Goal: Task Accomplishment & Management: Manage account settings

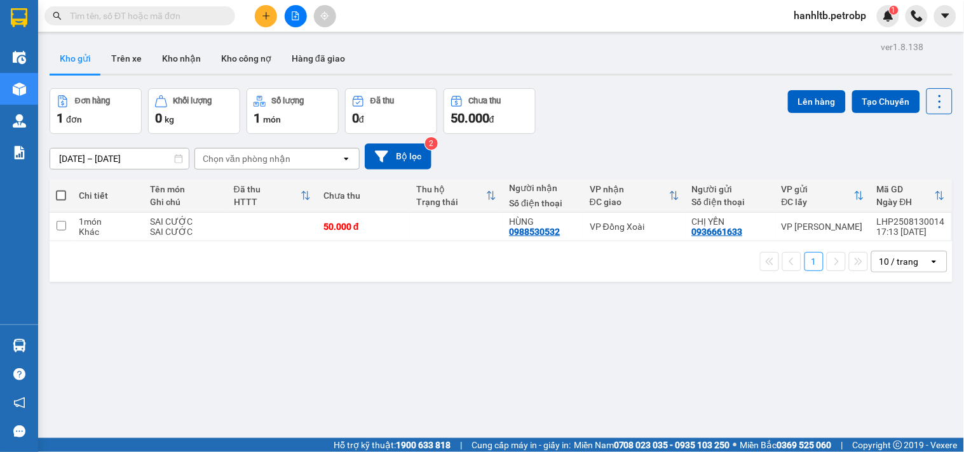
click at [416, 332] on div "ver 1.8.138 Kho gửi Trên xe Kho nhận Kho công nợ Hàng đã giao Đơn hàng 1 đơn Kh…" at bounding box center [500, 264] width 913 height 452
click at [586, 132] on div "Đơn hàng 1 đơn Khối lượng 0 kg Số lượng 1 món Đã thu 0 đ Chưa thu 50.000 đ Lên …" at bounding box center [501, 111] width 903 height 46
click at [98, 274] on div "1 10 / trang open" at bounding box center [501, 261] width 903 height 41
click at [81, 267] on div "1 10 / trang open" at bounding box center [501, 262] width 892 height 22
click at [629, 160] on div "[DATE] – [DATE] Press the down arrow key to interact with the calendar and sele…" at bounding box center [501, 157] width 903 height 26
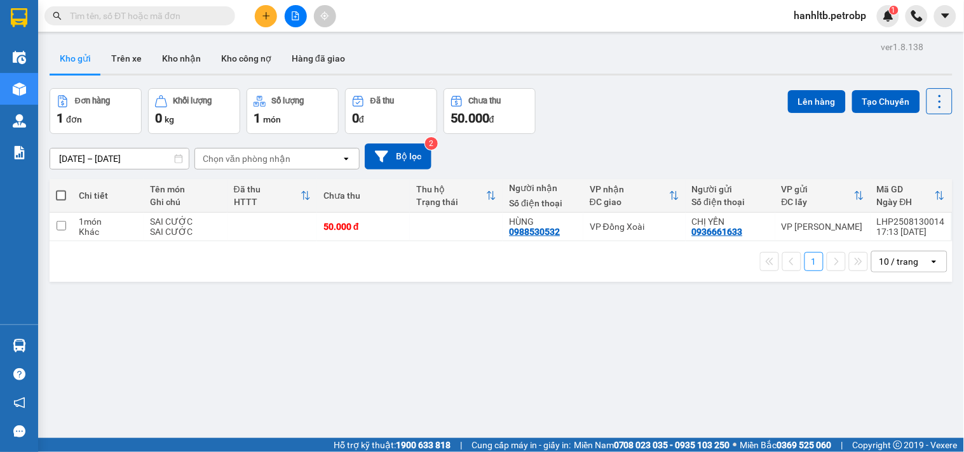
click at [634, 111] on div "Đơn hàng 1 đơn Khối lượng 0 kg Số lượng 1 món Đã thu 0 đ Chưa thu 50.000 đ Lên …" at bounding box center [501, 111] width 903 height 46
click at [630, 127] on div "Đơn hàng 1 đơn Khối lượng 0 kg Số lượng 1 món Đã thu 0 đ Chưa thu 50.000 đ Lên …" at bounding box center [501, 111] width 903 height 46
click at [605, 119] on div "Đơn hàng 1 đơn Khối lượng 0 kg Số lượng 1 món Đã thu 0 đ Chưa thu 50.000 đ Lên …" at bounding box center [501, 111] width 903 height 46
click at [184, 59] on button "Kho nhận" at bounding box center [181, 58] width 59 height 30
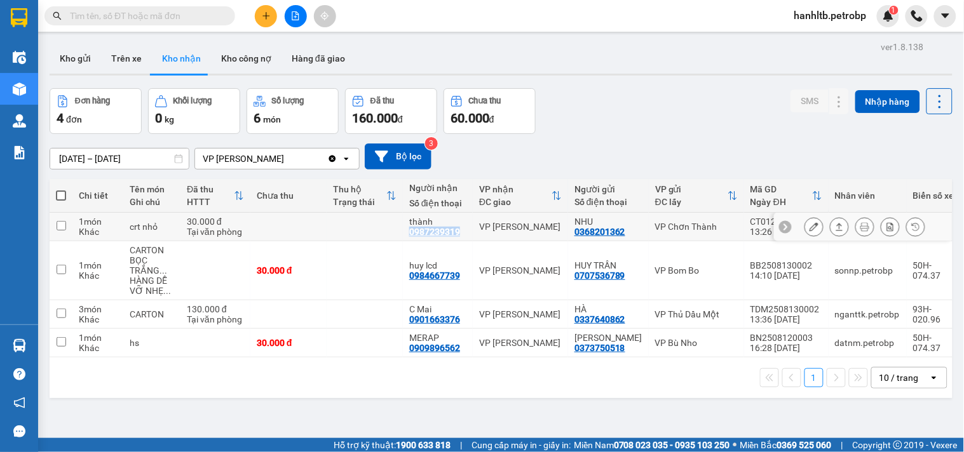
drag, startPoint x: 467, startPoint y: 231, endPoint x: 405, endPoint y: 237, distance: 62.6
click at [405, 237] on td "thành 0987239319" at bounding box center [438, 227] width 70 height 29
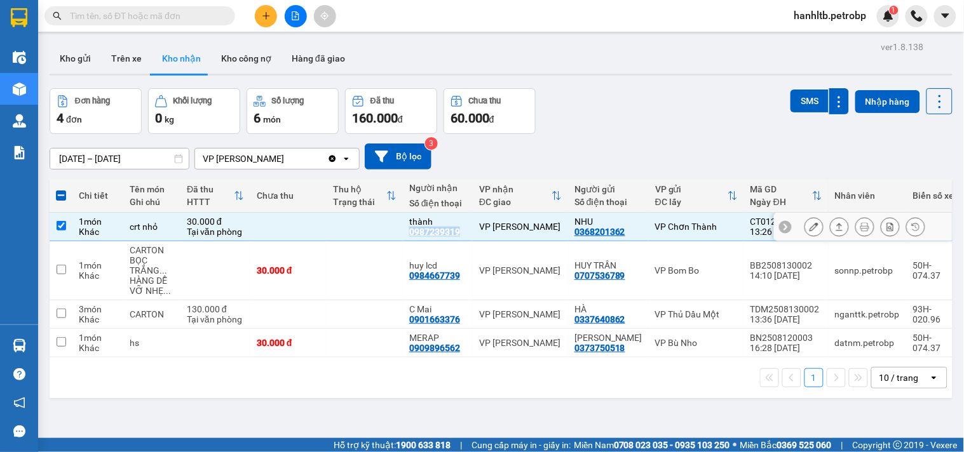
copy div "0987239319"
click at [377, 231] on td at bounding box center [364, 227] width 76 height 29
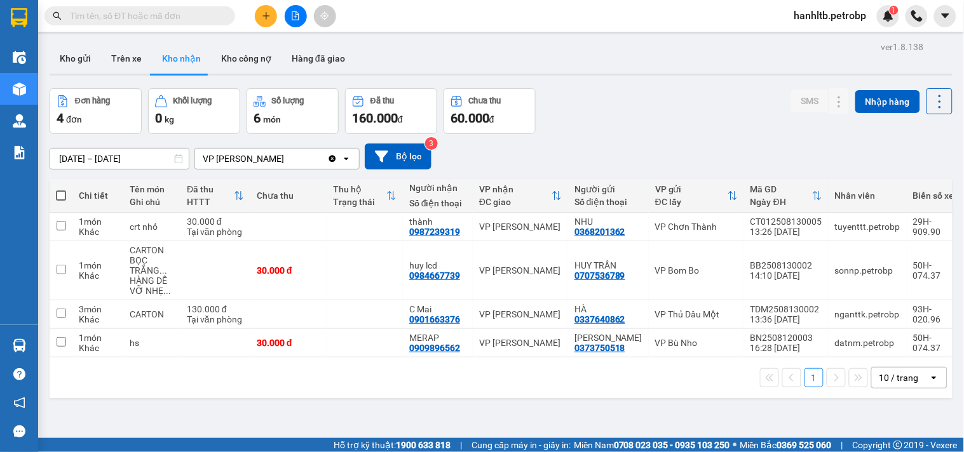
click at [628, 112] on div "Đơn hàng 4 đơn Khối lượng 0 kg Số lượng 6 món Đã thu 160.000 đ Chưa thu 60.000 …" at bounding box center [501, 111] width 903 height 46
click at [514, 218] on td "VP [PERSON_NAME]" at bounding box center [520, 227] width 95 height 29
checkbox input "true"
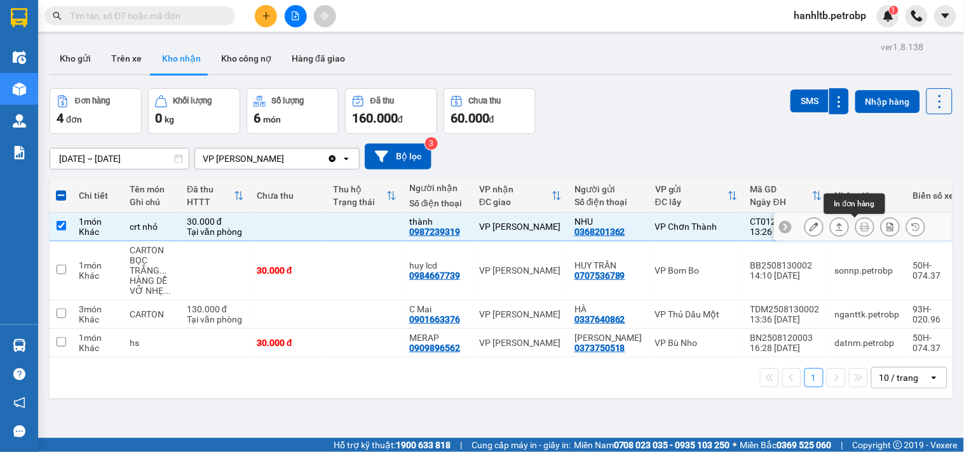
click at [860, 226] on icon at bounding box center [864, 226] width 9 height 9
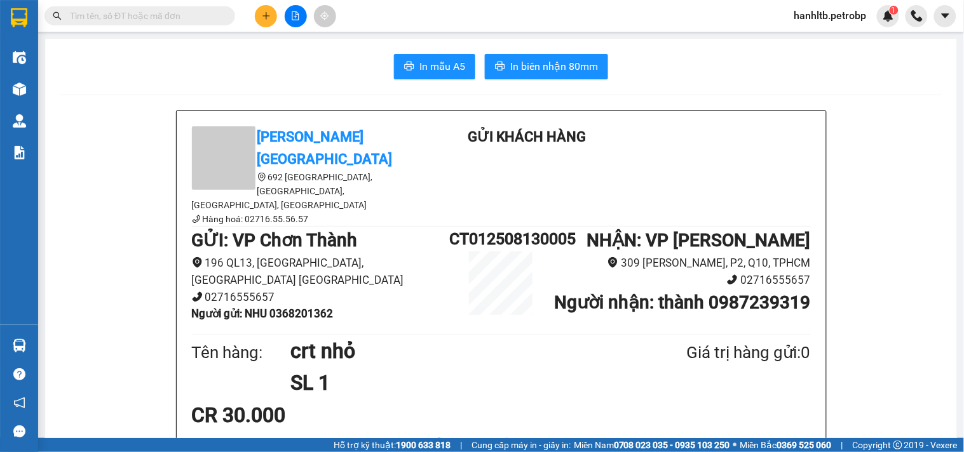
scroll to position [71, 0]
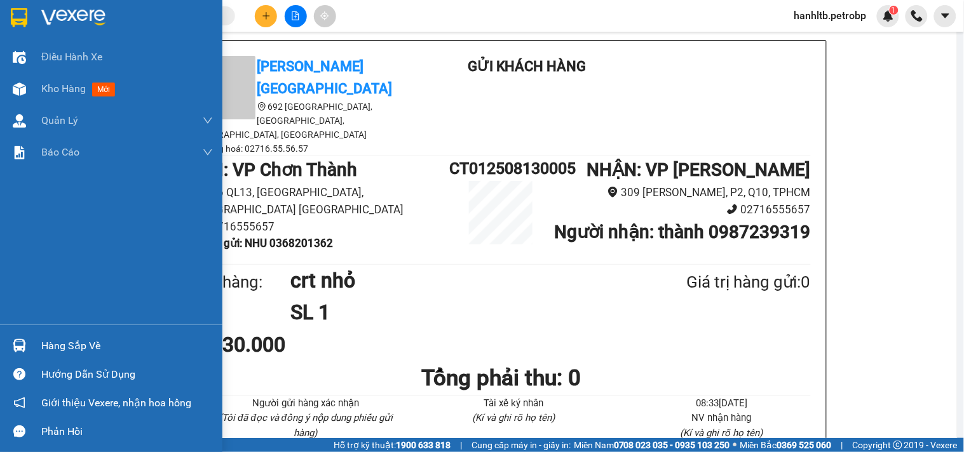
click at [72, 24] on img at bounding box center [73, 17] width 64 height 19
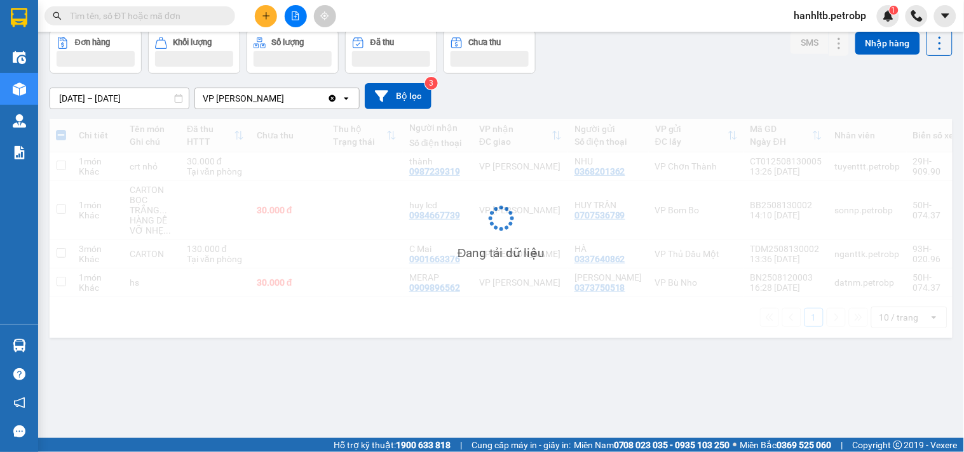
scroll to position [58, 0]
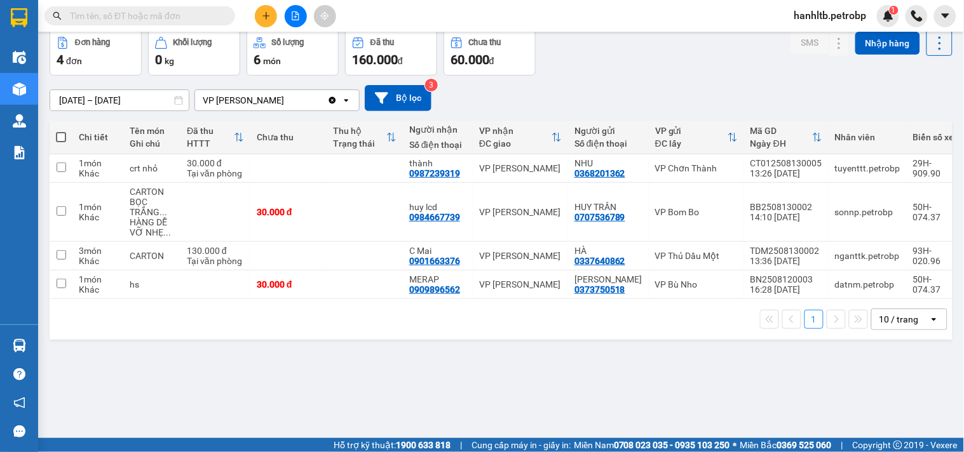
click at [668, 85] on div "[DATE] – [DATE] Press the down arrow key to interact with the calendar and sele…" at bounding box center [501, 98] width 903 height 26
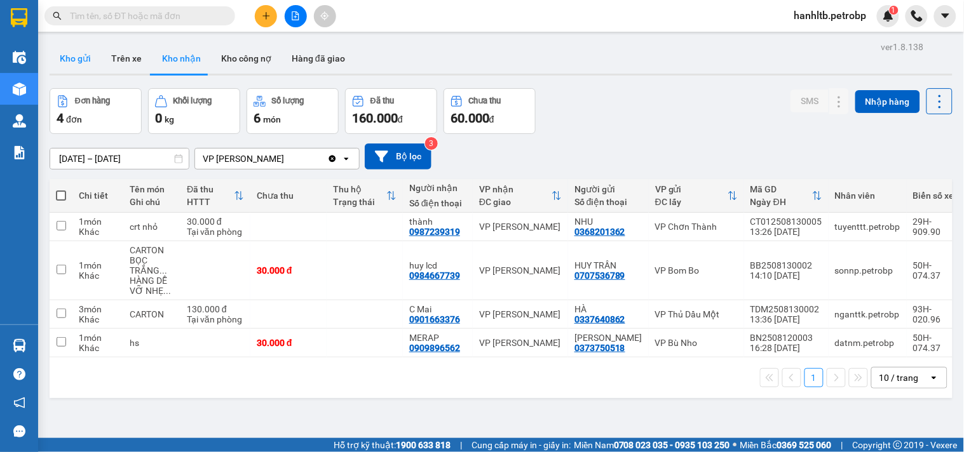
click at [78, 60] on button "Kho gửi" at bounding box center [75, 58] width 51 height 30
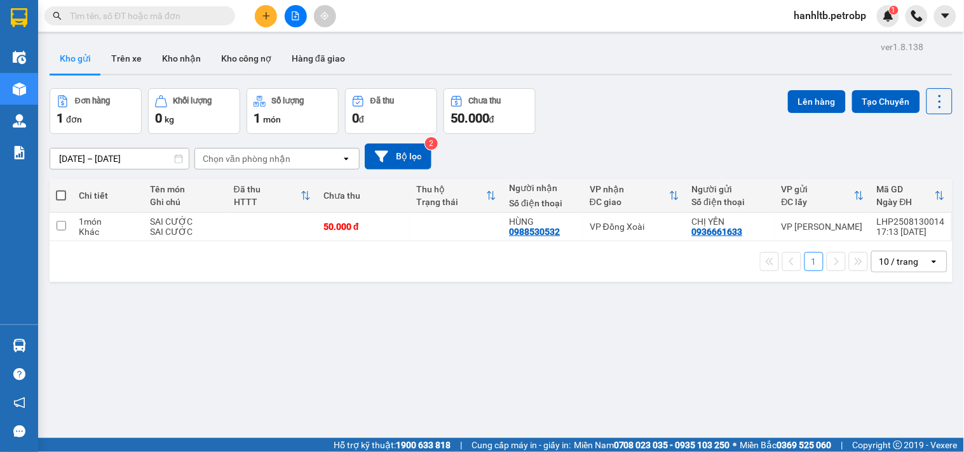
click at [648, 142] on div "[DATE] – [DATE] Press the down arrow key to interact with the calendar and sele…" at bounding box center [501, 156] width 903 height 45
click at [605, 138] on div "[DATE] – [DATE] Press the down arrow key to interact with the calendar and sele…" at bounding box center [501, 156] width 903 height 45
click at [186, 55] on button "Kho nhận" at bounding box center [181, 58] width 59 height 30
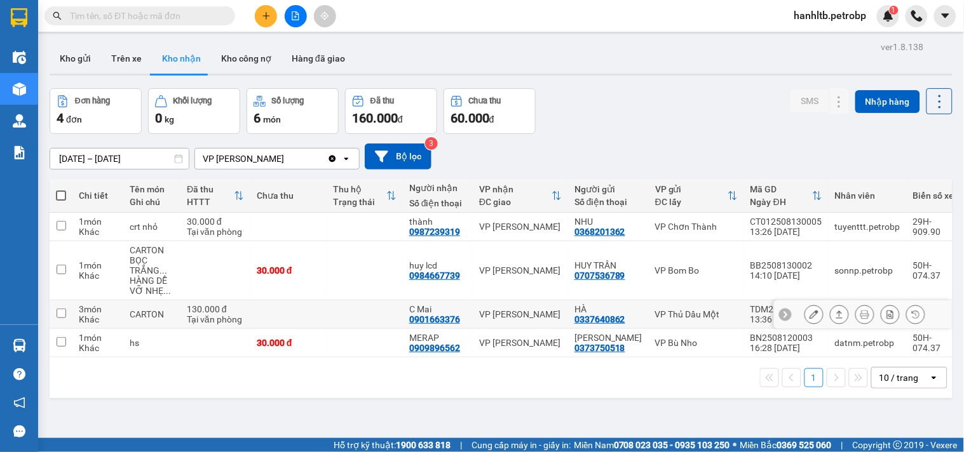
click at [347, 306] on td at bounding box center [364, 314] width 76 height 29
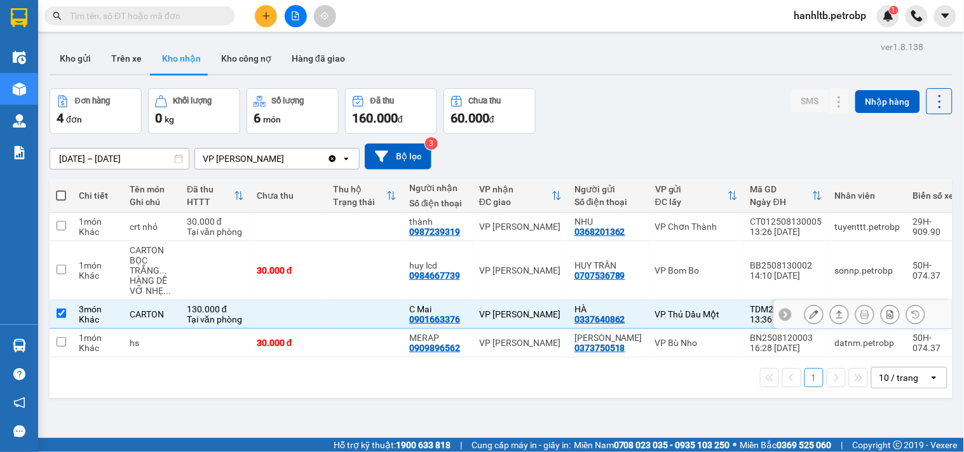
checkbox input "true"
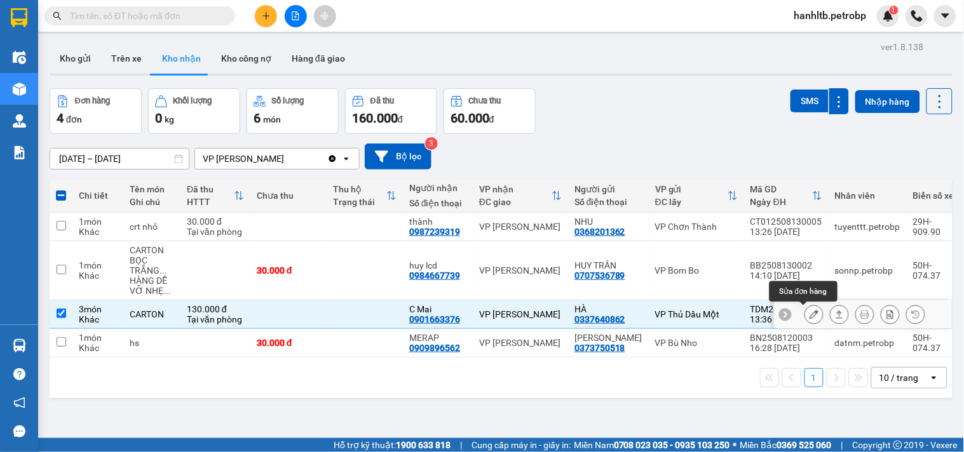
click at [809, 314] on icon at bounding box center [813, 314] width 9 height 9
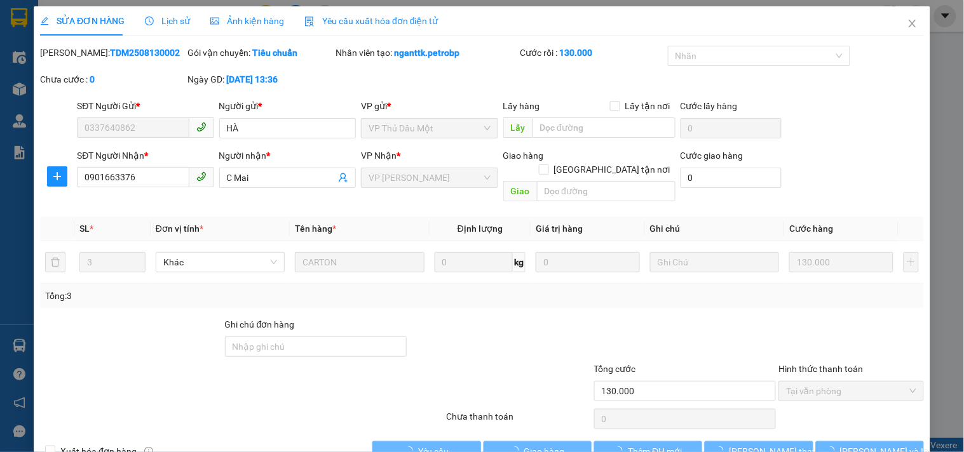
type input "0337640862"
type input "HÀ"
type input "0901663376"
type input "C Mai"
type input "130.000"
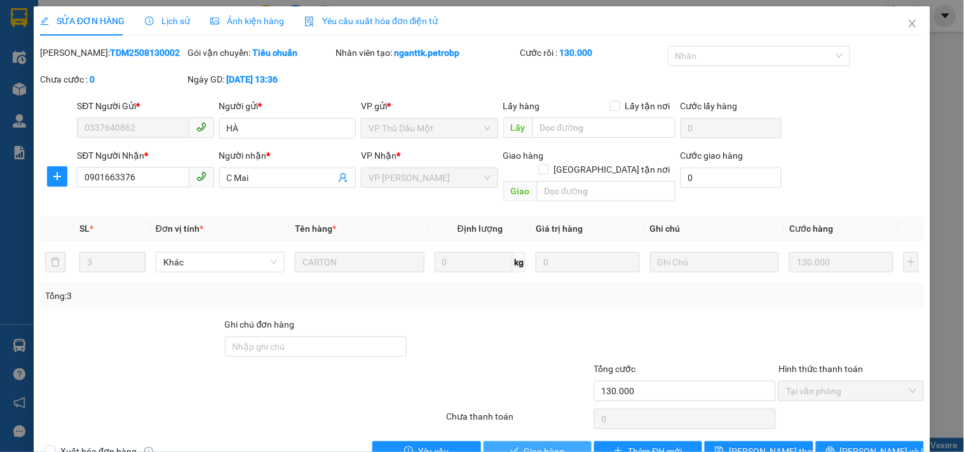
click at [544, 445] on span "Giao hàng" at bounding box center [544, 452] width 41 height 14
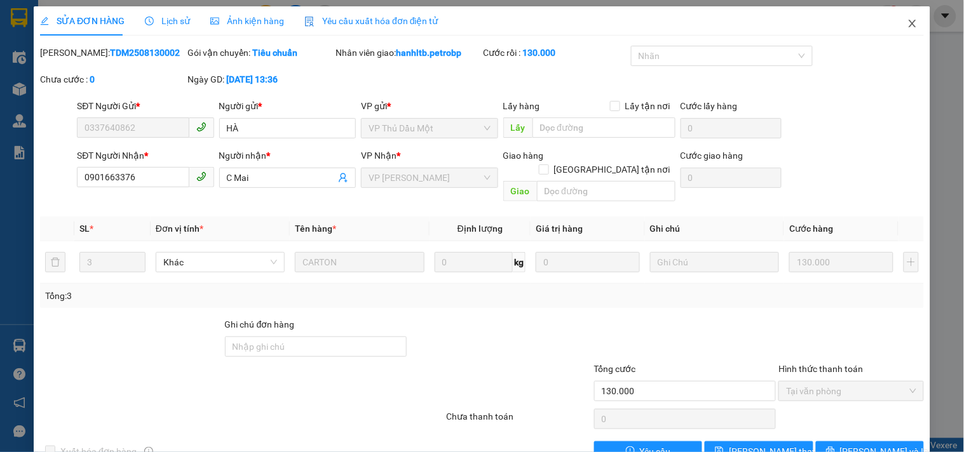
click at [908, 22] on icon "close" at bounding box center [911, 24] width 7 height 8
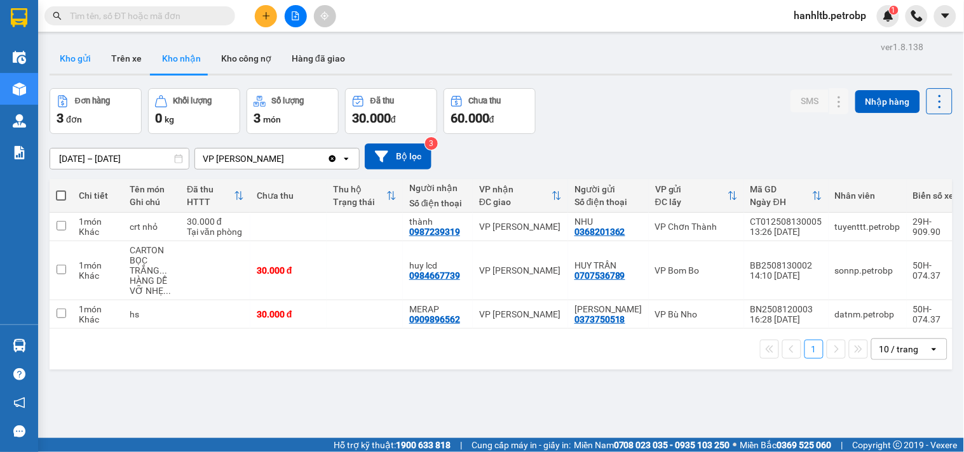
click at [74, 62] on button "Kho gửi" at bounding box center [75, 58] width 51 height 30
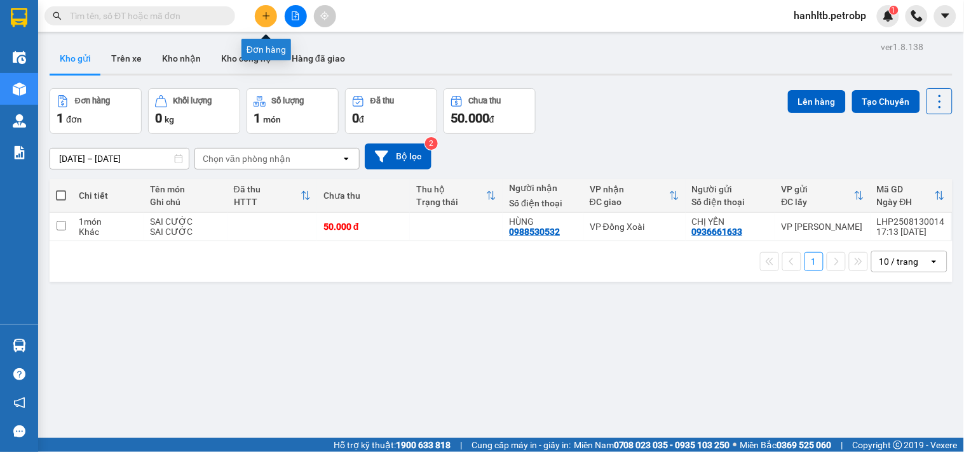
click at [264, 8] on button at bounding box center [266, 16] width 22 height 22
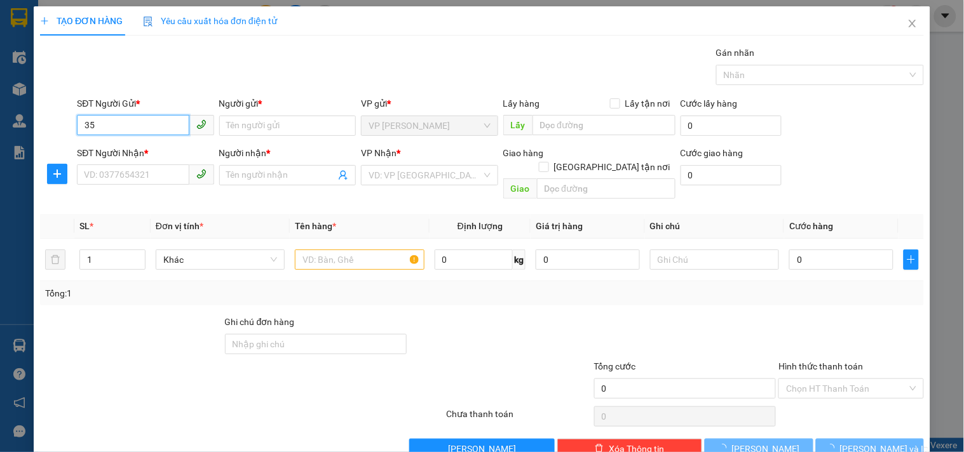
type input "3"
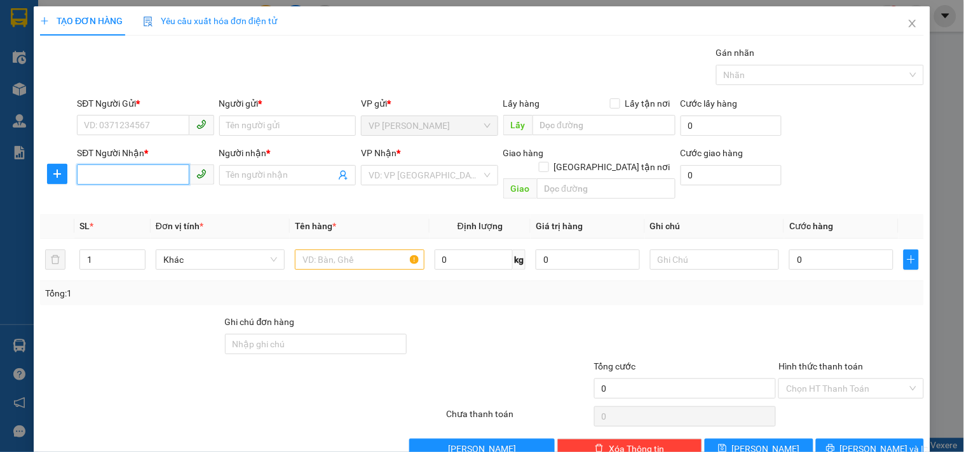
click at [140, 174] on input "SĐT Người Nhận *" at bounding box center [133, 175] width 112 height 20
type input "3"
click at [168, 194] on div "0358173546 - LUÂN" at bounding box center [144, 201] width 120 height 14
type input "0358173546"
type input "LUÂN"
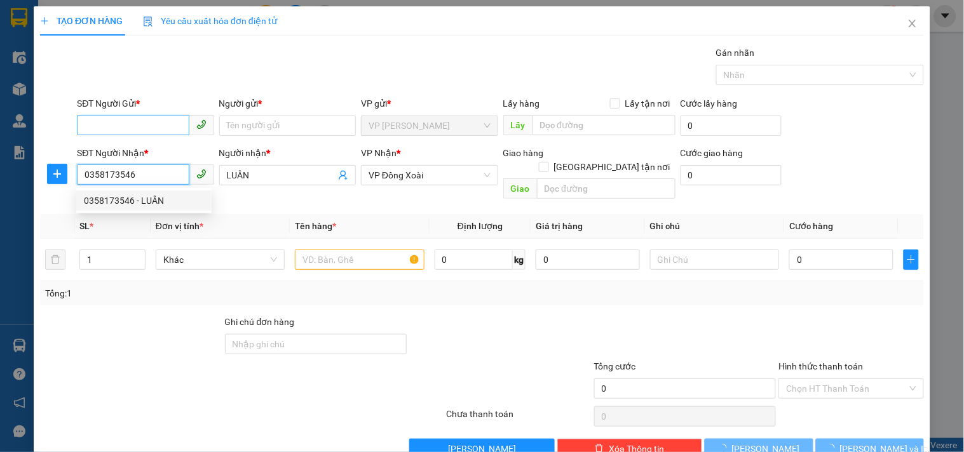
type input "30.000"
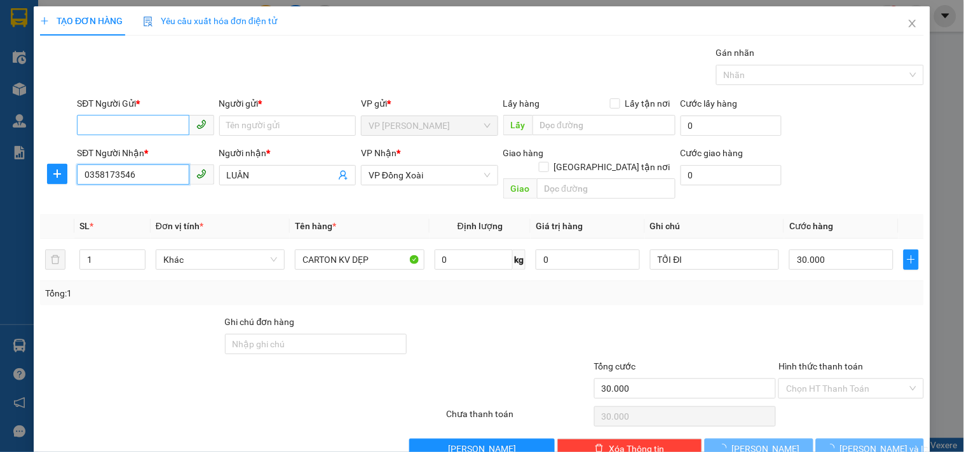
type input "0358173546"
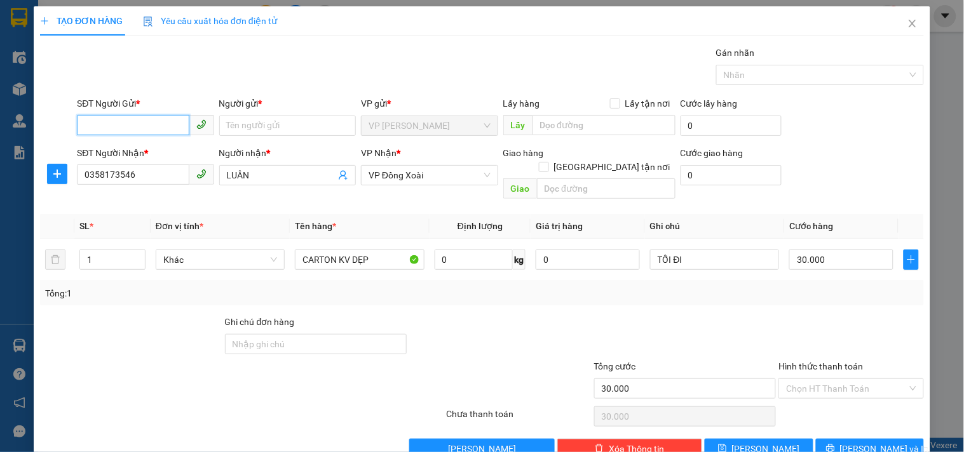
click at [165, 127] on input "SĐT Người Gửi *" at bounding box center [133, 125] width 112 height 20
click at [176, 149] on div "0852515555 - ANH CƯỜNG" at bounding box center [146, 151] width 125 height 14
type input "0852515555"
type input "[PERSON_NAME]"
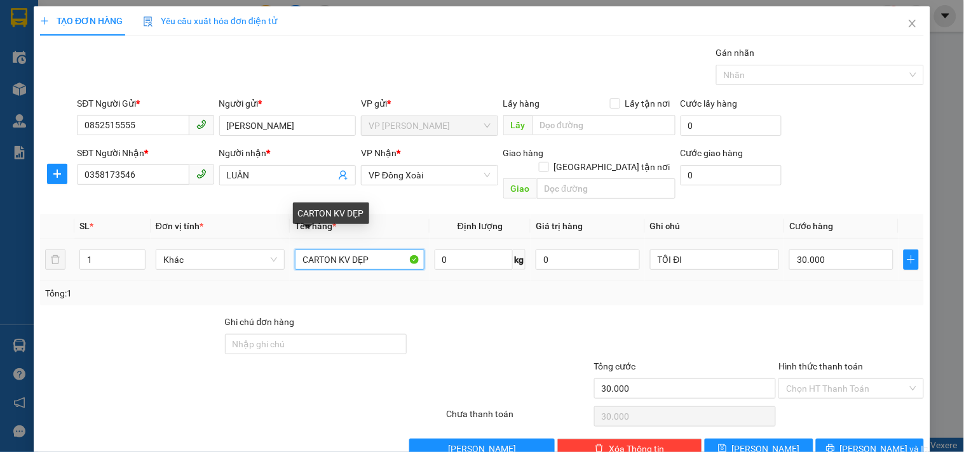
click at [371, 250] on input "CARTON KV DẸP" at bounding box center [359, 260] width 129 height 20
type input "CARTON KV HƠI DẸP"
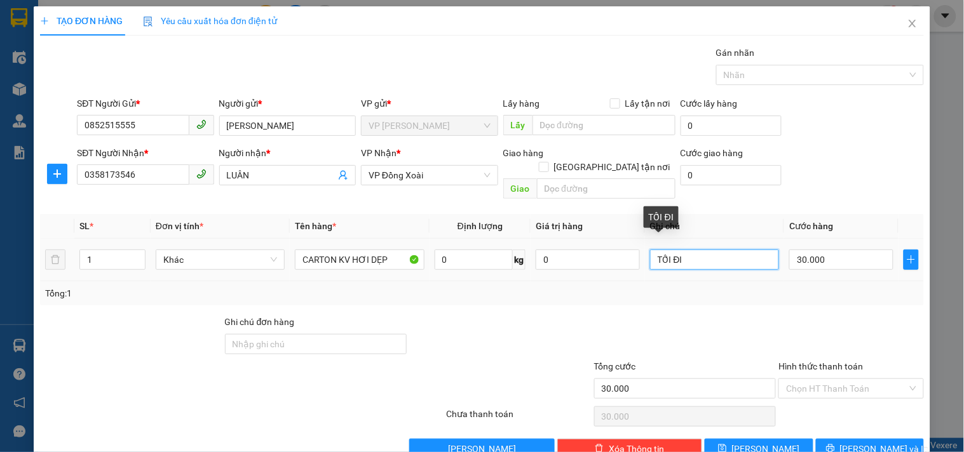
drag, startPoint x: 689, startPoint y: 239, endPoint x: 600, endPoint y: 265, distance: 92.7
click at [600, 265] on tr "1 Khác CARTON KV HƠI DẸP 0 kg 0 TỐI ĐI 30.000" at bounding box center [481, 260] width 883 height 43
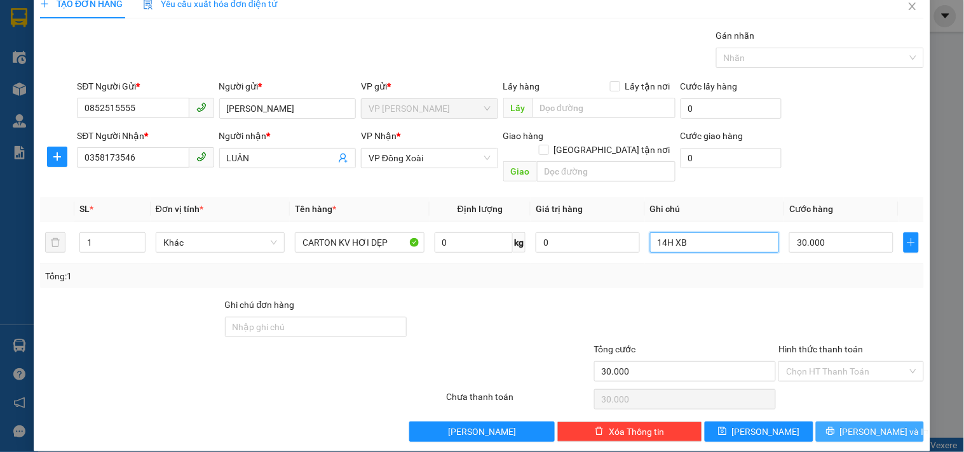
type input "14H XB"
click at [821, 422] on button "Lưu và In" at bounding box center [870, 432] width 108 height 20
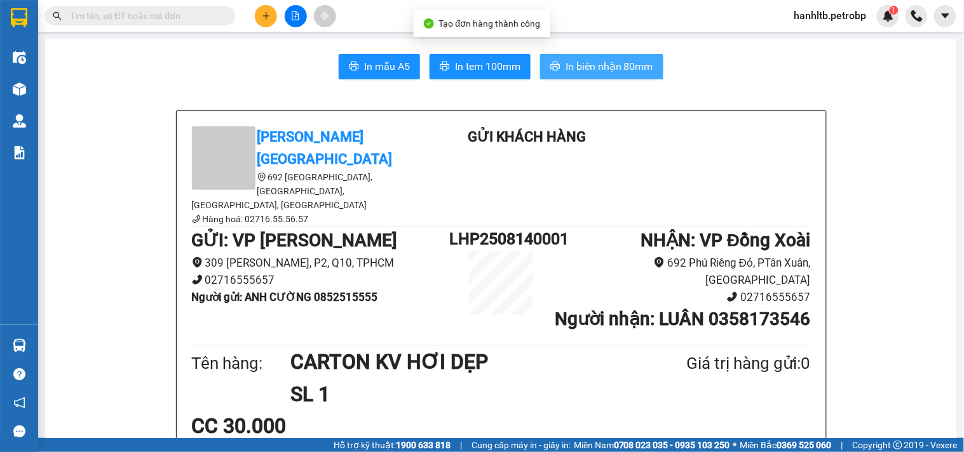
click at [616, 72] on span "In biên nhận 80mm" at bounding box center [609, 66] width 88 height 16
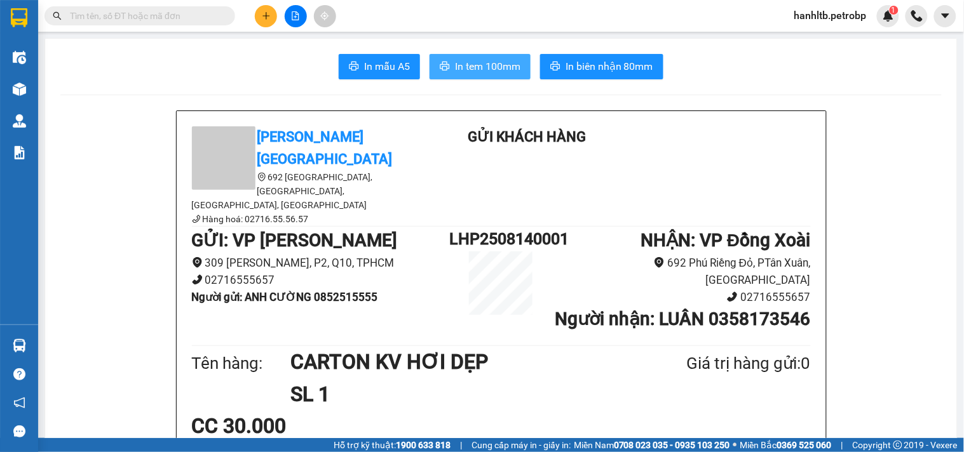
click at [511, 67] on span "In tem 100mm" at bounding box center [487, 66] width 65 height 16
click at [485, 76] on button "In tem 100mm" at bounding box center [479, 66] width 101 height 25
click at [487, 67] on span "In tem 100mm" at bounding box center [487, 66] width 65 height 16
click at [492, 68] on span "In tem 100mm" at bounding box center [487, 66] width 65 height 16
click at [494, 72] on span "In tem 100mm" at bounding box center [487, 66] width 65 height 16
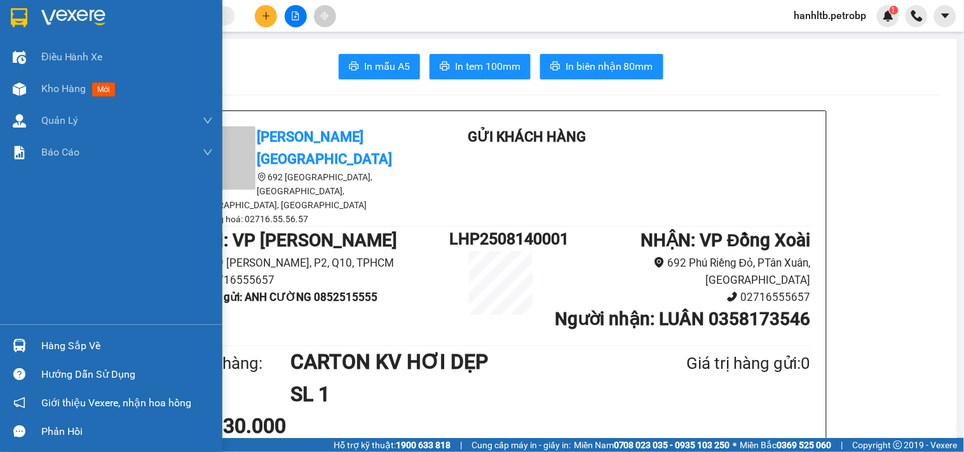
click at [65, 9] on img at bounding box center [73, 17] width 64 height 19
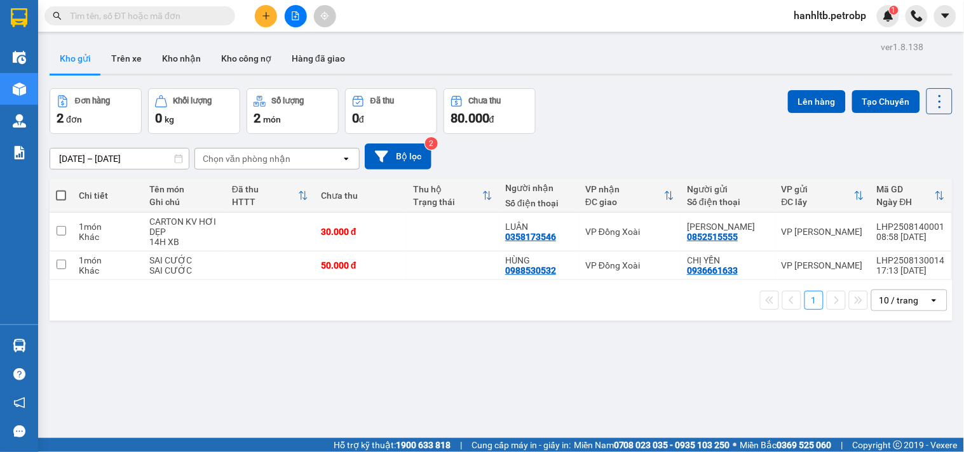
click at [368, 9] on div "Kết quả tìm kiếm ( 0 ) Bộ lọc No Data hanhltb.petrobp 1" at bounding box center [482, 16] width 964 height 32
click at [370, 69] on div "Kho gửi Trên xe Kho nhận Kho công nợ Hàng đã giao" at bounding box center [501, 60] width 903 height 34
click at [135, 56] on button "Trên xe" at bounding box center [126, 58] width 51 height 30
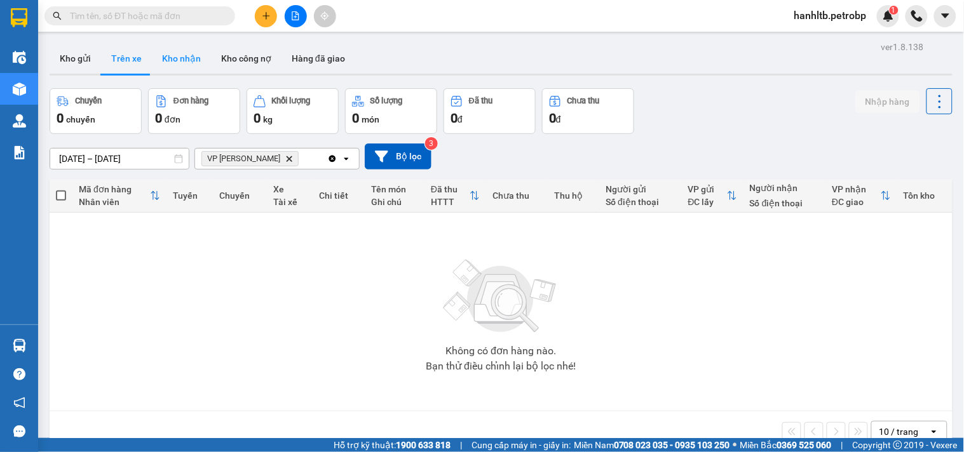
click at [186, 60] on button "Kho nhận" at bounding box center [181, 58] width 59 height 30
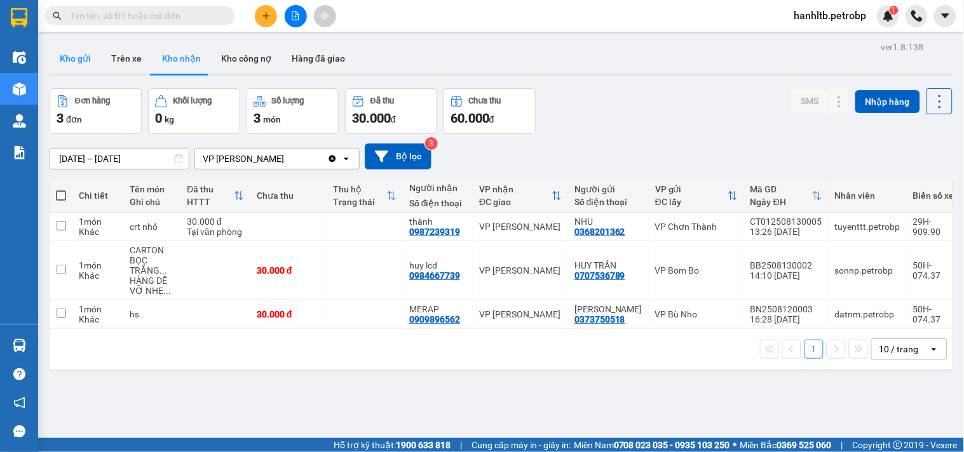
click at [81, 60] on button "Kho gửi" at bounding box center [75, 58] width 51 height 30
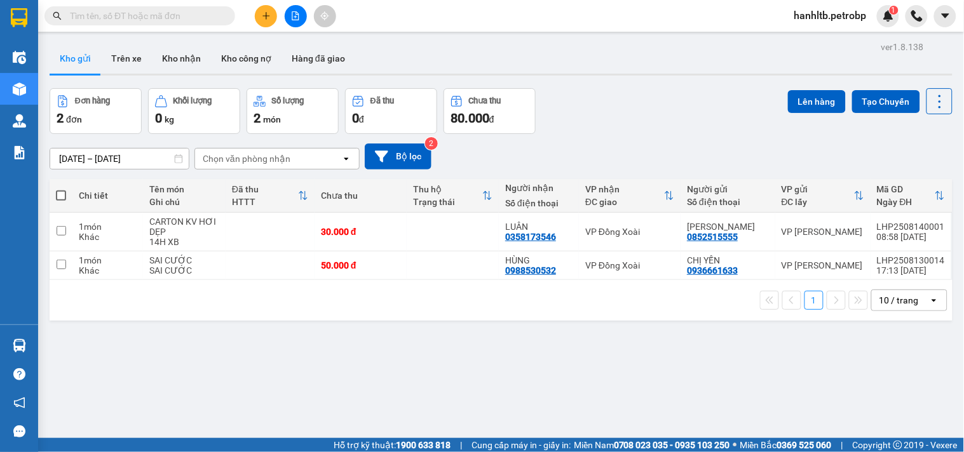
click at [353, 6] on div "Kết quả tìm kiếm ( 0 ) Bộ lọc No Data hanhltb.petrobp 1" at bounding box center [482, 16] width 964 height 32
click at [621, 144] on div "[DATE] – [DATE] Press the down arrow key to interact with the calendar and sele…" at bounding box center [501, 157] width 903 height 26
click at [184, 15] on input "text" at bounding box center [145, 16] width 150 height 14
paste input "037 8008702"
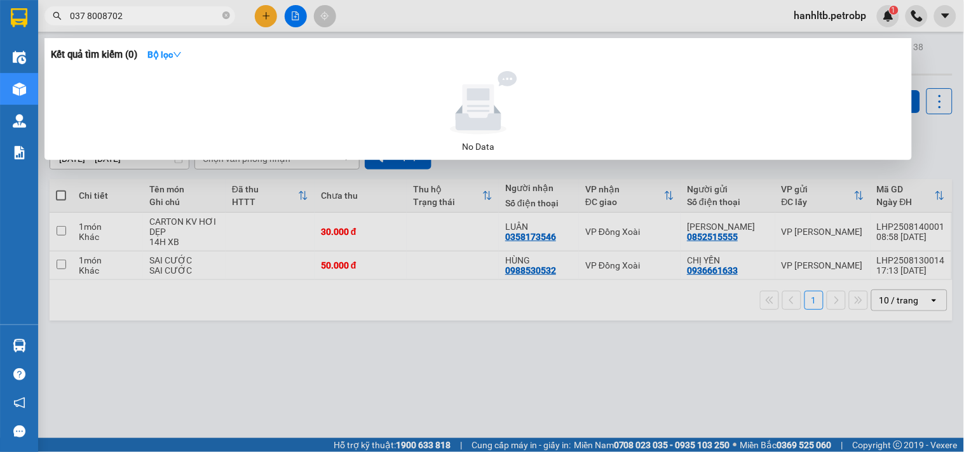
click at [84, 11] on input "037 8008702" at bounding box center [145, 16] width 150 height 14
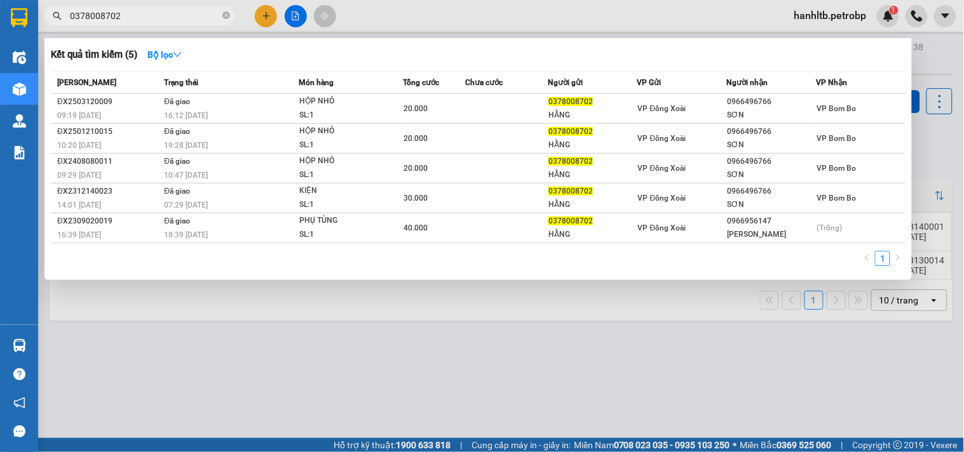
type input "0378008702"
click at [408, 1] on div at bounding box center [482, 226] width 964 height 452
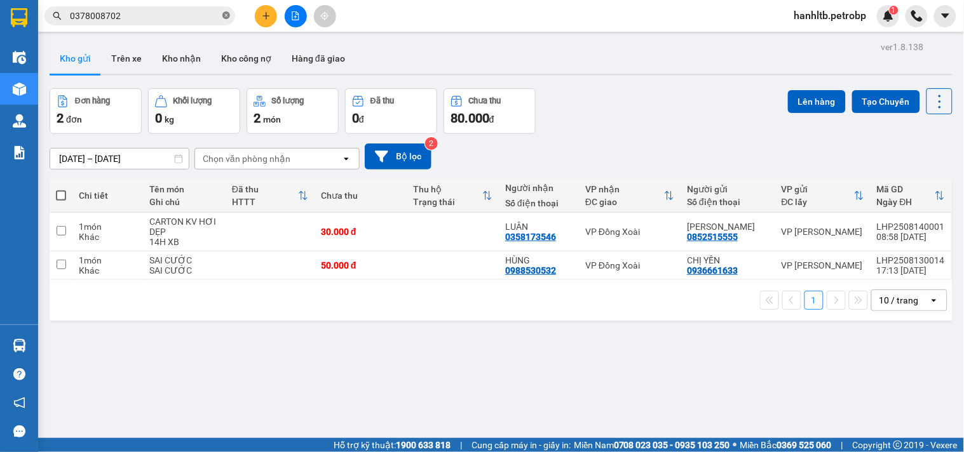
click at [227, 11] on icon "close-circle" at bounding box center [226, 15] width 8 height 8
click at [577, 112] on div "Đơn hàng 2 đơn Khối lượng 0 kg Số lượng 2 món Đã thu 0 đ Chưa thu 80.000 đ Lên …" at bounding box center [501, 111] width 903 height 46
click at [606, 114] on div "Đơn hàng 2 đơn Khối lượng 0 kg Số lượng 2 món Đã thu 0 đ Chưa thu 80.000 đ Lên …" at bounding box center [501, 111] width 903 height 46
click at [370, 8] on div "Kết quả tìm kiếm ( 5 ) Bộ lọc Mã ĐH Trạng thái Món hàng Tổng cước Chưa cước Ngư…" at bounding box center [482, 16] width 964 height 32
click at [636, 112] on div "Đơn hàng 2 đơn Khối lượng 0 kg Số lượng 2 món Đã thu 0 đ Chưa thu 80.000 đ Lên …" at bounding box center [501, 111] width 903 height 46
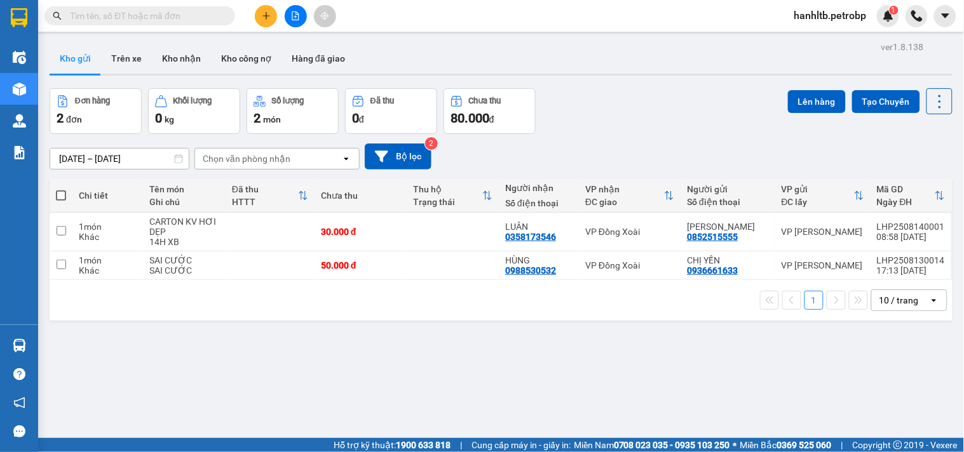
click at [170, 19] on input "text" at bounding box center [145, 16] width 150 height 14
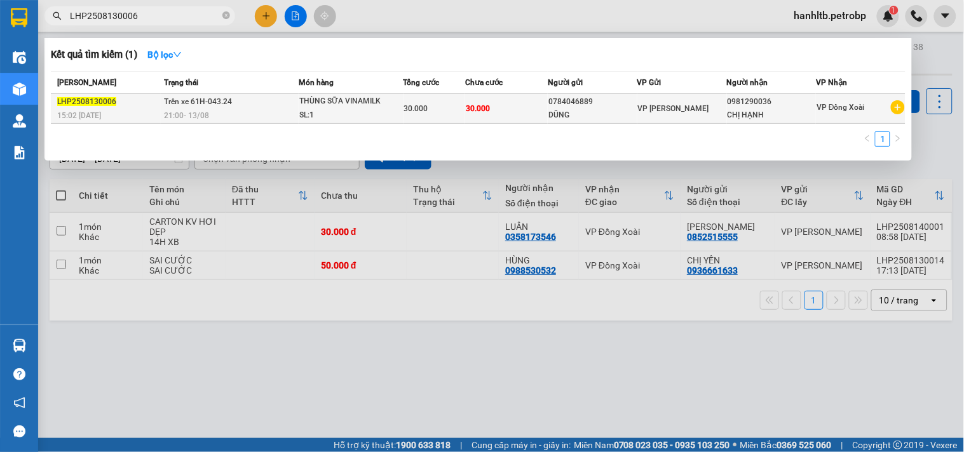
type input "LHP2508130006"
click at [457, 112] on div "30.000" at bounding box center [434, 109] width 60 height 14
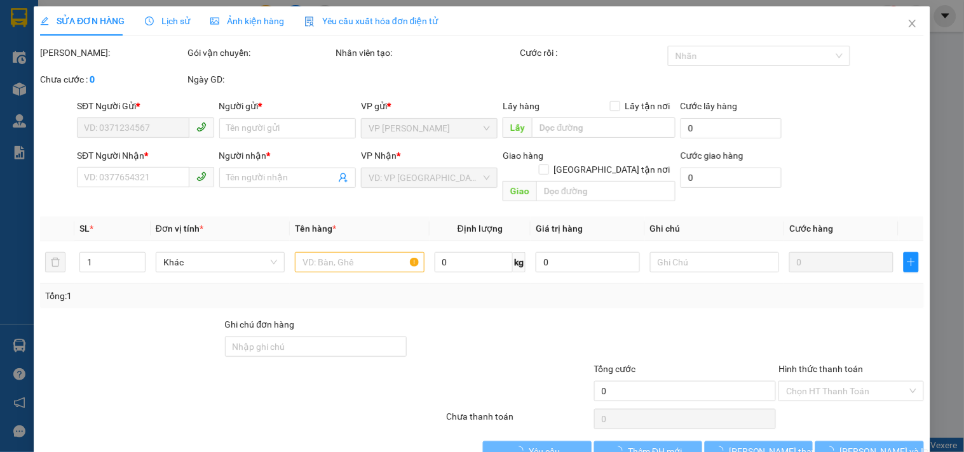
type input "0784046889"
type input "DŨNG"
type input "0981290036"
type input "CHỊ HẠNH"
type input "30.000"
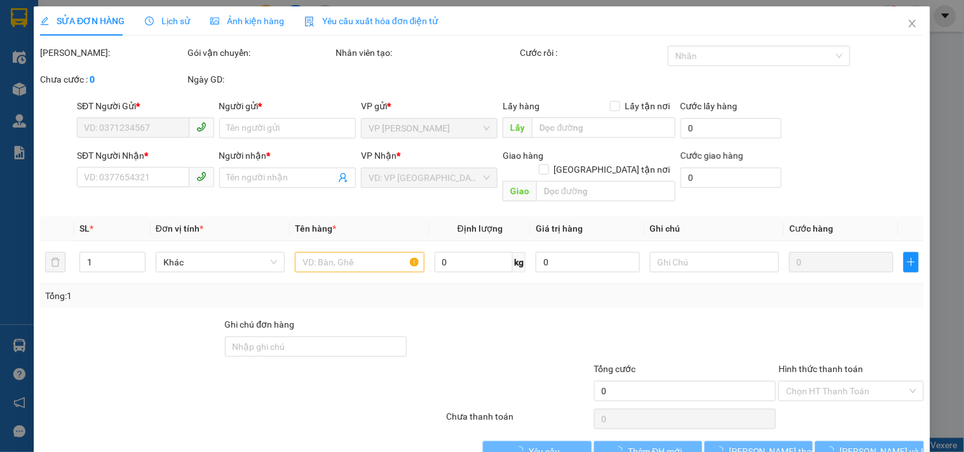
type input "30.000"
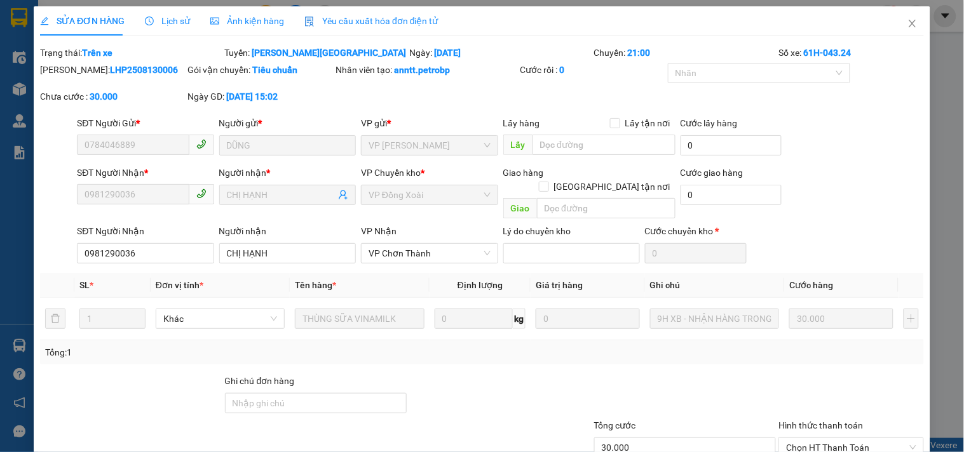
click at [175, 22] on span "Lịch sử" at bounding box center [167, 21] width 45 height 10
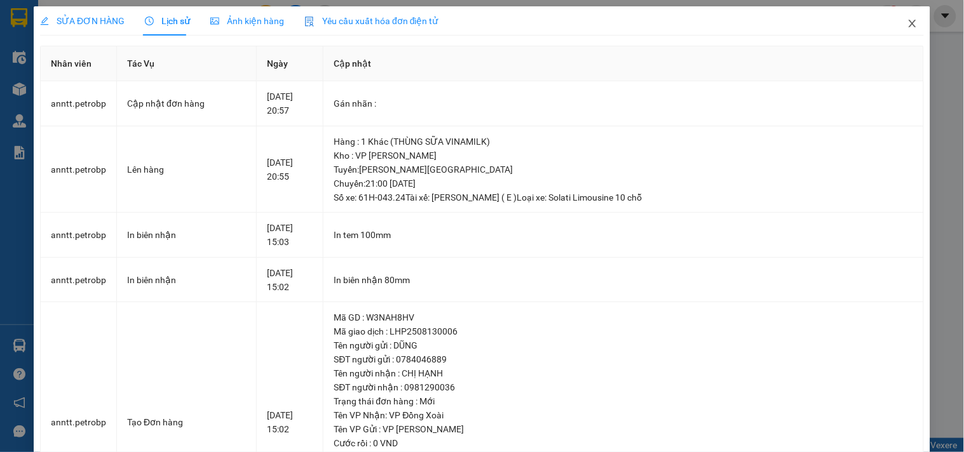
click at [907, 25] on icon "close" at bounding box center [912, 23] width 10 height 10
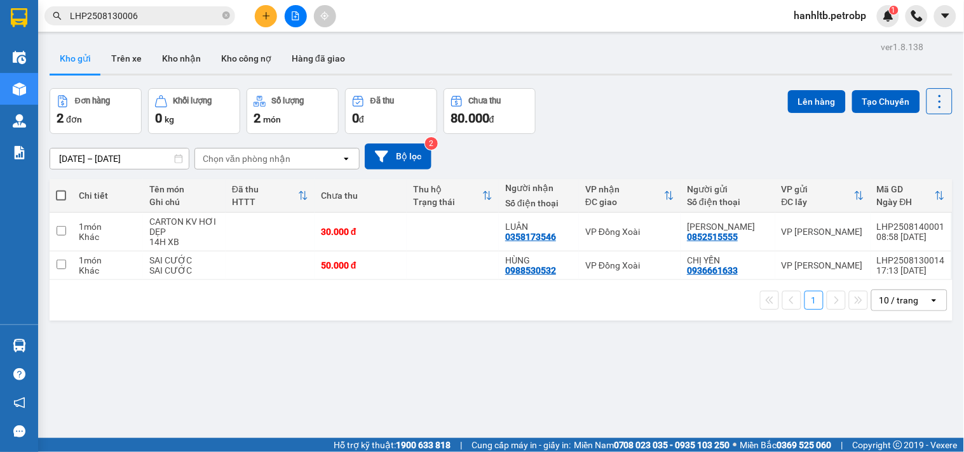
click at [168, 27] on div "Kết quả tìm kiếm ( 1 ) Bộ lọc Mã ĐH Trạng thái Món hàng Tổng cước Chưa cước Ngư…" at bounding box center [124, 16] width 248 height 22
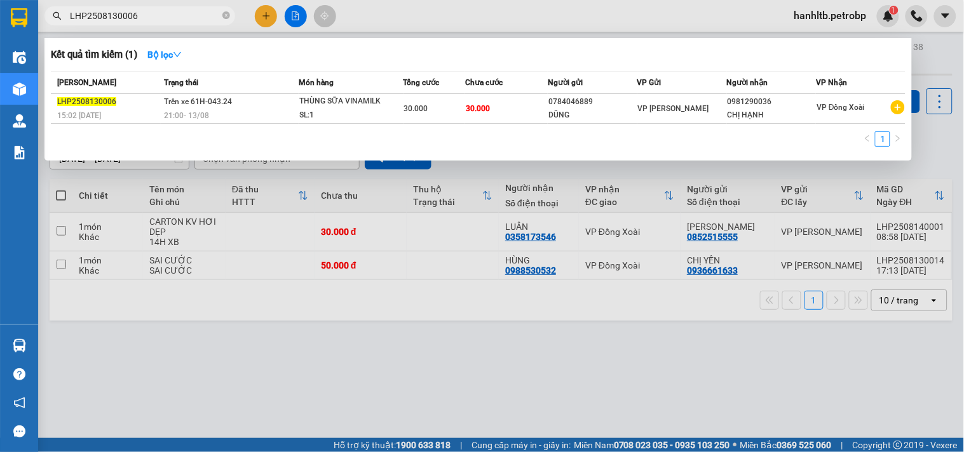
click at [176, 17] on input "LHP2508130006" at bounding box center [145, 16] width 150 height 14
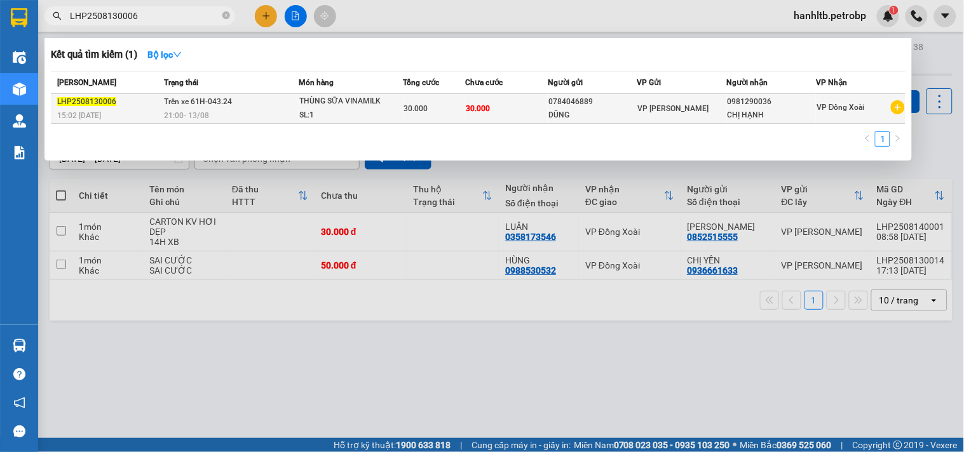
click at [522, 114] on td "30.000" at bounding box center [506, 109] width 83 height 30
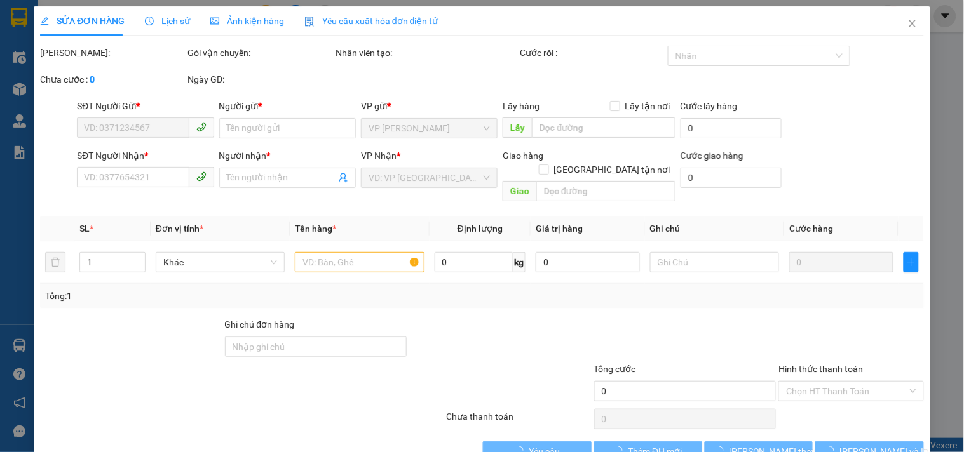
type input "0784046889"
type input "DŨNG"
type input "0981290036"
type input "CHỊ HẠNH"
type input "30.000"
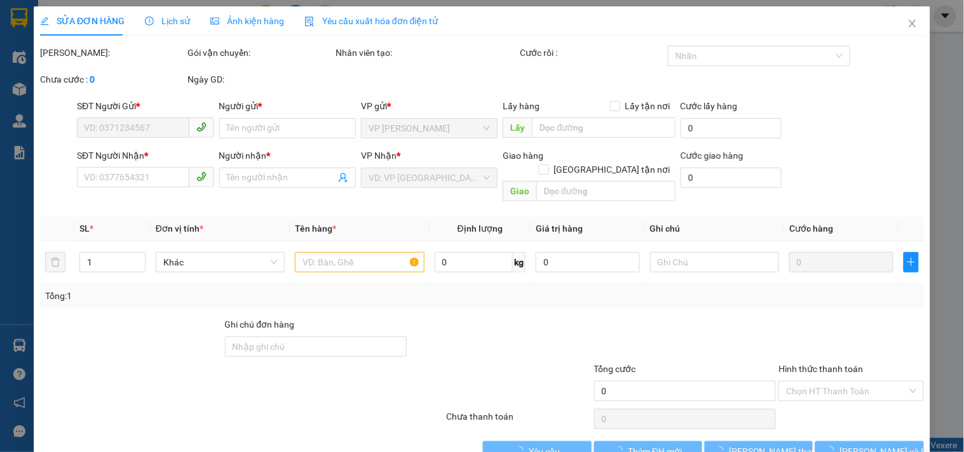
type input "30.000"
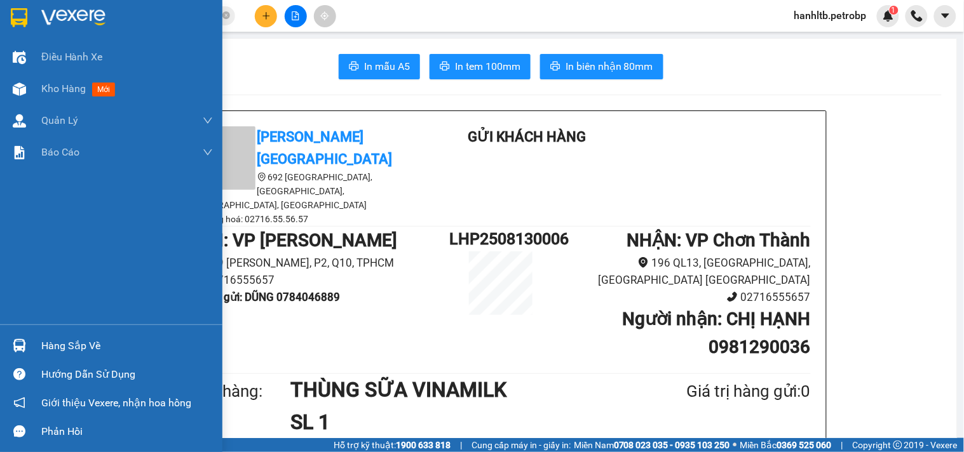
click at [87, 20] on img at bounding box center [73, 17] width 64 height 19
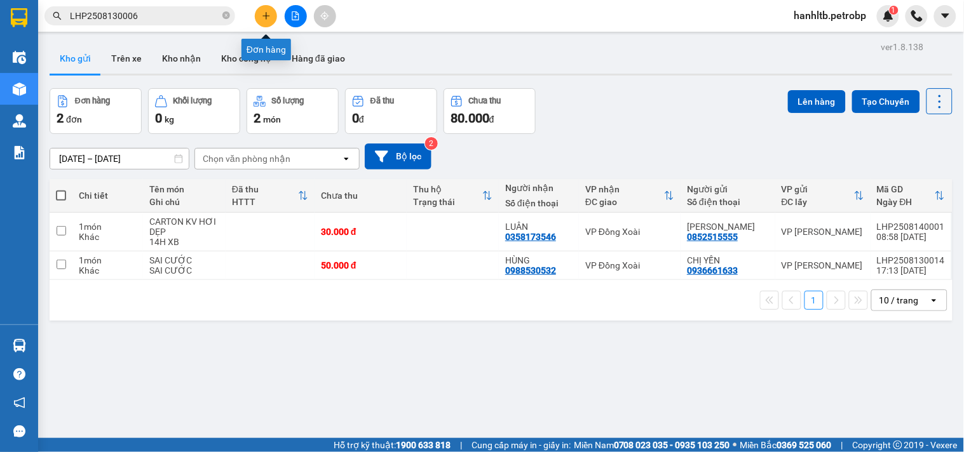
click at [271, 11] on button at bounding box center [266, 16] width 22 height 22
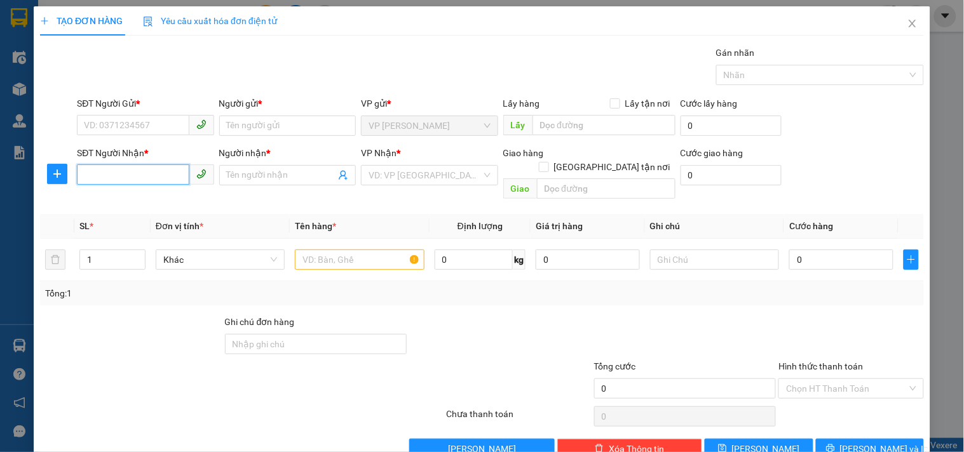
click at [153, 180] on input "SĐT Người Nhận *" at bounding box center [133, 175] width 112 height 20
click at [58, 172] on icon "plus" at bounding box center [57, 174] width 10 height 10
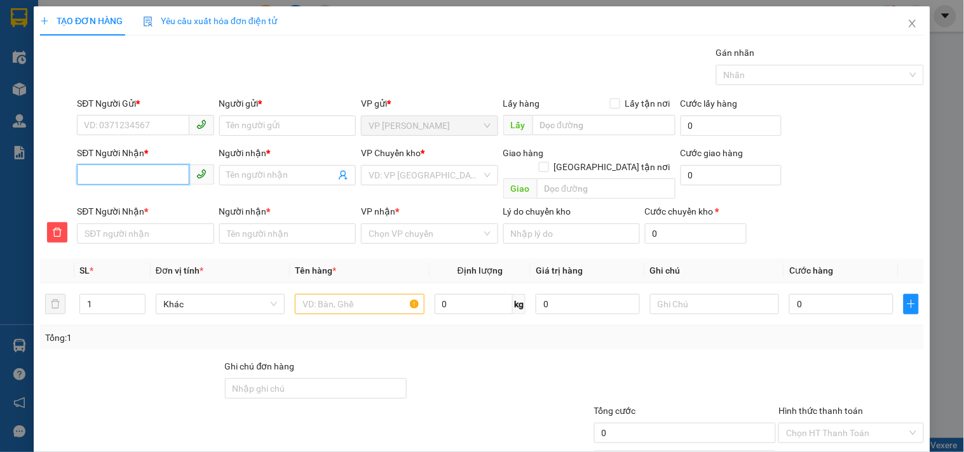
click at [134, 171] on input "SĐT Người Nhận *" at bounding box center [133, 175] width 112 height 20
type input "0"
type input "03"
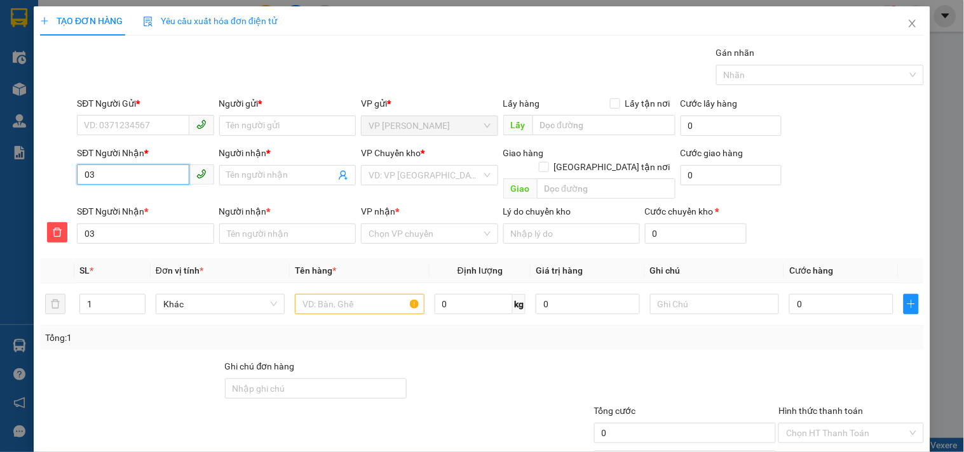
type input "035"
type input "0356"
type input "03569"
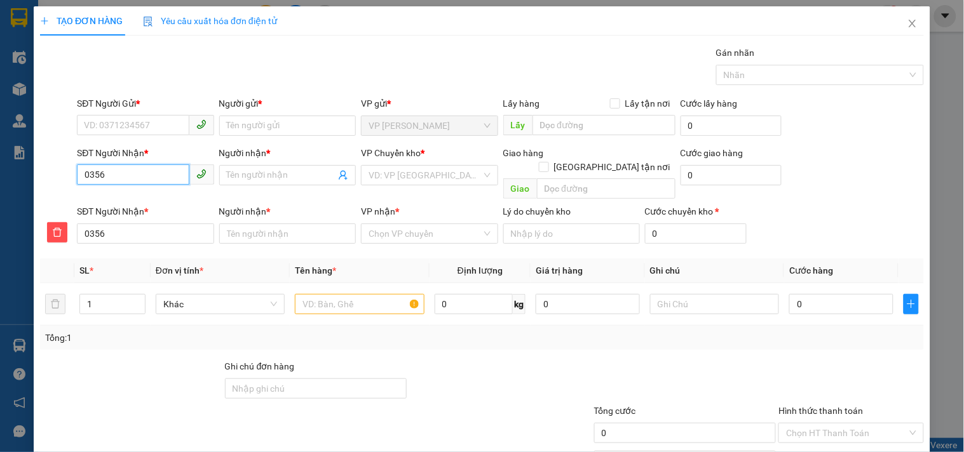
type input "03569"
type input "035694"
type input "0356940"
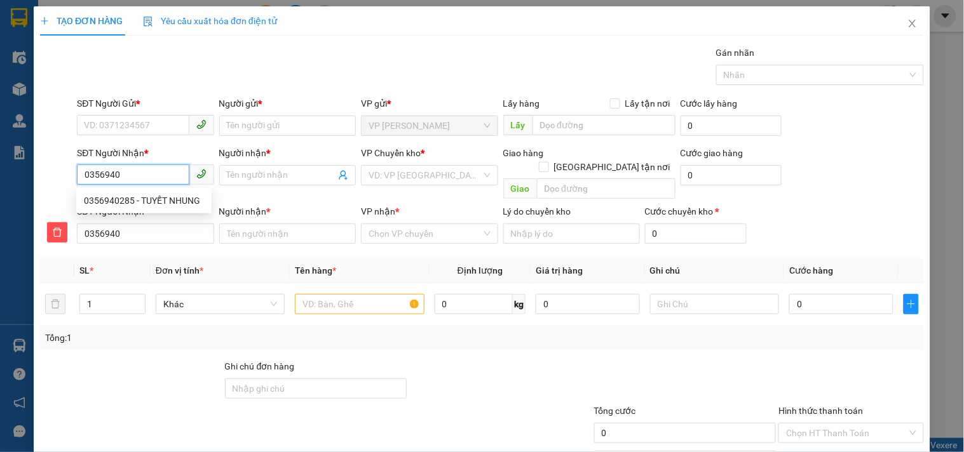
type input "03569402"
click at [167, 194] on div "0356940285 - TUYẾT NHUNG" at bounding box center [144, 201] width 120 height 14
type input "0356940285"
type input "TUYẾT NHUNG"
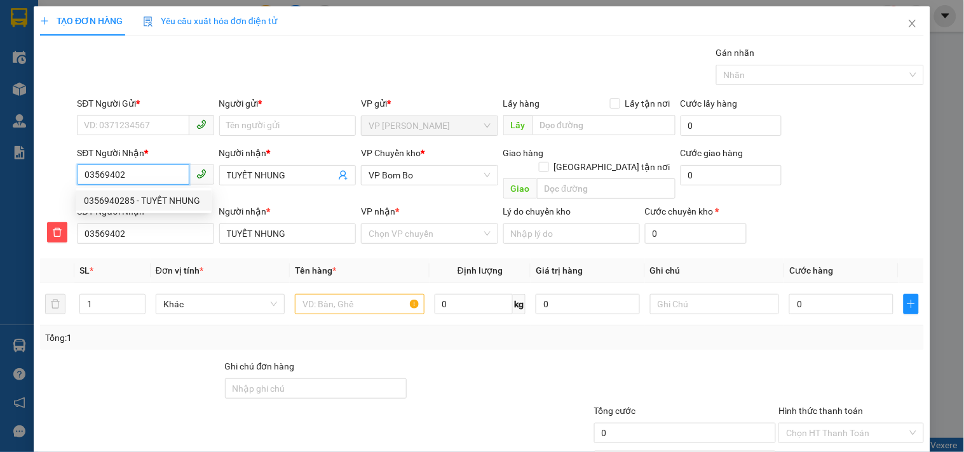
type input "0356940285"
type input "TUYẾT NHUNG"
type input "30.000"
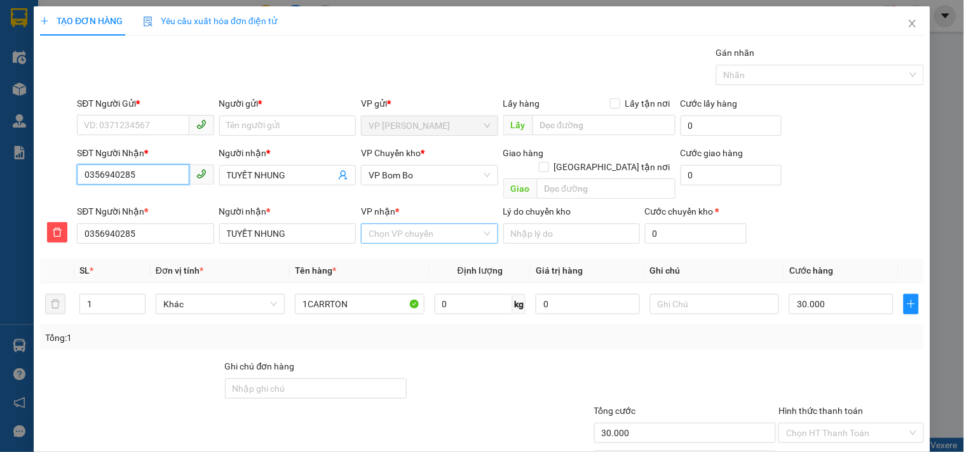
type input "0356940285"
click at [377, 224] on input "VP nhận *" at bounding box center [424, 233] width 112 height 19
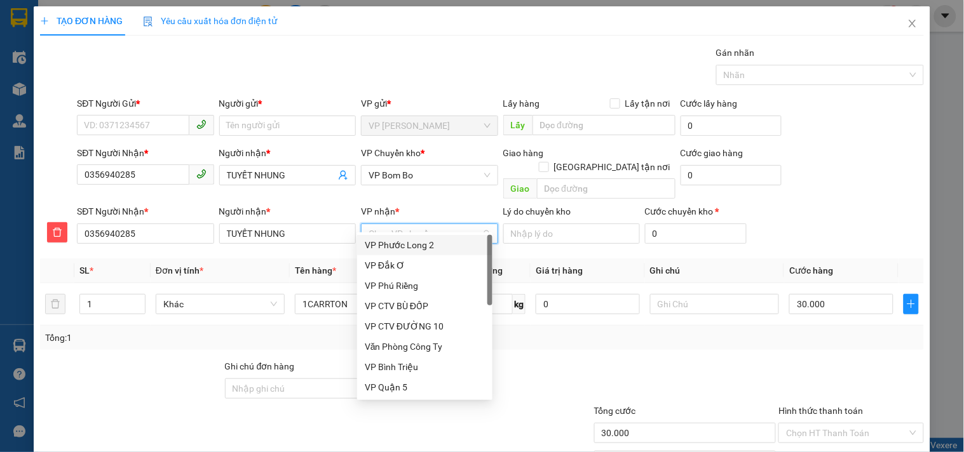
type input "B"
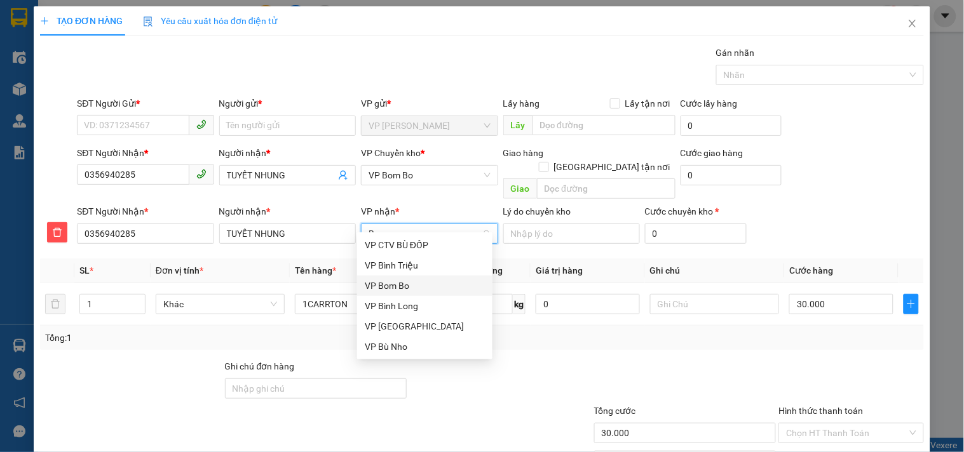
click at [414, 285] on div "VP Bom Bo" at bounding box center [425, 286] width 120 height 14
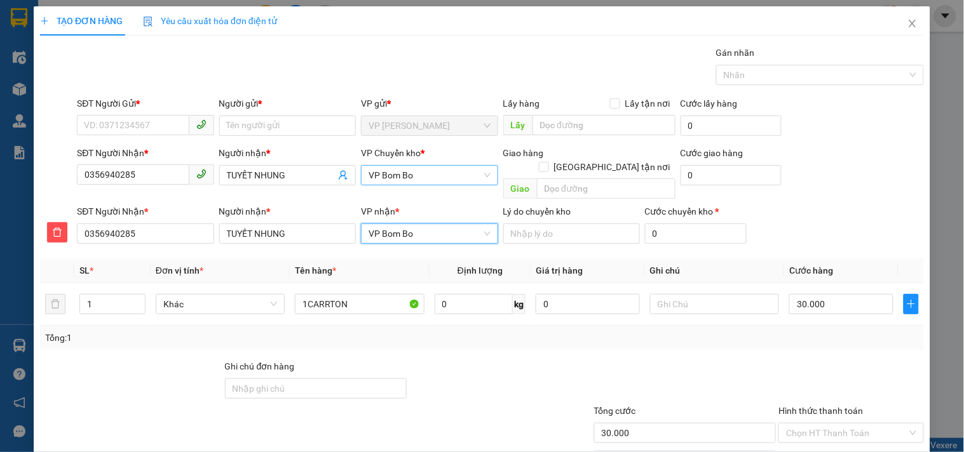
click at [436, 172] on span "VP Bom Bo" at bounding box center [428, 175] width 121 height 19
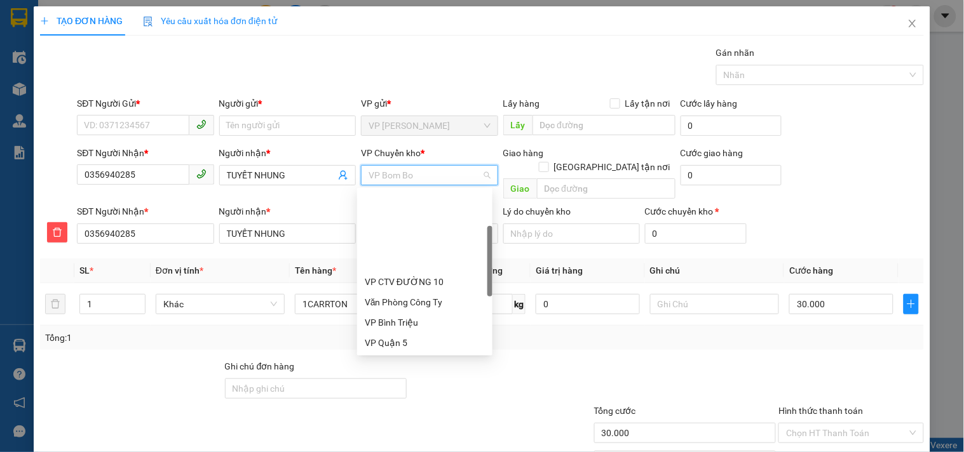
type input "X"
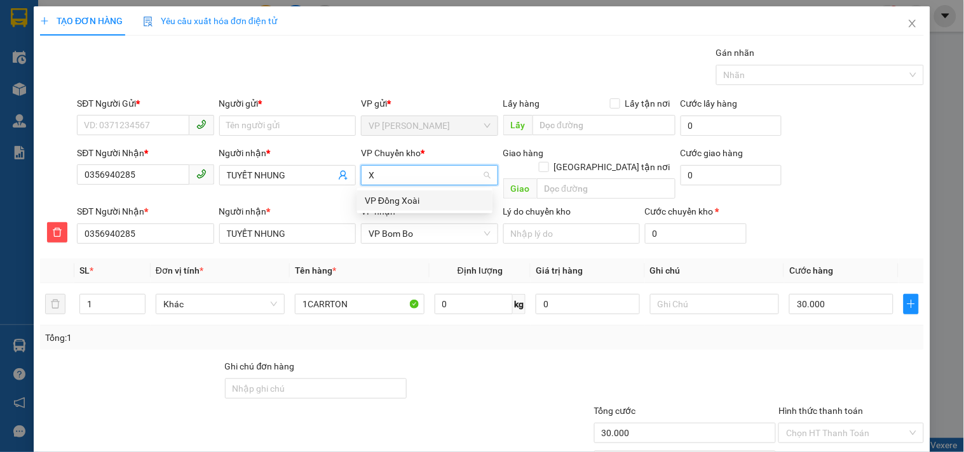
click at [427, 196] on div "VP Đồng Xoài" at bounding box center [425, 201] width 120 height 14
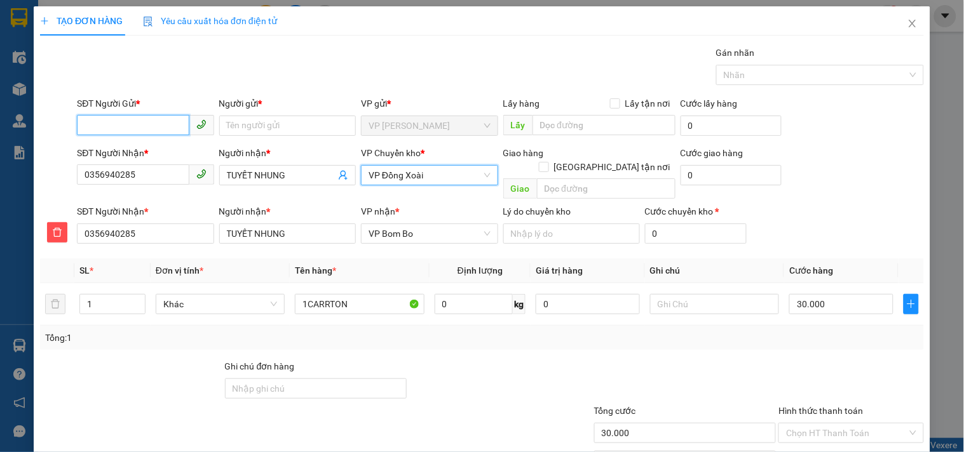
click at [131, 131] on input "SĐT Người Gửi *" at bounding box center [133, 125] width 112 height 20
click at [176, 149] on div "0987966322 - THÀNH ĐẠT" at bounding box center [144, 151] width 120 height 14
type input "0987966322"
type input "THÀNH ĐẠT"
click at [696, 294] on input "text" at bounding box center [714, 304] width 129 height 20
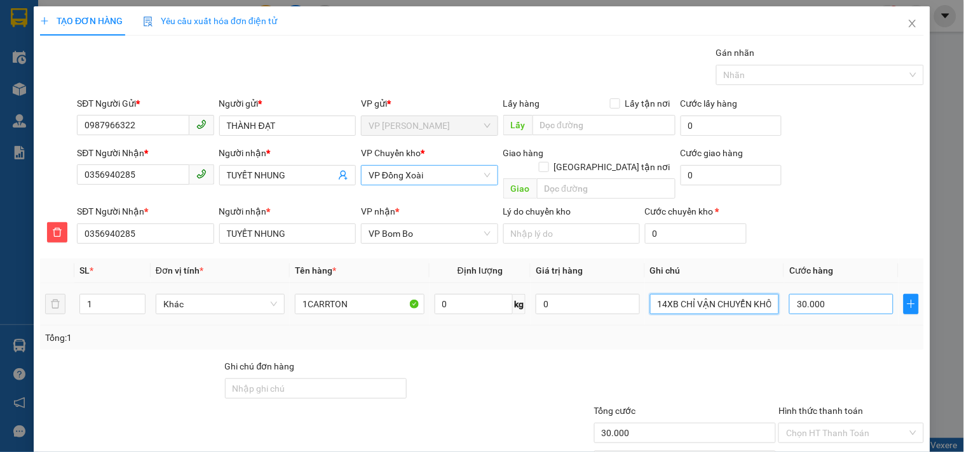
type input "14XB CHỈ VẬN CHUYỂN KHÔNG ĐẢM BẢO HÀNG BÊN TRONG, NHẸ TAY DÙM KHÁCH"
click at [843, 294] on input "30.000" at bounding box center [841, 304] width 104 height 20
type input "4"
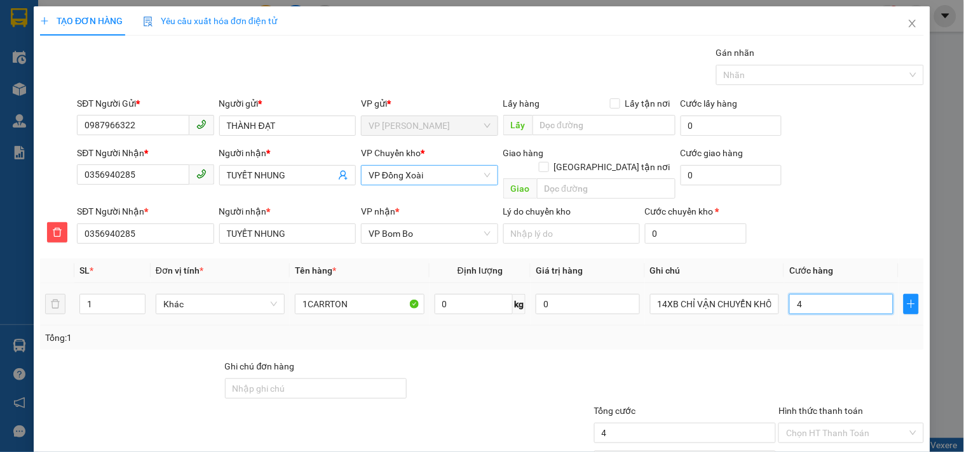
type input "40"
type input "4"
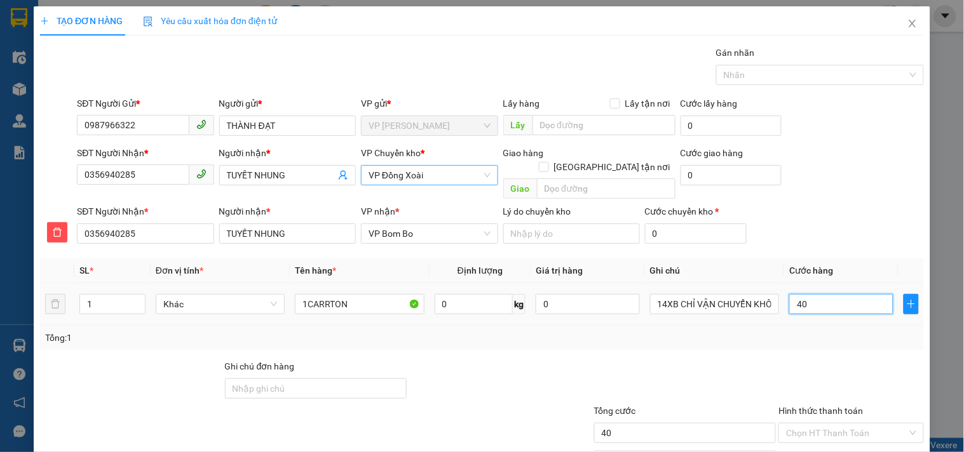
type input "4"
type input "0"
type input "05"
type input "5"
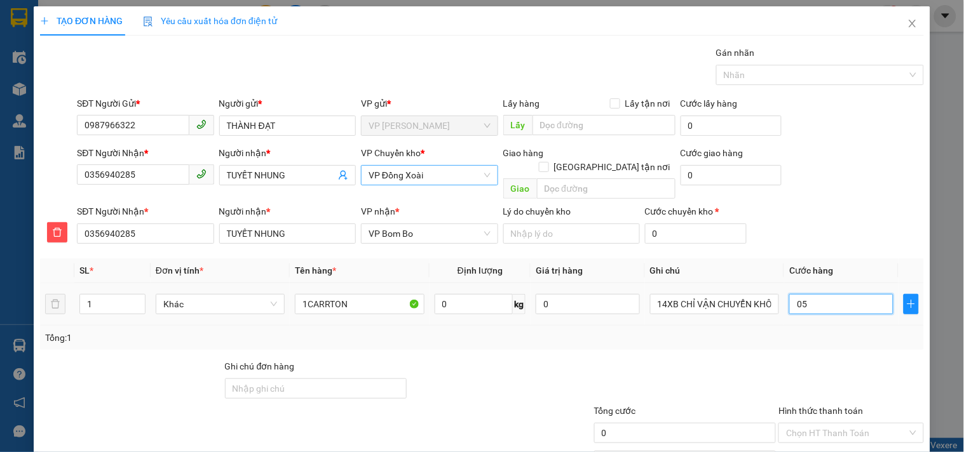
type input "5"
type input "050"
type input "50"
type input "050"
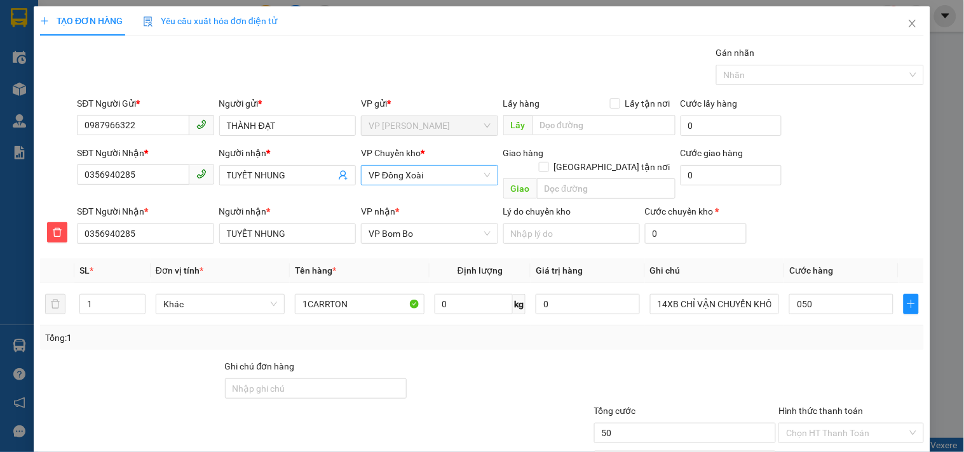
type input "50.000"
click at [830, 326] on div "Tổng: 1" at bounding box center [481, 338] width 883 height 24
click at [814, 294] on input "50.000" at bounding box center [841, 304] width 104 height 20
type input "4"
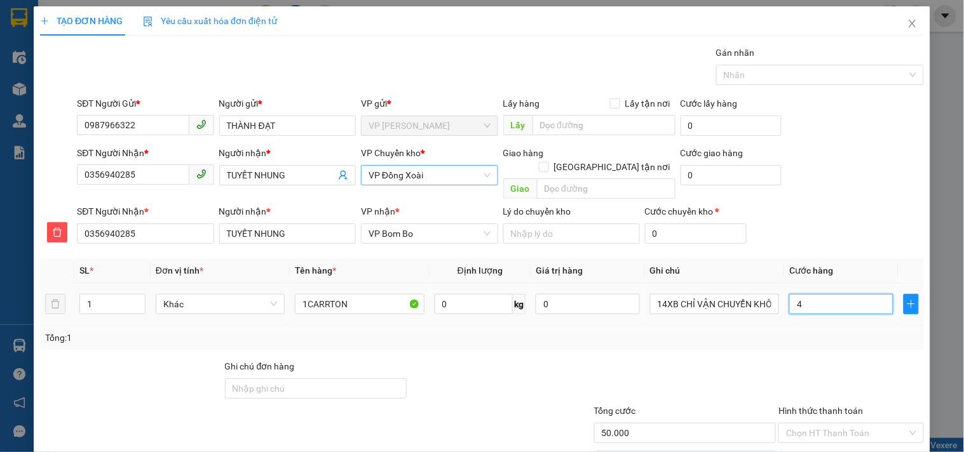
type input "4"
type input "40"
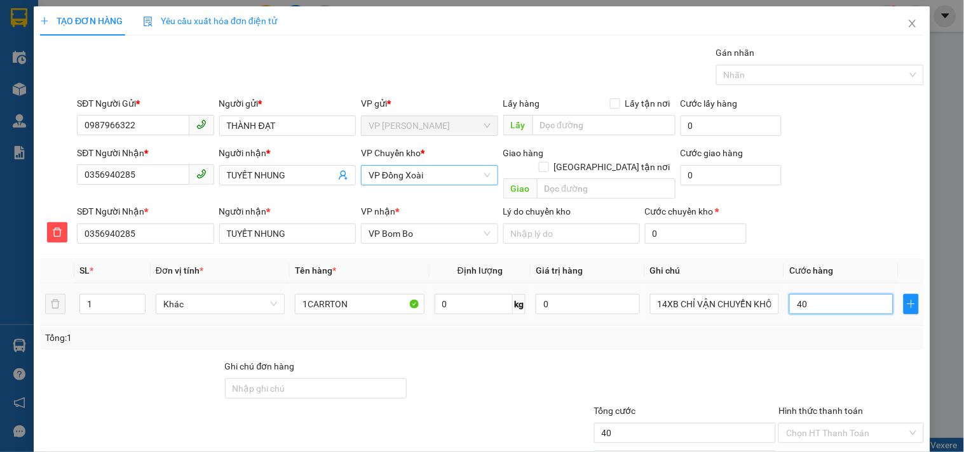
type input "40"
type input "40.000"
click at [813, 283] on td "40.000" at bounding box center [841, 304] width 114 height 43
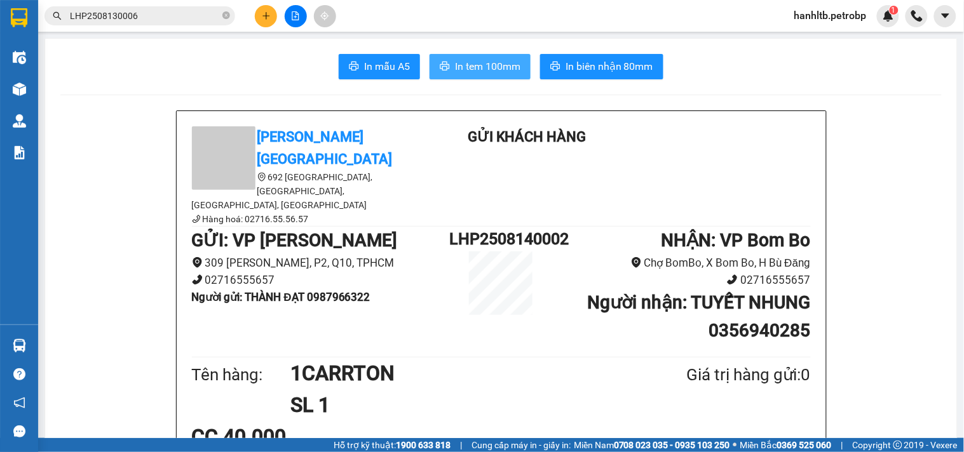
click at [476, 65] on span "In tem 100mm" at bounding box center [487, 66] width 65 height 16
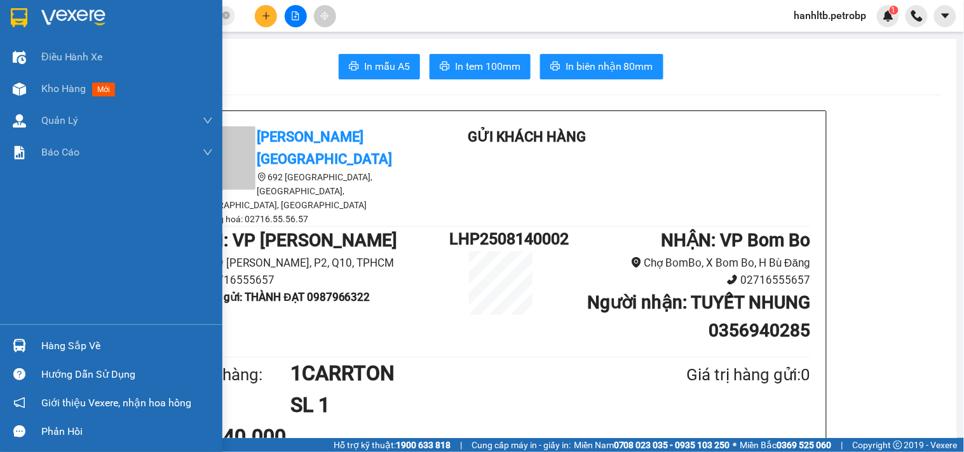
click at [97, 16] on img at bounding box center [73, 17] width 64 height 19
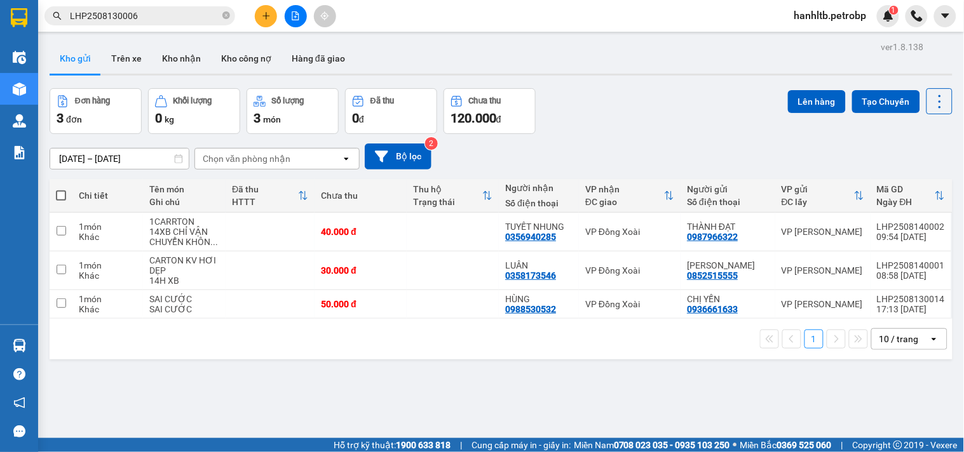
click at [611, 123] on div "Đơn hàng 3 đơn Khối lượng 0 kg Số lượng 3 món Đã thu 0 đ Chưa thu 120.000 đ Lên…" at bounding box center [501, 111] width 903 height 46
click at [601, 121] on div "Đơn hàng 3 đơn Khối lượng 0 kg Số lượng 3 món Đã thu 0 đ Chưa thu 120.000 đ Lên…" at bounding box center [501, 111] width 903 height 46
click at [611, 130] on div "Đơn hàng 3 đơn Khối lượng 0 kg Số lượng 3 món Đã thu 0 đ Chưa thu 120.000 đ Lên…" at bounding box center [501, 111] width 903 height 46
click at [360, 6] on div "Kết quả tìm kiếm ( 1 ) Bộ lọc Mã ĐH Trạng thái Món hàng Tổng cước Chưa cước Ngư…" at bounding box center [482, 16] width 964 height 32
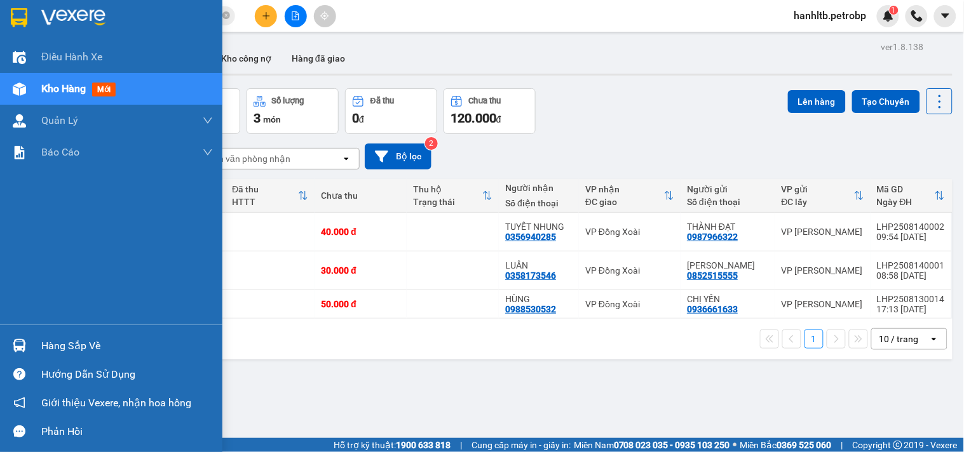
click at [154, 352] on div "Hàng sắp về" at bounding box center [126, 346] width 171 height 19
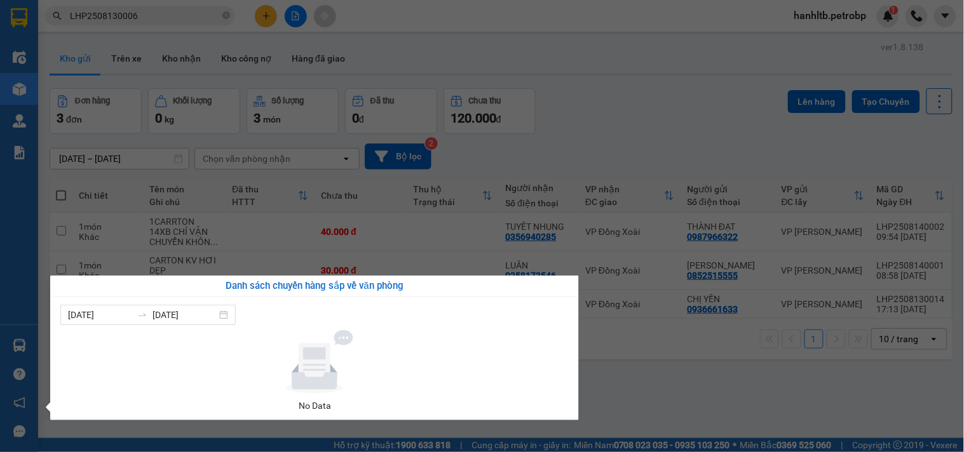
click at [696, 113] on section "Kết quả tìm kiếm ( 1 ) Bộ lọc Mã ĐH Trạng thái Món hàng Tổng cước Chưa cước Ngư…" at bounding box center [482, 226] width 964 height 452
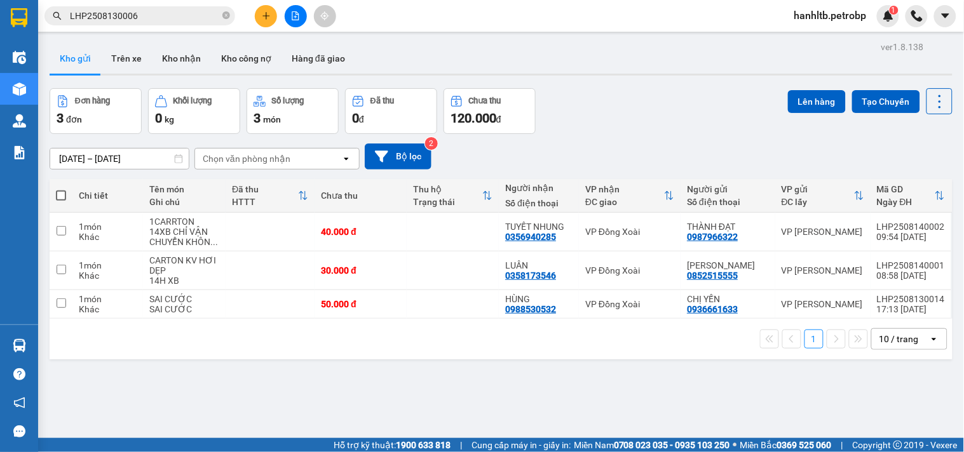
click at [604, 159] on div "13/08/2025 – 14/08/2025 Press the down arrow key to interact with the calendar …" at bounding box center [501, 157] width 903 height 26
click at [614, 104] on div "Đơn hàng 3 đơn Khối lượng 0 kg Số lượng 3 món Đã thu 0 đ Chưa thu 120.000 đ Lên…" at bounding box center [501, 111] width 903 height 46
click at [358, 9] on div "Kết quả tìm kiếm ( 1 ) Bộ lọc Mã ĐH Trạng thái Món hàng Tổng cước Chưa cước Ngư…" at bounding box center [482, 16] width 964 height 32
click at [387, 11] on div "Kết quả tìm kiếm ( 1 ) Bộ lọc Mã ĐH Trạng thái Món hàng Tổng cước Chưa cước Ngư…" at bounding box center [482, 16] width 964 height 32
click at [604, 105] on div "Đơn hàng 3 đơn Khối lượng 0 kg Số lượng 3 món Đã thu 0 đ Chưa thu 120.000 đ Lên…" at bounding box center [501, 111] width 903 height 46
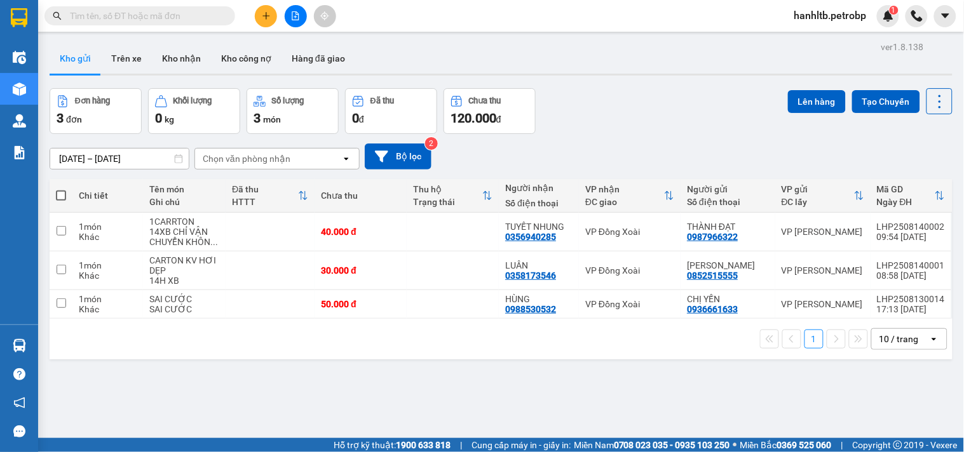
click at [589, 116] on div "Đơn hàng 3 đơn Khối lượng 0 kg Số lượng 3 món Đã thu 0 đ Chưa thu 120.000 đ Lên…" at bounding box center [501, 111] width 903 height 46
click at [362, 15] on div "Kết quả tìm kiếm ( 0 ) Bộ lọc No Data hanhltb.petrobp 1" at bounding box center [482, 16] width 964 height 32
click at [363, 74] on div at bounding box center [501, 75] width 903 height 2
click at [578, 104] on div "Đơn hàng 3 đơn Khối lượng 0 kg Số lượng 3 món Đã thu 0 đ Chưa thu 120.000 đ Lên…" at bounding box center [501, 111] width 903 height 46
click at [262, 11] on icon "plus" at bounding box center [266, 15] width 9 height 9
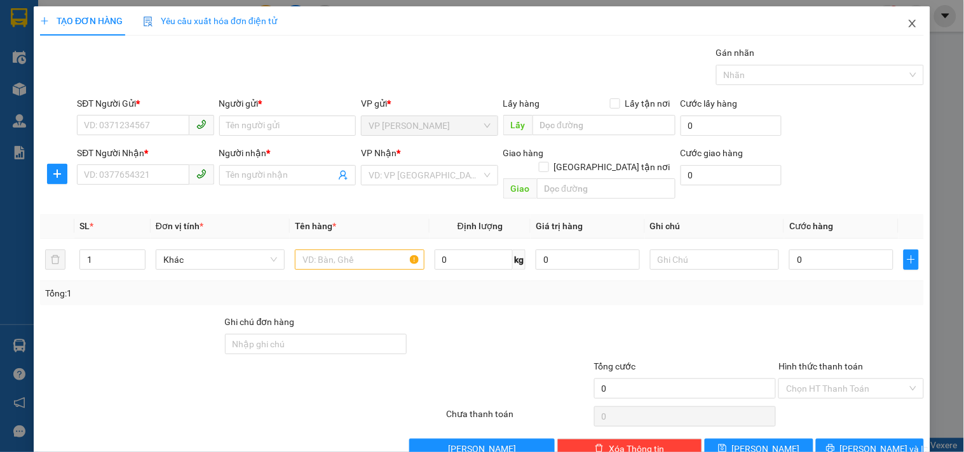
click at [907, 22] on icon "close" at bounding box center [912, 23] width 10 height 10
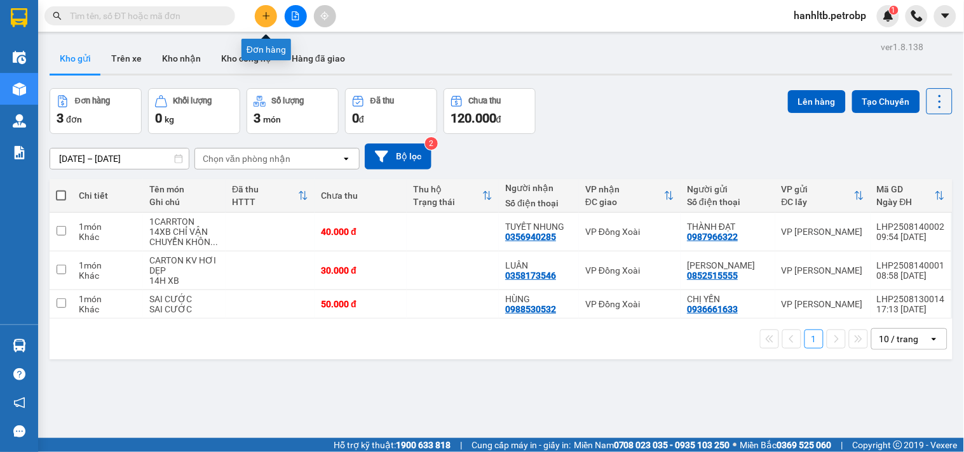
click at [259, 13] on button at bounding box center [266, 16] width 22 height 22
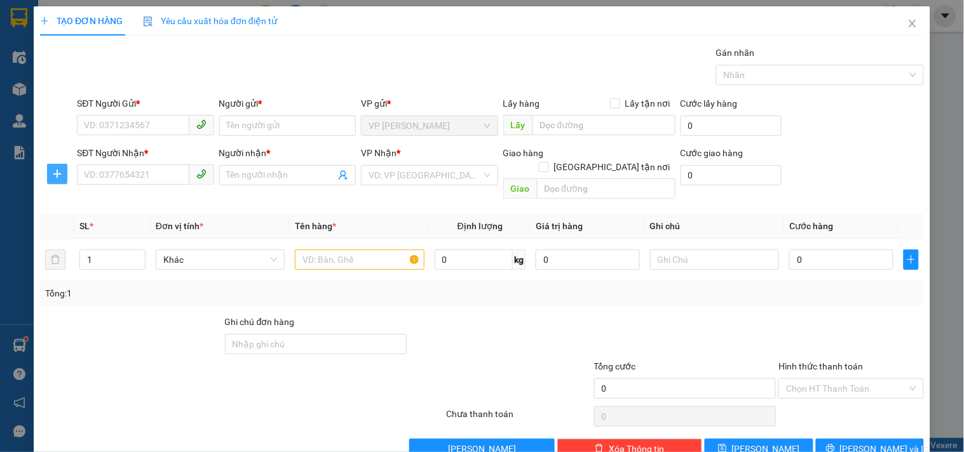
click at [62, 173] on span "plus" at bounding box center [57, 174] width 19 height 10
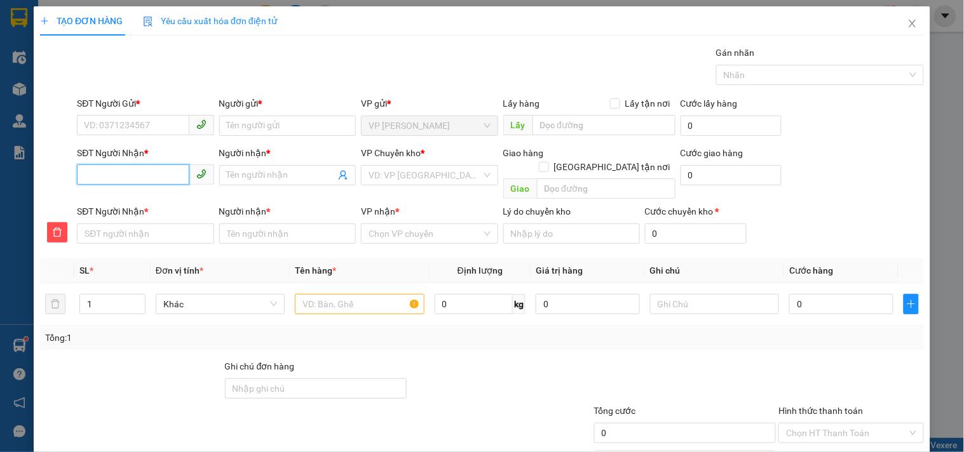
click at [163, 176] on input "SĐT Người Nhận *" at bounding box center [133, 175] width 112 height 20
type input "0"
type input "07"
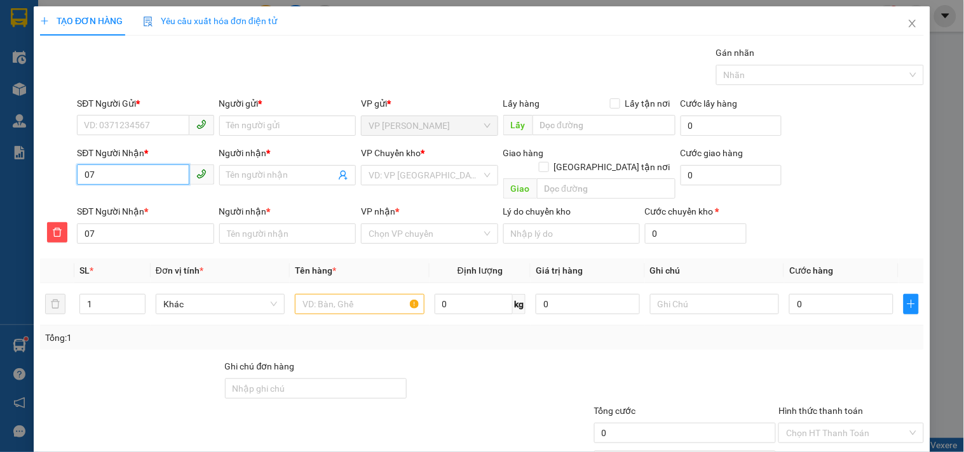
type input "076"
type input "0763"
click at [194, 198] on div "0763268539 - ĐỖ LONG" at bounding box center [146, 201] width 125 height 14
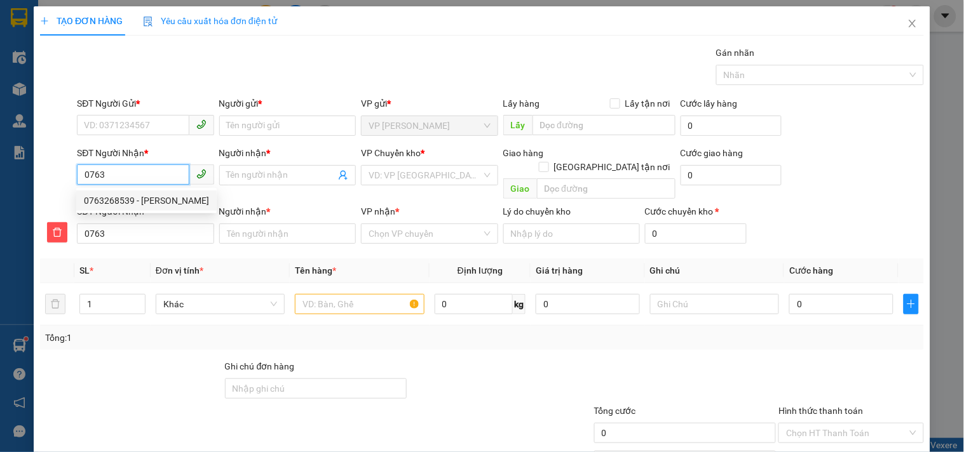
type input "0763268539"
type input "[PERSON_NAME]"
type input "0763268539"
type input "[PERSON_NAME]"
type input "280.000"
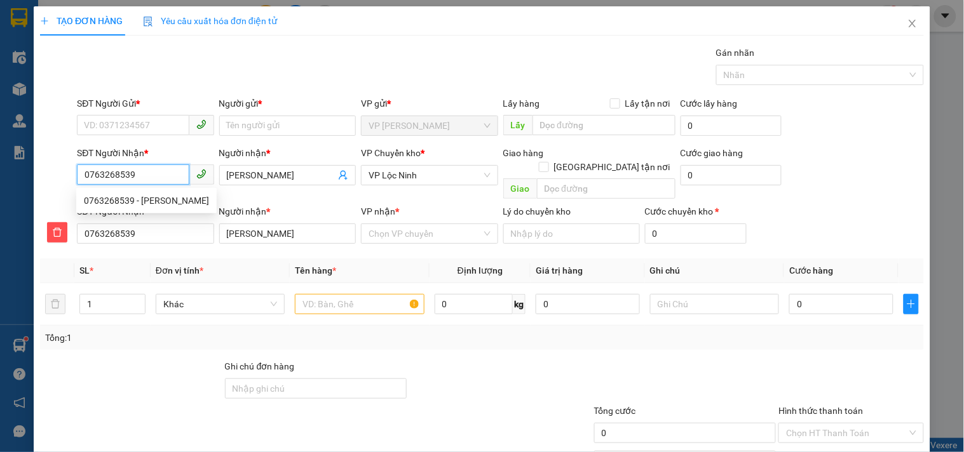
type input "280.000"
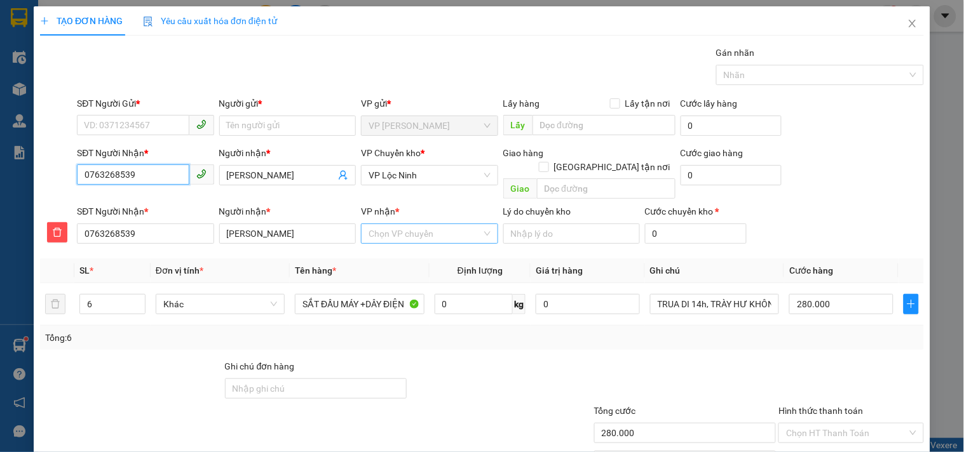
type input "0763268539"
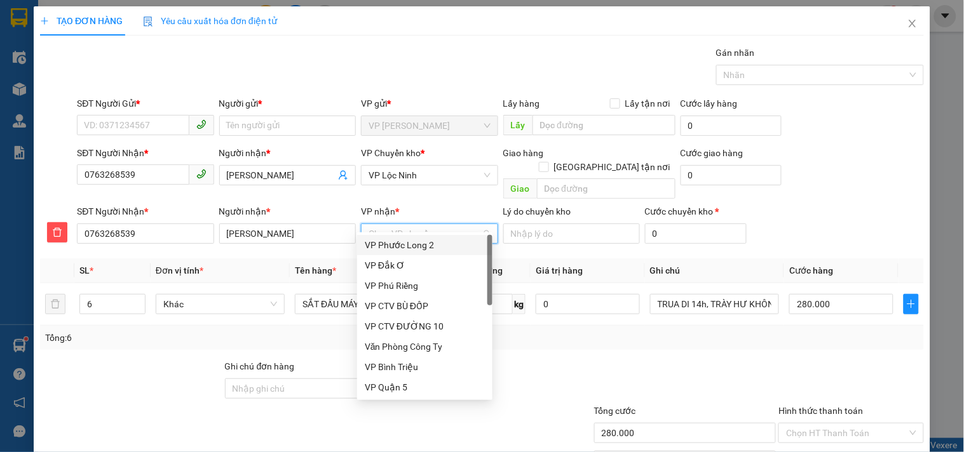
click at [429, 224] on input "VP nhận *" at bounding box center [424, 233] width 112 height 19
type input "LO"
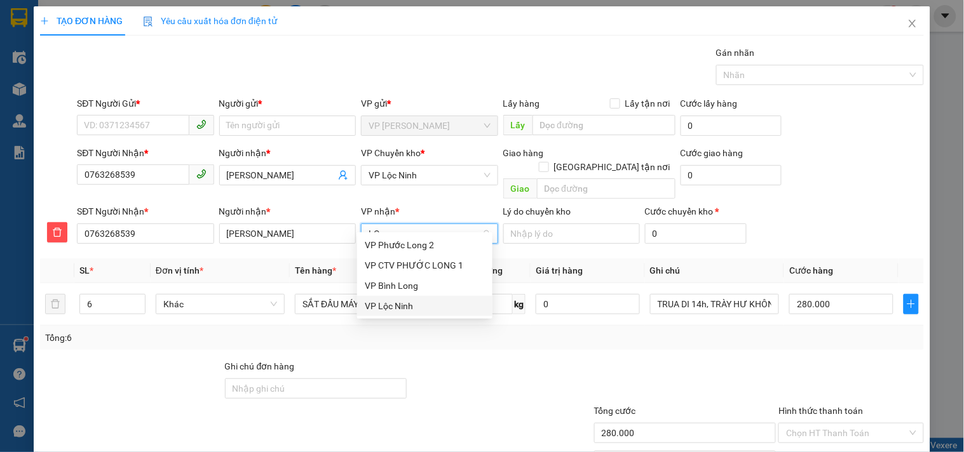
click at [422, 304] on div "VP Lộc Ninh" at bounding box center [425, 306] width 120 height 14
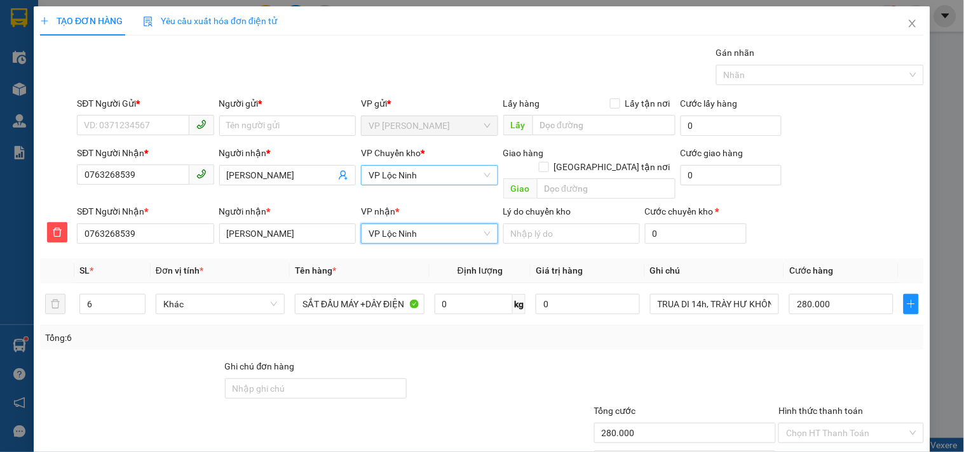
click at [410, 170] on span "VP Lộc Ninh" at bounding box center [428, 175] width 121 height 19
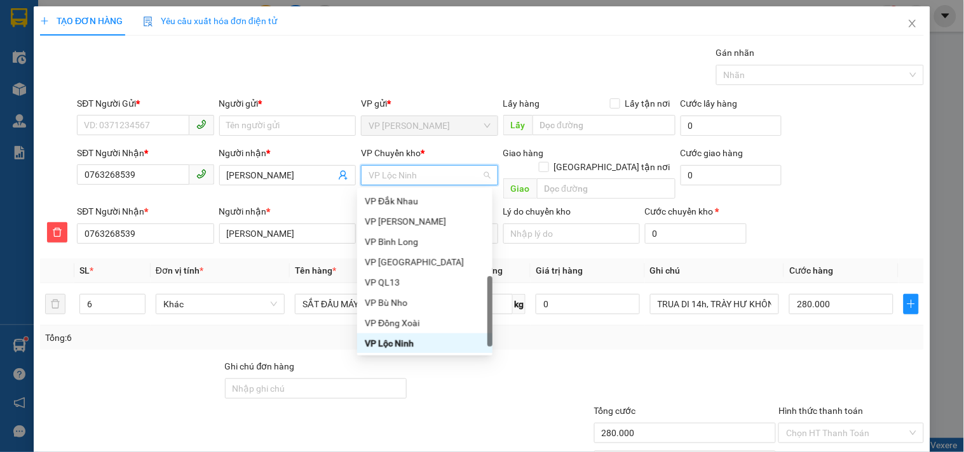
type input "X"
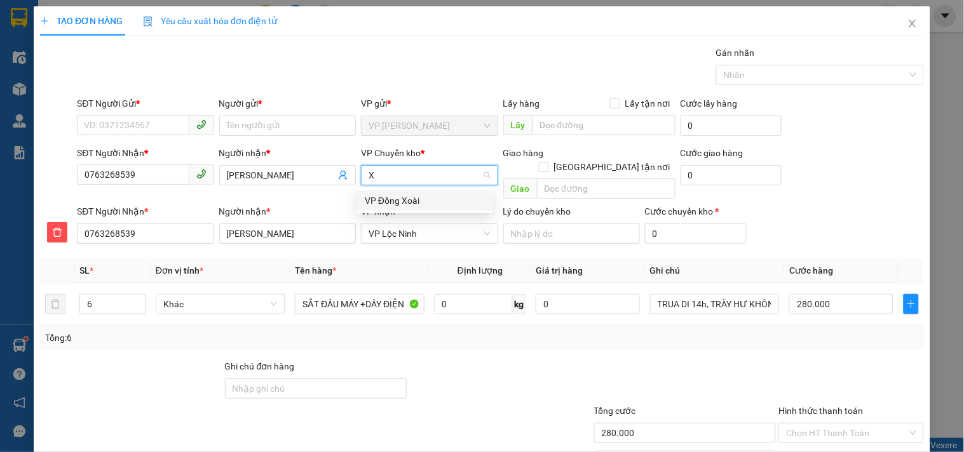
click at [421, 195] on div "VP Đồng Xoài" at bounding box center [425, 201] width 120 height 14
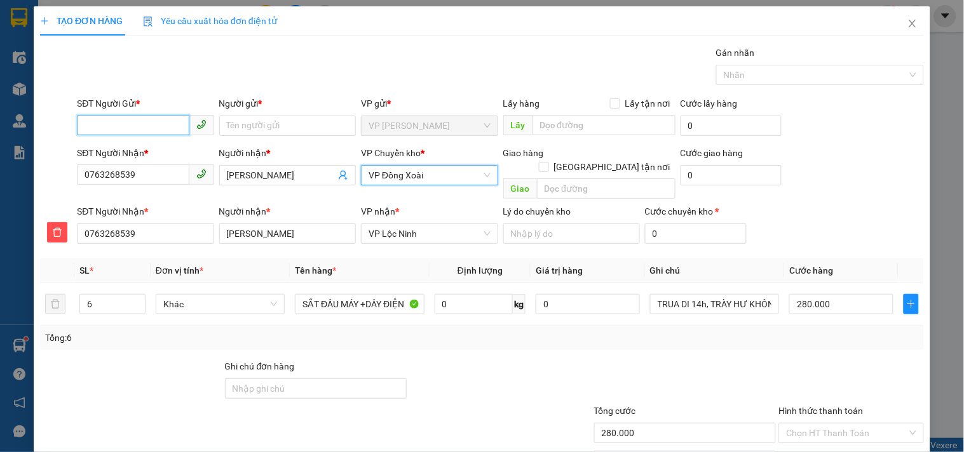
click at [149, 122] on input "SĐT Người Gửi *" at bounding box center [133, 125] width 112 height 20
click at [168, 146] on div "0908425573 - HUY" at bounding box center [144, 151] width 120 height 14
type input "0908425573"
type input "HUY"
click at [137, 306] on icon "down" at bounding box center [138, 308] width 4 height 4
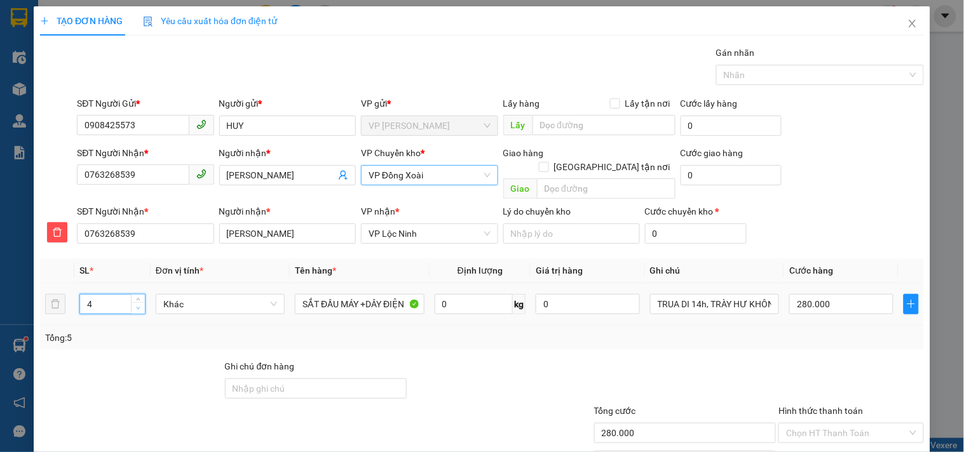
click at [137, 306] on icon "down" at bounding box center [138, 308] width 4 height 4
type input "1"
click at [137, 306] on icon "down" at bounding box center [138, 308] width 4 height 4
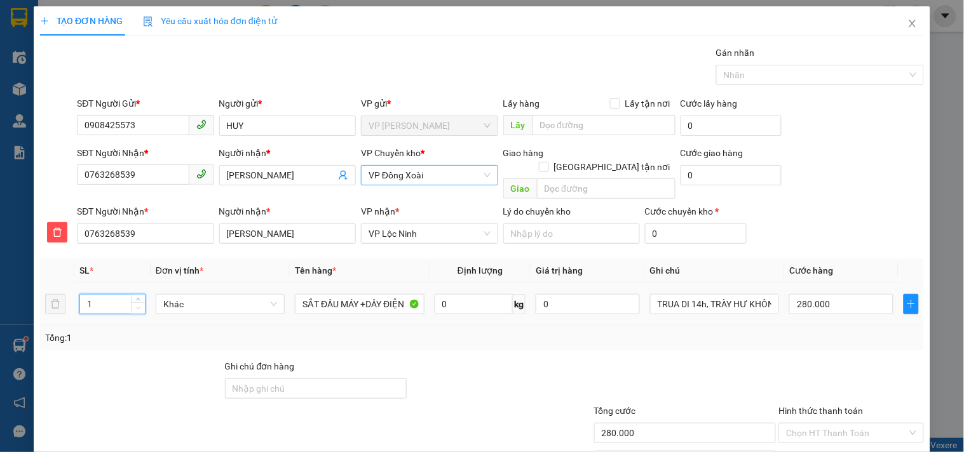
click at [137, 306] on icon "down" at bounding box center [138, 308] width 4 height 4
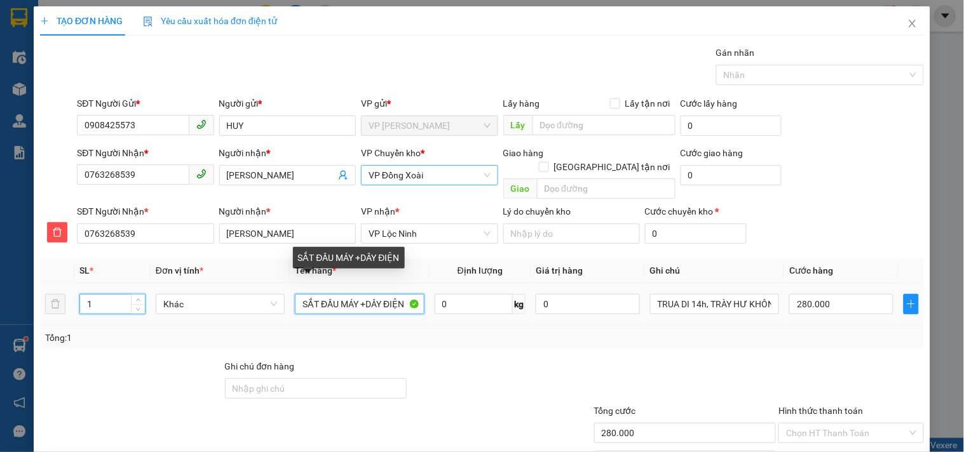
drag, startPoint x: 299, startPoint y: 291, endPoint x: 453, endPoint y: 312, distance: 155.8
click at [453, 312] on tr "1 Khác SẮT ĐẦU MÁY +DÂY ĐIỆN 0 kg 0 TRUA DI 14h, TRÀY HƯ KHÔNG ĐỀN 280.000" at bounding box center [481, 304] width 883 height 43
type input "0"
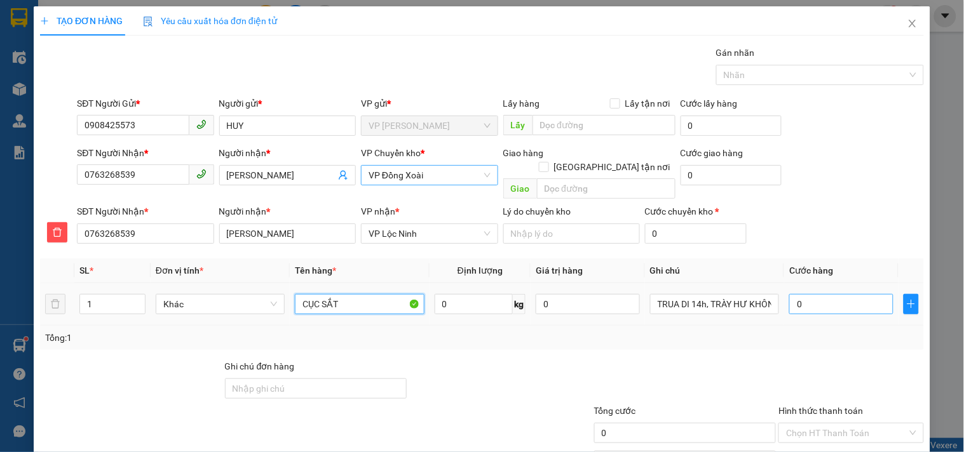
type input "CỤC SẮT"
click at [814, 294] on input "0" at bounding box center [841, 304] width 104 height 20
type input "5"
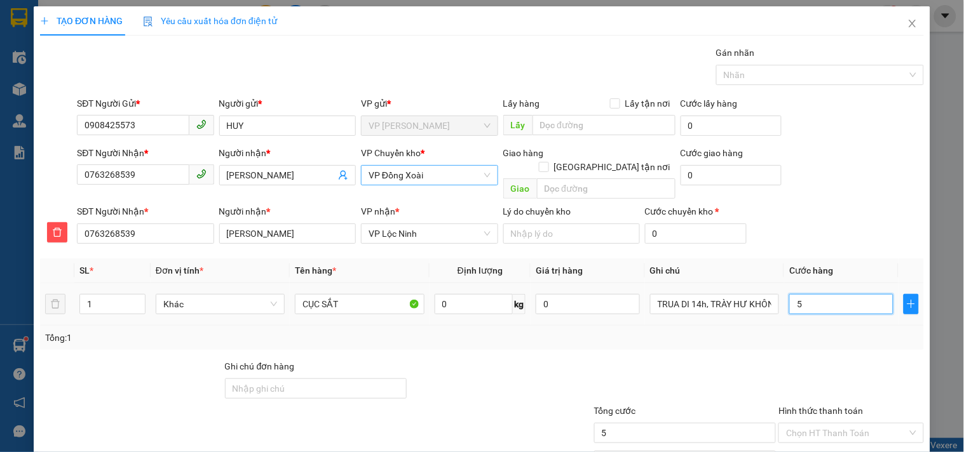
type input "50"
type input "50.000"
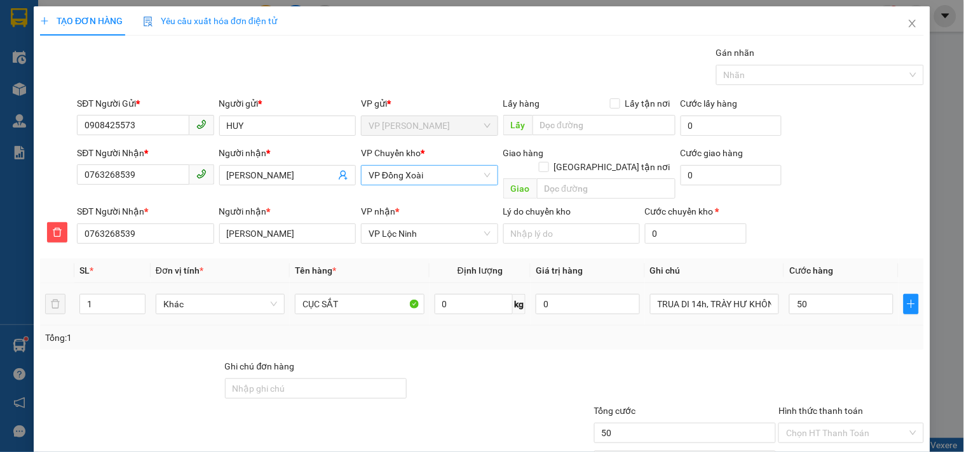
type input "50.000"
click at [797, 308] on td "50.000" at bounding box center [841, 304] width 114 height 43
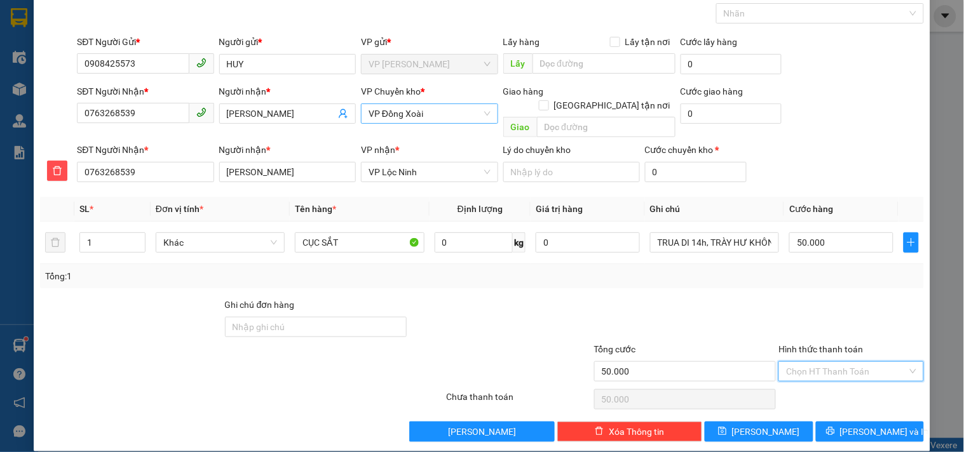
click at [802, 362] on input "Hình thức thanh toán" at bounding box center [846, 371] width 121 height 19
click at [829, 271] on div "Tại văn phòng" at bounding box center [843, 271] width 128 height 14
type input "0"
click at [821, 422] on button "[PERSON_NAME] và In" at bounding box center [870, 432] width 108 height 20
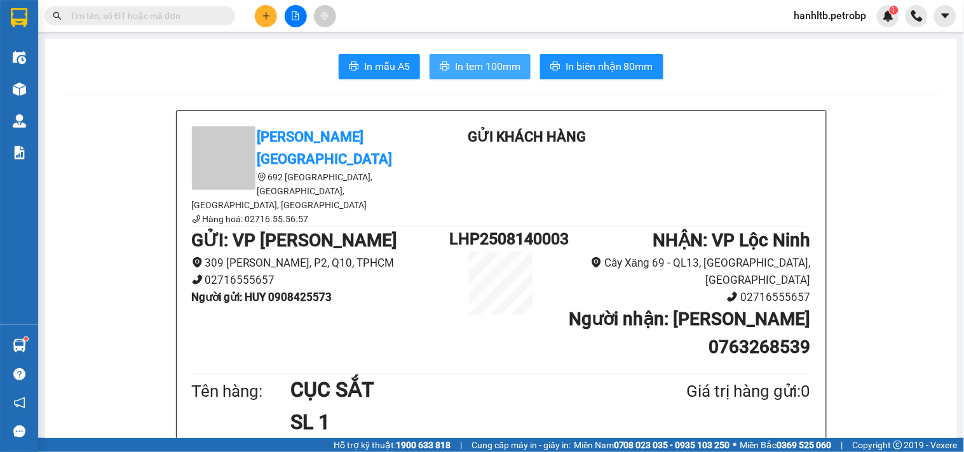
click at [486, 65] on span "In tem 100mm" at bounding box center [487, 66] width 65 height 16
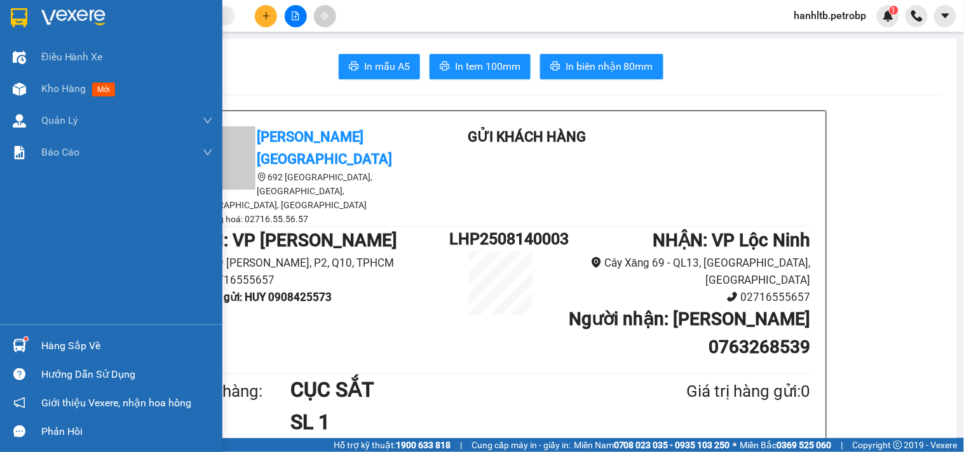
click at [83, 10] on img at bounding box center [73, 17] width 64 height 19
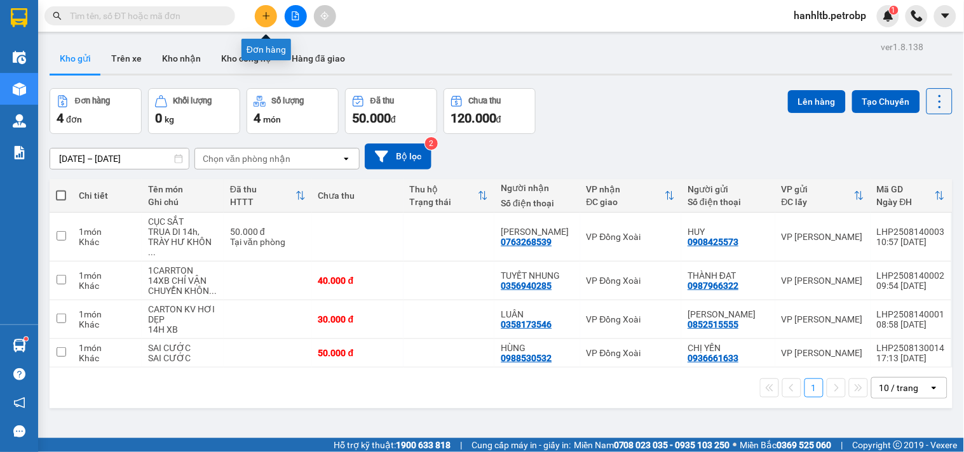
click at [262, 17] on icon "plus" at bounding box center [266, 15] width 9 height 9
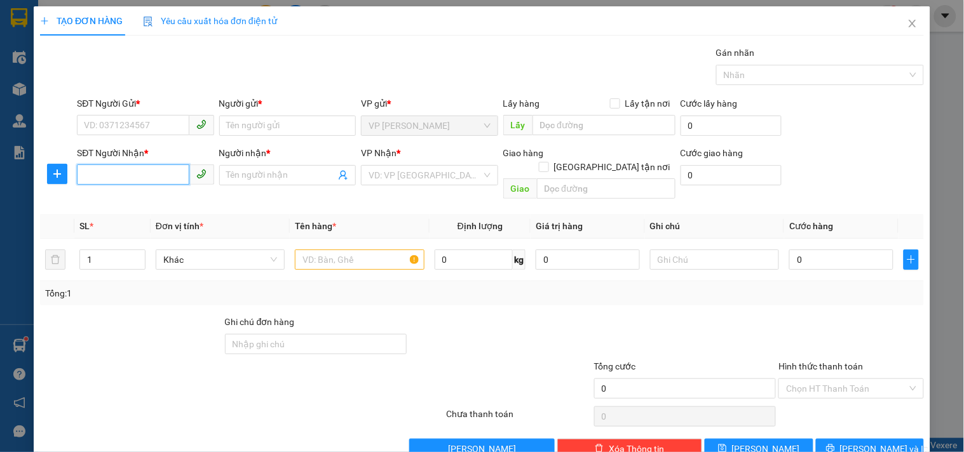
click at [146, 165] on input "SĐT Người Nhận *" at bounding box center [133, 175] width 112 height 20
click at [149, 177] on input "SĐT Người Nhận *" at bounding box center [133, 175] width 112 height 20
click at [159, 198] on div "0975869868 - PHƯỚC" at bounding box center [144, 201] width 120 height 14
type input "0975869868"
type input "PHƯỚC"
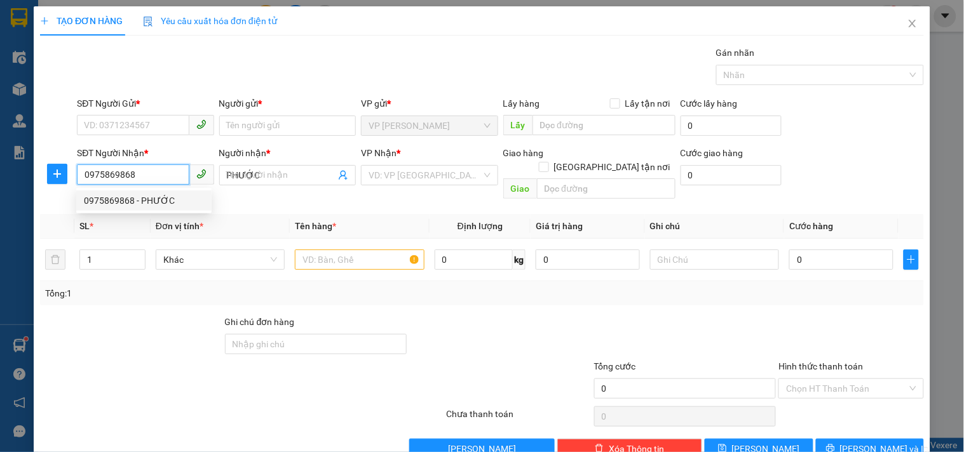
type input "30.000"
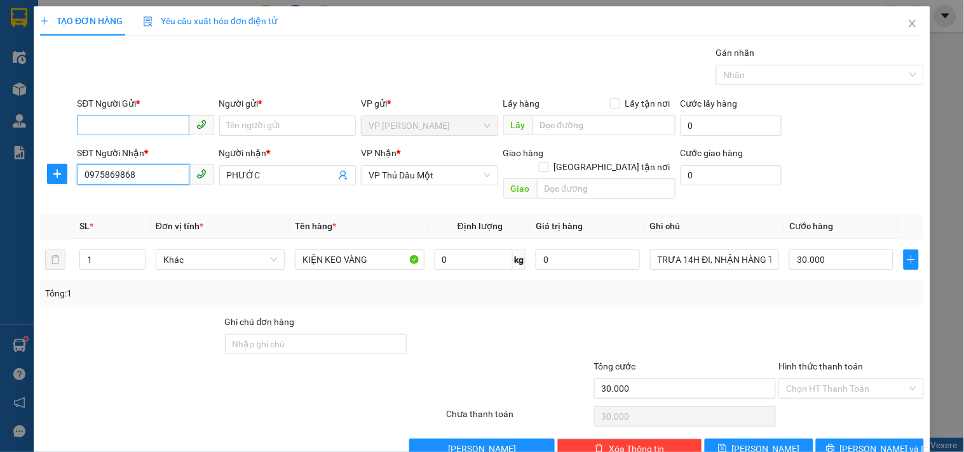
type input "0975869868"
click at [145, 130] on input "SĐT Người Gửi *" at bounding box center [133, 125] width 112 height 20
click at [180, 146] on div "0911111742 - NHƯ" at bounding box center [144, 151] width 120 height 14
type input "0911111742"
type input "NHƯ"
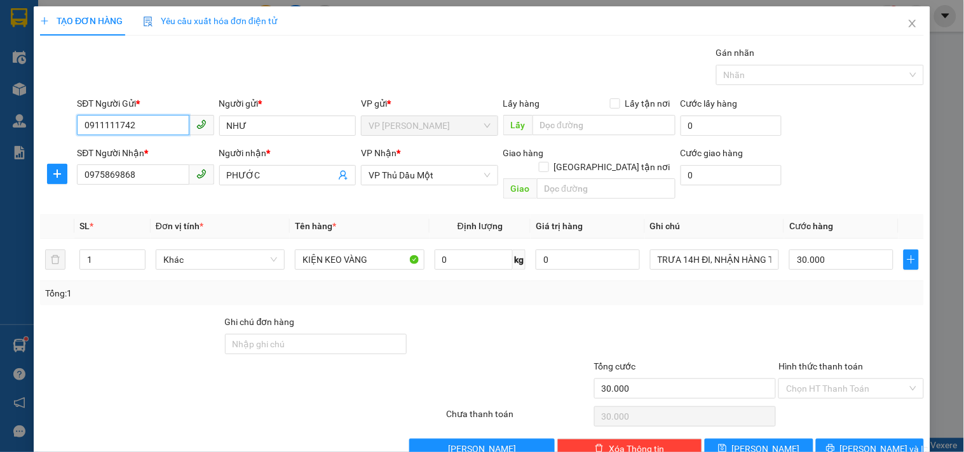
scroll to position [17, 0]
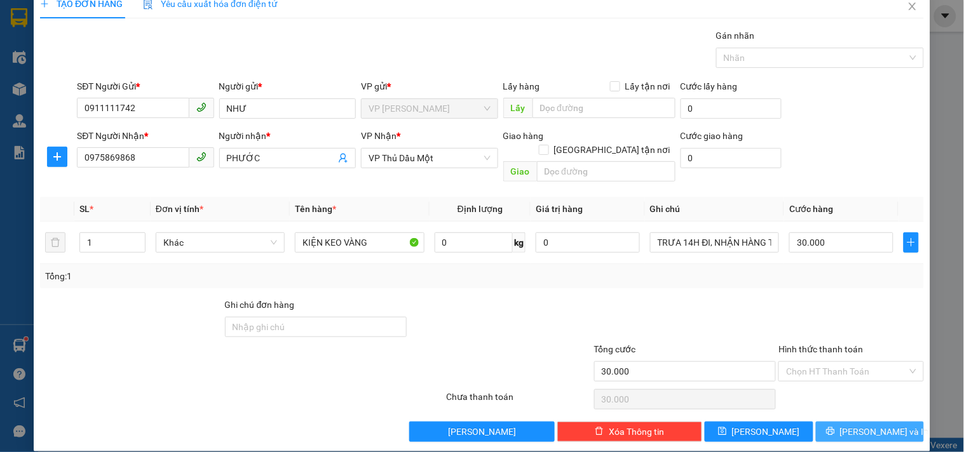
click at [821, 422] on button "[PERSON_NAME] và In" at bounding box center [870, 432] width 108 height 20
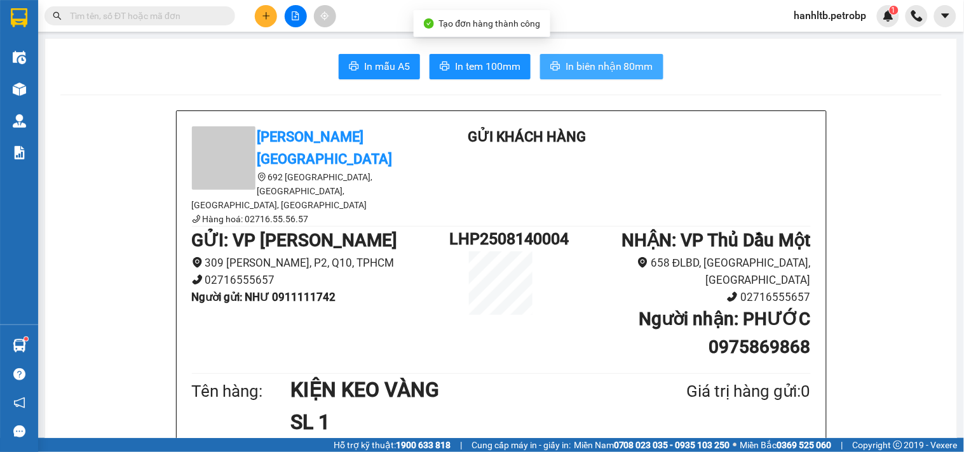
click at [574, 70] on span "In biên nhận 80mm" at bounding box center [609, 66] width 88 height 16
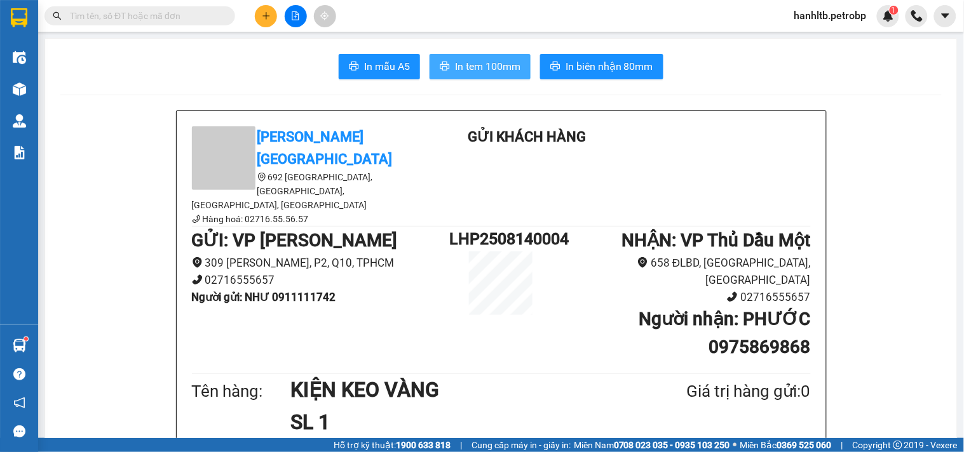
click at [492, 71] on span "In tem 100mm" at bounding box center [487, 66] width 65 height 16
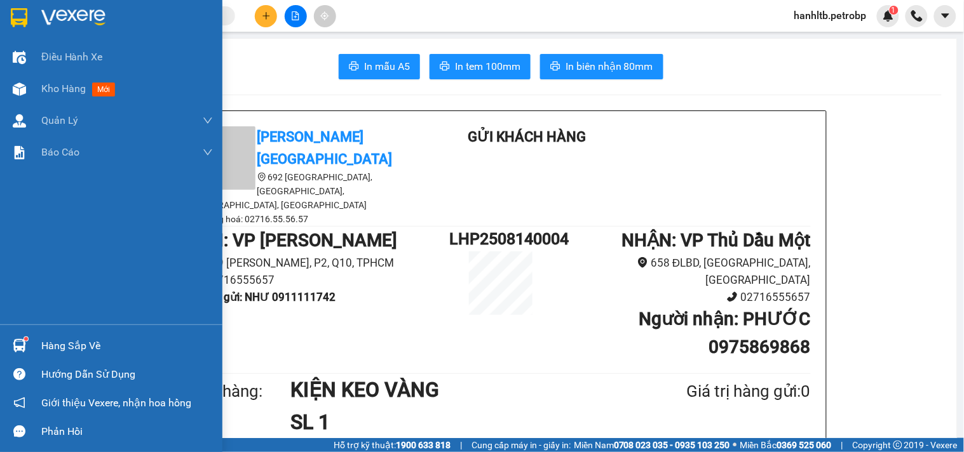
click at [91, 13] on img at bounding box center [73, 17] width 64 height 19
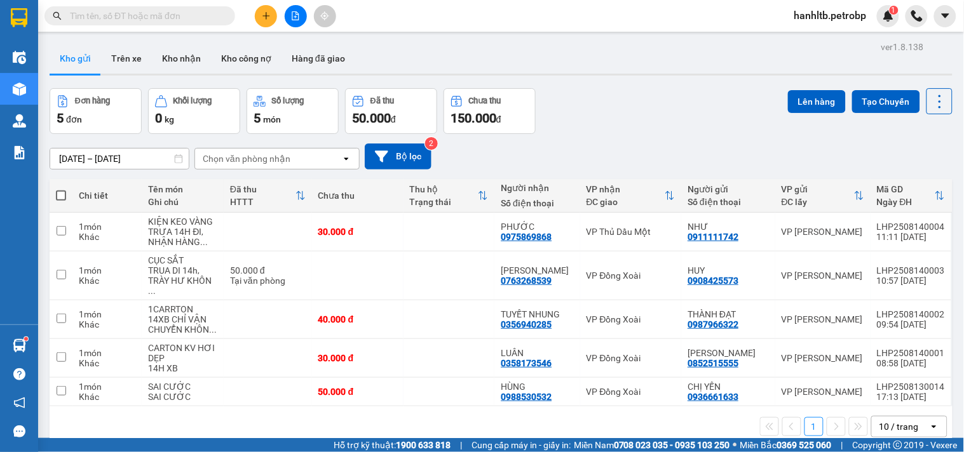
click at [574, 149] on div "13/08/2025 – 14/08/2025 Press the down arrow key to interact with the calendar …" at bounding box center [501, 157] width 903 height 26
click at [574, 100] on div "Đơn hàng 5 đơn Khối lượng 0 kg Số lượng 5 món Đã thu 50.000 đ Chưa thu 150.000 …" at bounding box center [501, 111] width 903 height 46
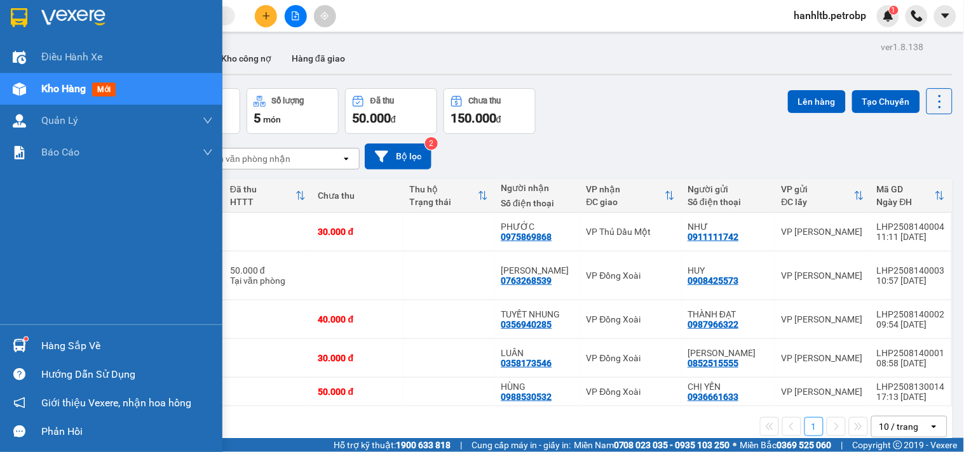
click at [89, 351] on div "Hàng sắp về" at bounding box center [126, 346] width 171 height 19
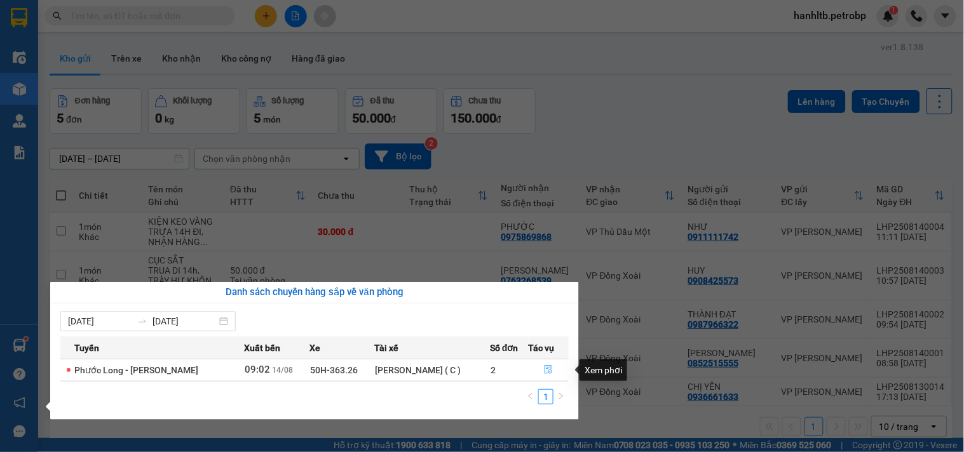
click at [544, 367] on icon "file-done" at bounding box center [548, 369] width 9 height 9
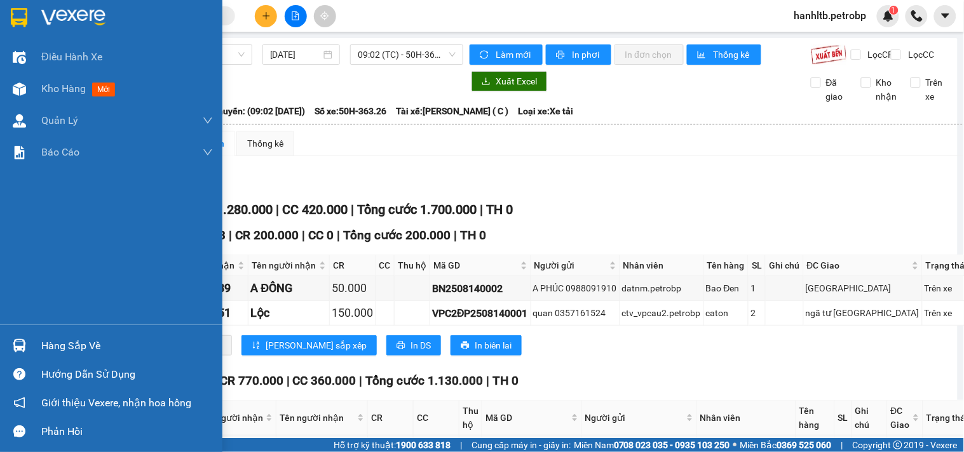
click at [64, 17] on img at bounding box center [73, 17] width 64 height 19
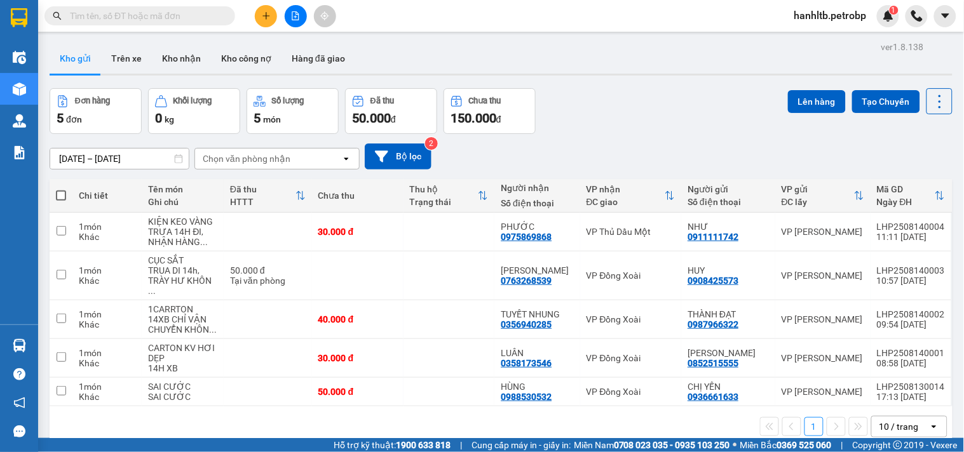
click at [637, 88] on div "Đơn hàng 5 đơn Khối lượng 0 kg Số lượng 5 món Đã thu 50.000 đ Chưa thu 150.000 …" at bounding box center [501, 111] width 903 height 46
click at [889, 417] on div "10 / trang" at bounding box center [899, 427] width 57 height 20
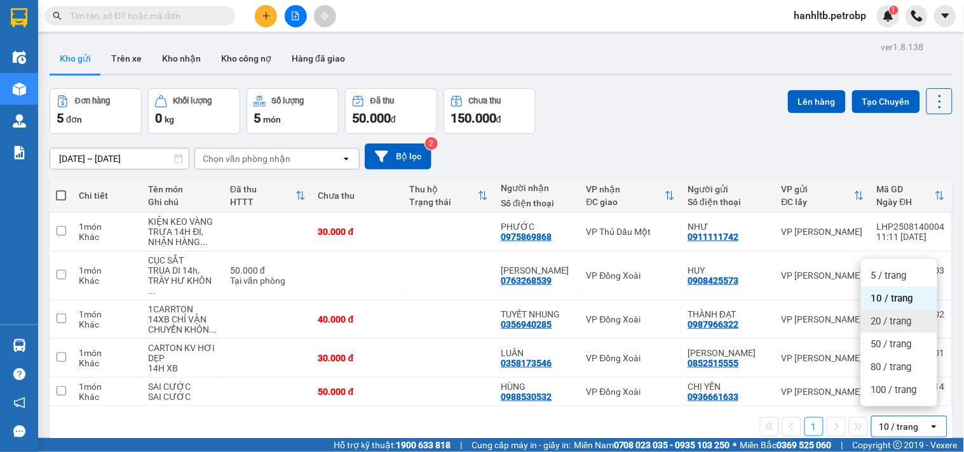
click at [913, 310] on div "20 / trang" at bounding box center [899, 321] width 76 height 23
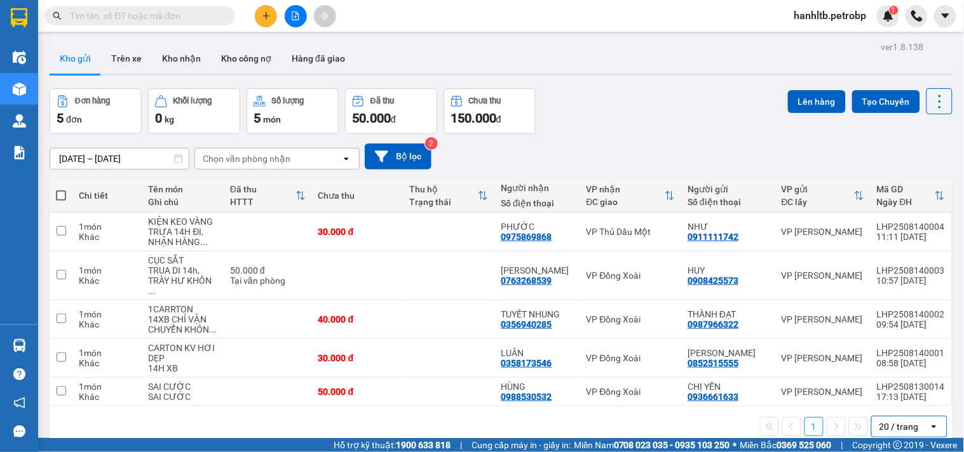
click at [612, 116] on div "Đơn hàng 5 đơn Khối lượng 0 kg Số lượng 5 món Đã thu 50.000 đ Chưa thu 150.000 …" at bounding box center [501, 111] width 903 height 46
click at [271, 15] on button at bounding box center [266, 16] width 22 height 22
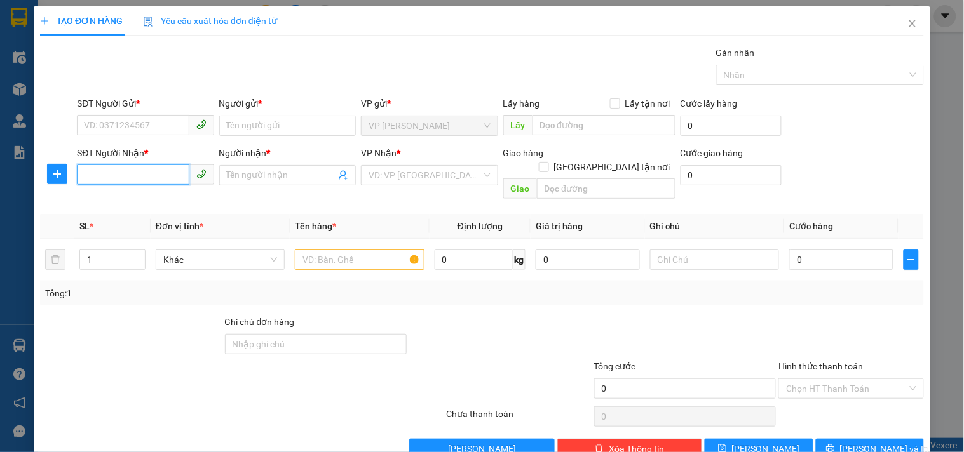
click at [122, 178] on input "SĐT Người Nhận *" at bounding box center [133, 175] width 112 height 20
click at [156, 194] on div "0342245225 - TIẾN" at bounding box center [144, 201] width 120 height 14
type input "0342245225"
type input "TIẾN"
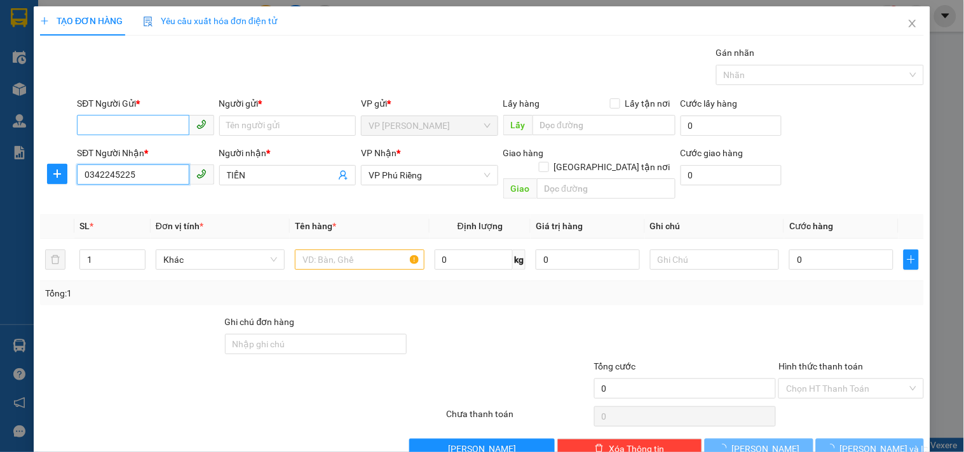
type input "30.000"
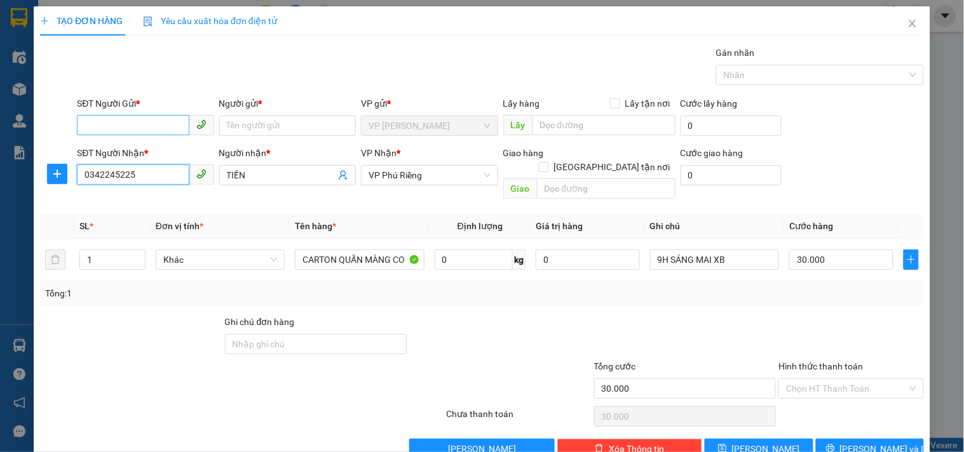
type input "0342245225"
click at [154, 124] on input "SĐT Người Gửi *" at bounding box center [133, 125] width 112 height 20
type input "0877109265"
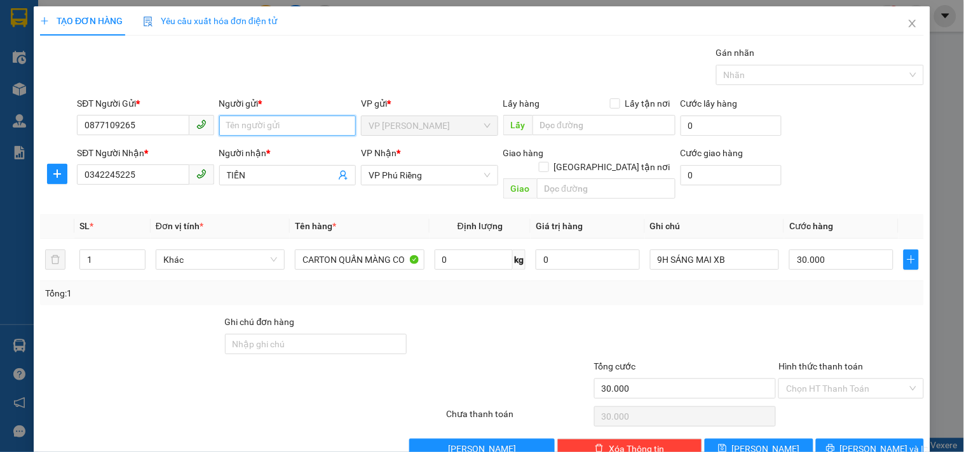
click at [267, 127] on input "Người gửi *" at bounding box center [287, 126] width 137 height 20
type input "D"
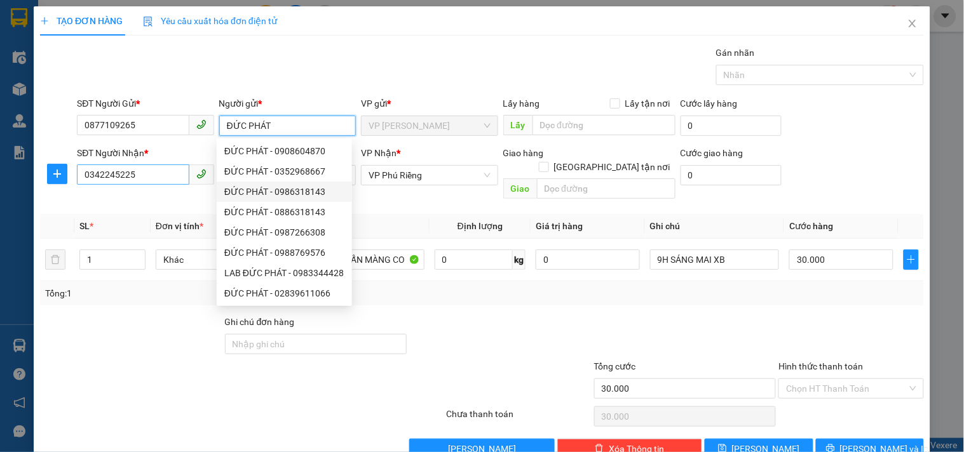
type input "ĐỨC PHÁT"
click at [100, 175] on input "0342245225" at bounding box center [133, 175] width 112 height 20
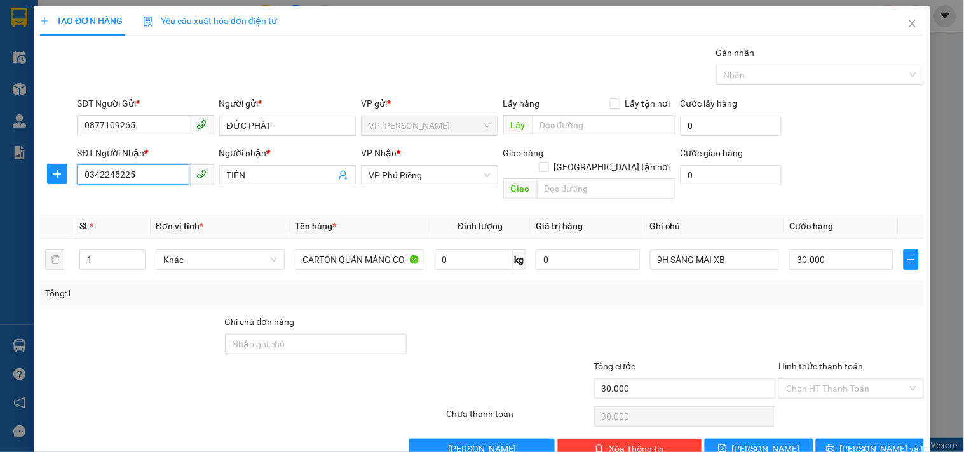
click at [116, 175] on input "0342245225" at bounding box center [133, 175] width 112 height 20
click at [140, 173] on input "0342245225" at bounding box center [133, 175] width 112 height 20
click at [264, 171] on input "TIẾN" at bounding box center [281, 175] width 109 height 14
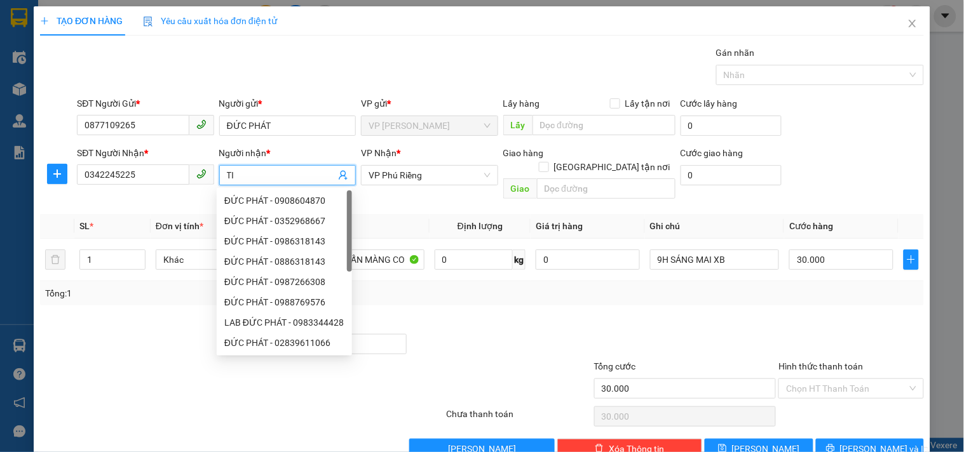
type input "T"
type input "D"
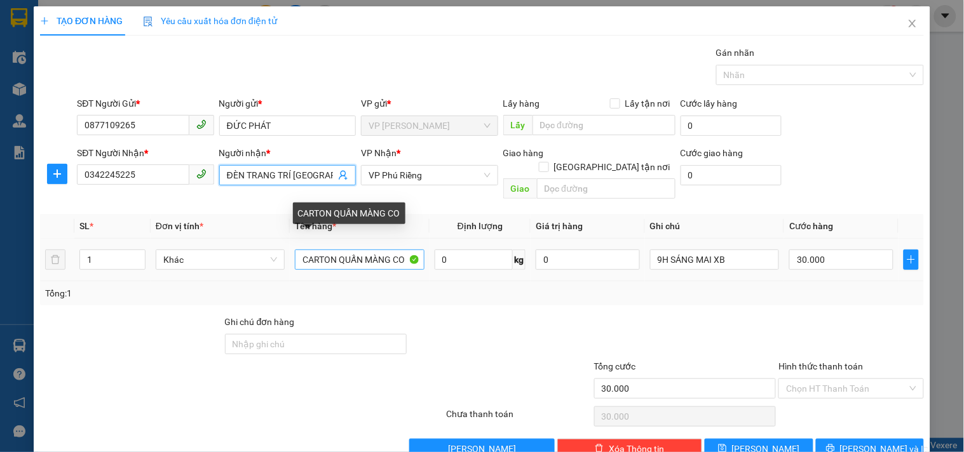
type input "ĐÈN TRANG TRÍ BÌNH PHƯỚC"
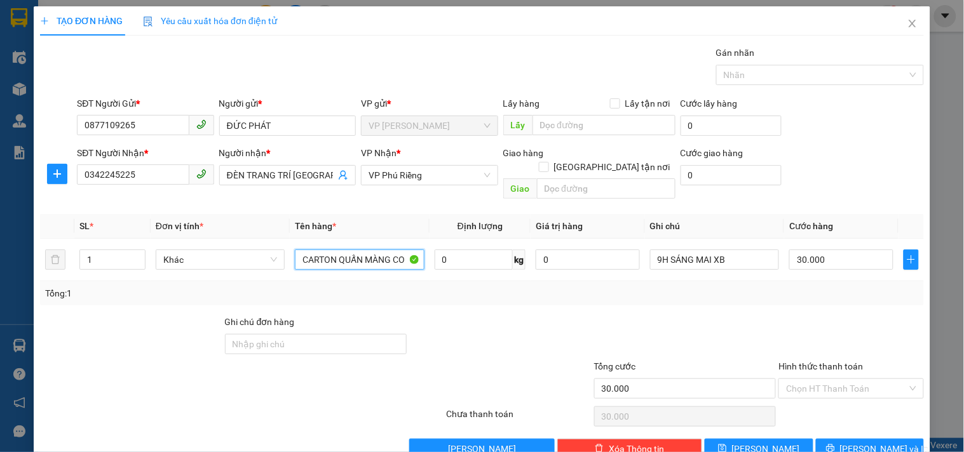
drag, startPoint x: 333, startPoint y: 243, endPoint x: 577, endPoint y: 271, distance: 244.9
click at [577, 271] on div "SL * Đơn vị tính * Tên hàng * Định lượng Giá trị hàng Ghi chú Cước hàng 1 Khác …" at bounding box center [481, 259] width 883 height 91
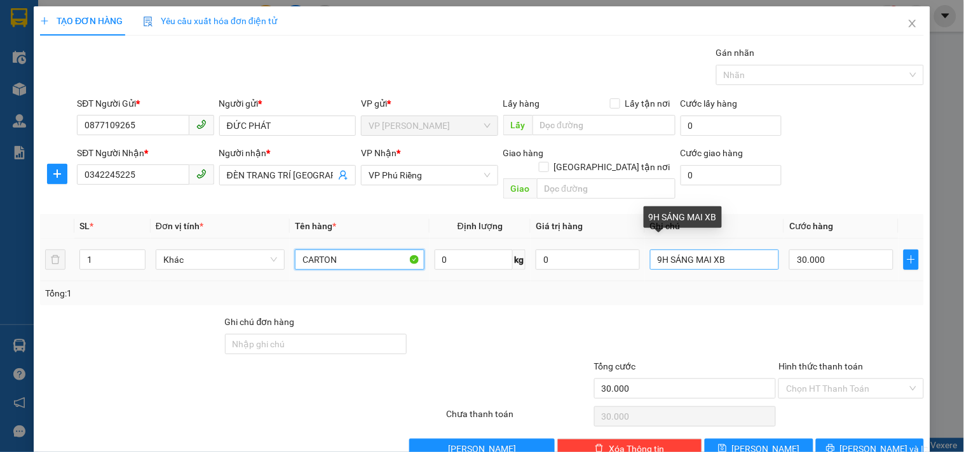
type input "CARTON"
drag, startPoint x: 731, startPoint y: 239, endPoint x: 406, endPoint y: 250, distance: 324.8
click at [406, 250] on tr "1 Khác CARTON 0 kg 0 9H SÁNG MAI XB 30.000" at bounding box center [481, 260] width 883 height 43
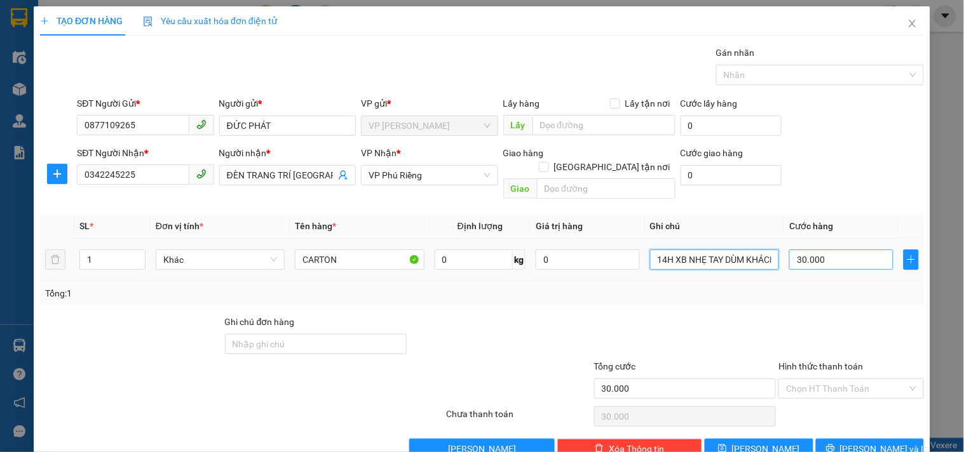
type input "14H XB NHẸ TAY DÙM KHÁCH- NHÀ XE CHỈ VẬN CHUYỂN KHÔNG ĐẢM BẢO HÀNG BÊN TRONG"
click at [823, 250] on input "30.000" at bounding box center [841, 260] width 104 height 20
type input "4"
type input "40"
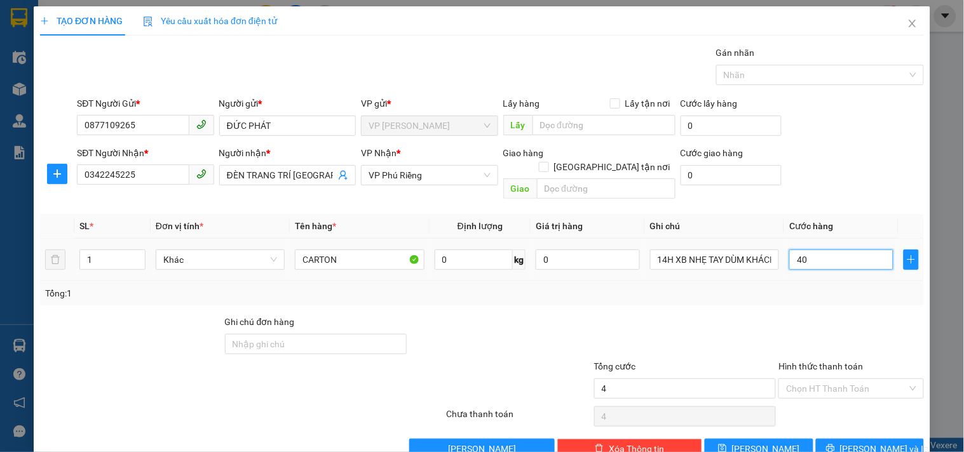
type input "40"
type input "40.000"
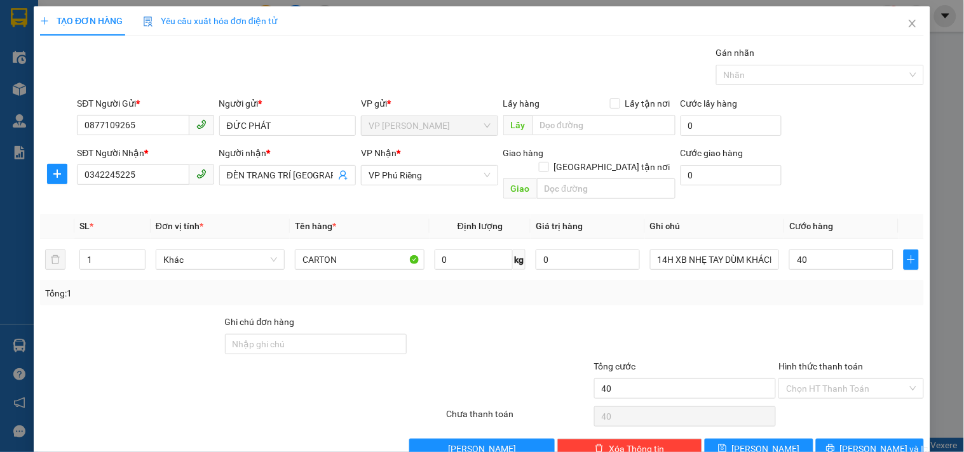
type input "40.000"
click at [816, 281] on div "Tổng: 1" at bounding box center [481, 293] width 883 height 24
click at [819, 427] on button "[PERSON_NAME] và In" at bounding box center [870, 449] width 108 height 20
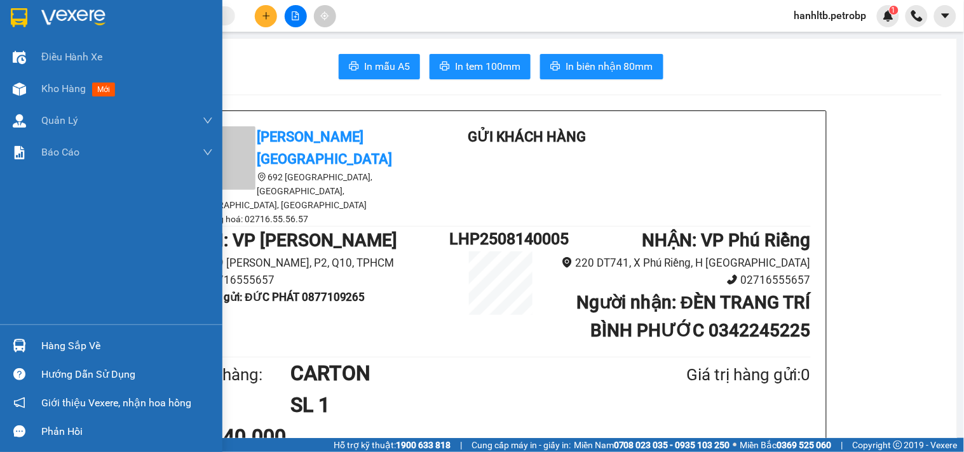
click at [74, 15] on img at bounding box center [73, 17] width 64 height 19
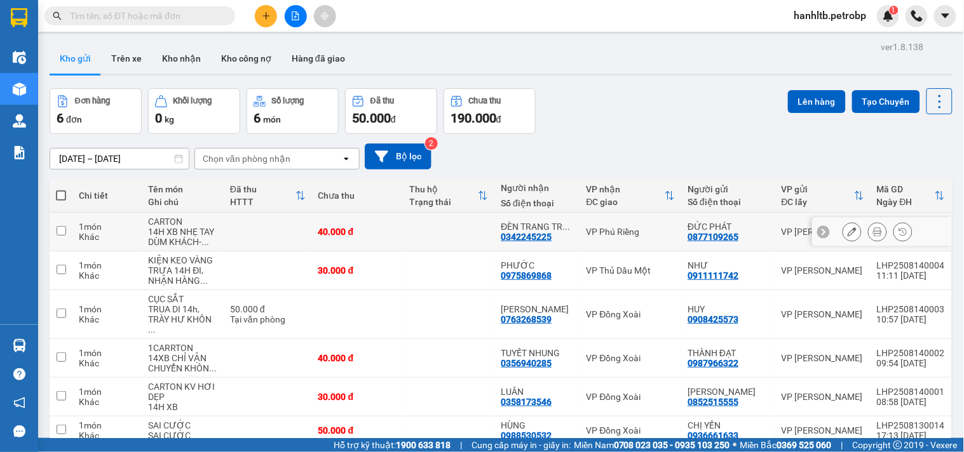
click at [653, 230] on div "VP Phú Riềng" at bounding box center [630, 232] width 89 height 10
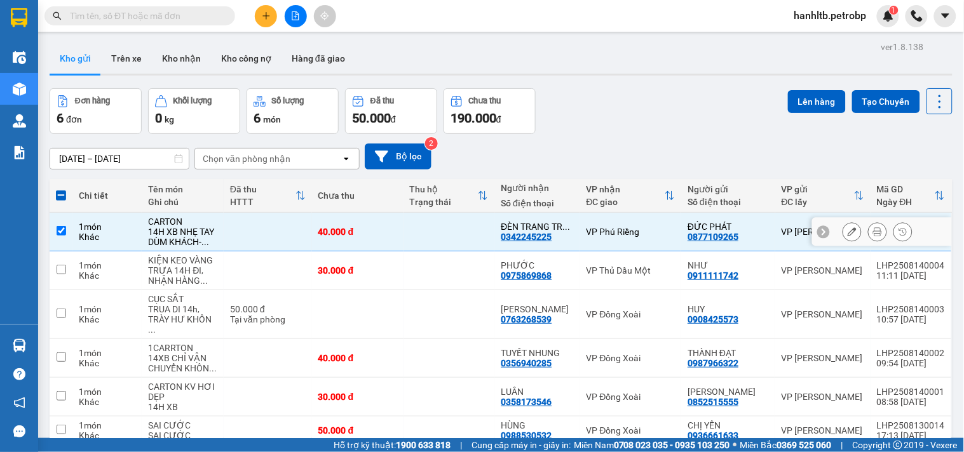
click at [842, 233] on div at bounding box center [851, 231] width 19 height 19
click at [847, 233] on icon at bounding box center [851, 231] width 9 height 9
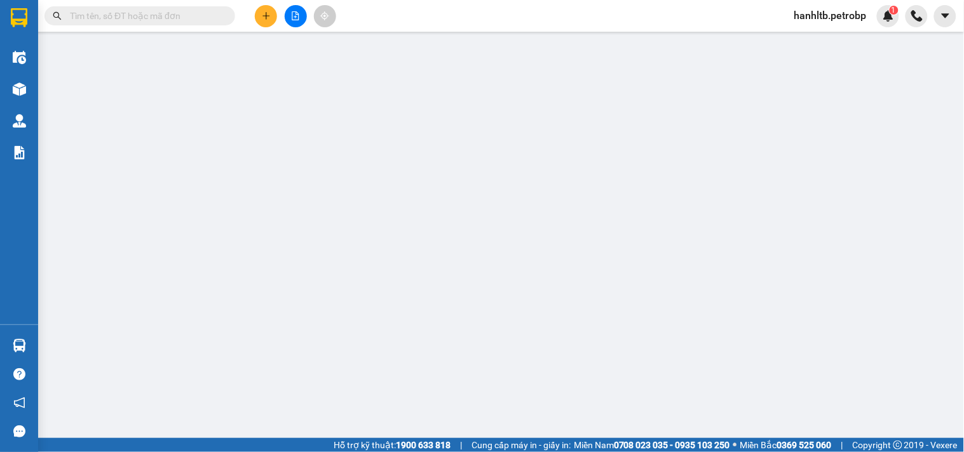
type input "0877109265"
type input "ĐỨC PHÁT"
type input "0342245225"
type input "ĐÈN TRANG TRÍ BÌNH PHƯỚC"
type input "40.000"
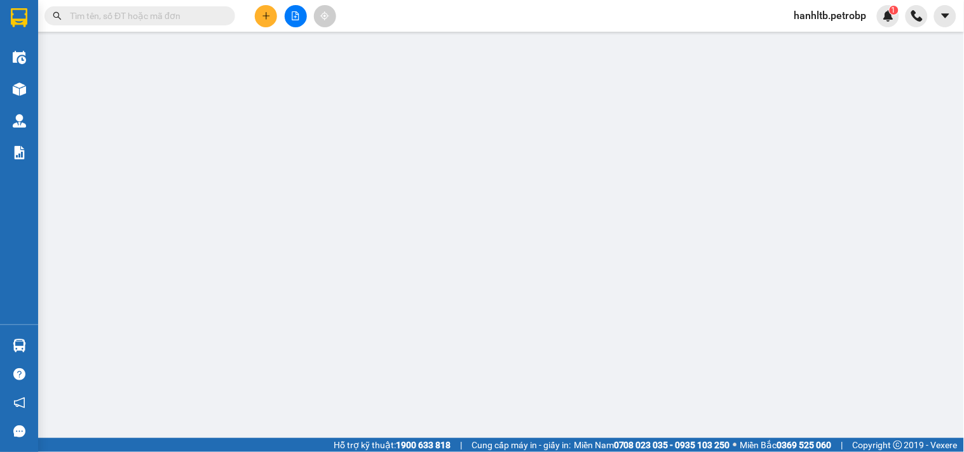
type input "40.000"
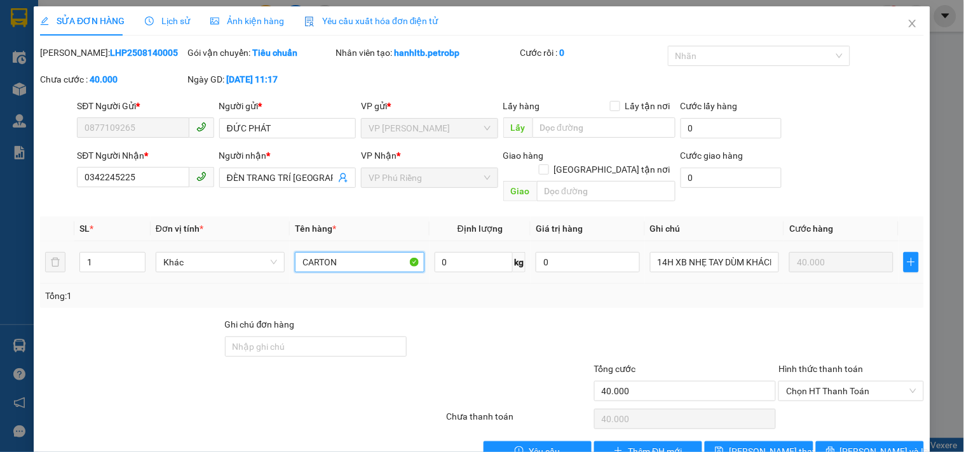
click at [363, 252] on input "CARTON" at bounding box center [359, 262] width 129 height 20
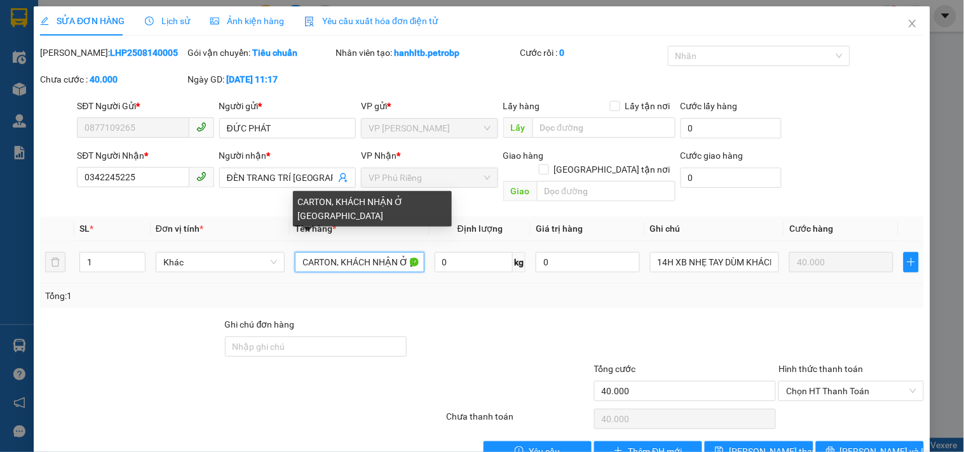
type input "CARTON, KHÁCH NHẬN Ở ĐỒNG XOÀI"
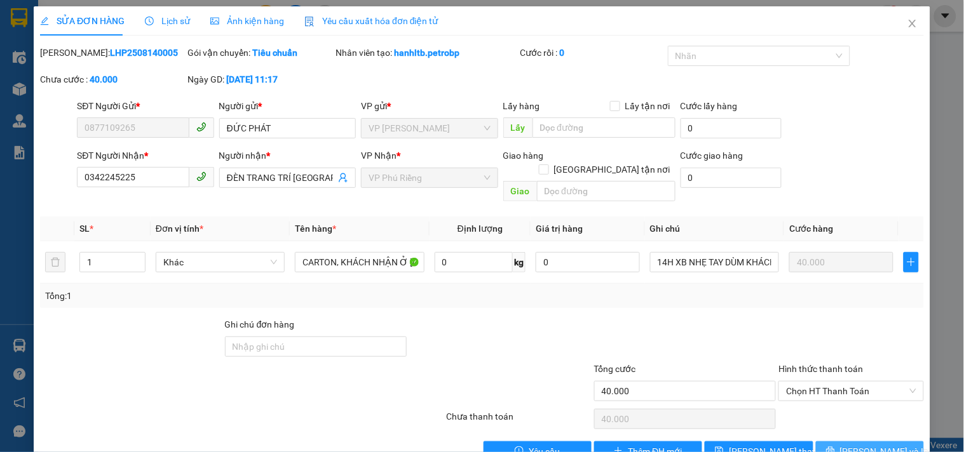
click at [820, 427] on button "[PERSON_NAME] và In" at bounding box center [870, 451] width 108 height 20
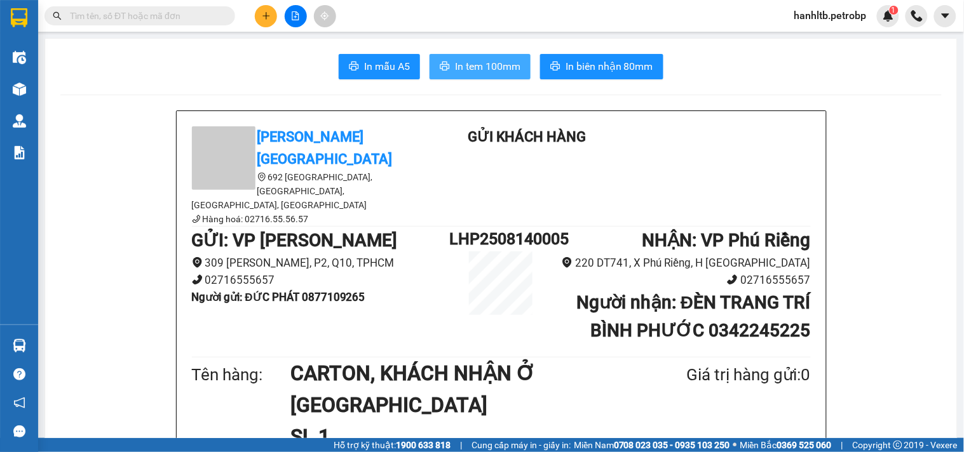
click at [476, 64] on span "In tem 100mm" at bounding box center [487, 66] width 65 height 16
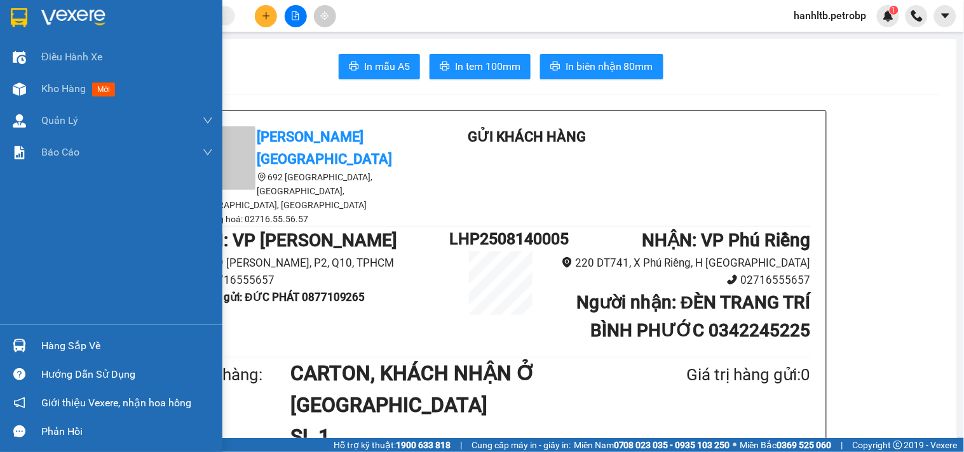
click at [81, 4] on div at bounding box center [111, 20] width 222 height 41
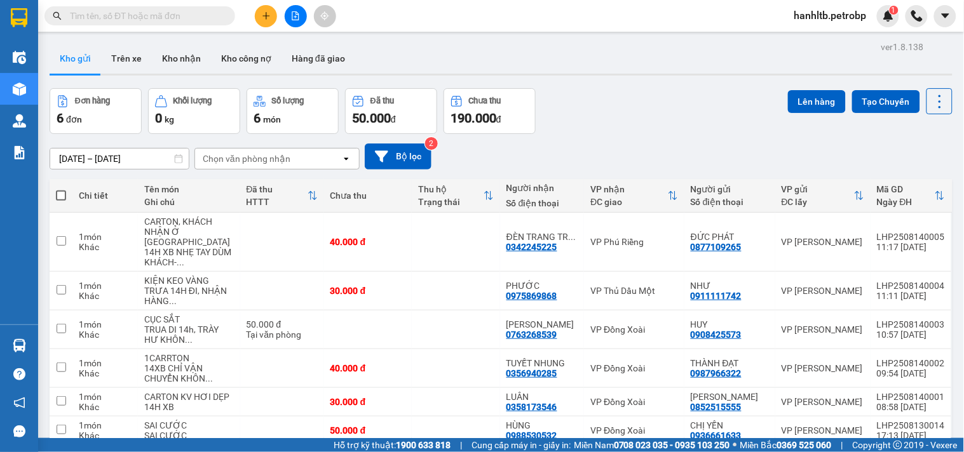
click at [624, 144] on div "13/08/2025 – 14/08/2025 Press the down arrow key to interact with the calendar …" at bounding box center [501, 157] width 903 height 26
click at [605, 88] on div "Đơn hàng 6 đơn Khối lượng 0 kg Số lượng 6 món Đã thu 50.000 đ Chưa thu 190.000 …" at bounding box center [501, 111] width 903 height 46
click at [264, 2] on div "Kết quả tìm kiếm ( 0 ) Bộ lọc No Data hanhltb.petrobp 1" at bounding box center [482, 16] width 964 height 32
click at [264, 13] on icon "plus" at bounding box center [266, 15] width 9 height 9
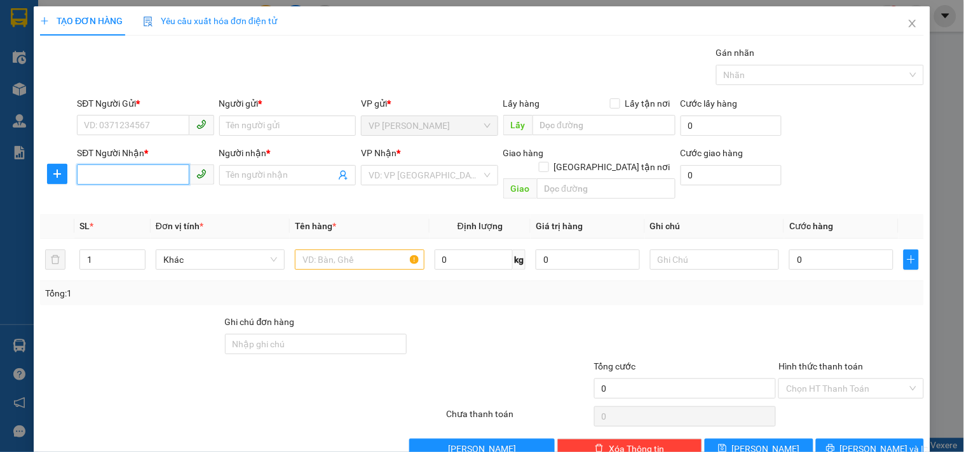
click at [129, 173] on input "SĐT Người Nhận *" at bounding box center [133, 175] width 112 height 20
type input "0896486989"
click at [283, 178] on input "Người nhận *" at bounding box center [281, 175] width 109 height 14
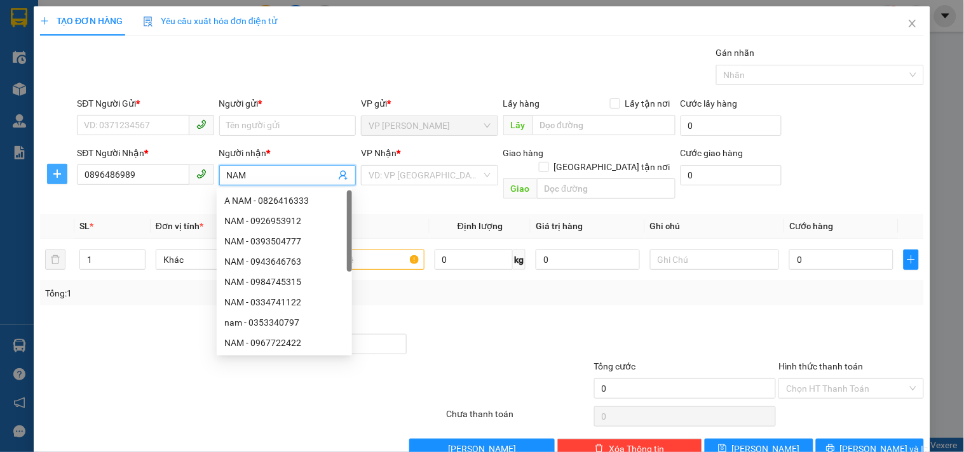
type input "NAM"
click at [58, 177] on icon "plus" at bounding box center [57, 174] width 10 height 10
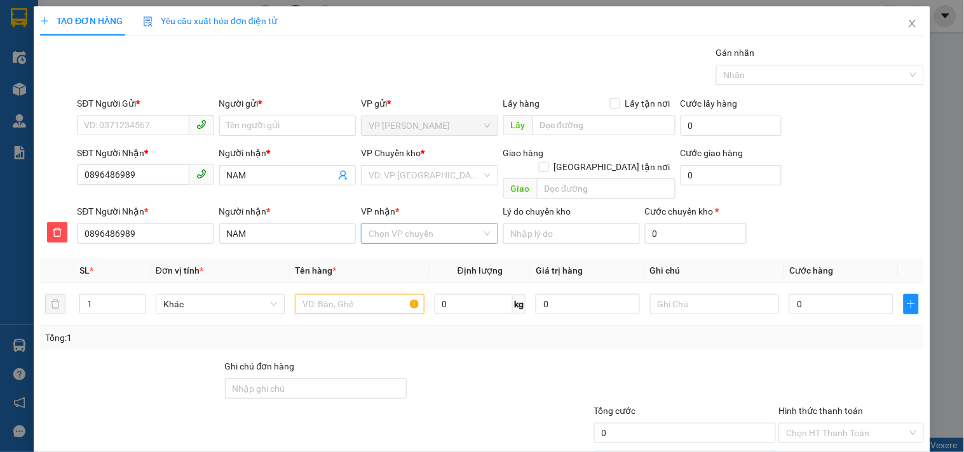
click at [406, 224] on input "VP nhận *" at bounding box center [424, 233] width 112 height 19
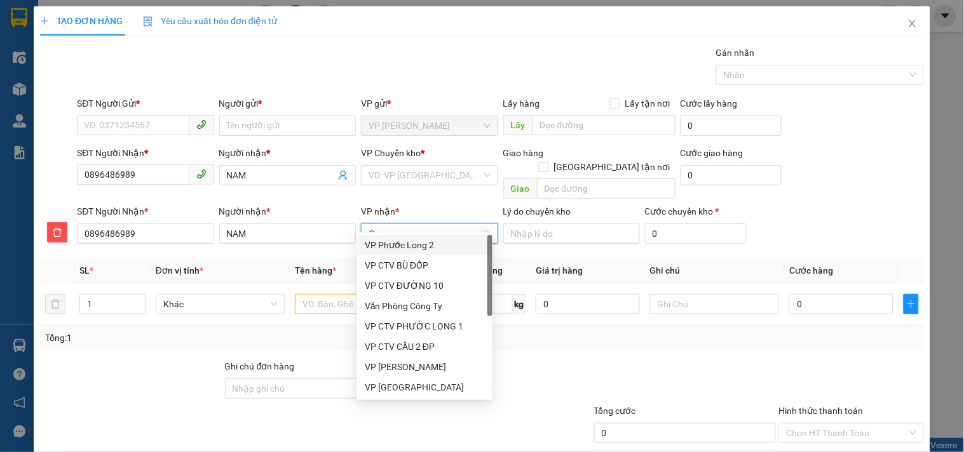
type input "CH"
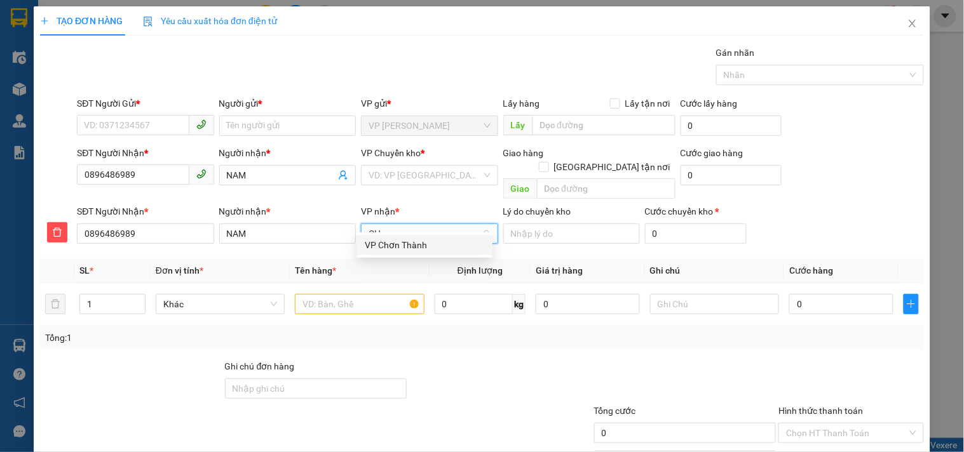
click at [417, 241] on div "VP Chơn Thành" at bounding box center [425, 245] width 120 height 14
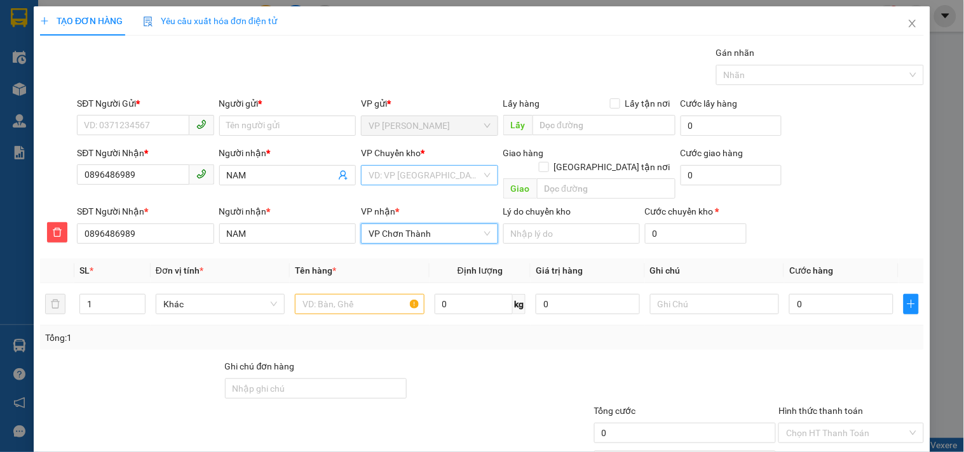
click at [422, 174] on input "search" at bounding box center [424, 175] width 112 height 19
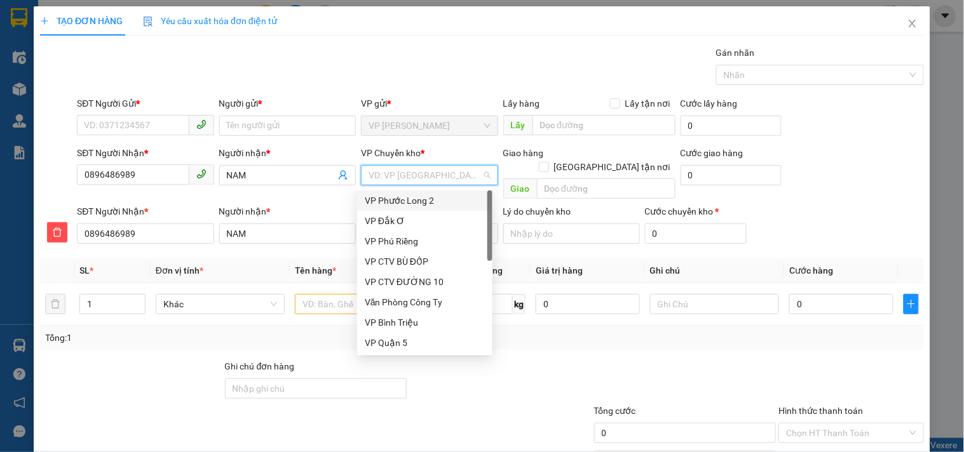
type input "X"
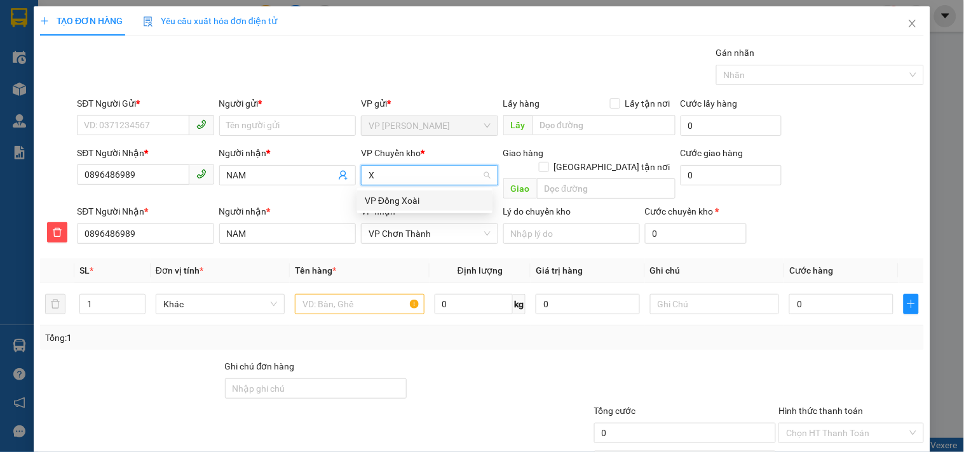
click at [427, 199] on div "VP Đồng Xoài" at bounding box center [425, 201] width 120 height 14
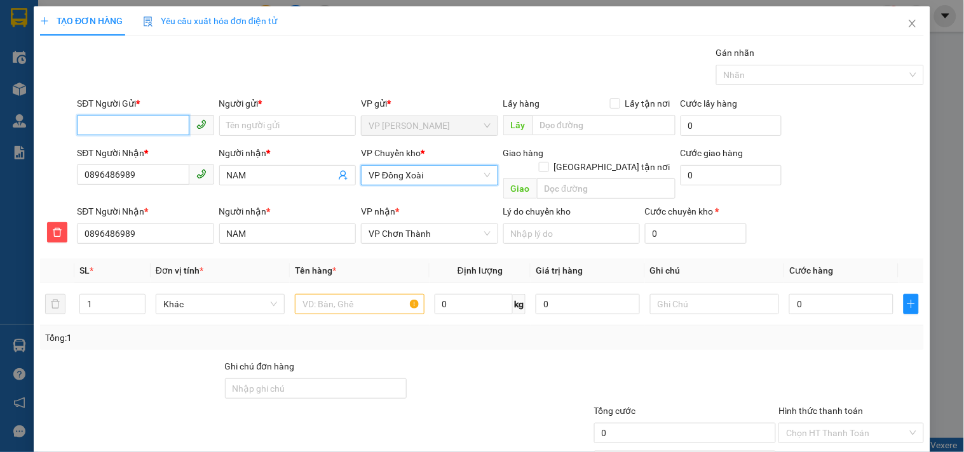
click at [159, 118] on input "SĐT Người Gửi *" at bounding box center [133, 125] width 112 height 20
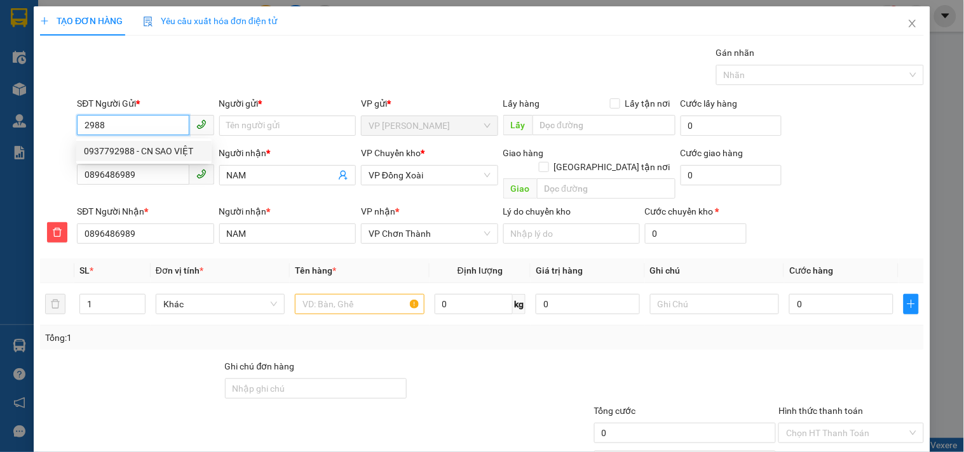
click at [180, 146] on div "0937792988 - CN SAO VIỆT" at bounding box center [144, 151] width 120 height 14
type input "0937792988"
type input "CN SAO VIỆT"
type input "30.000"
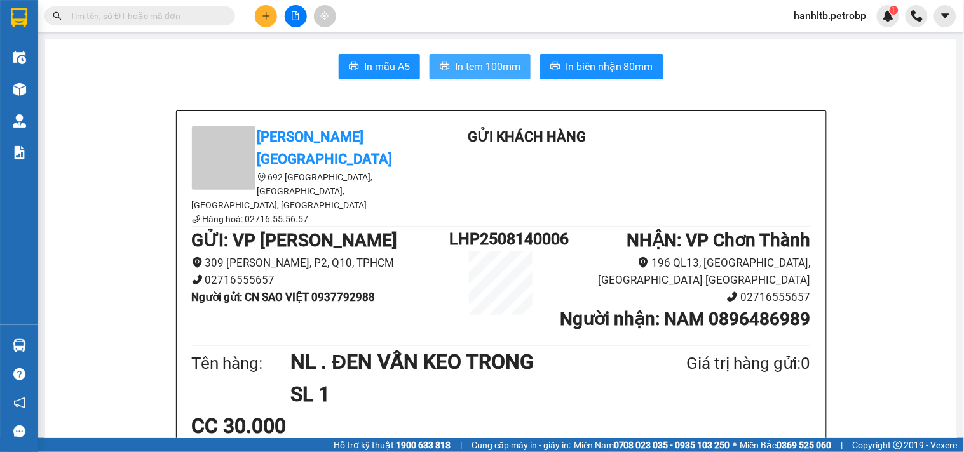
click at [476, 66] on span "In tem 100mm" at bounding box center [487, 66] width 65 height 16
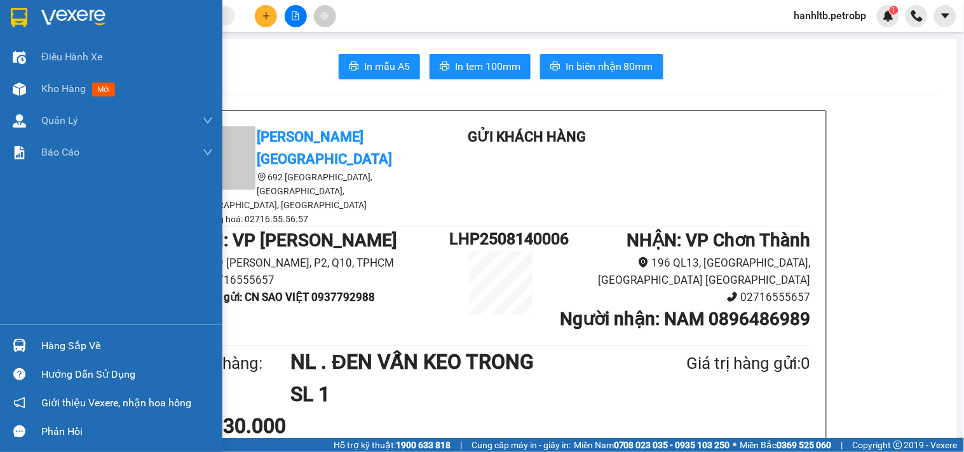
click at [143, 11] on div at bounding box center [126, 17] width 171 height 19
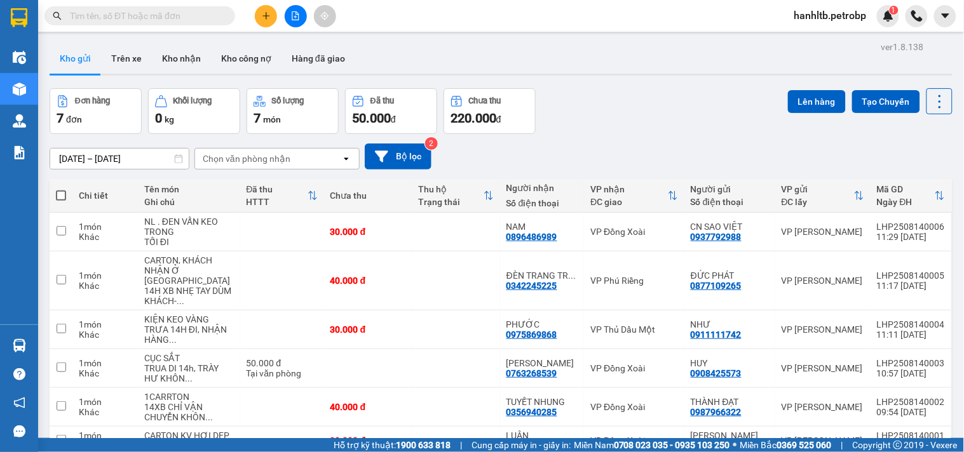
click at [366, 5] on div "Kết quả tìm kiếm ( 0 ) Bộ lọc No Data hanhltb.petrobp 1" at bounding box center [482, 16] width 964 height 32
click at [364, 3] on div "Kết quả tìm kiếm ( 0 ) Bộ lọc No Data hanhltb.petrobp 1" at bounding box center [482, 16] width 964 height 32
click at [370, 64] on div "Kho gửi Trên xe Kho nhận Kho công nợ Hàng đã giao" at bounding box center [501, 60] width 903 height 34
click at [439, 11] on div "Kết quả tìm kiếm ( 0 ) Bộ lọc No Data hanhltb.petrobp 1" at bounding box center [482, 16] width 964 height 32
click at [462, 64] on div "Kho gửi Trên xe Kho nhận Kho công nợ Hàng đã giao" at bounding box center [501, 60] width 903 height 34
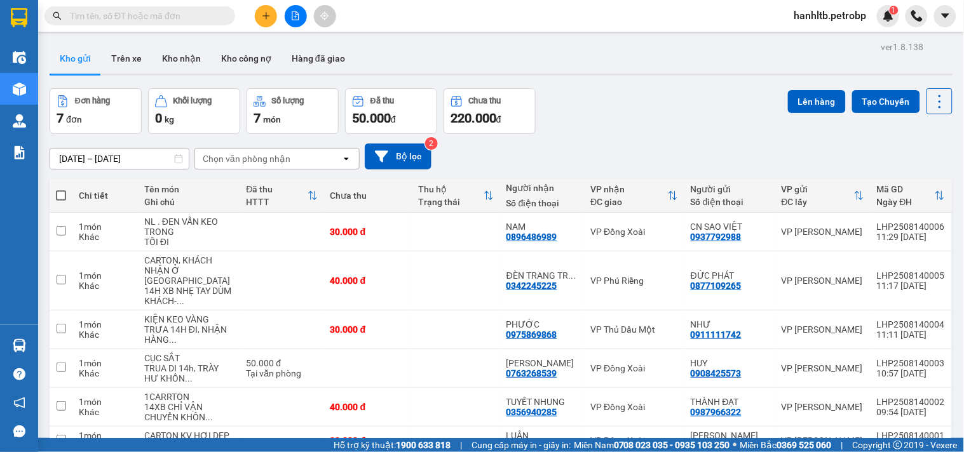
click at [542, 5] on div "Kết quả tìm kiếm ( 0 ) Bộ lọc No Data hanhltb.petrobp 1" at bounding box center [482, 16] width 964 height 32
click at [574, 75] on div at bounding box center [501, 75] width 903 height 2
click at [622, 11] on div "Kết quả tìm kiếm ( 0 ) Bộ lọc No Data hanhltb.petrobp 1" at bounding box center [482, 16] width 964 height 32
click at [358, 6] on div "Kết quả tìm kiếm ( 0 ) Bộ lọc No Data hanhltb.petrobp 1" at bounding box center [482, 16] width 964 height 32
click at [359, 62] on div "Kho gửi Trên xe Kho nhận Kho công nợ Hàng đã giao" at bounding box center [501, 60] width 903 height 34
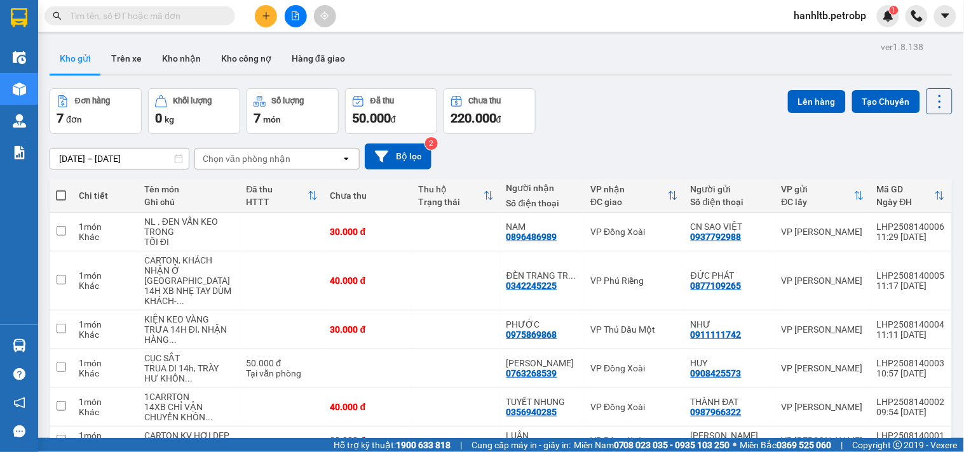
click at [478, 5] on div "Kết quả tìm kiếm ( 0 ) Bộ lọc No Data hanhltb.petrobp 1" at bounding box center [482, 16] width 964 height 32
click at [536, 72] on div "Kho gửi Trên xe Kho nhận Kho công nợ Hàng đã giao" at bounding box center [501, 60] width 903 height 34
click at [689, 11] on div "Kết quả tìm kiếm ( 0 ) Bộ lọc No Data hanhltb.petrobp 1" at bounding box center [482, 16] width 964 height 32
click at [706, 81] on div "ver 1.8.138 Kho gửi Trên xe Kho nhận Kho công nợ Hàng đã giao Đơn hàng 7 đơn Kh…" at bounding box center [500, 284] width 913 height 492
click at [645, 4] on div "Kết quả tìm kiếm ( 0 ) Bộ lọc No Data hanhltb.petrobp 1" at bounding box center [482, 16] width 964 height 32
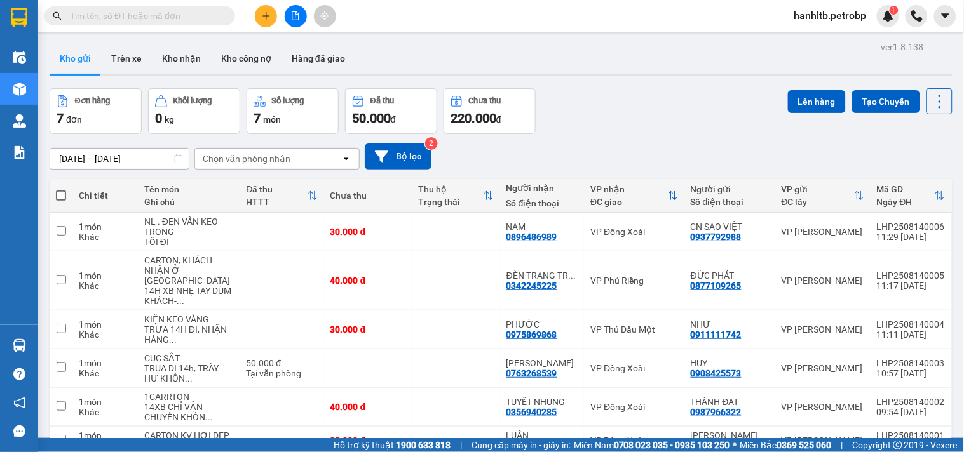
click at [572, 89] on div "Đơn hàng 7 đơn Khối lượng 0 kg Số lượng 7 món Đã thu 50.000 đ Chưa thu 220.000 …" at bounding box center [501, 111] width 903 height 46
click at [534, 3] on div "Kết quả tìm kiếm ( 0 ) Bộ lọc No Data hanhltb.petrobp 1" at bounding box center [482, 16] width 964 height 32
click at [462, 79] on div "ver 1.8.138 Kho gửi Trên xe Kho nhận Kho công nợ Hàng đã giao Đơn hàng 7 đơn Kh…" at bounding box center [500, 284] width 913 height 492
click at [411, 4] on div "Kết quả tìm kiếm ( 0 ) Bộ lọc No Data hanhltb.petrobp 1" at bounding box center [482, 16] width 964 height 32
click at [358, 74] on div at bounding box center [501, 75] width 903 height 2
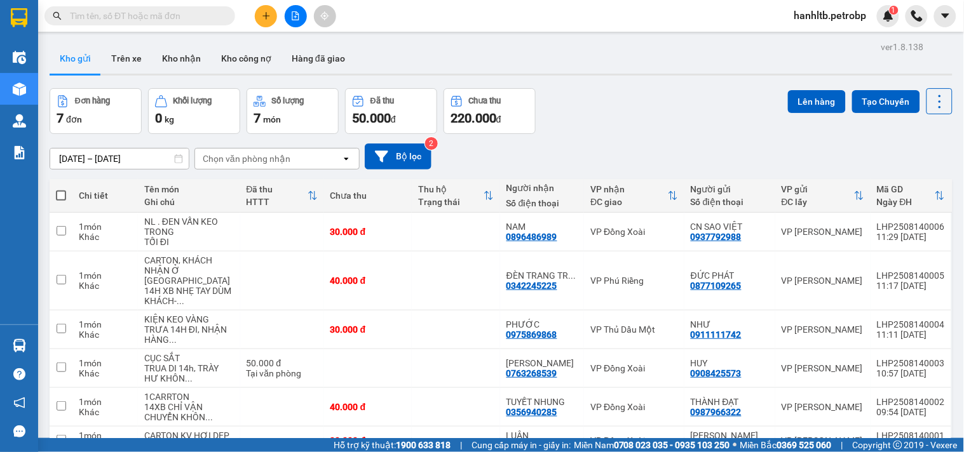
click at [361, 2] on div "Kết quả tìm kiếm ( 0 ) Bộ lọc No Data hanhltb.petrobp 1" at bounding box center [482, 16] width 964 height 32
click at [415, 75] on div at bounding box center [501, 75] width 903 height 2
click at [481, 19] on div "Kết quả tìm kiếm ( 0 ) Bộ lọc No Data hanhltb.petrobp 1" at bounding box center [482, 16] width 964 height 32
click at [598, 91] on div "Đơn hàng 7 đơn Khối lượng 0 kg Số lượng 7 món Đã thu 50.000 đ Chưa thu 220.000 …" at bounding box center [501, 111] width 903 height 46
click at [624, 141] on div "13/08/2025 – 14/08/2025 Press the down arrow key to interact with the calendar …" at bounding box center [501, 156] width 903 height 45
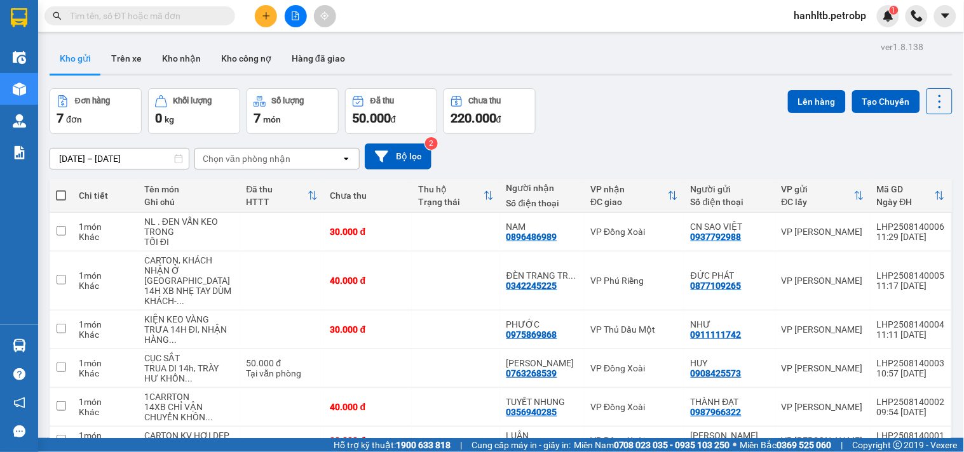
click at [366, 4] on div "Kết quả tìm kiếm ( 0 ) Bộ lọc No Data hanhltb.petrobp 1" at bounding box center [482, 16] width 964 height 32
click at [376, 8] on div "Kết quả tìm kiếm ( 0 ) Bộ lọc No Data hanhltb.petrobp 1" at bounding box center [482, 16] width 964 height 32
click at [271, 17] on button at bounding box center [266, 16] width 22 height 22
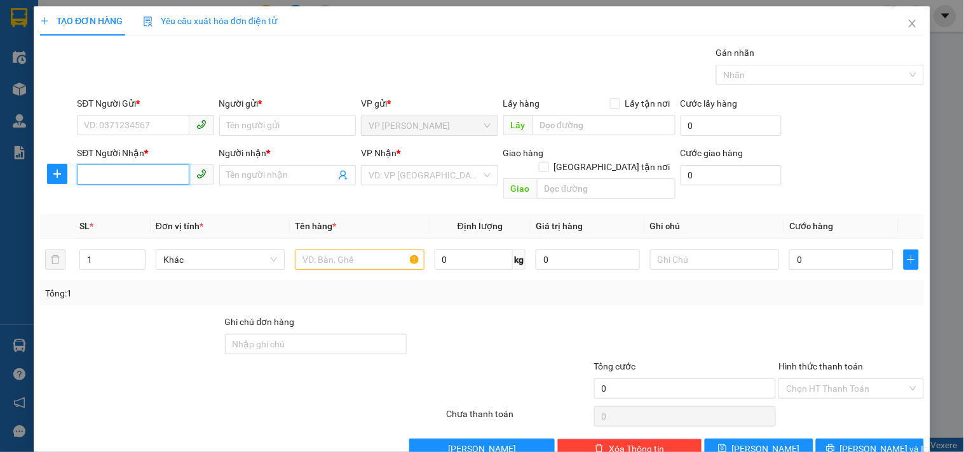
click at [148, 177] on input "SĐT Người Nhận *" at bounding box center [133, 175] width 112 height 20
type input "0384588283"
click at [280, 183] on span at bounding box center [287, 175] width 137 height 20
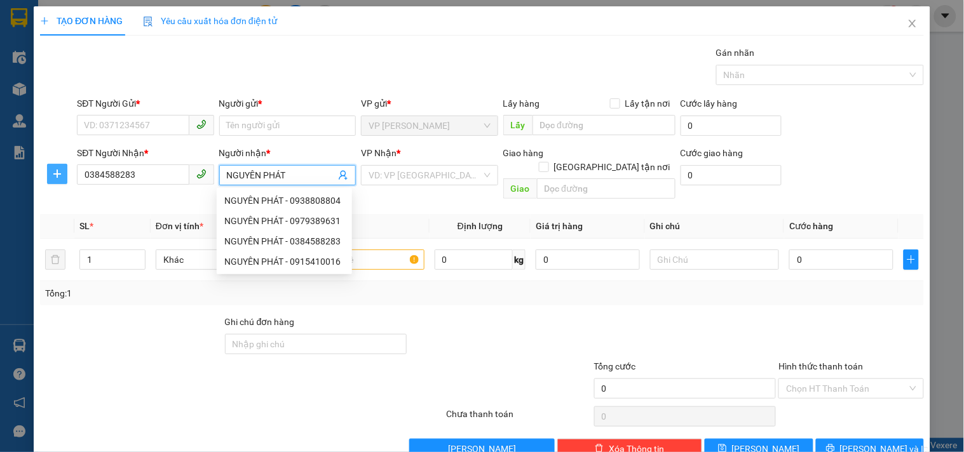
type input "NGUYÊN PHÁT"
click at [53, 174] on icon "plus" at bounding box center [57, 173] width 8 height 1
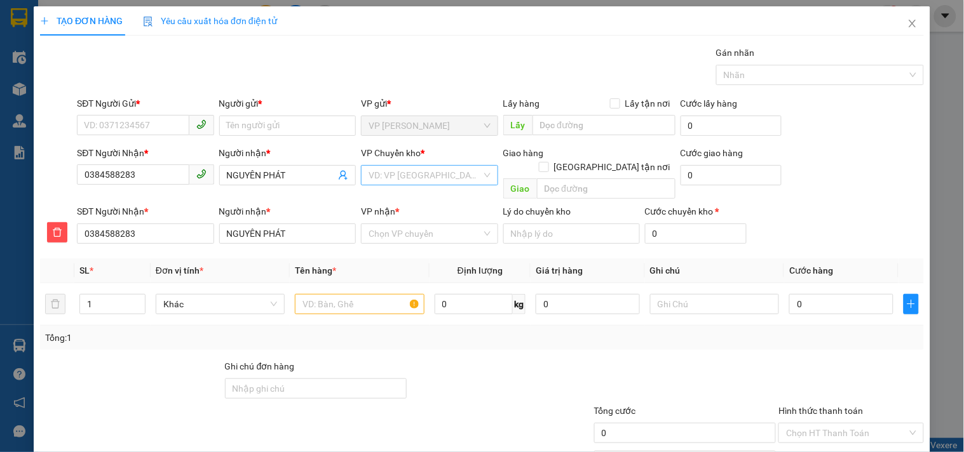
click at [408, 172] on input "search" at bounding box center [424, 175] width 112 height 19
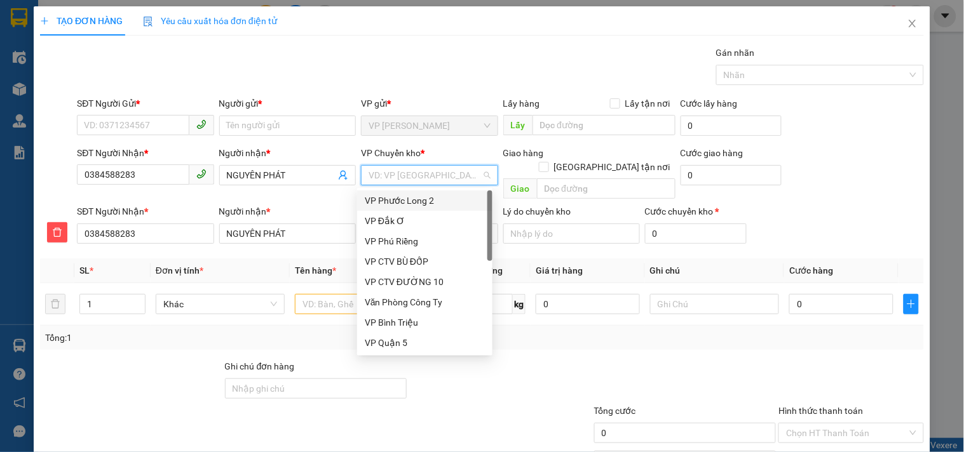
type input "X"
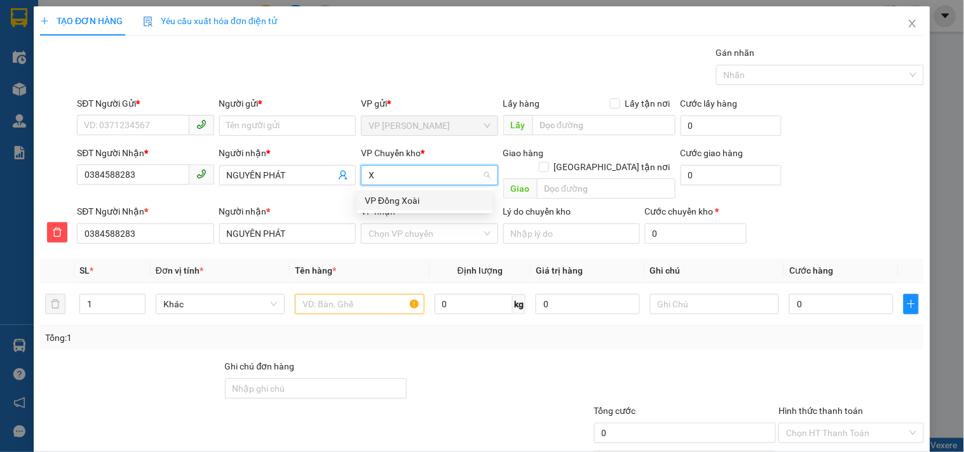
click at [407, 195] on div "VP Đồng Xoài" at bounding box center [425, 201] width 120 height 14
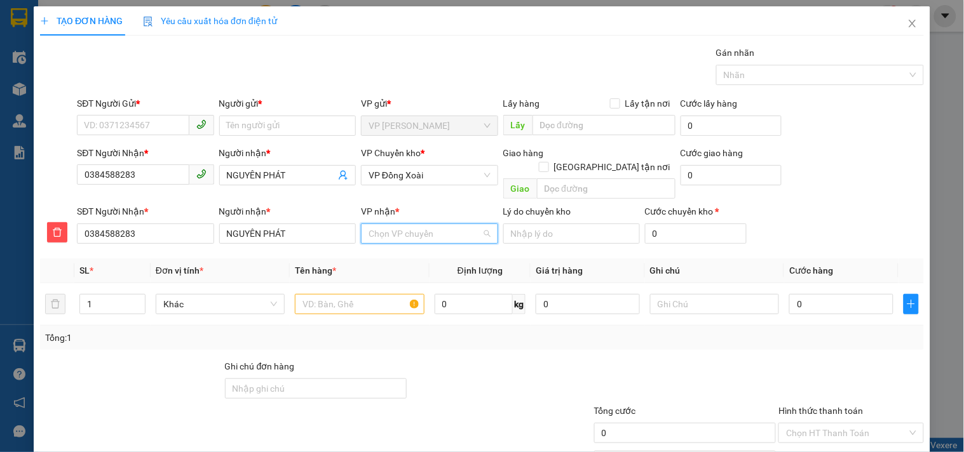
click at [407, 224] on input "VP nhận *" at bounding box center [424, 233] width 112 height 19
type input "CHO"
click at [407, 239] on div "VP Chơn Thành" at bounding box center [425, 245] width 120 height 14
click at [134, 131] on input "SĐT Người Gửi *" at bounding box center [133, 125] width 112 height 20
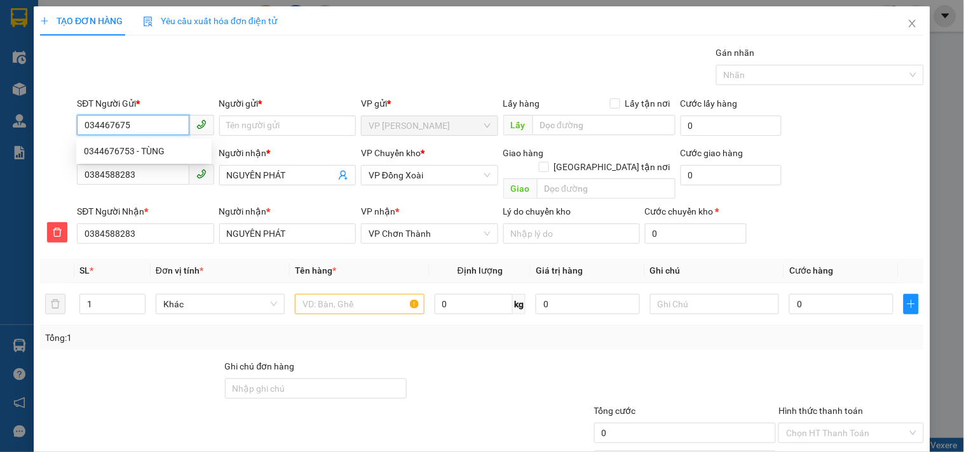
type input "0344676753"
click at [182, 152] on div "0344676753 - TÙNG" at bounding box center [144, 151] width 120 height 14
type input "TÙNG"
type input "30.000"
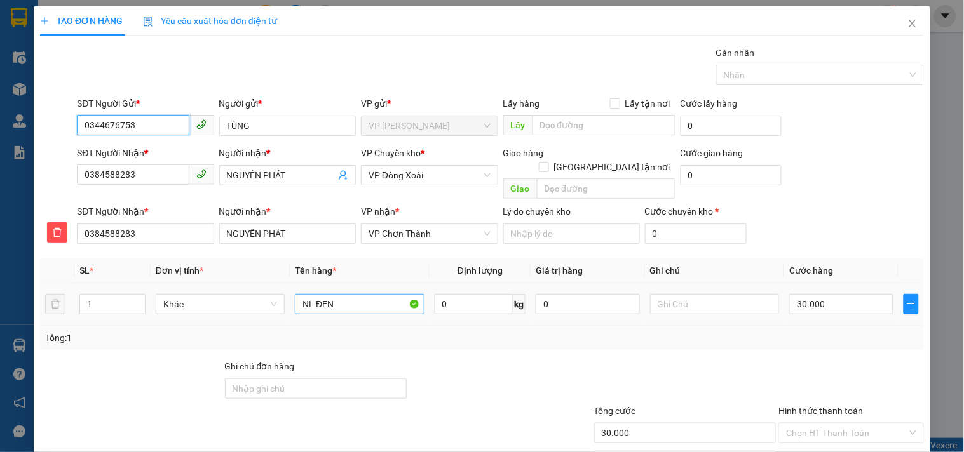
type input "0344676753"
drag, startPoint x: 342, startPoint y: 288, endPoint x: 231, endPoint y: 282, distance: 111.3
click at [231, 283] on tr "1 Khác NL ĐEN 0 kg 0 30.000" at bounding box center [481, 304] width 883 height 43
type input "CATTON"
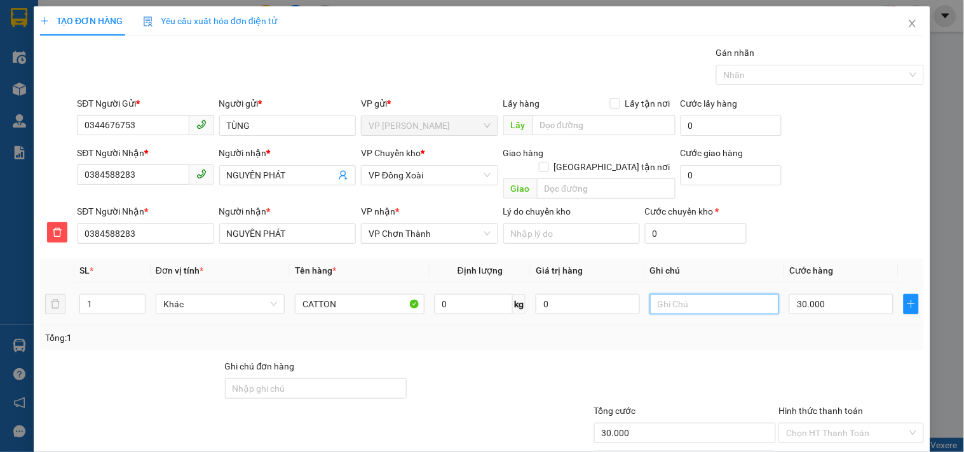
click at [739, 296] on input "text" at bounding box center [714, 304] width 129 height 20
type input "TRƯA 14H XB"
click at [841, 305] on td "30.000" at bounding box center [841, 304] width 114 height 43
click at [858, 294] on input "30.000" at bounding box center [841, 304] width 104 height 20
type input "4"
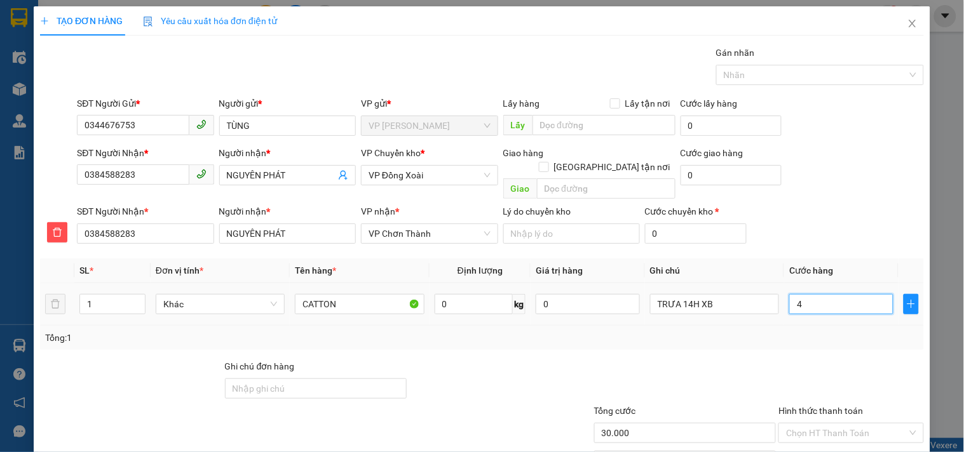
type input "4"
type input "40"
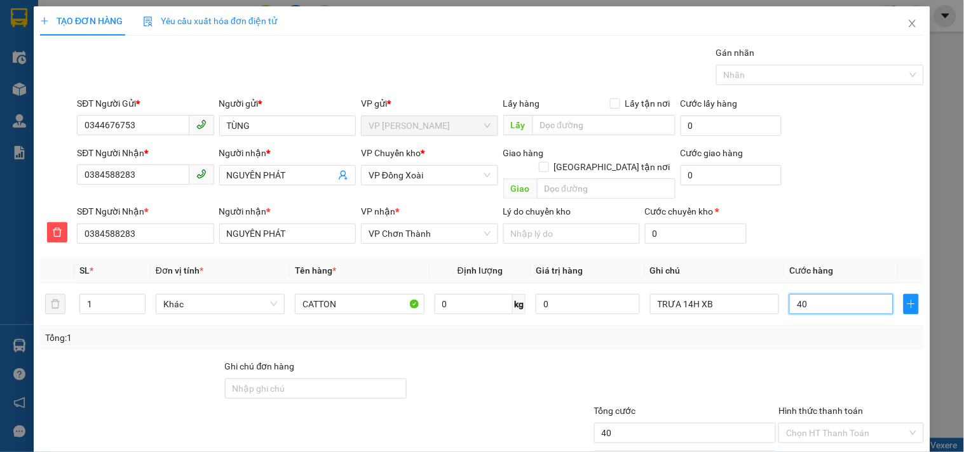
type input "40"
type input "40.000"
click at [869, 359] on div at bounding box center [850, 381] width 147 height 44
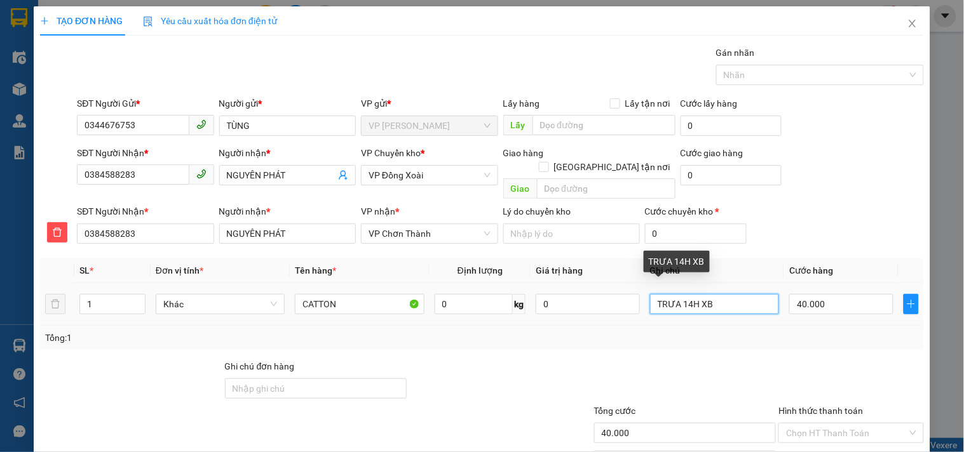
click at [731, 294] on input "TRƯA 14H XB" at bounding box center [714, 304] width 129 height 20
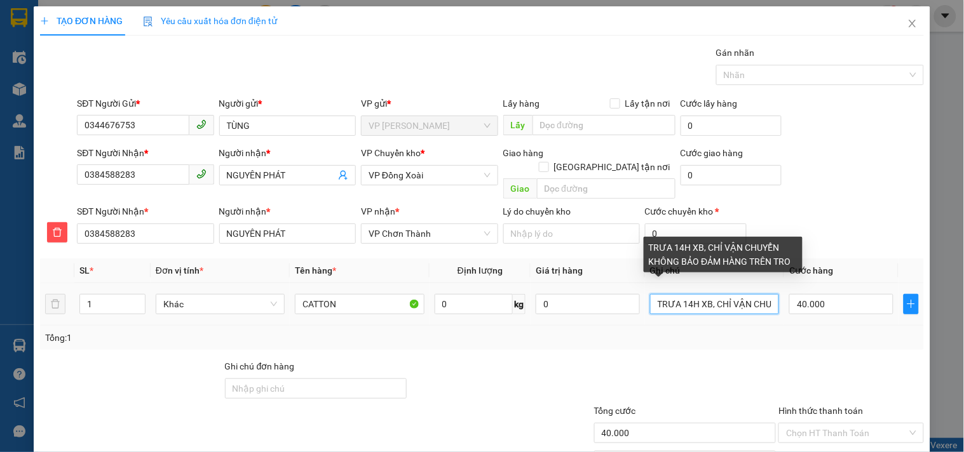
type input "TRƯA 14H XB, CHỈ VẬN CHUYỂN KHÔNG BẢO ĐẢM HÀNG TRÊN TRONG"
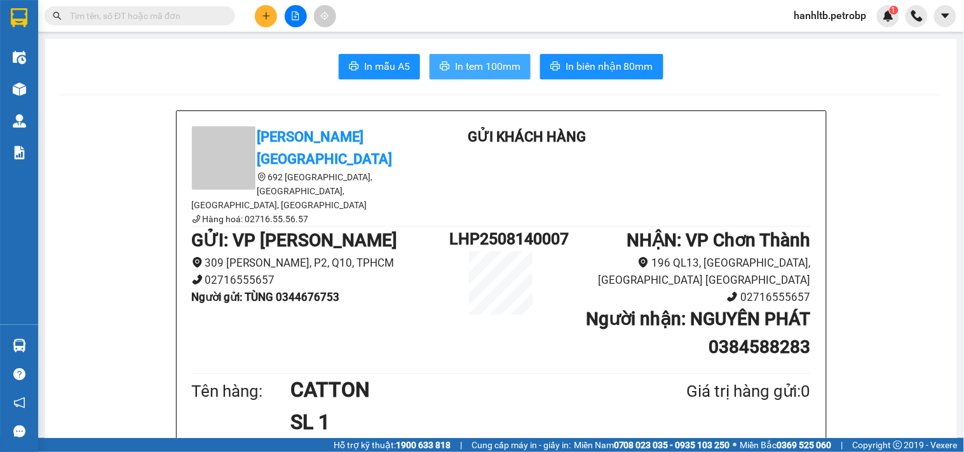
click at [486, 64] on span "In tem 100mm" at bounding box center [487, 66] width 65 height 16
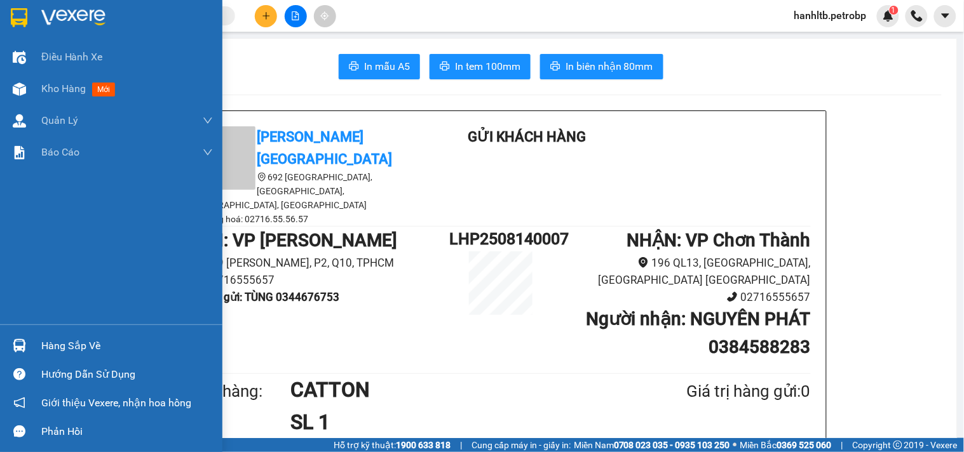
click at [67, 17] on img at bounding box center [73, 17] width 64 height 19
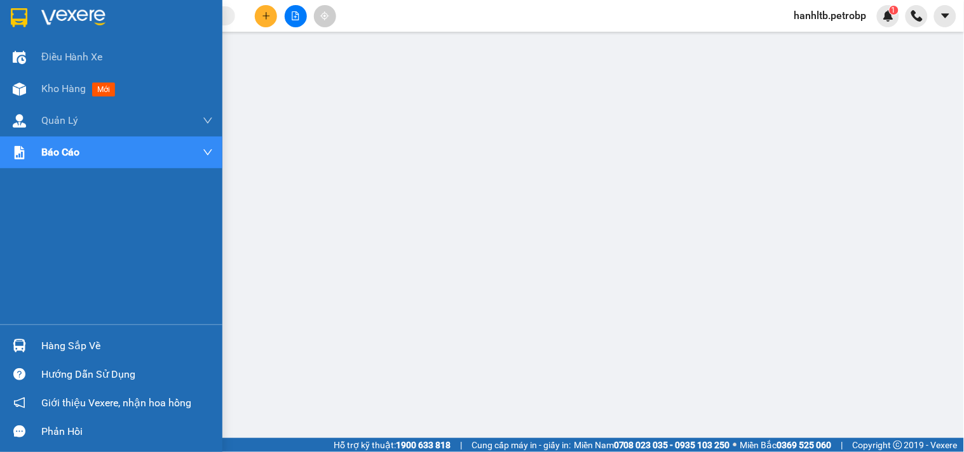
click at [67, 18] on img at bounding box center [73, 17] width 64 height 19
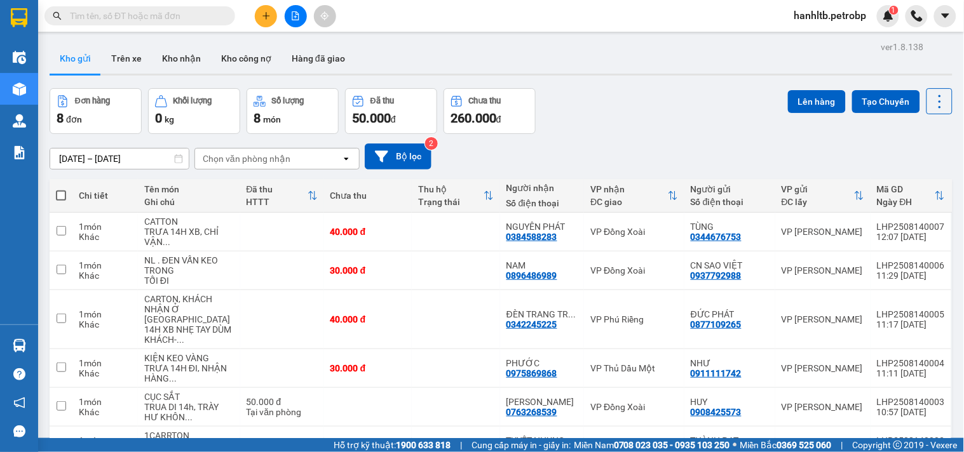
click at [601, 131] on div "Đơn hàng 8 đơn Khối lượng 0 kg Số lượng 8 món Đã thu 50.000 đ Chưa thu 260.000 …" at bounding box center [501, 111] width 903 height 46
click at [372, 10] on div "Kết quả tìm kiếm ( 0 ) Bộ lọc No Data hanhltb.petrobp 1" at bounding box center [482, 16] width 964 height 32
click at [652, 137] on div "13/08/2025 – 14/08/2025 Press the down arrow key to interact with the calendar …" at bounding box center [501, 156] width 903 height 45
click at [597, 123] on div "Đơn hàng 8 đơn Khối lượng 0 kg Số lượng 8 món Đã thu 50.000 đ Chưa thu 260.000 …" at bounding box center [501, 111] width 903 height 46
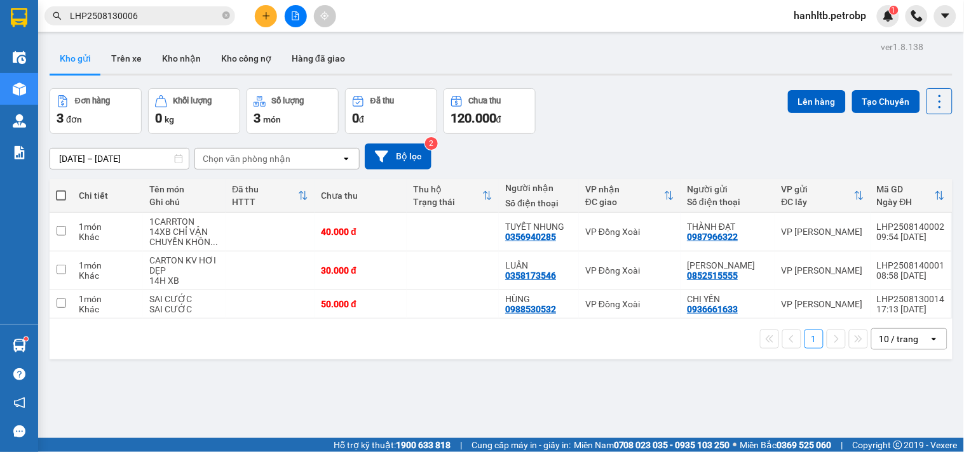
click at [265, 8] on button at bounding box center [266, 16] width 22 height 22
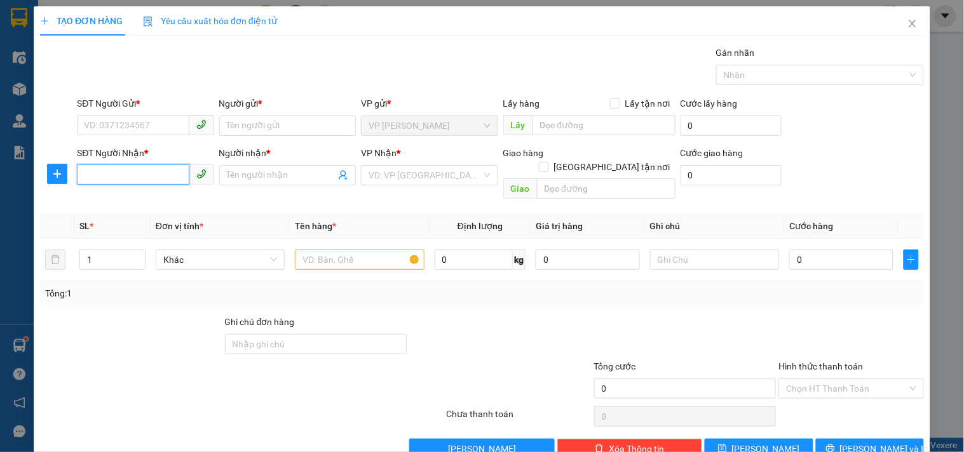
click at [142, 167] on input "SĐT Người Nhận *" at bounding box center [133, 175] width 112 height 20
click at [144, 197] on div "0972863963 - HÀO" at bounding box center [144, 201] width 120 height 14
type input "0972863963"
type input "HÀO"
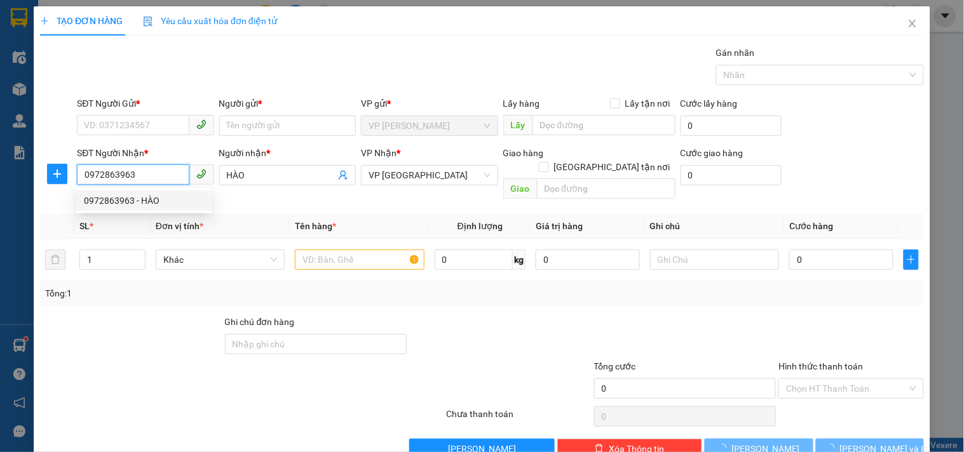
type input "30.000"
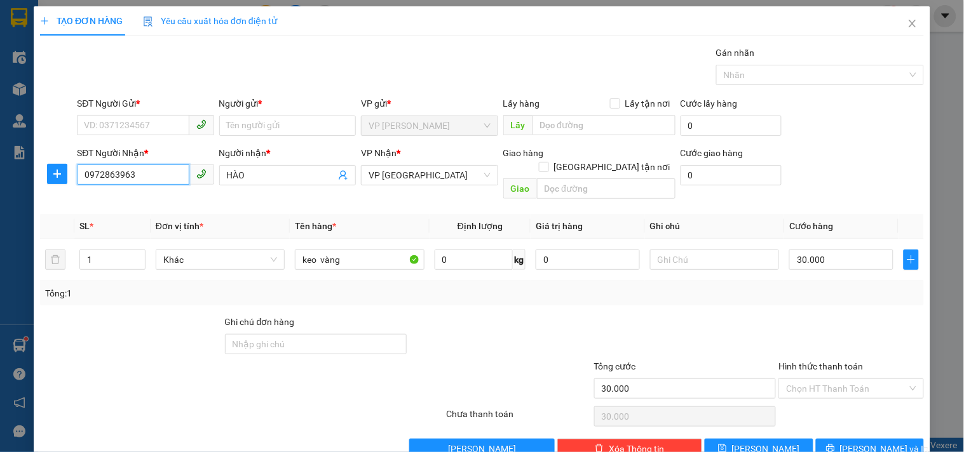
type input "0972863963"
click at [125, 109] on div "SĐT Người Gửi *" at bounding box center [145, 104] width 137 height 14
click at [125, 115] on input "SĐT Người Gửi *" at bounding box center [133, 125] width 112 height 20
click at [122, 118] on input "SĐT Người Gửi *" at bounding box center [133, 125] width 112 height 20
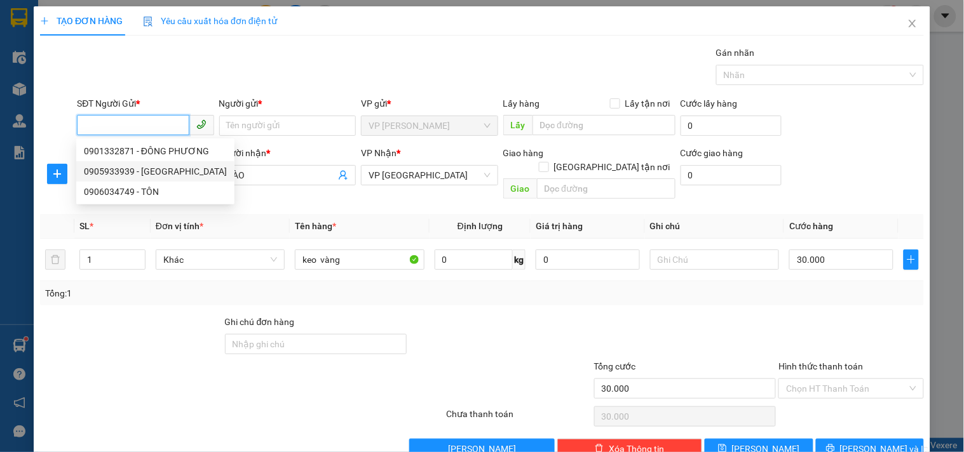
click at [169, 171] on div "0905933939 - TRƯỜNG GIANG" at bounding box center [155, 172] width 143 height 14
type input "0905933939"
type input "TRƯỜNG GIANG"
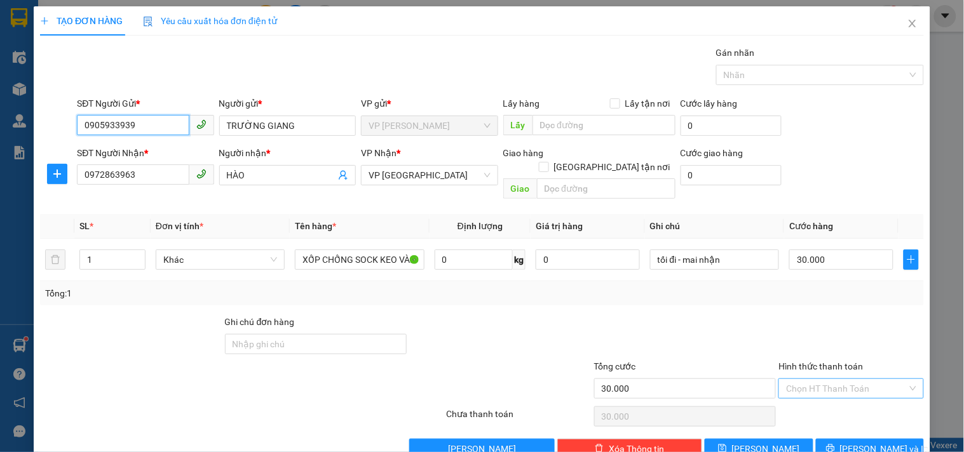
scroll to position [17, 0]
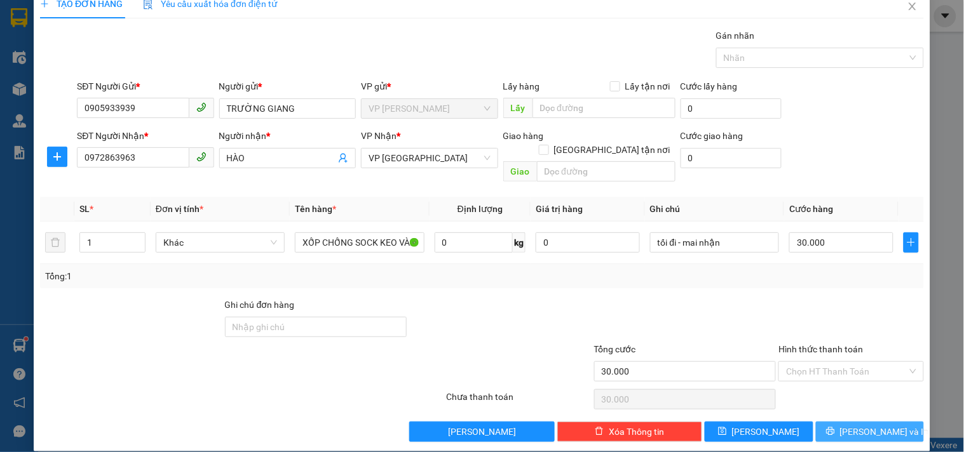
click at [817, 422] on button "[PERSON_NAME] và In" at bounding box center [870, 432] width 108 height 20
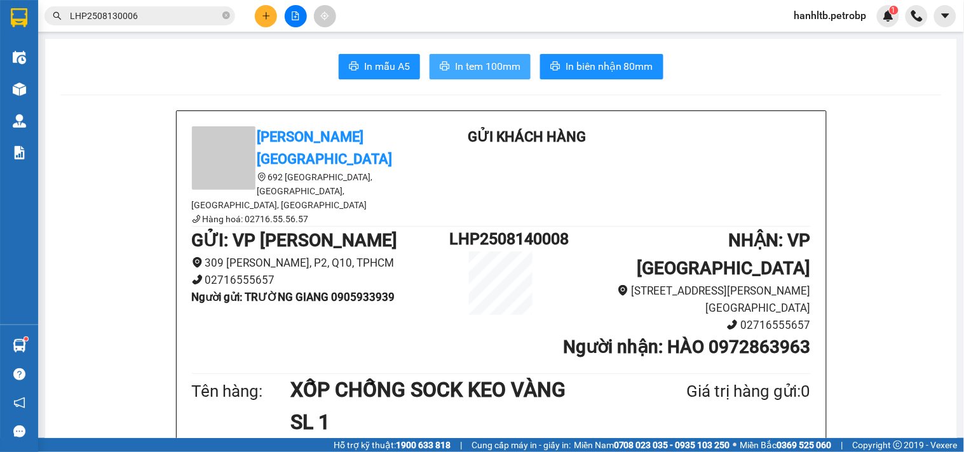
click at [475, 71] on span "In tem 100mm" at bounding box center [487, 66] width 65 height 16
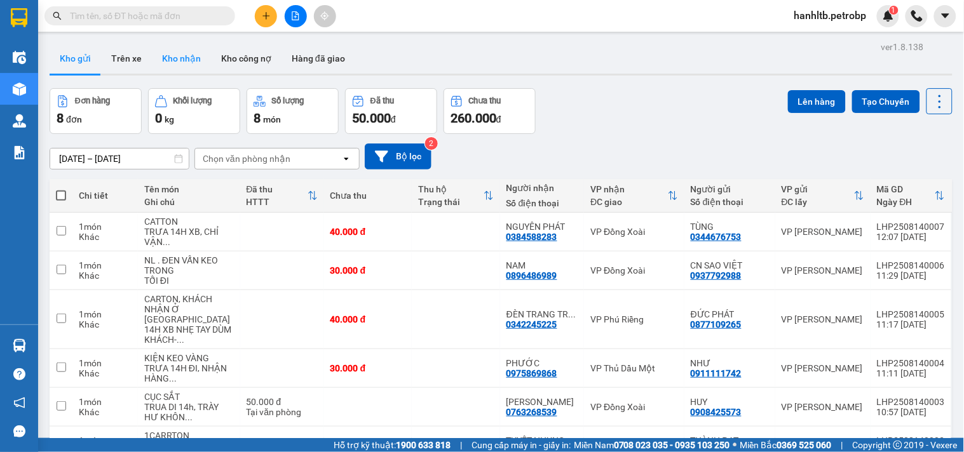
click at [182, 62] on button "Kho nhận" at bounding box center [181, 58] width 59 height 30
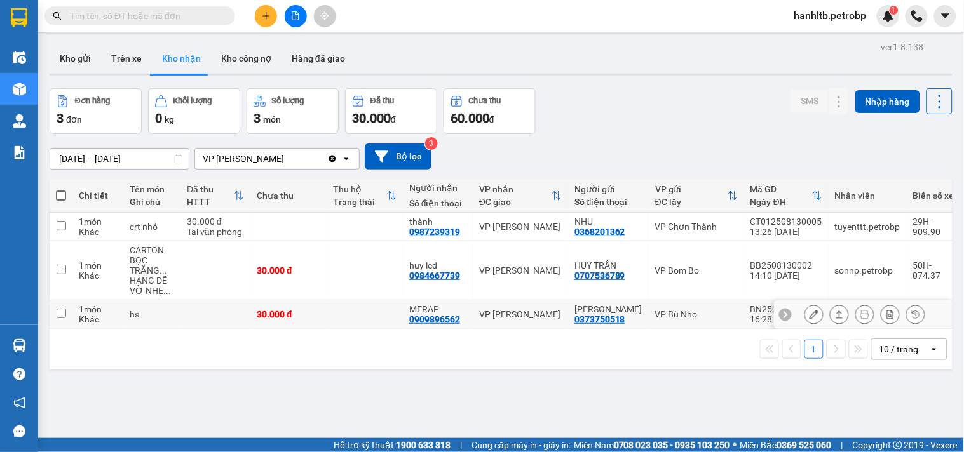
click at [365, 316] on td at bounding box center [364, 314] width 76 height 29
checkbox input "true"
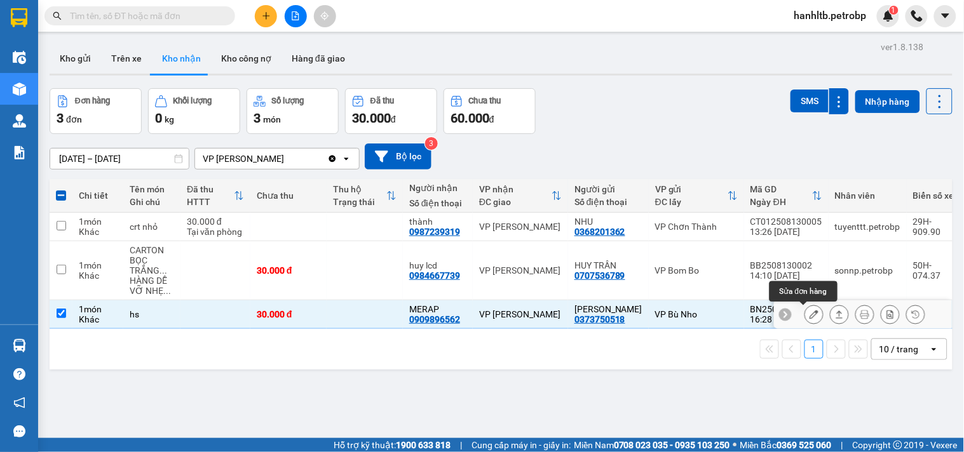
click at [809, 315] on icon at bounding box center [813, 314] width 9 height 9
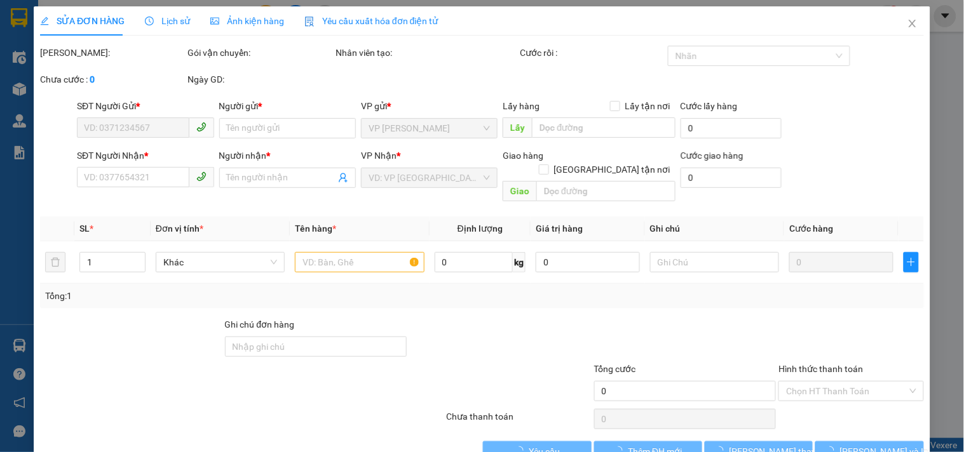
type input "0373750518"
type input "HỒNG SƠN"
type input "0909896562"
type input "MERAP"
type input "30.000"
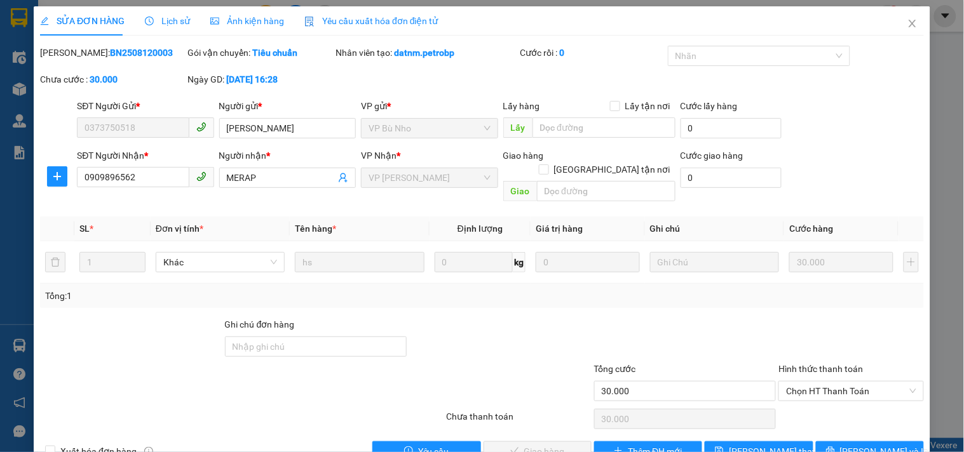
scroll to position [20, 0]
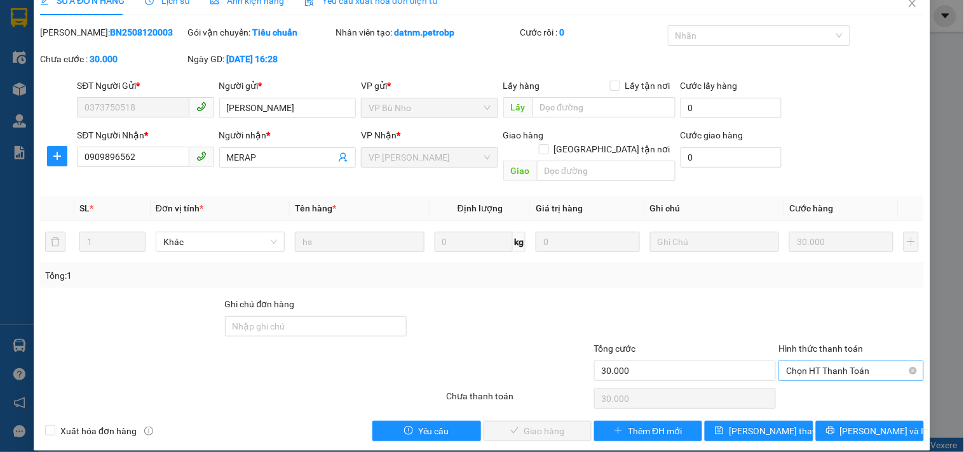
click at [824, 361] on span "Chọn HT Thanh Toán" at bounding box center [851, 370] width 130 height 19
click at [808, 378] on div "Tại văn phòng" at bounding box center [843, 382] width 128 height 14
type input "0"
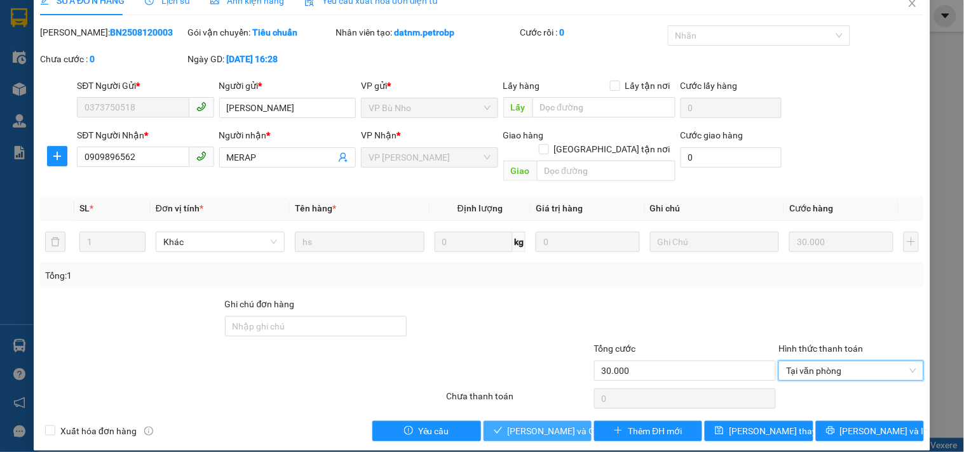
click at [547, 424] on span "Lưu và Giao hàng" at bounding box center [568, 431] width 122 height 14
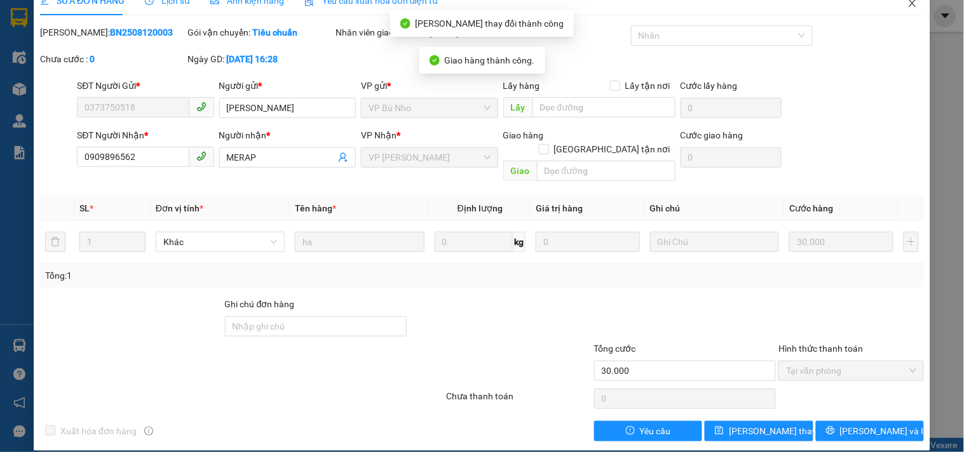
click at [907, 2] on icon "close" at bounding box center [912, 3] width 10 height 10
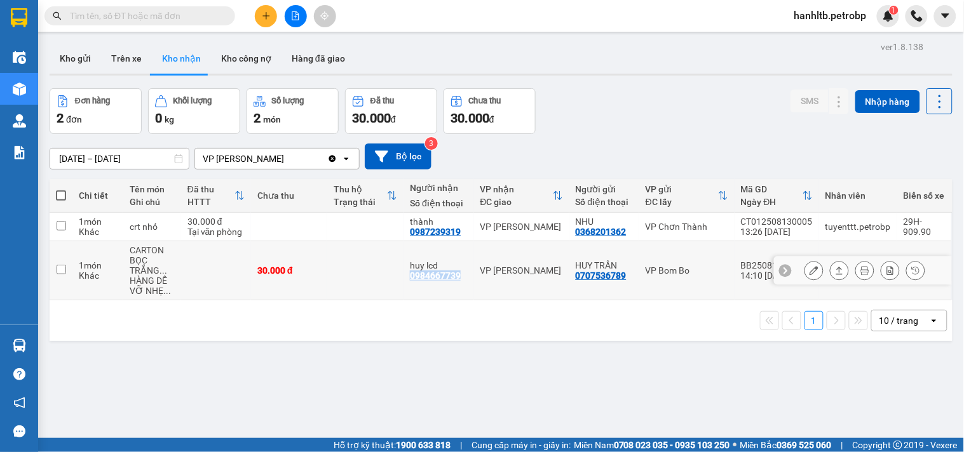
drag, startPoint x: 460, startPoint y: 276, endPoint x: 405, endPoint y: 280, distance: 56.1
click at [405, 280] on td "huy lcd 0984667739" at bounding box center [438, 270] width 70 height 59
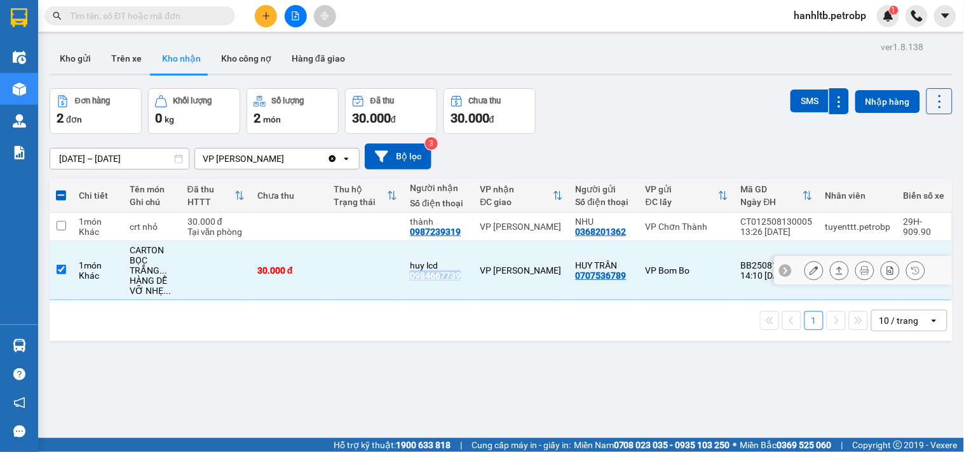
copy div "0984667739"
click at [373, 269] on td at bounding box center [365, 270] width 76 height 59
checkbox input "false"
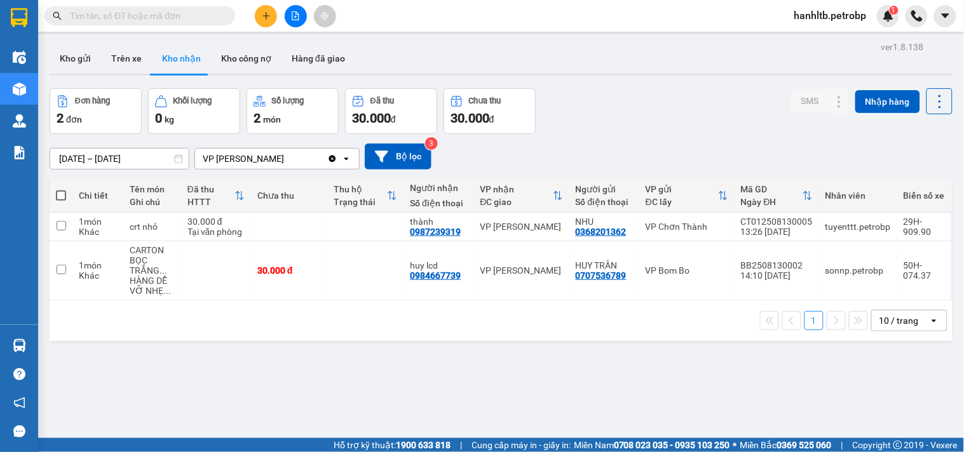
click at [614, 119] on div "Đơn hàng 2 đơn Khối lượng 0 kg Số lượng 2 món Đã thu 30.000 đ Chưa thu 30.000 đ…" at bounding box center [501, 111] width 903 height 46
click at [607, 157] on div "12/08/2025 – 14/08/2025 Press the down arrow key to interact with the calendar …" at bounding box center [501, 157] width 903 height 26
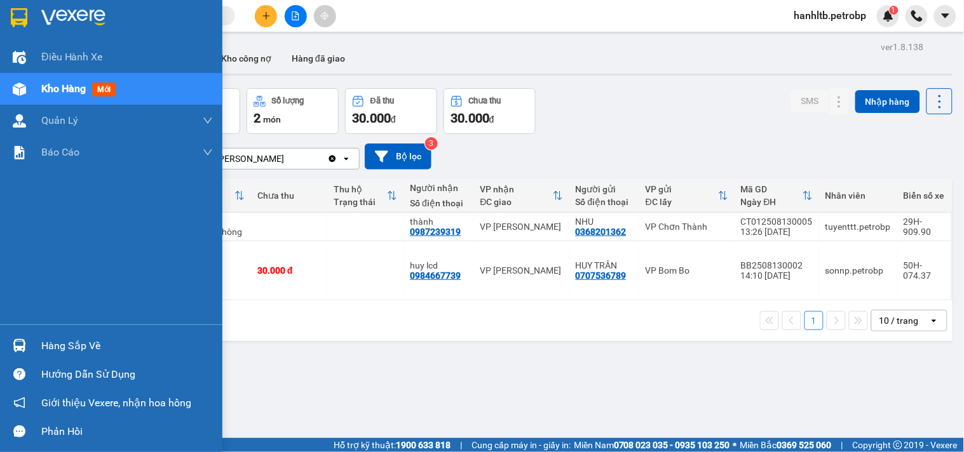
click at [66, 26] on img at bounding box center [73, 17] width 64 height 19
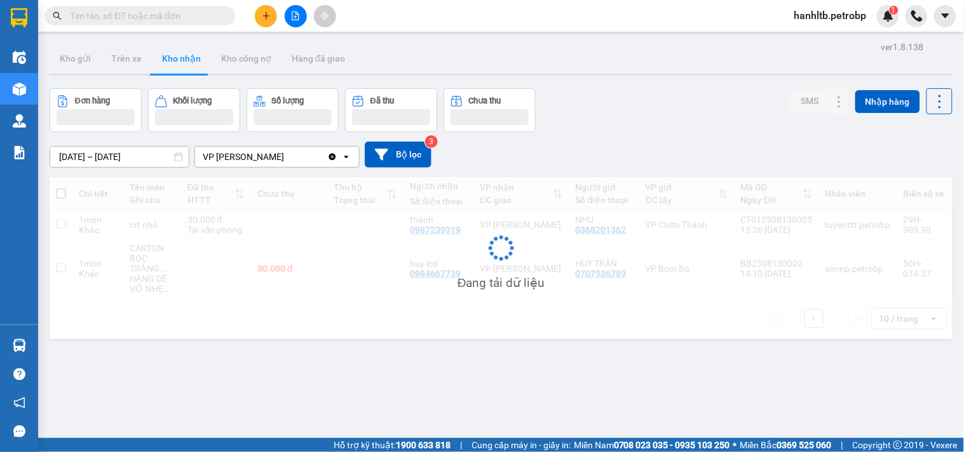
click at [645, 147] on div "12/08/2025 – 14/08/2025 Press the down arrow key to interact with the calendar …" at bounding box center [501, 155] width 903 height 26
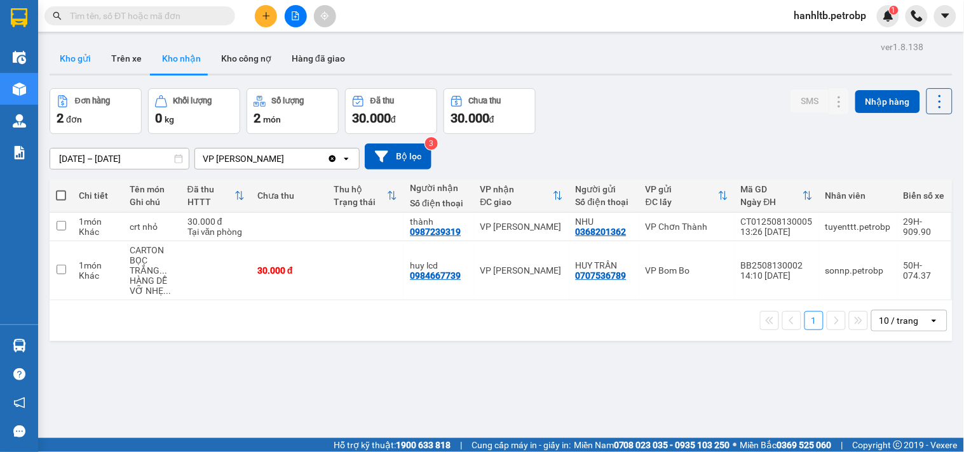
click at [85, 64] on button "Kho gửi" at bounding box center [75, 58] width 51 height 30
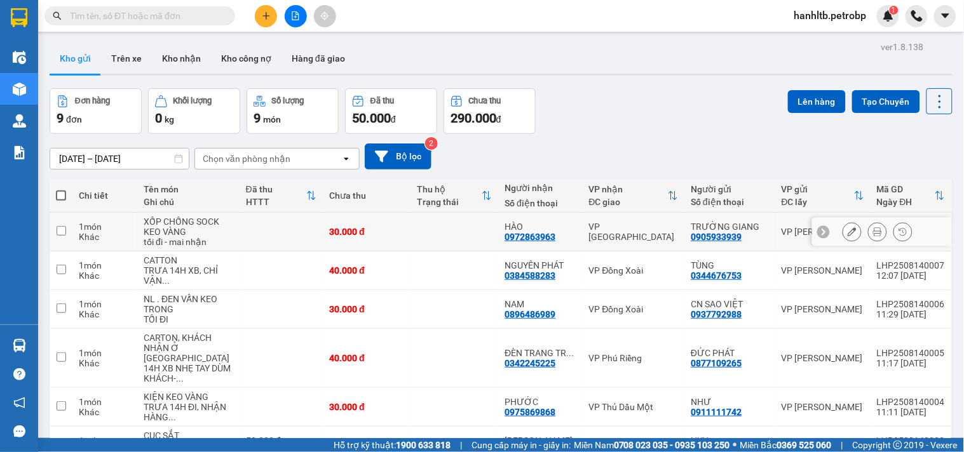
click at [426, 227] on td at bounding box center [454, 232] width 88 height 39
checkbox input "true"
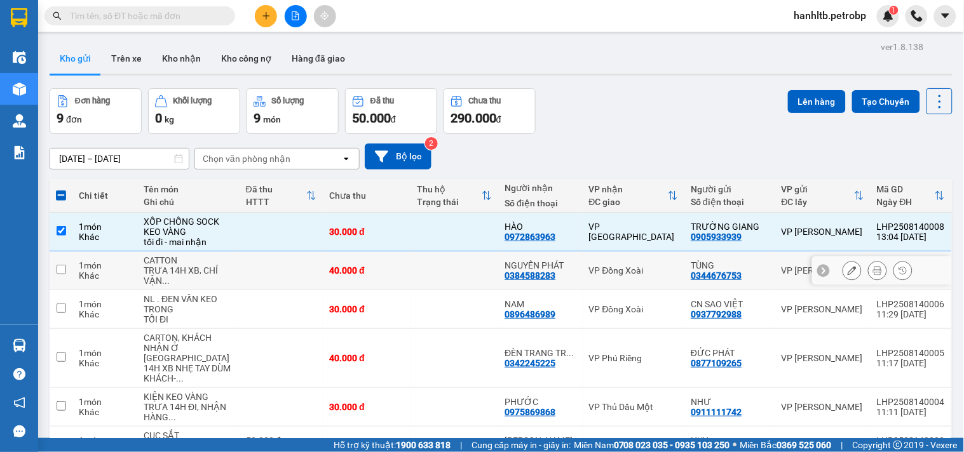
click at [436, 260] on td at bounding box center [454, 271] width 88 height 39
checkbox input "true"
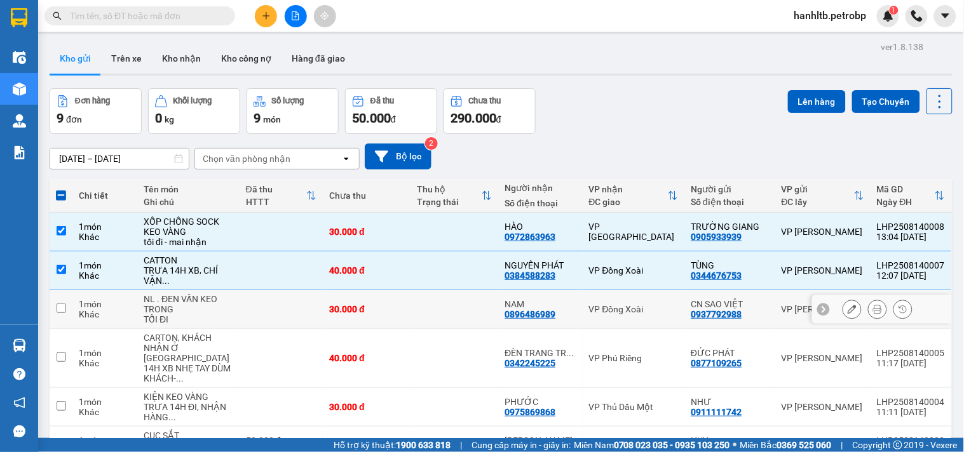
click at [448, 314] on td at bounding box center [454, 309] width 88 height 39
checkbox input "true"
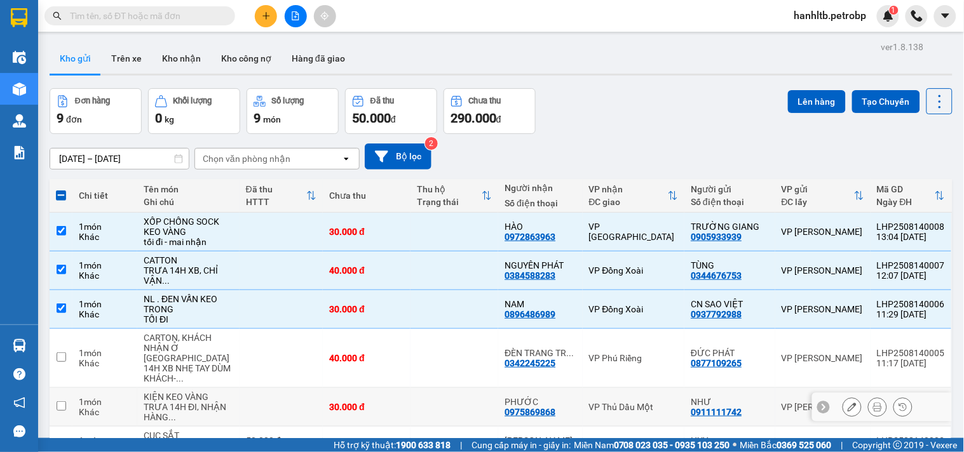
click at [448, 403] on td at bounding box center [454, 407] width 88 height 39
checkbox input "true"
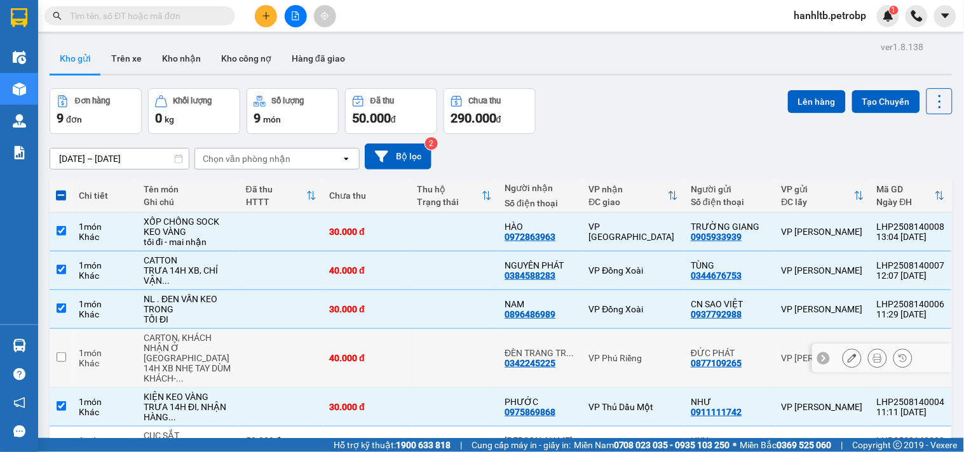
click at [447, 366] on td at bounding box center [454, 358] width 88 height 59
checkbox input "true"
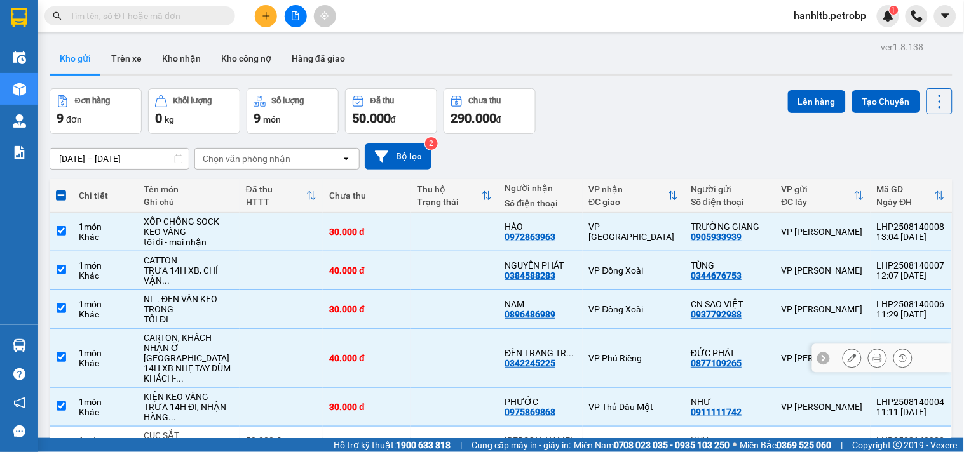
scroll to position [141, 0]
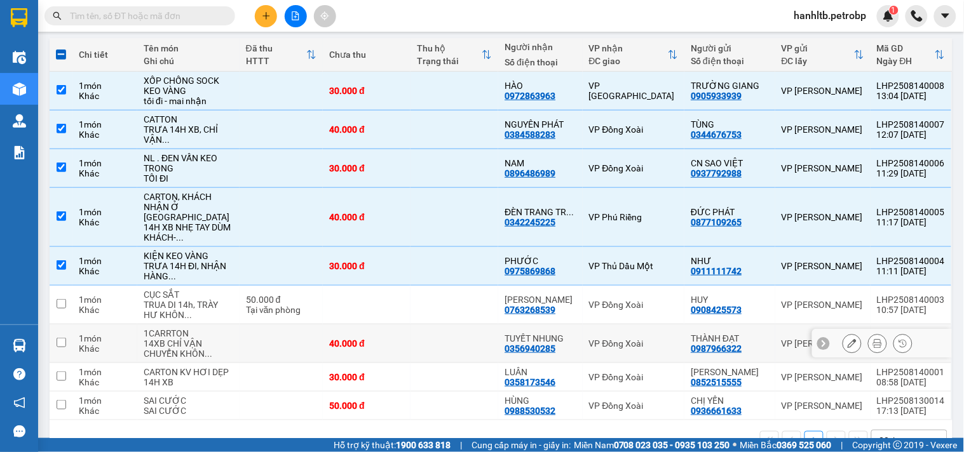
click at [445, 348] on td at bounding box center [454, 344] width 88 height 39
checkbox input "true"
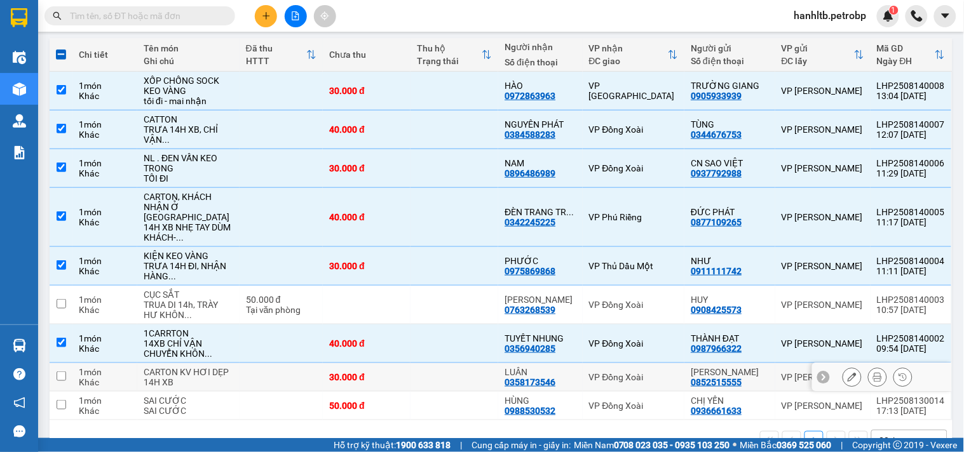
click at [441, 387] on td at bounding box center [454, 377] width 88 height 29
checkbox input "true"
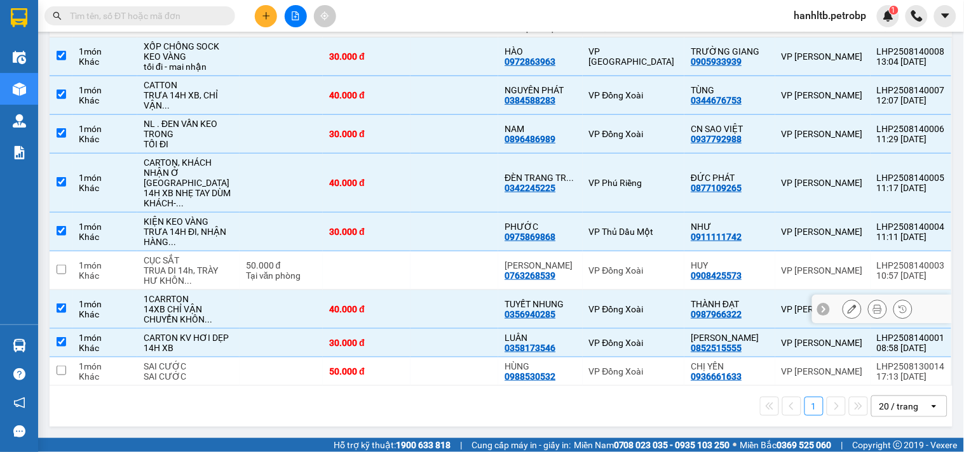
scroll to position [0, 0]
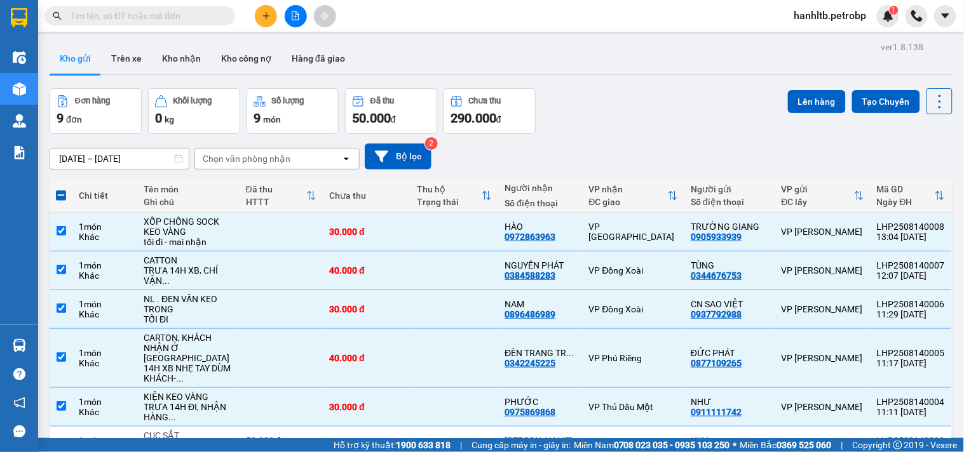
click at [591, 115] on div "Đơn hàng 9 đơn Khối lượng 0 kg Số lượng 9 món Đã thu 50.000 đ Chưa thu 290.000 …" at bounding box center [501, 111] width 903 height 46
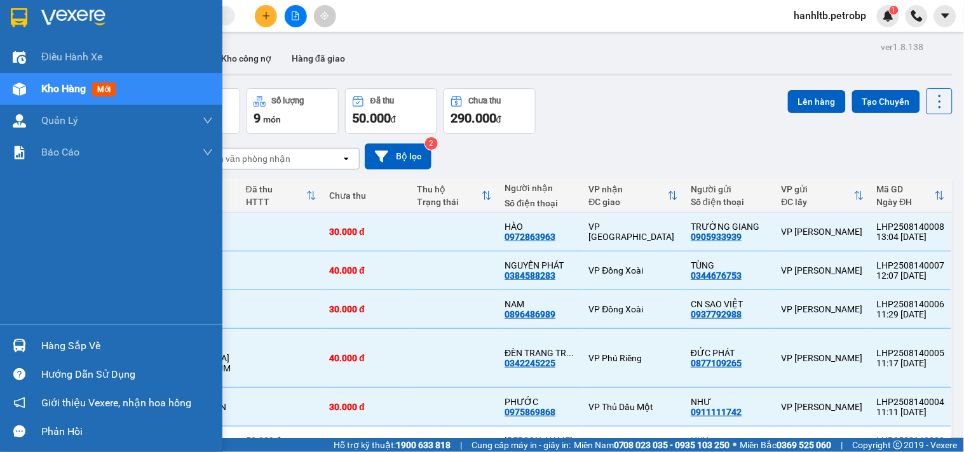
click at [91, 23] on img at bounding box center [73, 17] width 64 height 19
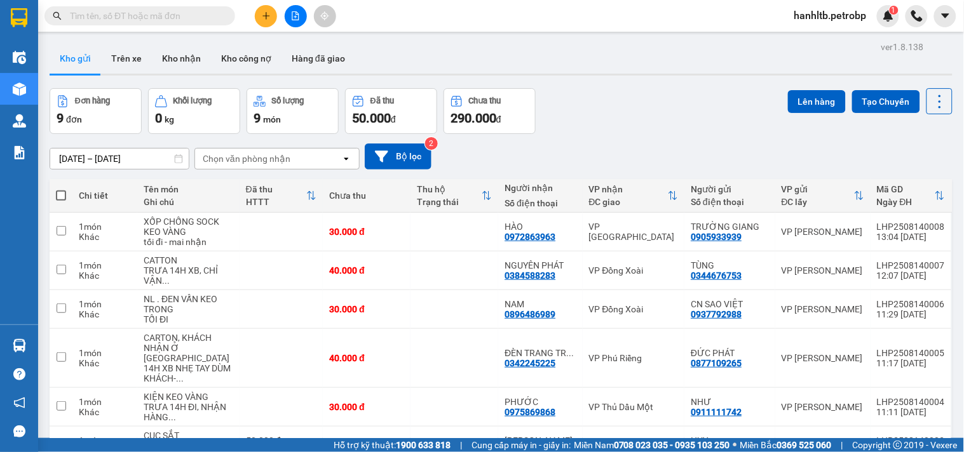
click at [572, 136] on div "13/08/2025 – 14/08/2025 Press the down arrow key to interact with the calendar …" at bounding box center [501, 156] width 903 height 45
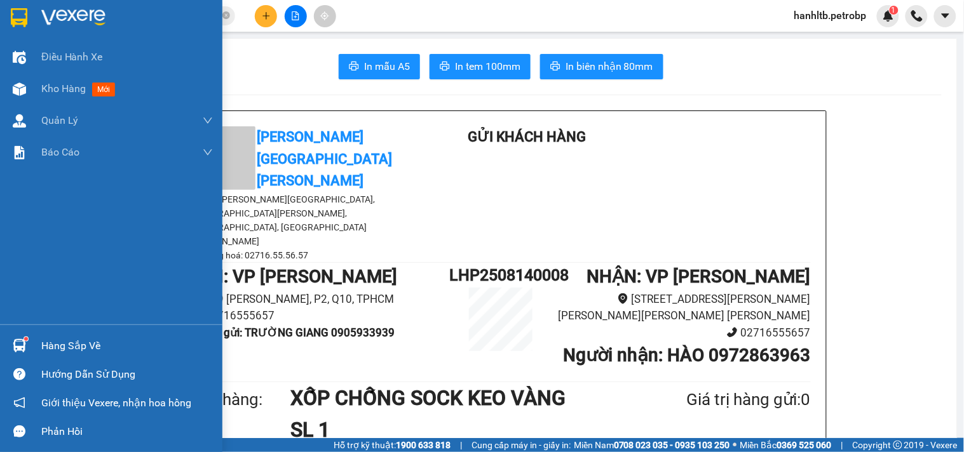
click at [116, 16] on div at bounding box center [126, 17] width 171 height 19
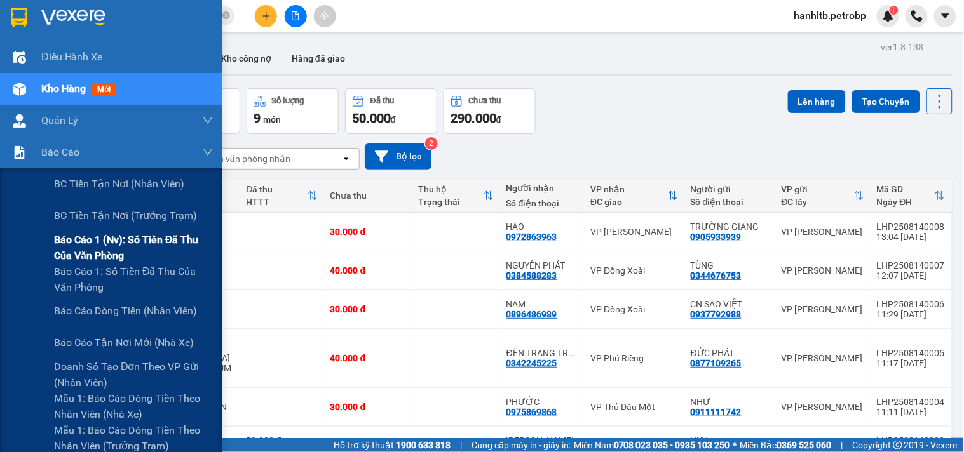
click at [138, 236] on span "Báo cáo 1 (nv): Số tiền đã thu của văn phòng" at bounding box center [133, 248] width 159 height 32
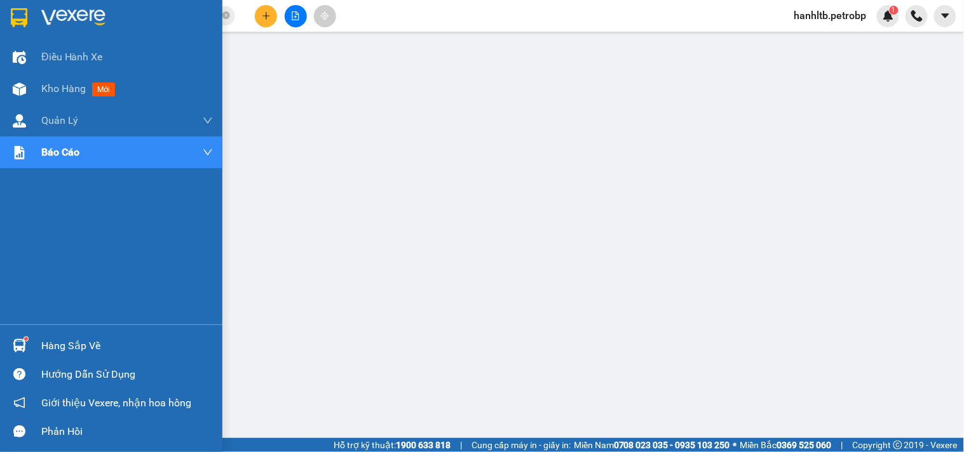
click at [62, 346] on div "Hàng sắp về" at bounding box center [126, 346] width 171 height 19
click at [86, 17] on img at bounding box center [73, 17] width 64 height 19
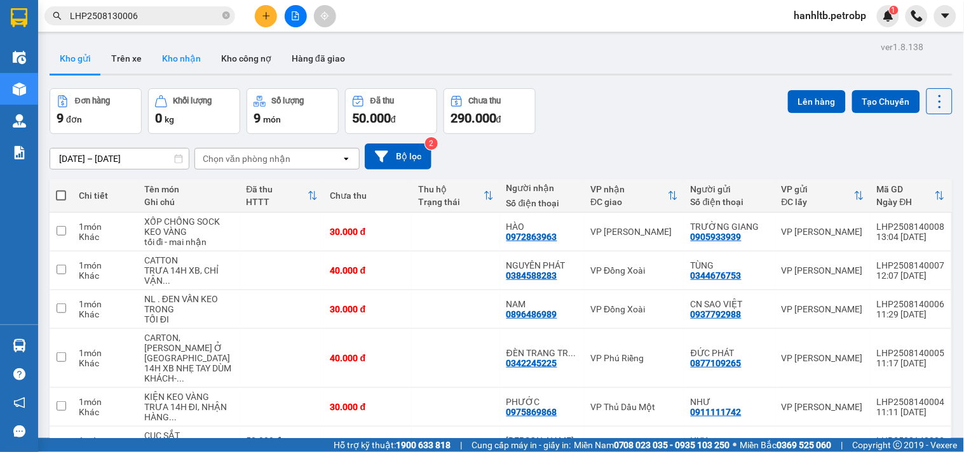
click at [179, 55] on button "Kho nhận" at bounding box center [181, 58] width 59 height 30
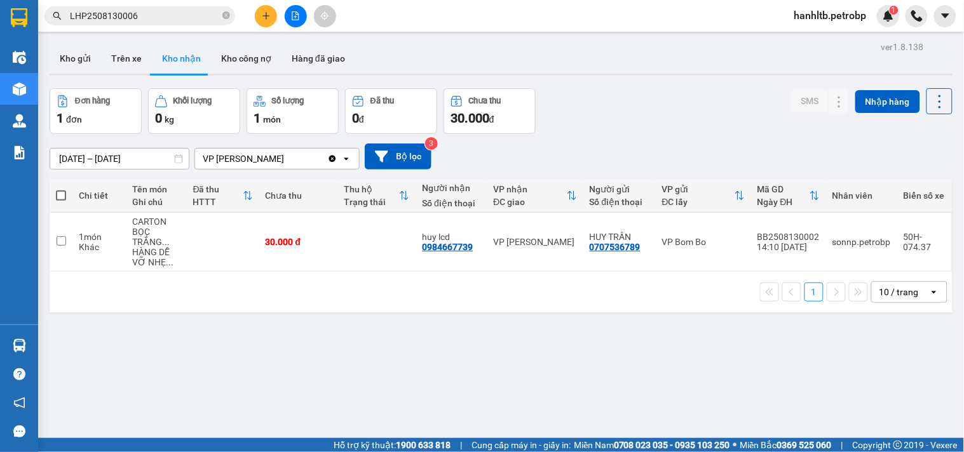
click at [64, 160] on input "[DATE] – [DATE]" at bounding box center [119, 159] width 138 height 20
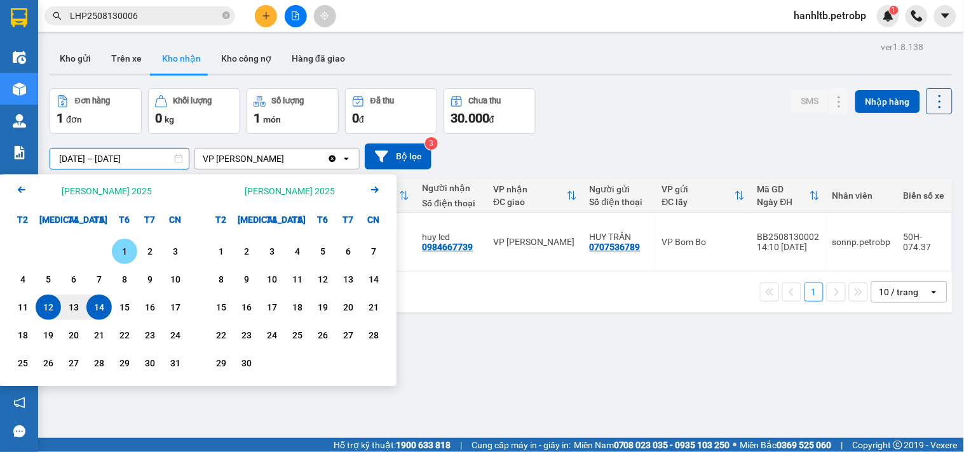
click at [118, 248] on div "1" at bounding box center [125, 251] width 18 height 15
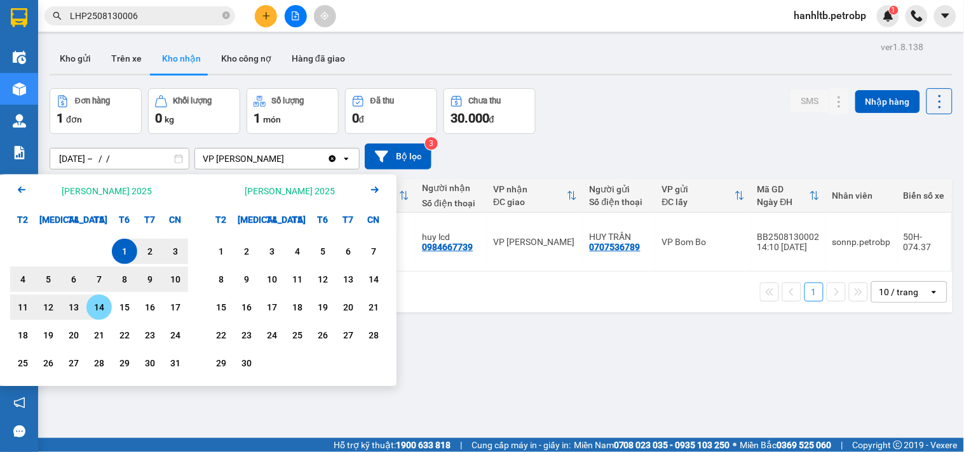
click at [97, 299] on div "14" at bounding box center [98, 307] width 25 height 25
type input "[DATE] – [DATE]"
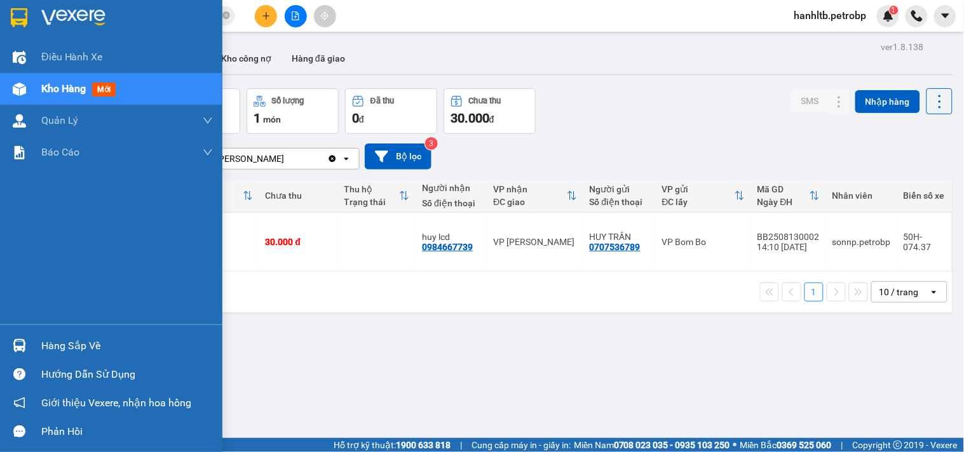
click at [68, 22] on img at bounding box center [73, 17] width 64 height 19
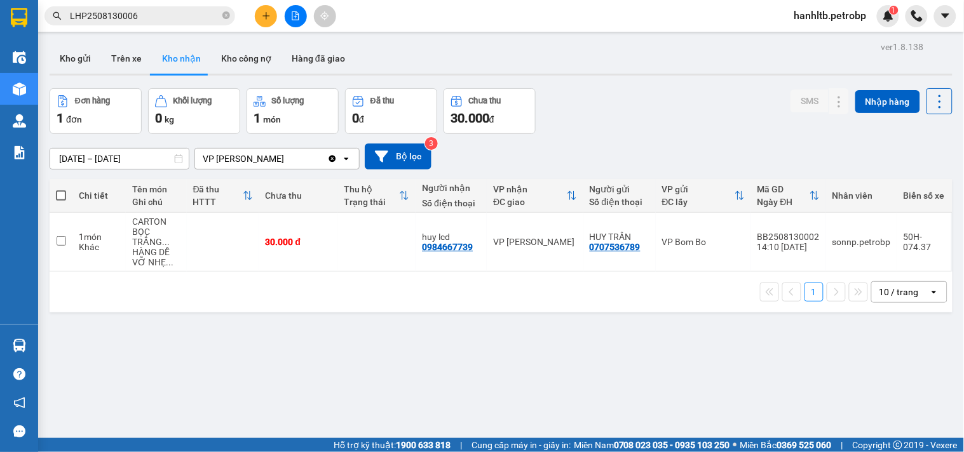
click at [631, 141] on div "[DATE] – [DATE] Press the down arrow key to interact with the calendar and sele…" at bounding box center [501, 156] width 903 height 45
click at [71, 59] on button "Kho gửi" at bounding box center [75, 58] width 51 height 30
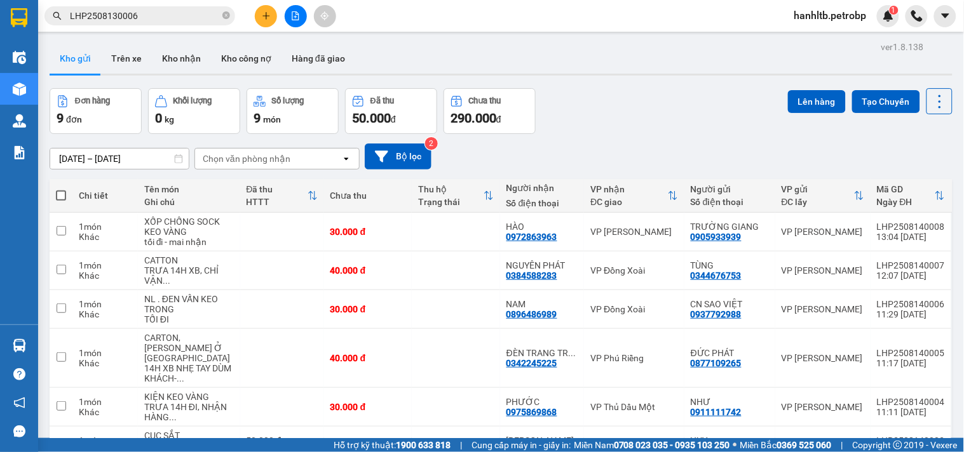
click at [639, 142] on div "[DATE] – [DATE] Press the down arrow key to interact with the calendar and sele…" at bounding box center [501, 156] width 903 height 45
click at [838, 16] on span "hanhltb.petrobp" at bounding box center [830, 16] width 93 height 16
click at [836, 43] on span "Đăng xuất" at bounding box center [835, 39] width 67 height 14
click at [857, 17] on span "hanhltb.petrobp" at bounding box center [830, 16] width 93 height 16
click at [828, 34] on span "Đăng xuất" at bounding box center [835, 39] width 67 height 14
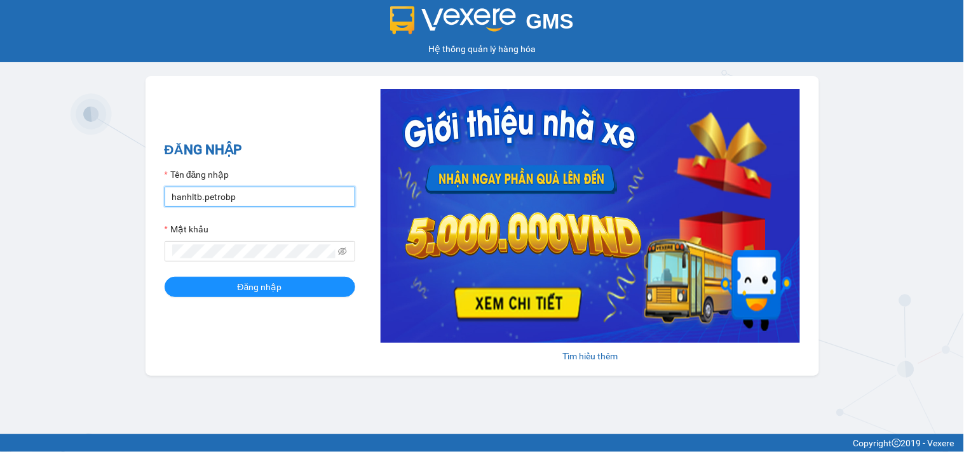
click at [287, 202] on input "hanhltb.petrobp" at bounding box center [260, 197] width 191 height 20
type input "anntt.petrobp"
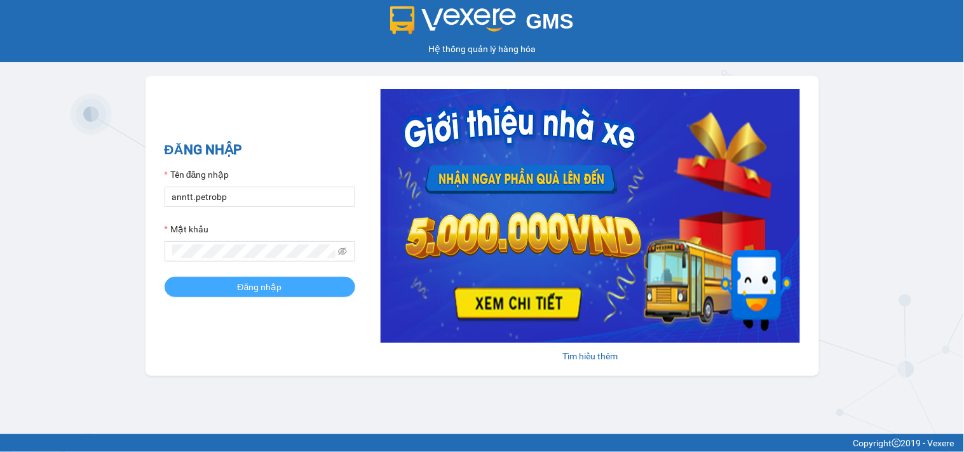
click at [261, 281] on span "Đăng nhập" at bounding box center [260, 287] width 44 height 14
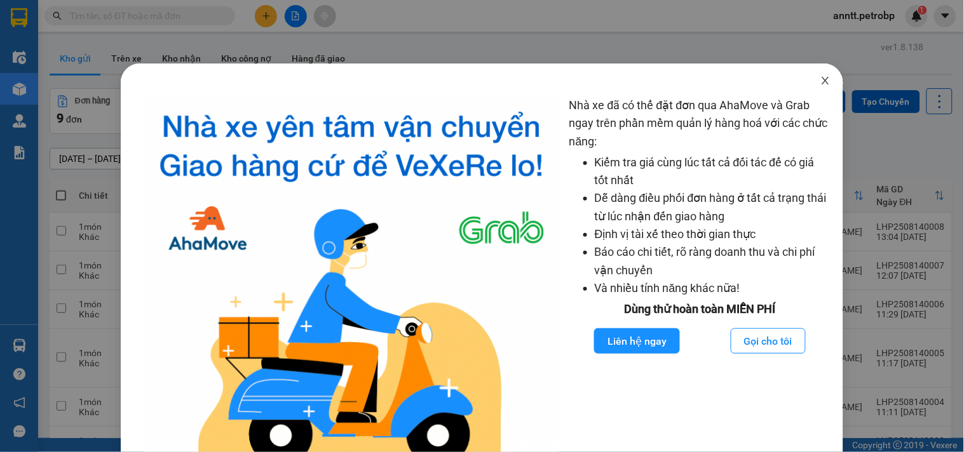
click at [820, 78] on icon "close" at bounding box center [825, 81] width 10 height 10
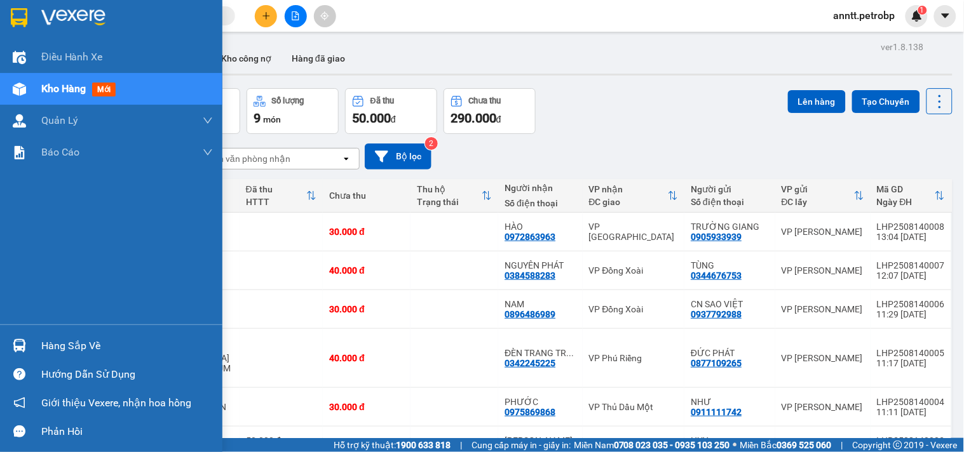
click at [30, 346] on div "Hàng sắp về" at bounding box center [111, 346] width 222 height 29
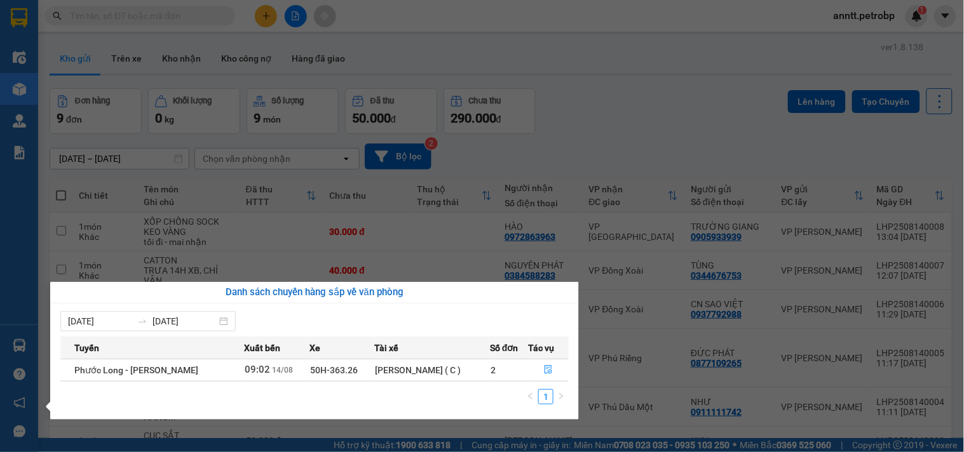
click at [602, 124] on section "Kết quả tìm kiếm ( 0 ) Bộ lọc No Data anntt.petrobp 1 Điều hành xe Kho hàng mới…" at bounding box center [482, 226] width 964 height 452
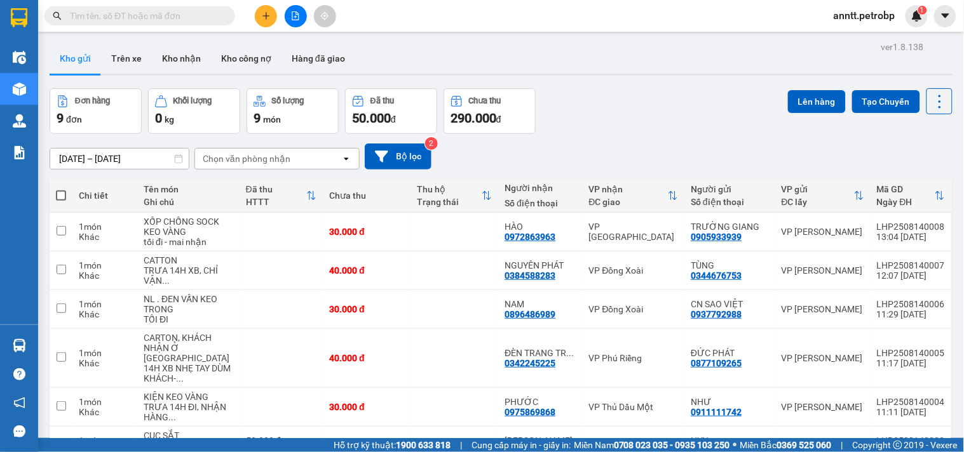
click at [80, 18] on input "text" at bounding box center [145, 16] width 150 height 14
paste input "037 8008702"
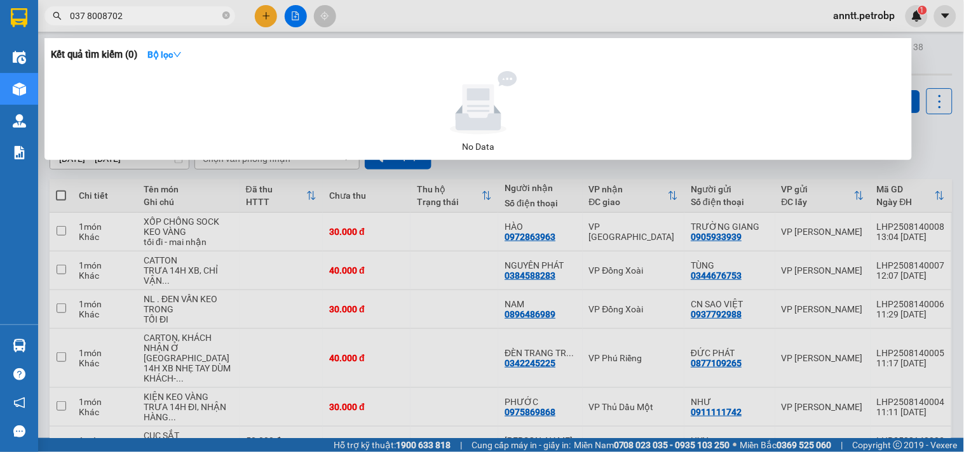
click at [88, 11] on input "037 8008702" at bounding box center [145, 16] width 150 height 14
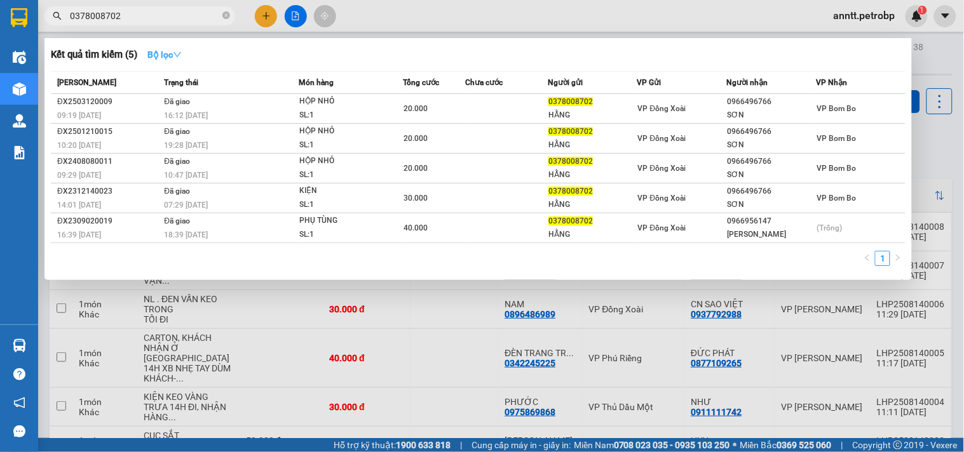
type input "0378008702"
click at [179, 55] on icon "down" at bounding box center [177, 54] width 9 height 9
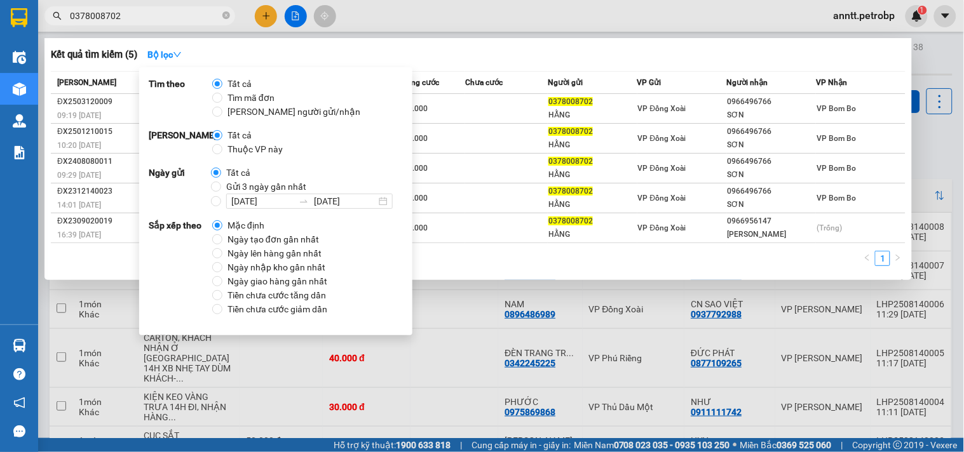
click at [250, 238] on span "Ngày tạo đơn gần nhất" at bounding box center [273, 239] width 102 height 14
click at [222, 238] on input "Ngày tạo đơn gần nhất" at bounding box center [217, 239] width 10 height 10
radio input "true"
radio input "false"
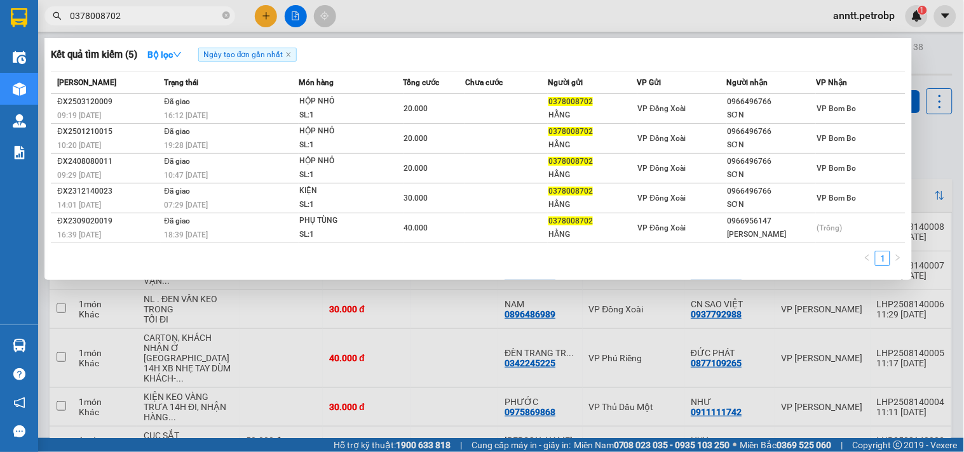
click at [469, 13] on div at bounding box center [482, 226] width 964 height 452
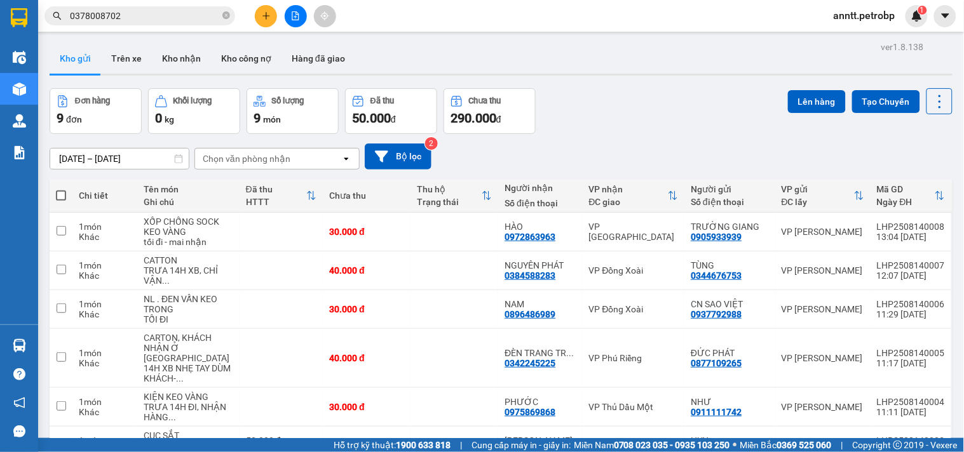
click at [149, 15] on input "0378008702" at bounding box center [145, 16] width 150 height 14
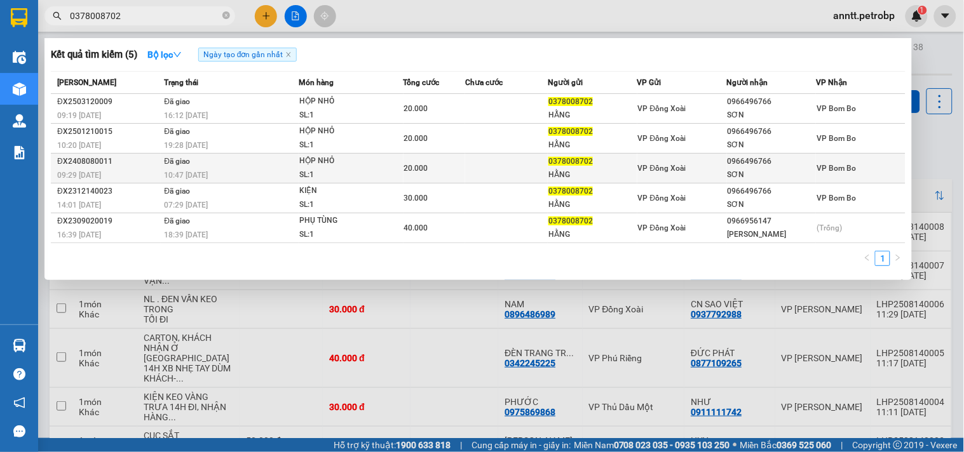
click at [523, 161] on td at bounding box center [506, 169] width 83 height 30
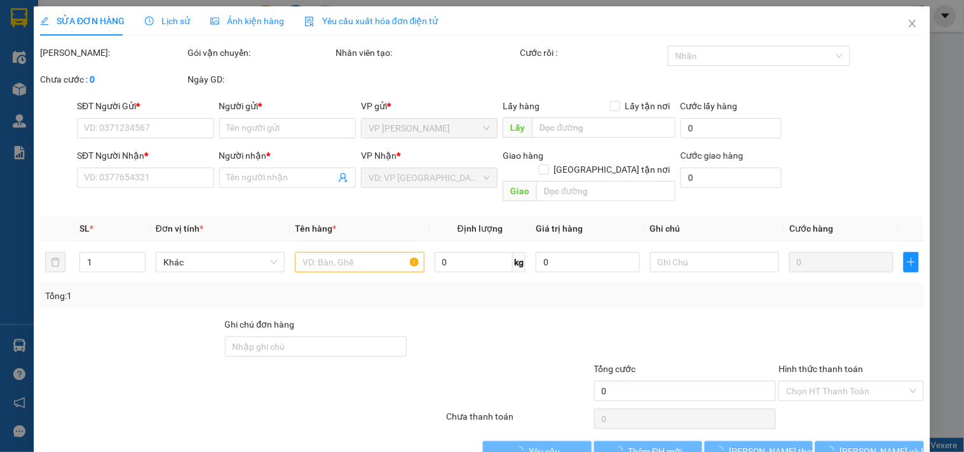
type input "0378008702"
type input "HẰNG"
type input "0966496766"
type input "SƠN"
type input "20.000"
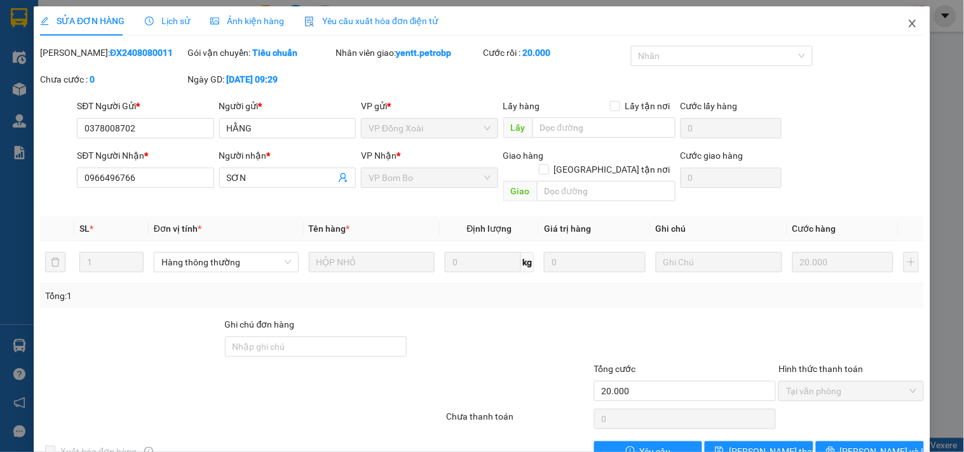
click at [908, 24] on icon "close" at bounding box center [911, 24] width 7 height 8
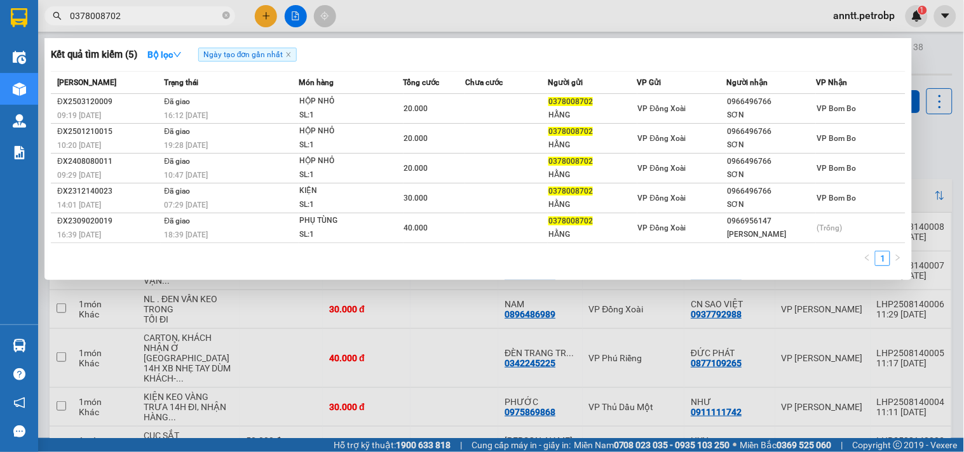
click at [161, 21] on input "0378008702" at bounding box center [145, 16] width 150 height 14
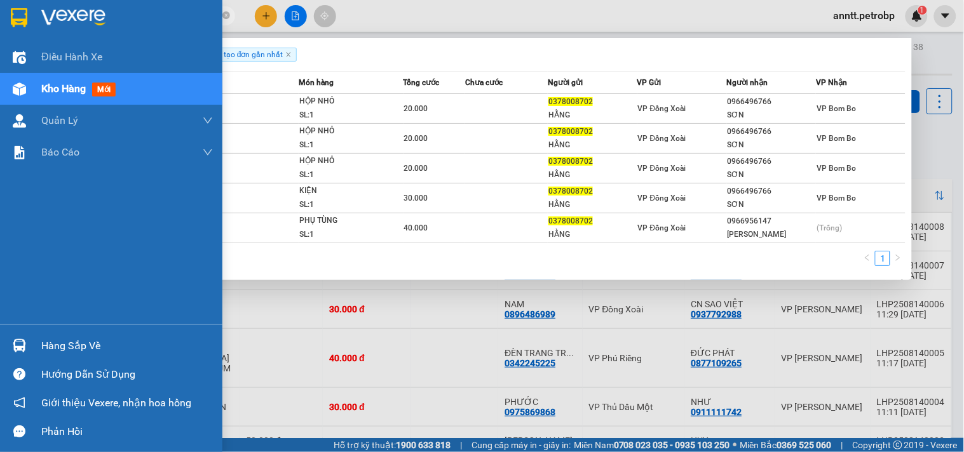
click at [0, 300] on div "Điều hành xe Kho hàng mới Quản Lý Quản lý chuyến Quản lý khách hàng Quản lý khá…" at bounding box center [111, 182] width 222 height 283
click at [55, 347] on div "Hàng sắp về" at bounding box center [126, 346] width 171 height 19
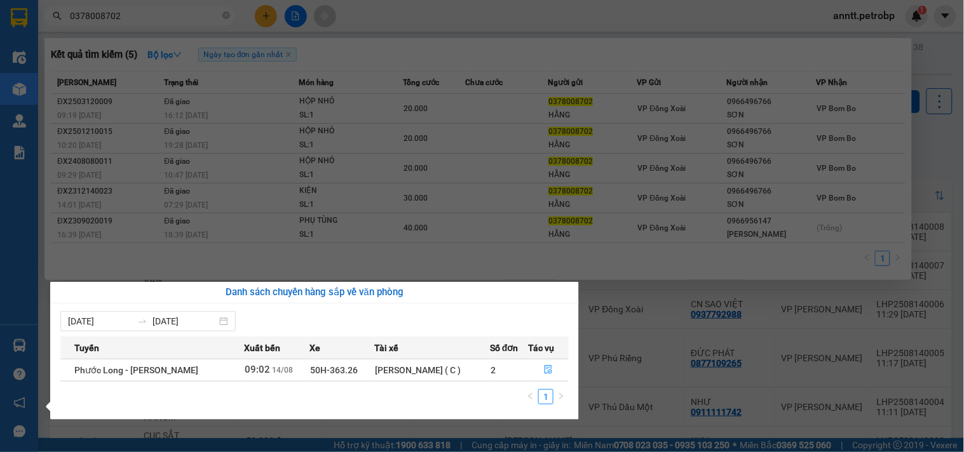
click at [166, 371] on span "Phước Long - Hồ Chí Minh" at bounding box center [136, 370] width 124 height 10
click at [544, 370] on icon "file-done" at bounding box center [548, 369] width 9 height 9
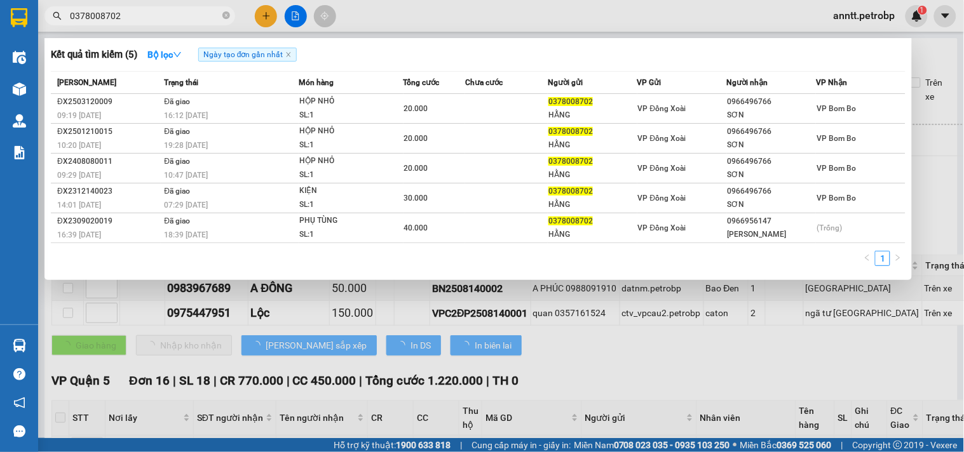
drag, startPoint x: 741, startPoint y: 382, endPoint x: 1, endPoint y: 189, distance: 764.9
click at [741, 381] on div at bounding box center [482, 226] width 964 height 452
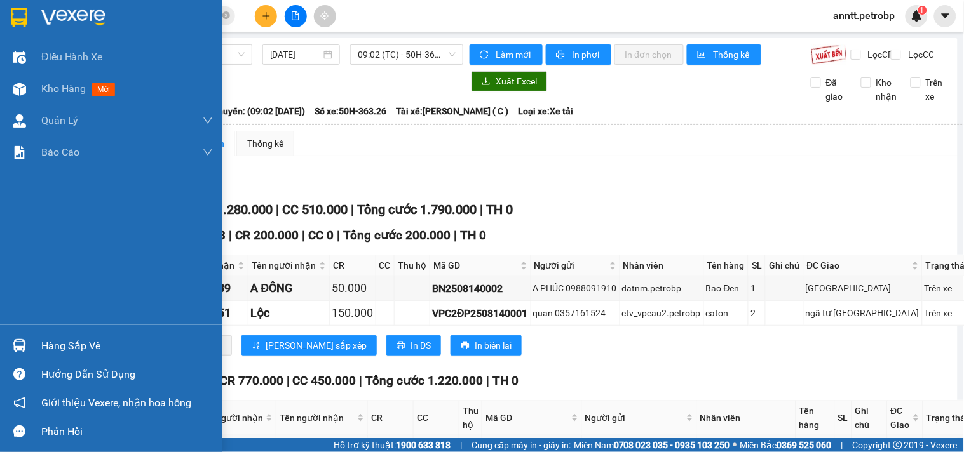
click at [11, 20] on img at bounding box center [19, 17] width 17 height 19
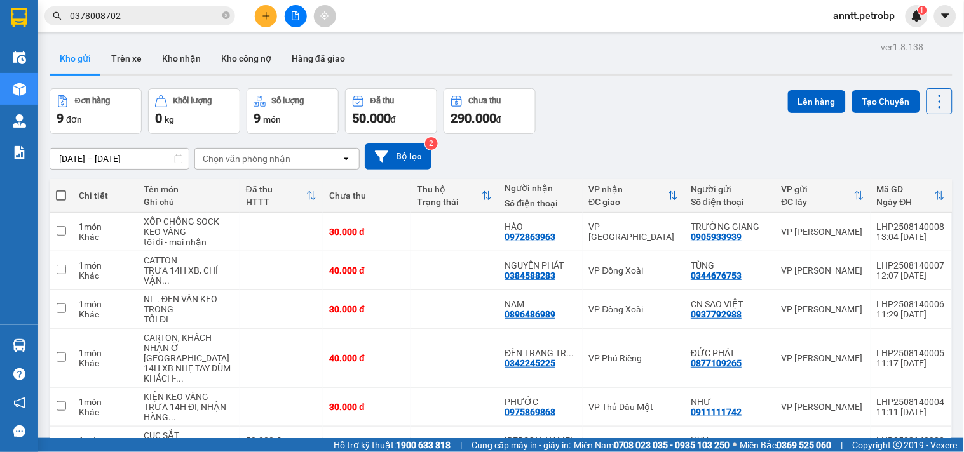
click at [60, 201] on label at bounding box center [61, 195] width 10 height 13
click at [61, 189] on input "checkbox" at bounding box center [61, 189] width 0 height 0
checkbox input "true"
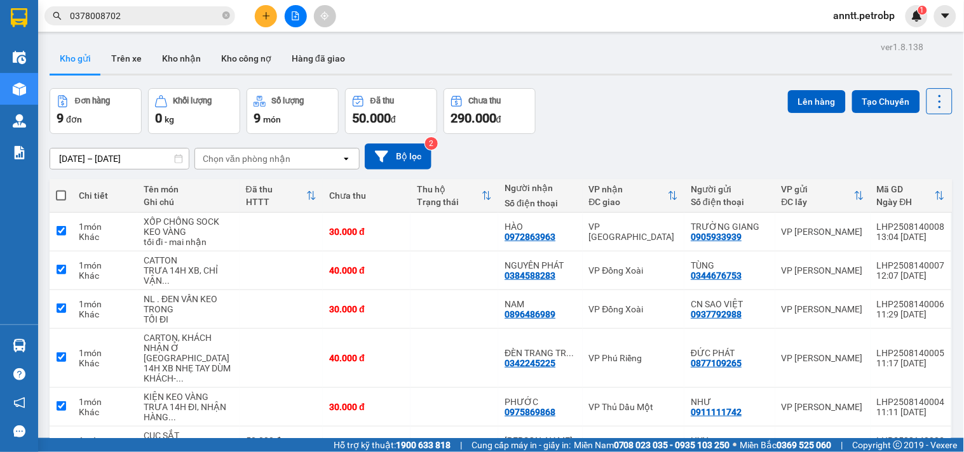
checkbox input "true"
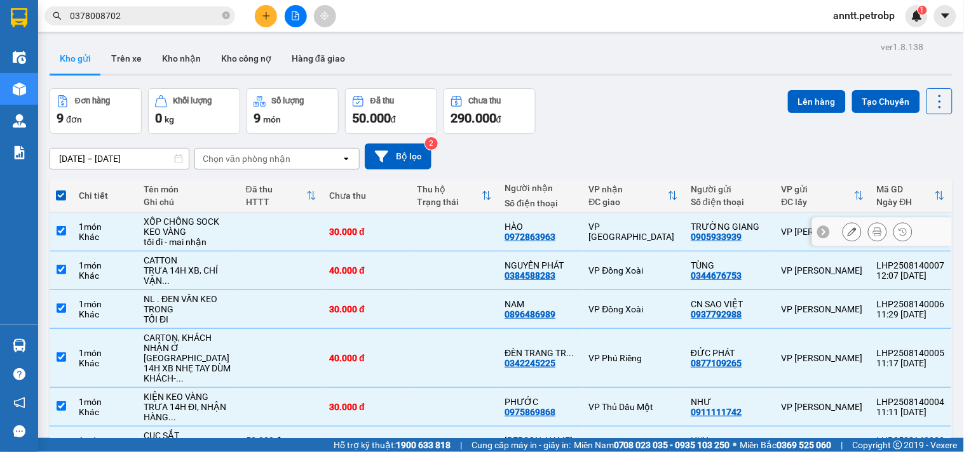
scroll to position [186, 0]
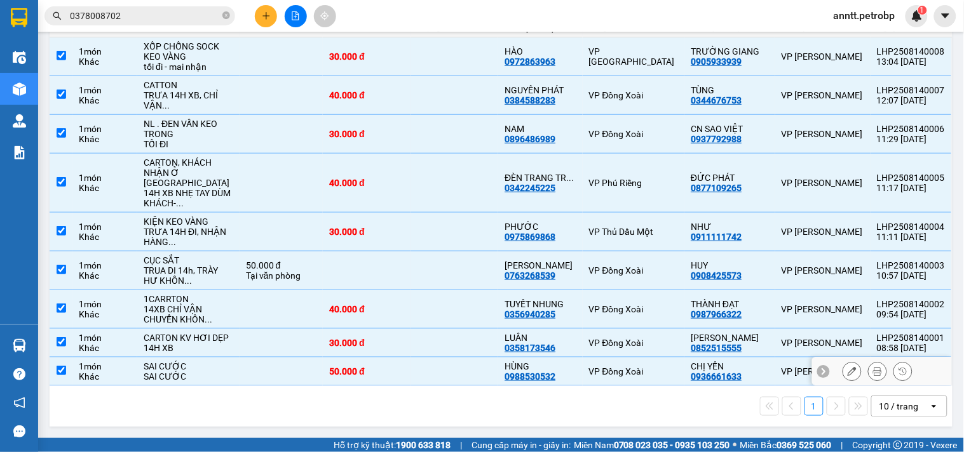
click at [57, 368] on input "checkbox" at bounding box center [62, 371] width 10 height 10
checkbox input "false"
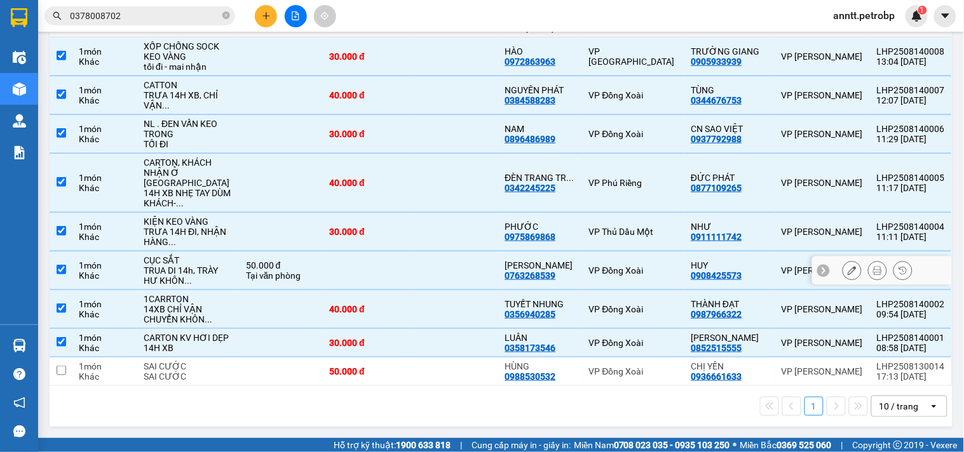
scroll to position [0, 0]
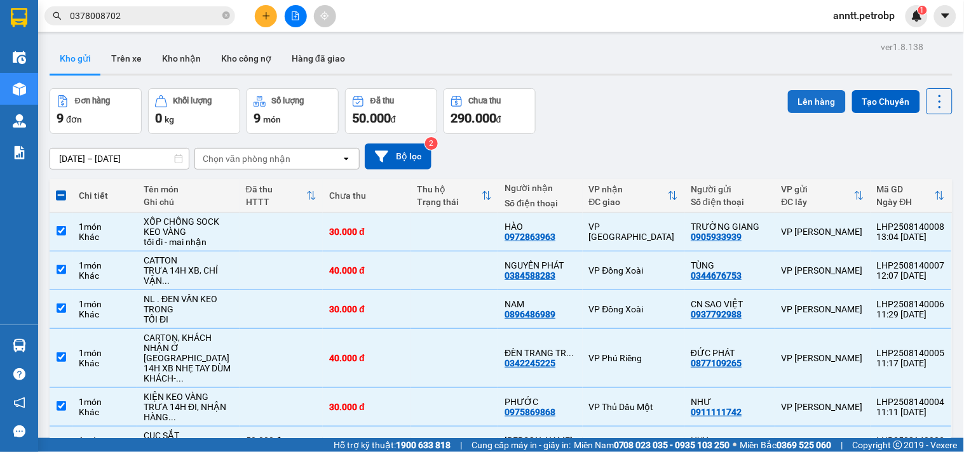
click at [812, 104] on button "Lên hàng" at bounding box center [817, 101] width 58 height 23
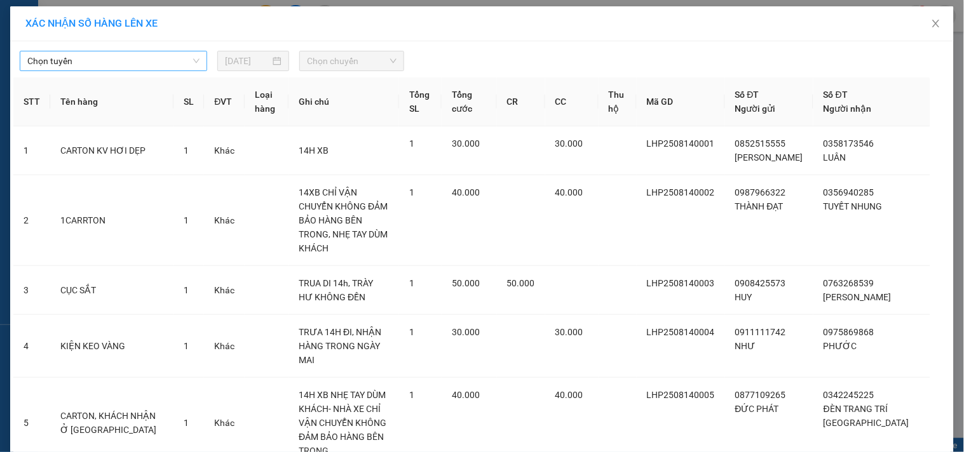
click at [104, 70] on span "Chọn tuyến" at bounding box center [113, 60] width 172 height 19
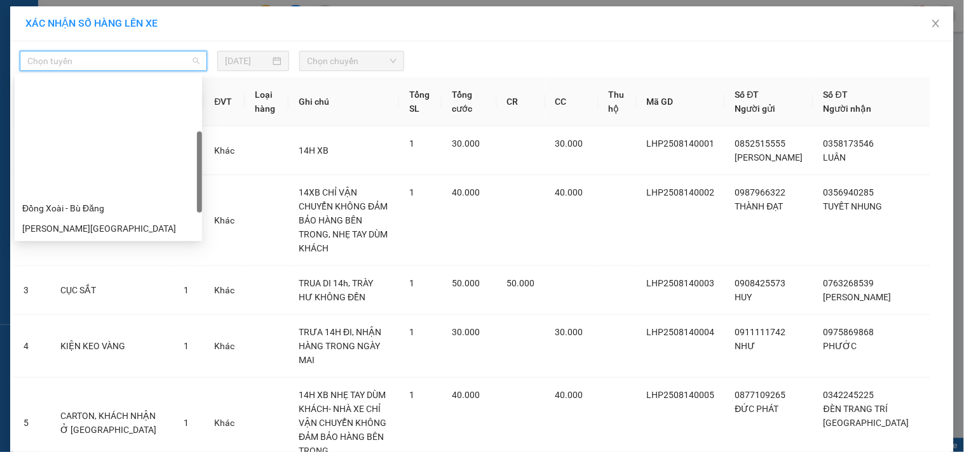
scroll to position [141, 0]
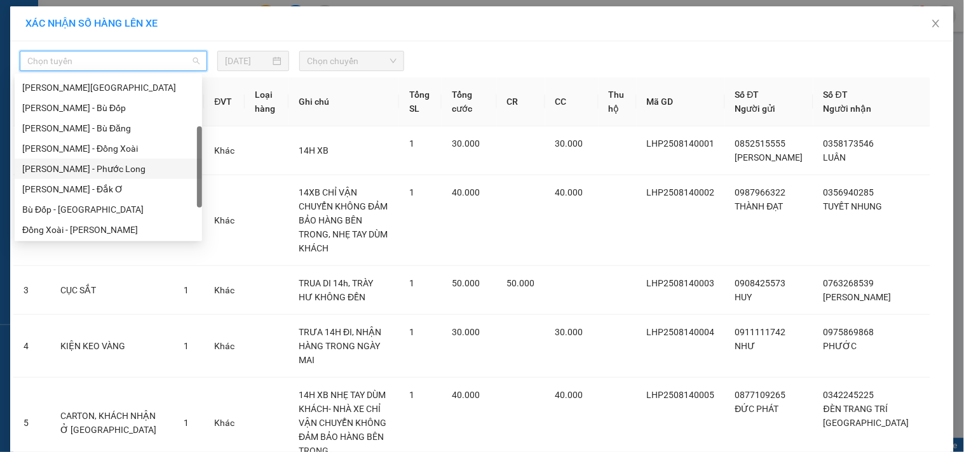
click at [137, 172] on div "Hồ Chí Minh - Phước Long" at bounding box center [108, 169] width 172 height 14
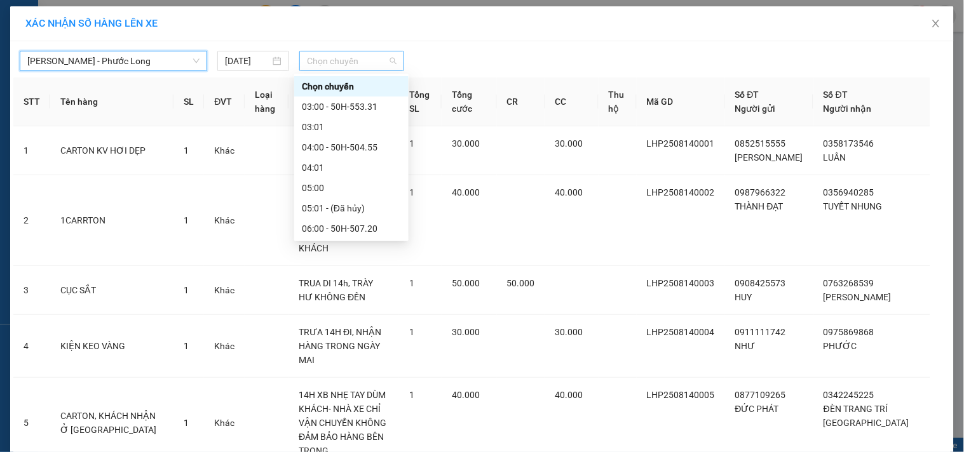
click at [353, 60] on span "Chọn chuyến" at bounding box center [352, 60] width 90 height 19
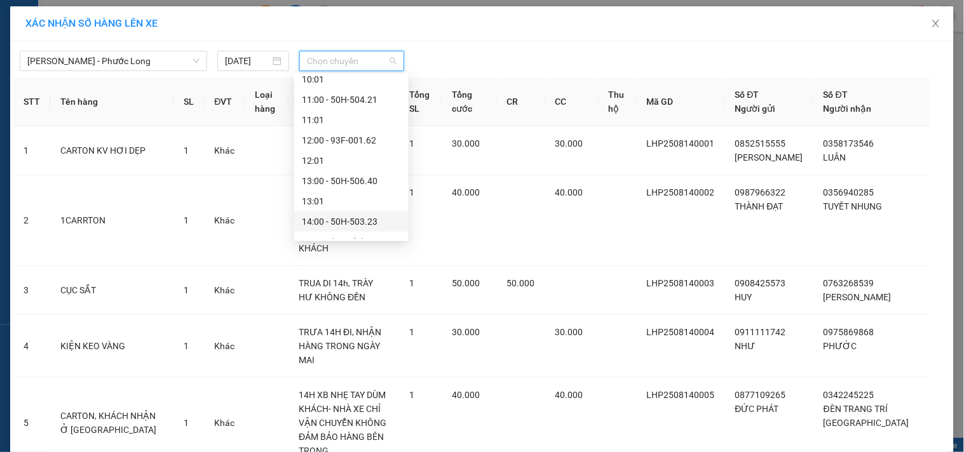
scroll to position [423, 0]
click at [366, 191] on div "14:02 (TC) - 50H-363.26" at bounding box center [351, 192] width 99 height 14
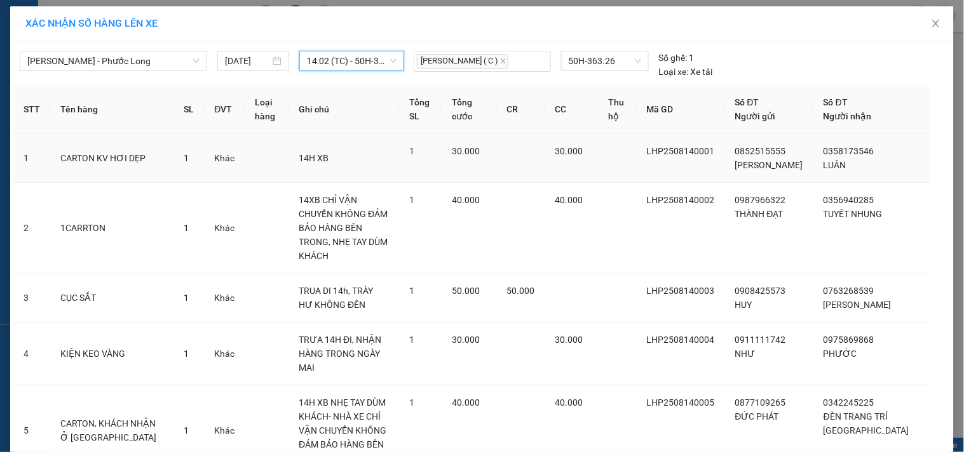
scroll to position [221, 0]
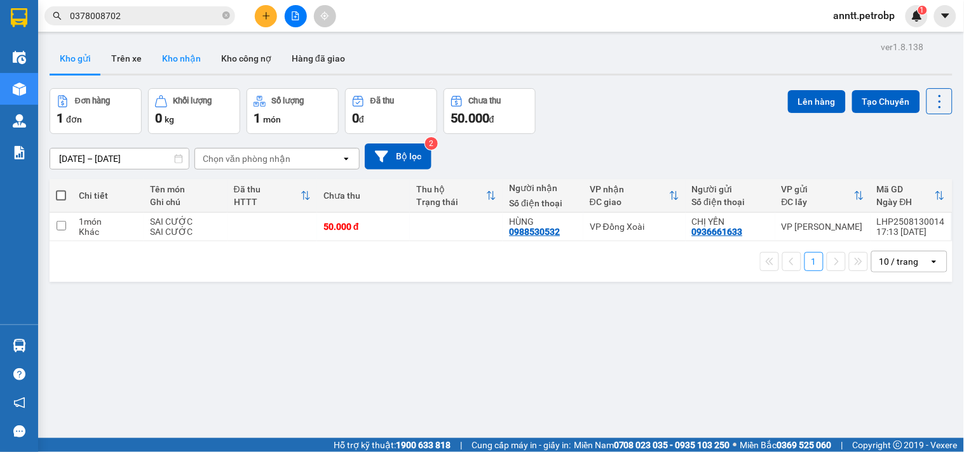
click at [183, 56] on button "Kho nhận" at bounding box center [181, 58] width 59 height 30
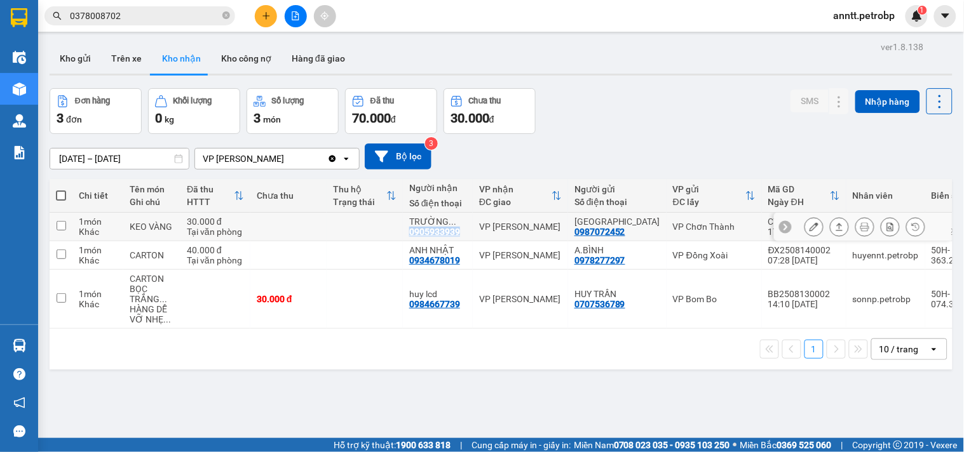
drag, startPoint x: 410, startPoint y: 227, endPoint x: 459, endPoint y: 236, distance: 50.2
click at [459, 236] on div "TRƯỜNG ... 0905933939" at bounding box center [437, 227] width 57 height 20
checkbox input "true"
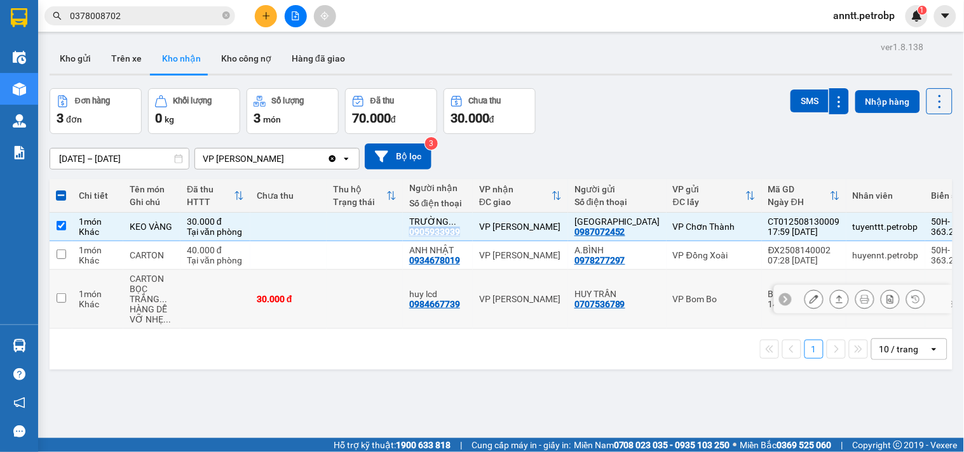
copy div "0905933939"
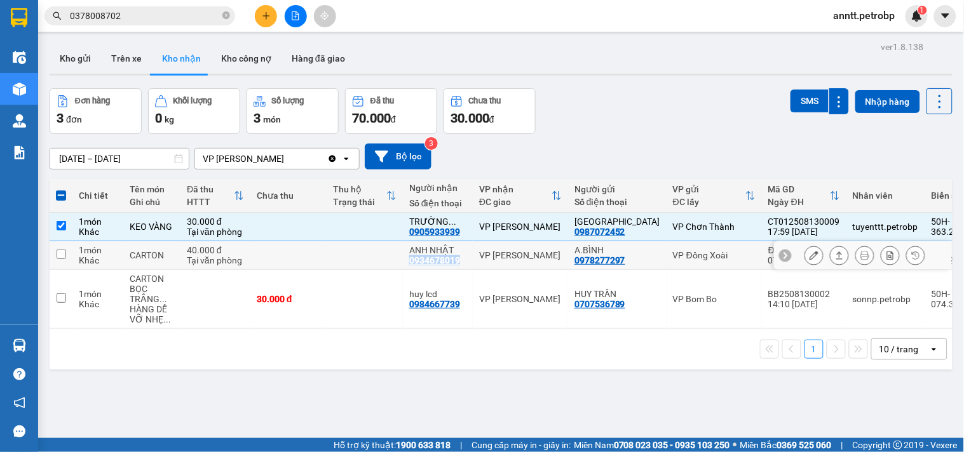
drag, startPoint x: 408, startPoint y: 259, endPoint x: 460, endPoint y: 267, distance: 52.7
click at [460, 267] on td "ANH NHẬT 0934678019" at bounding box center [438, 255] width 70 height 29
checkbox input "true"
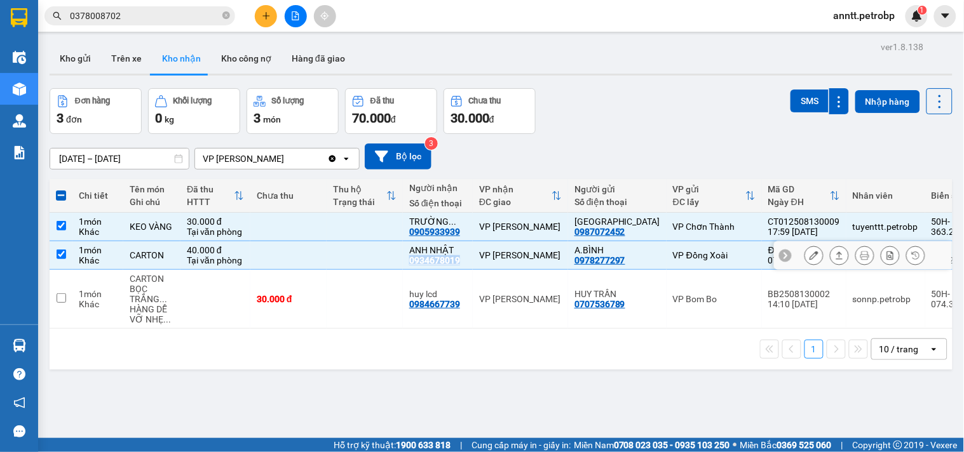
copy div "0934678019"
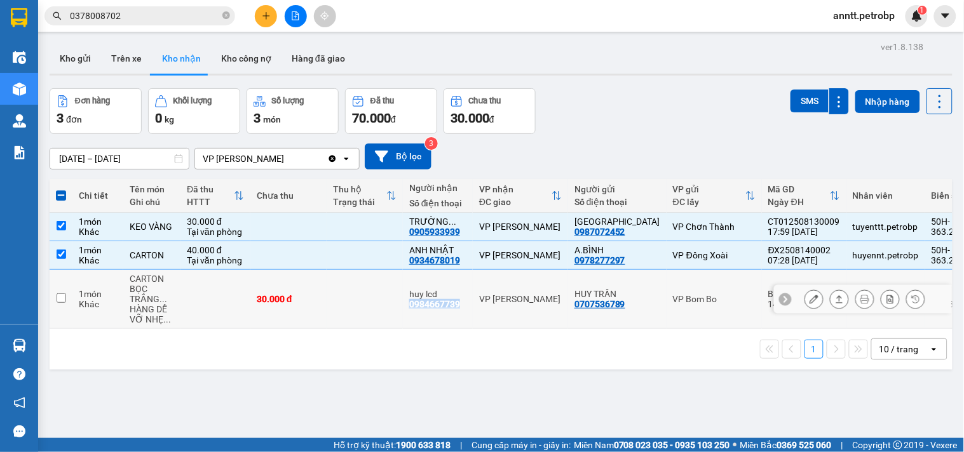
drag, startPoint x: 406, startPoint y: 306, endPoint x: 456, endPoint y: 313, distance: 50.1
click at [456, 313] on td "huy lcd 0984667739" at bounding box center [438, 299] width 70 height 59
checkbox input "true"
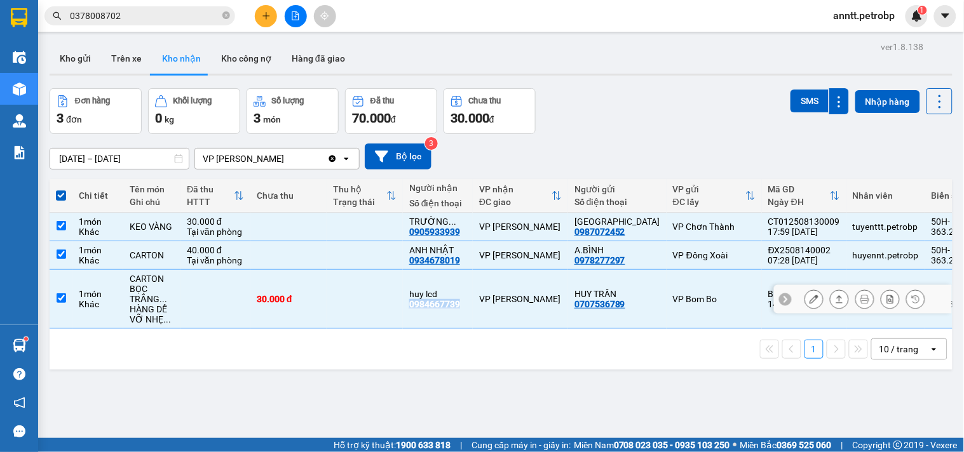
copy div "0984667739"
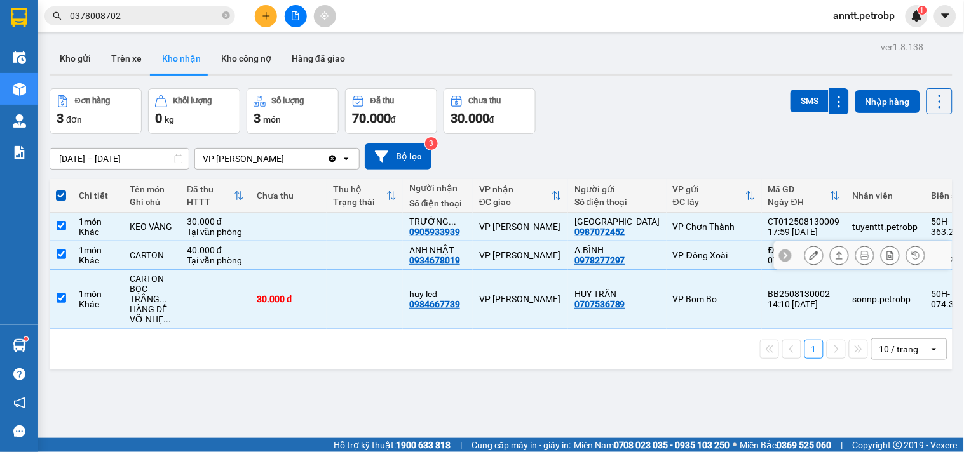
click at [536, 261] on td "VP [PERSON_NAME]" at bounding box center [520, 255] width 95 height 29
checkbox input "false"
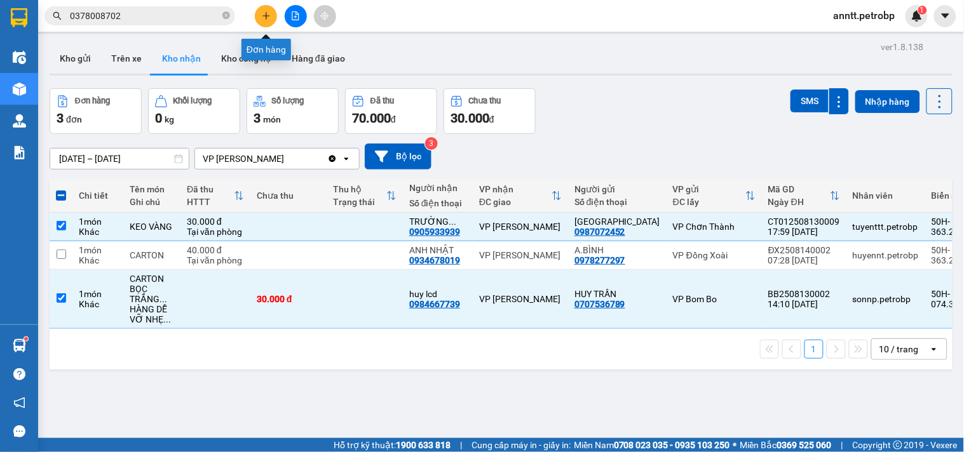
click at [267, 13] on icon "plus" at bounding box center [266, 15] width 9 height 9
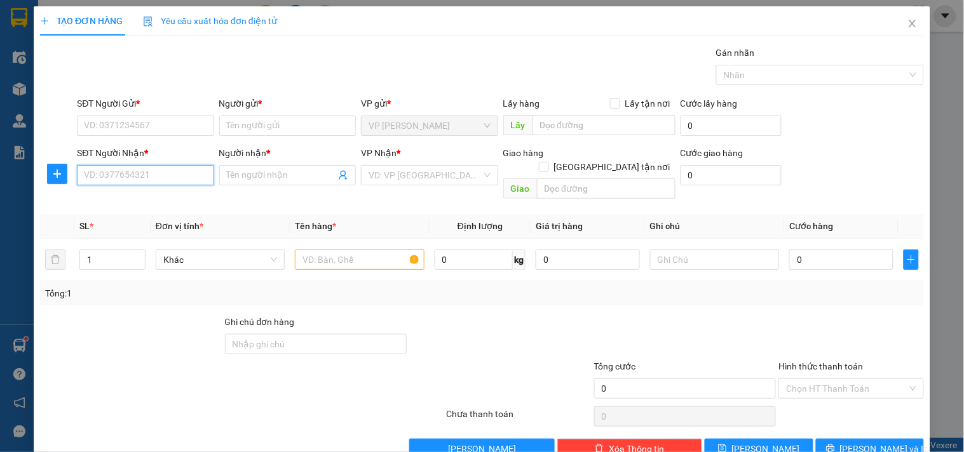
click at [163, 170] on input "SĐT Người Nhận *" at bounding box center [145, 175] width 137 height 20
type input "8"
click at [129, 202] on div "0933427592 - MỸ" at bounding box center [155, 201] width 143 height 14
type input "0933427592"
type input "MỸ"
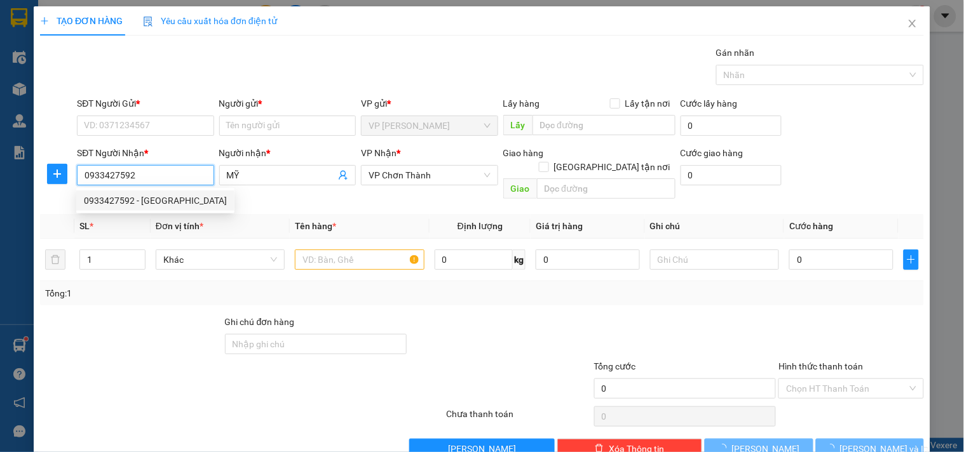
type input "40.000"
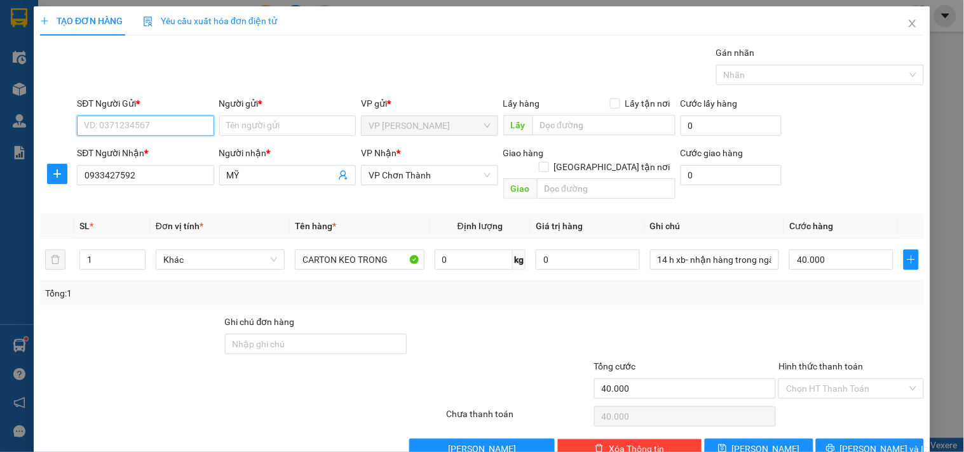
click at [137, 130] on input "SĐT Người Gửi *" at bounding box center [145, 126] width 137 height 20
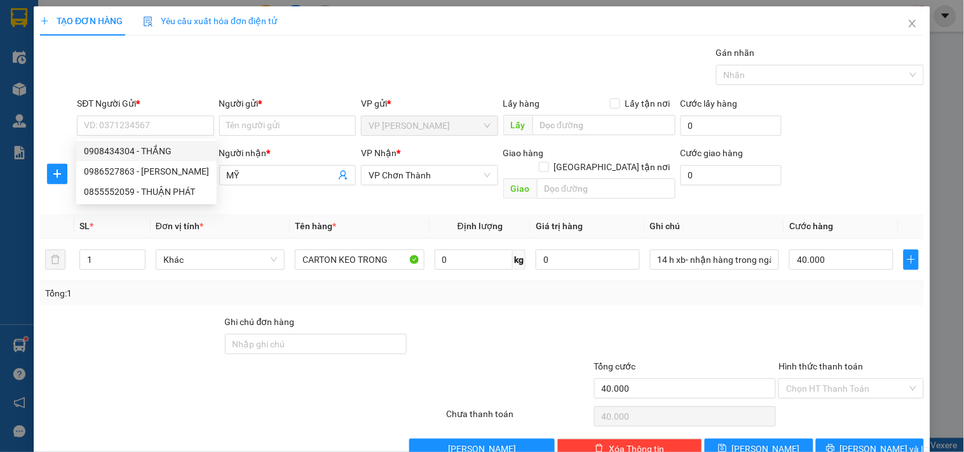
click at [144, 361] on div at bounding box center [168, 381] width 259 height 44
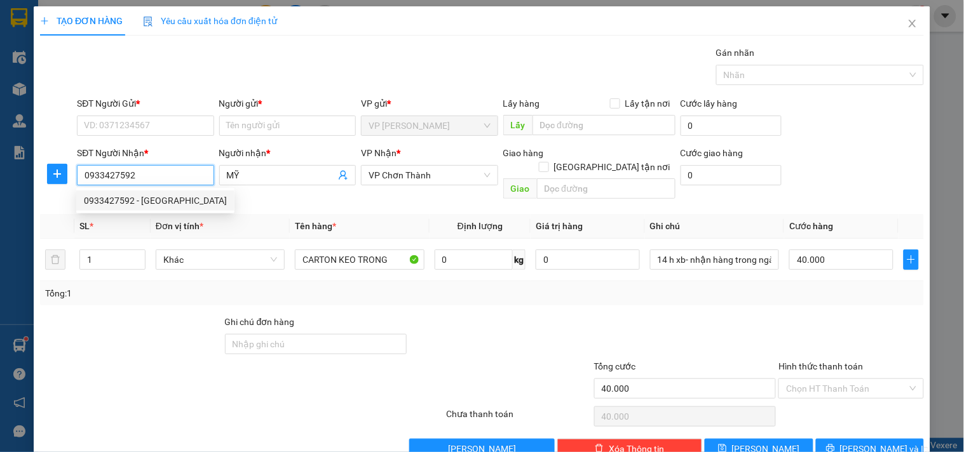
drag, startPoint x: 140, startPoint y: 170, endPoint x: 79, endPoint y: 182, distance: 62.7
click at [79, 182] on input "0933427592" at bounding box center [145, 175] width 137 height 20
click at [109, 198] on div "0972594592 - QUỐC" at bounding box center [144, 201] width 120 height 14
type input "0972594592"
type input "QUỐC"
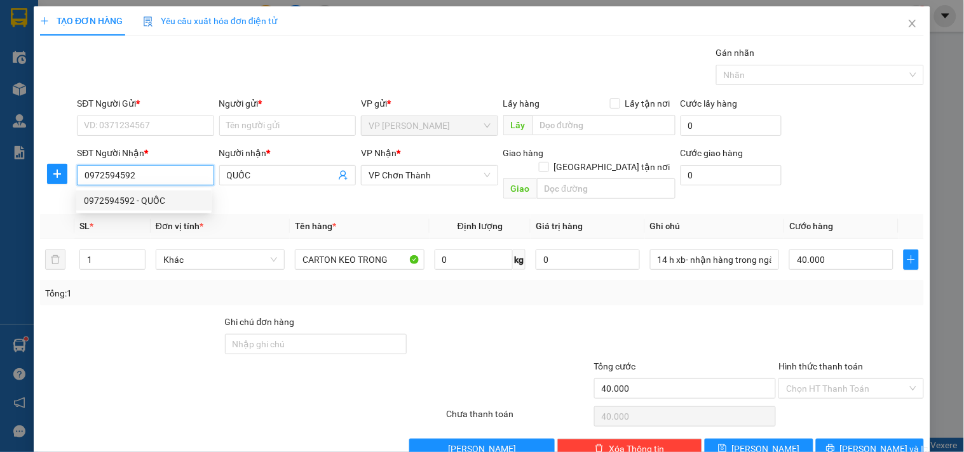
type input "80.000"
type input "0972594592"
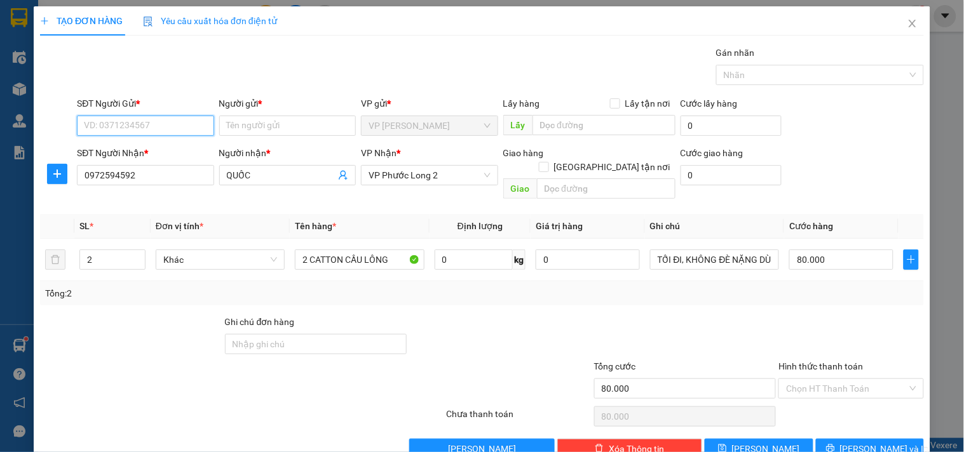
click at [133, 128] on input "SĐT Người Gửi *" at bounding box center [145, 126] width 137 height 20
click at [135, 154] on div "0908882588 - LOAN" at bounding box center [144, 151] width 120 height 14
type input "0908882588"
type input "LOAN"
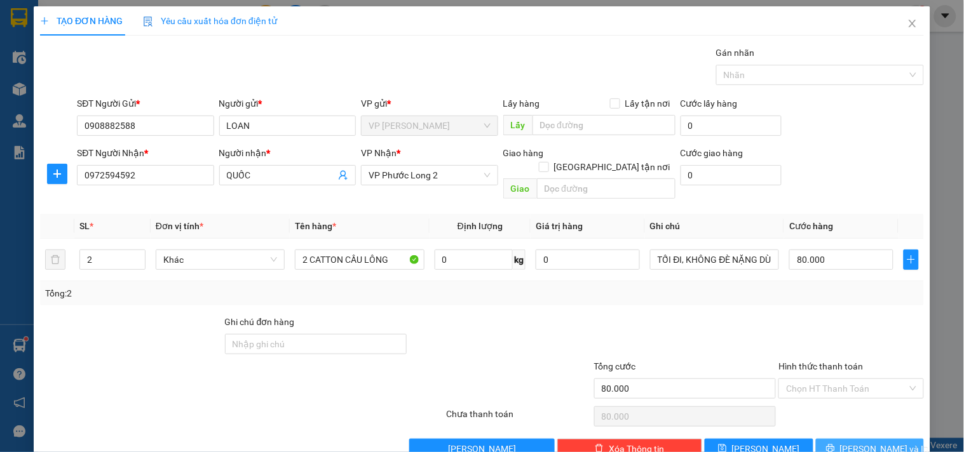
click at [887, 439] on button "[PERSON_NAME] và In" at bounding box center [870, 449] width 108 height 20
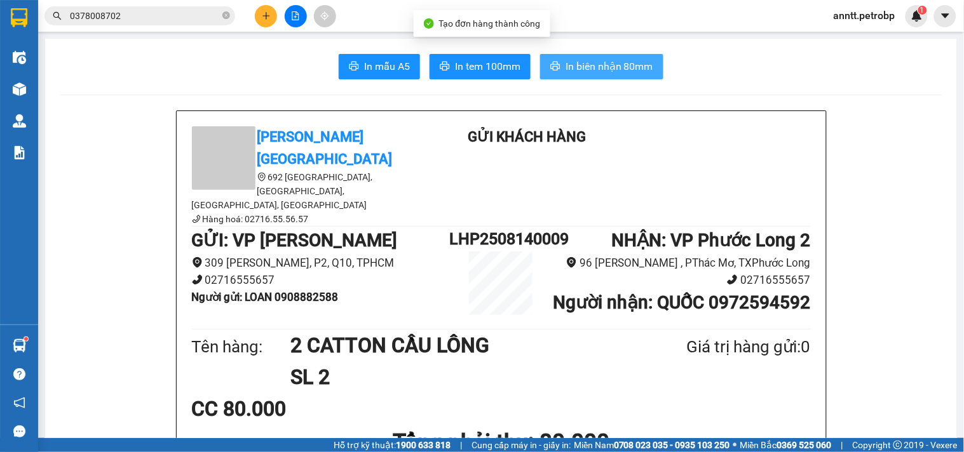
click at [634, 71] on span "In biên nhận 80mm" at bounding box center [609, 66] width 88 height 16
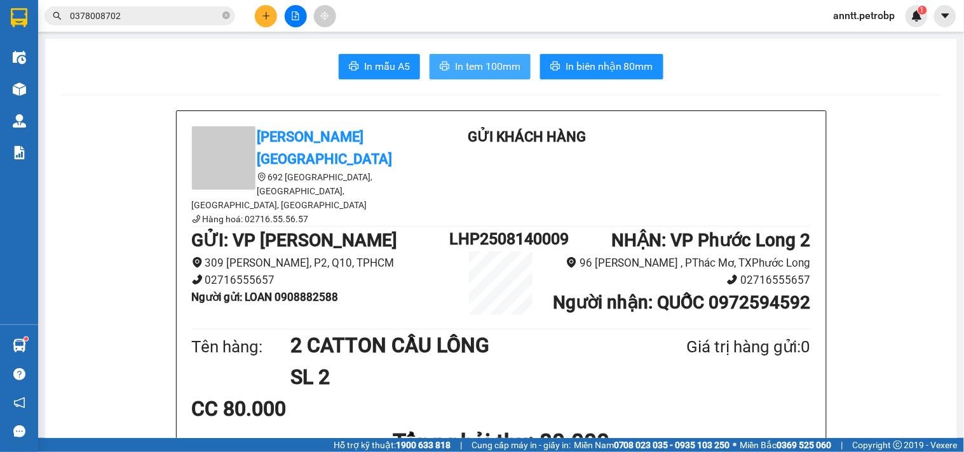
click at [481, 70] on span "In tem 100mm" at bounding box center [487, 66] width 65 height 16
click at [229, 19] on icon "close-circle" at bounding box center [226, 15] width 8 height 8
click at [163, 8] on span at bounding box center [139, 15] width 191 height 19
click at [112, 13] on input "text" at bounding box center [145, 16] width 150 height 14
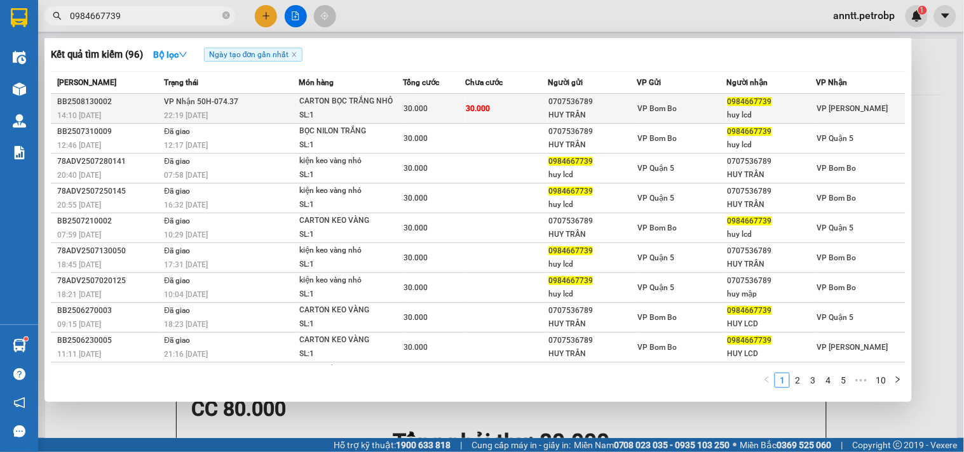
type input "0984667739"
click at [236, 109] on div "22:19 - 13/08" at bounding box center [231, 116] width 134 height 14
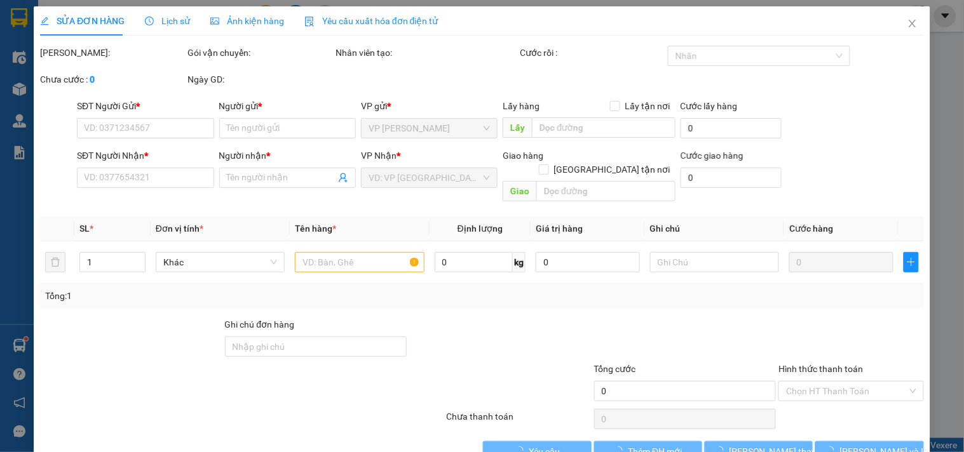
type input "0707536789"
type input "HUY TRẦN"
type input "0984667739"
type input "huy lcd"
type input "30.000"
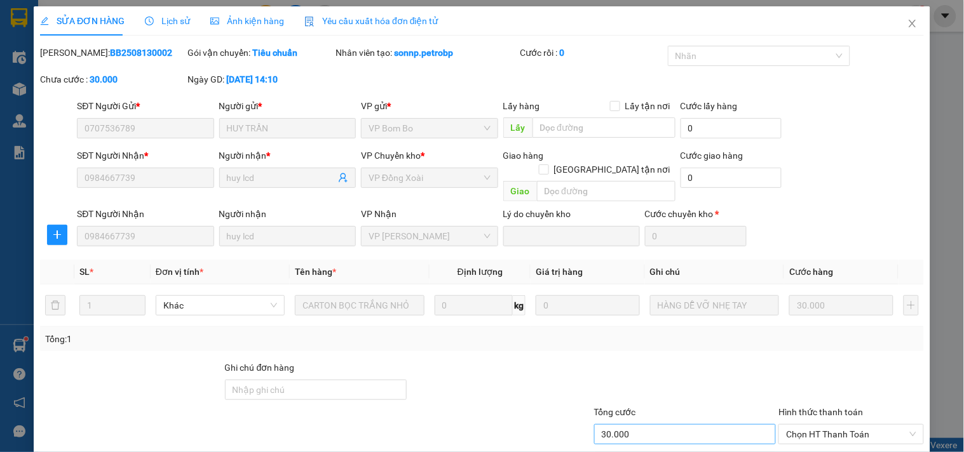
scroll to position [64, 0]
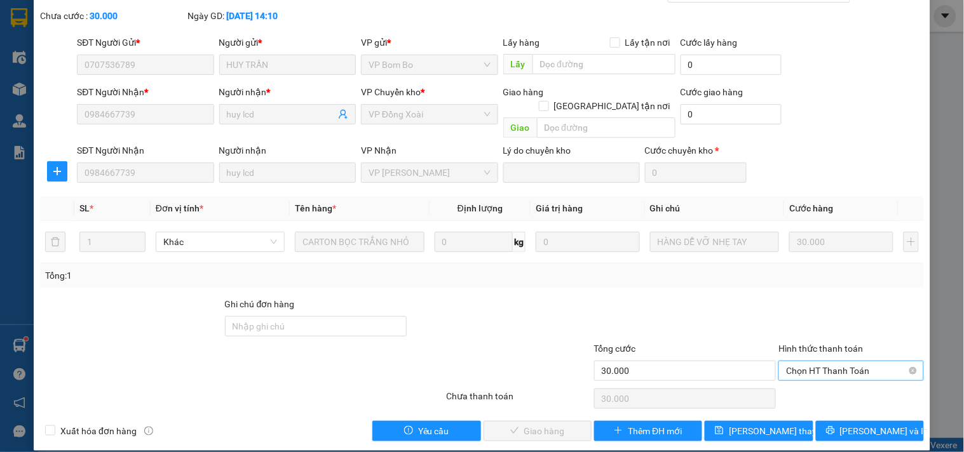
click at [868, 361] on span "Chọn HT Thanh Toán" at bounding box center [851, 370] width 130 height 19
click at [816, 389] on div "Tại văn phòng" at bounding box center [843, 382] width 128 height 14
type input "0"
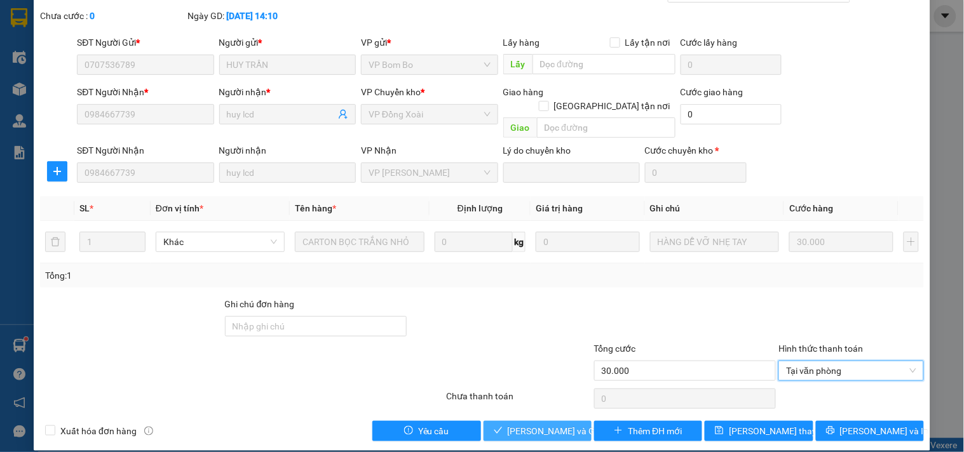
click at [511, 424] on span "Lưu và Giao hàng" at bounding box center [568, 431] width 122 height 14
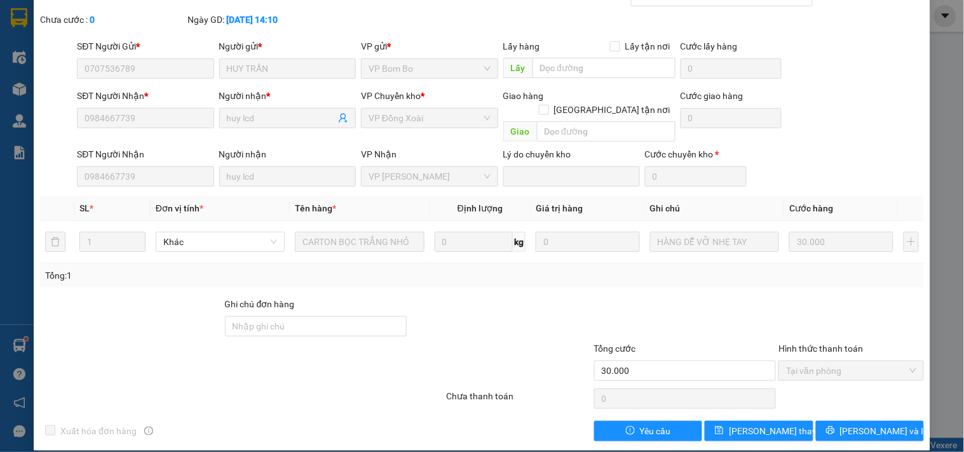
scroll to position [0, 0]
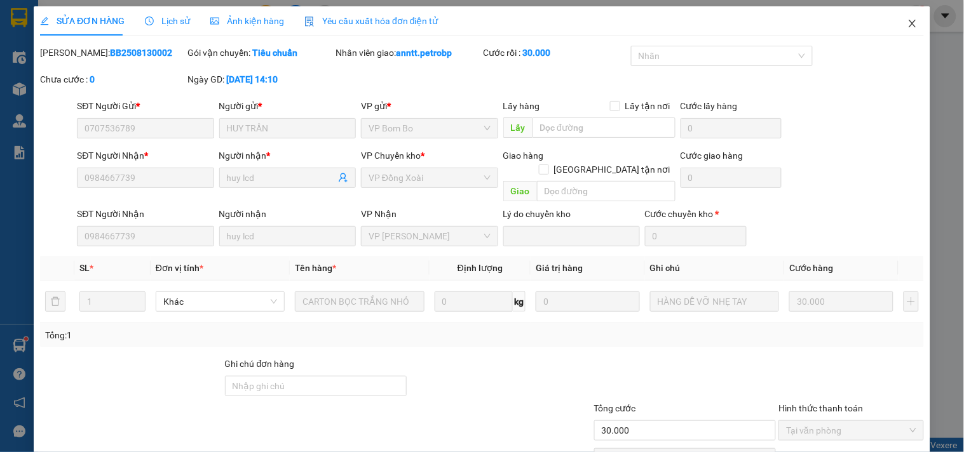
click at [908, 24] on icon "close" at bounding box center [911, 24] width 7 height 8
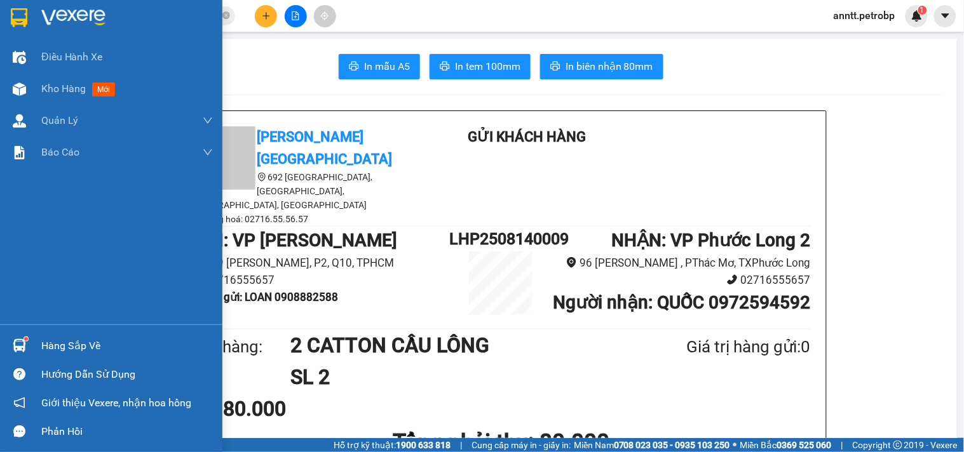
click at [20, 15] on img at bounding box center [19, 17] width 17 height 19
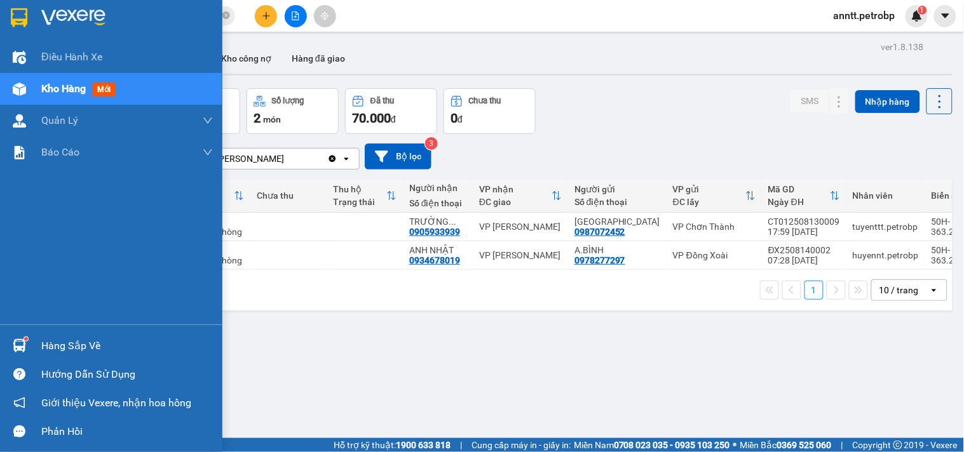
click at [20, 345] on img at bounding box center [19, 345] width 13 height 13
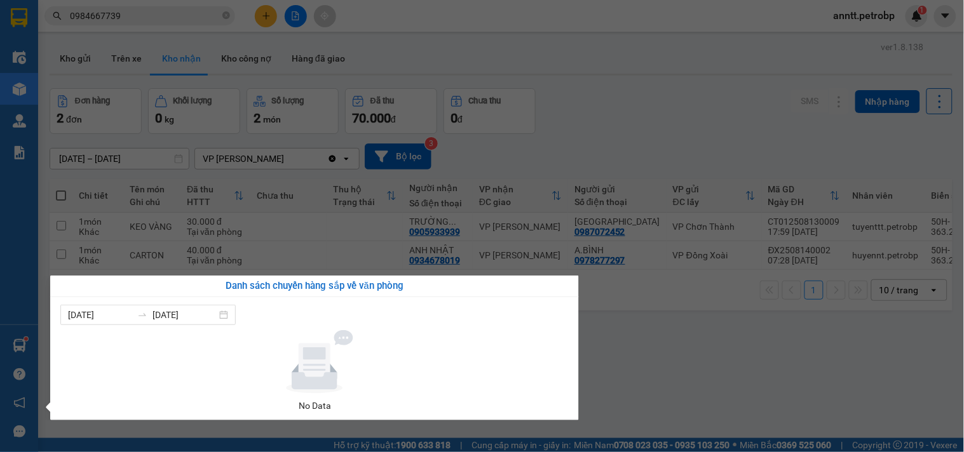
click at [707, 410] on section "Kết quả tìm kiếm ( 96 ) Bộ lọc Ngày tạo đơn gần nhất Mã ĐH Trạng thái Món hàng …" at bounding box center [482, 226] width 964 height 452
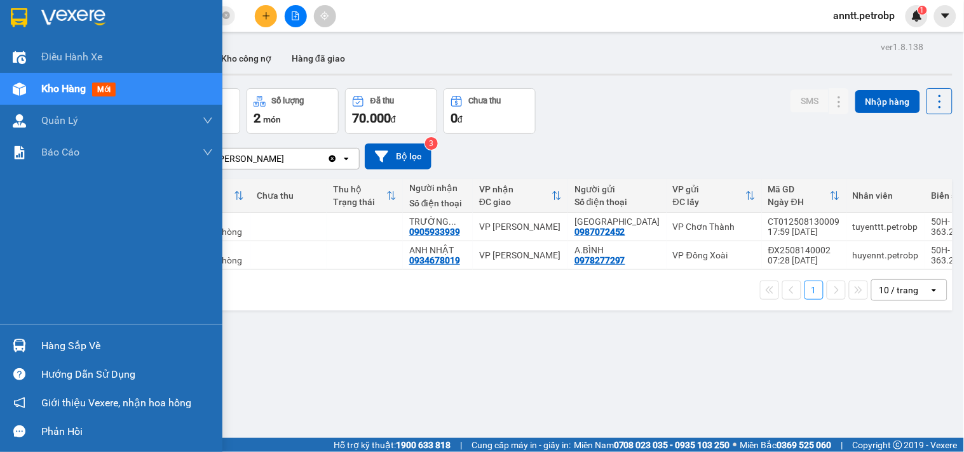
click at [20, 8] on img at bounding box center [19, 17] width 17 height 19
click at [4, 15] on div at bounding box center [111, 20] width 222 height 41
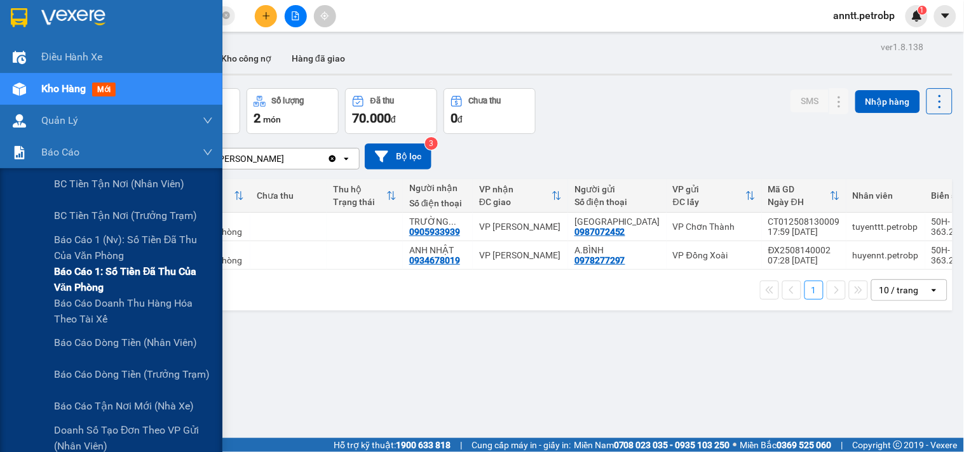
click at [94, 274] on span "Báo cáo 1: Số tiền đã thu của văn phòng" at bounding box center [133, 280] width 159 height 32
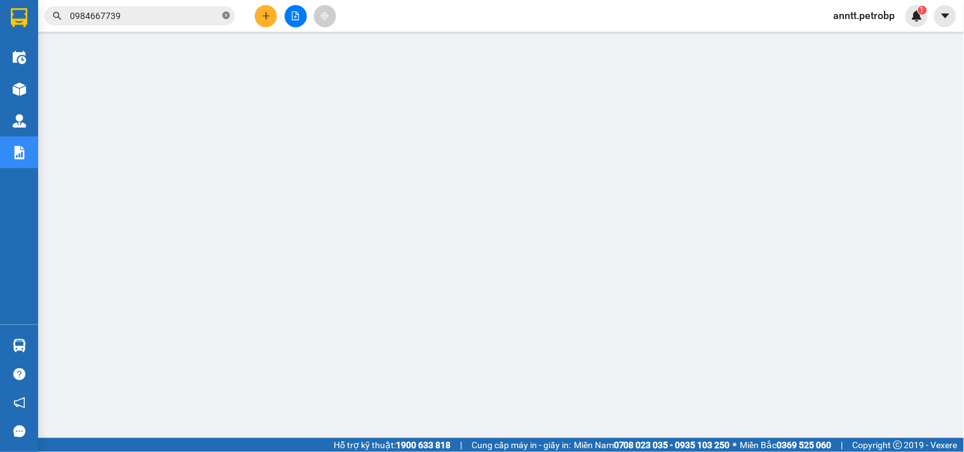
click at [225, 16] on icon "close-circle" at bounding box center [226, 15] width 8 height 8
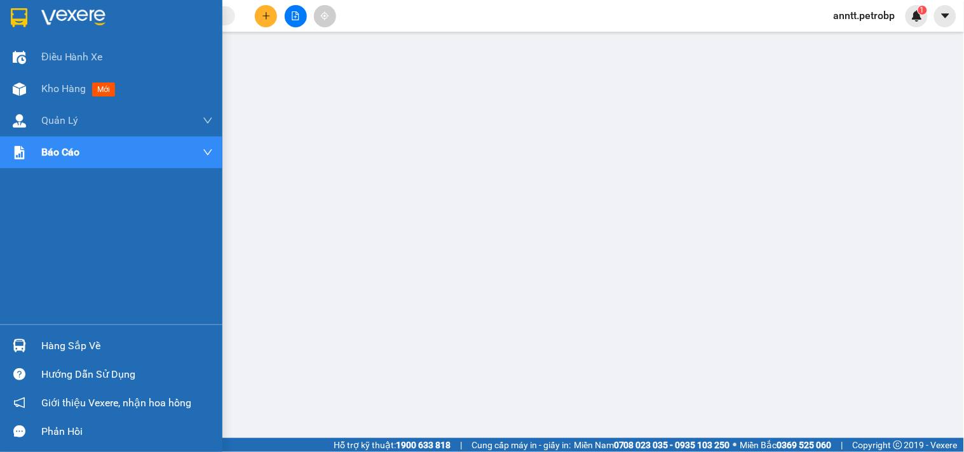
click at [26, 15] on img at bounding box center [19, 17] width 17 height 19
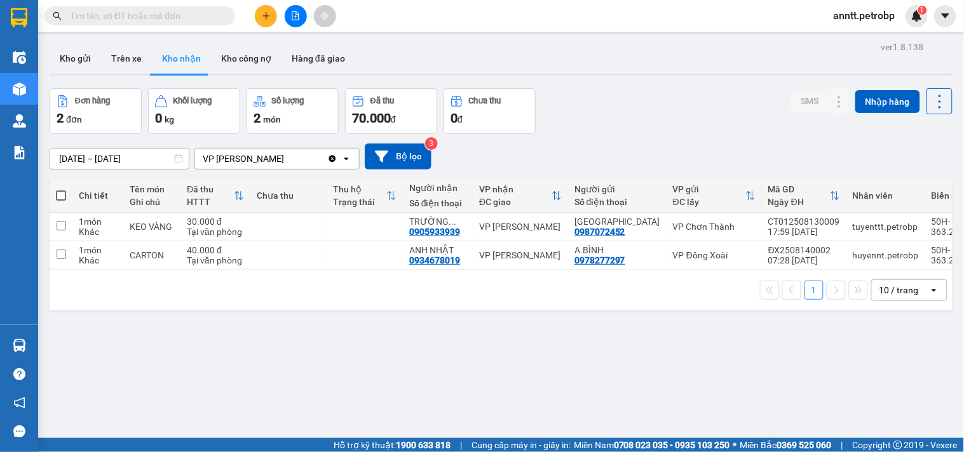
click at [68, 161] on input "12/08/2025 – 14/08/2025" at bounding box center [119, 159] width 138 height 20
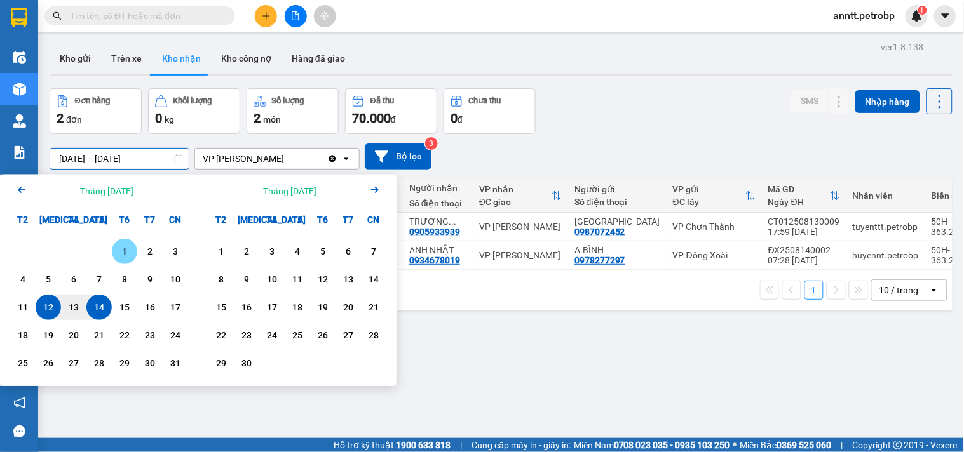
click at [130, 248] on div "1" at bounding box center [125, 251] width 18 height 15
click at [121, 157] on input "01/08/2025 – / /" at bounding box center [119, 159] width 138 height 20
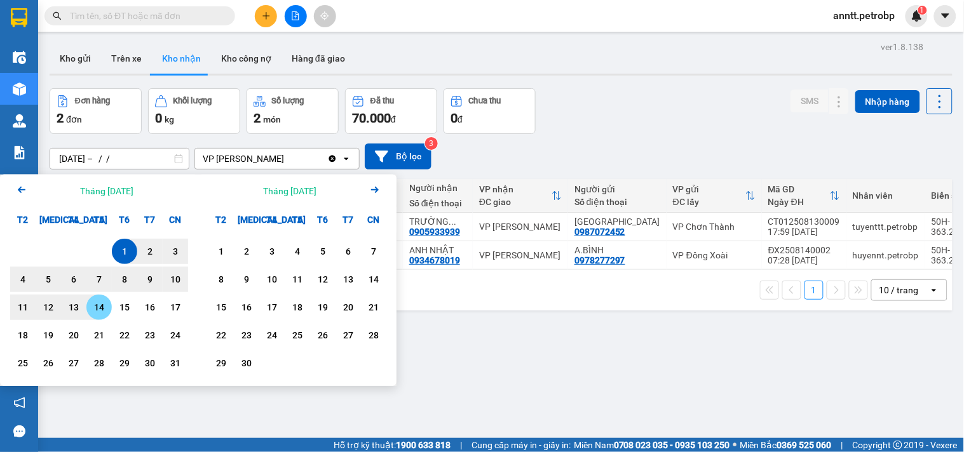
click at [97, 309] on div "14" at bounding box center [99, 307] width 18 height 15
type input "01/08/2025 – 14/08/2025"
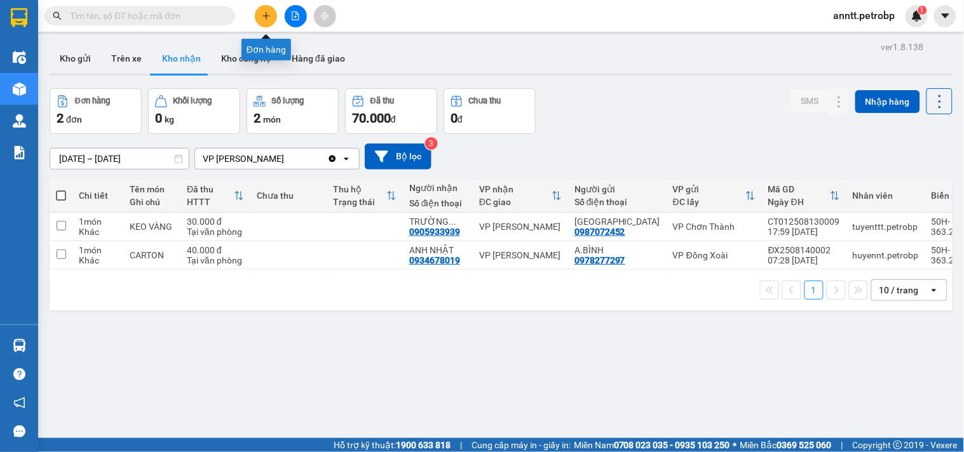
click at [269, 17] on icon "plus" at bounding box center [266, 15] width 9 height 9
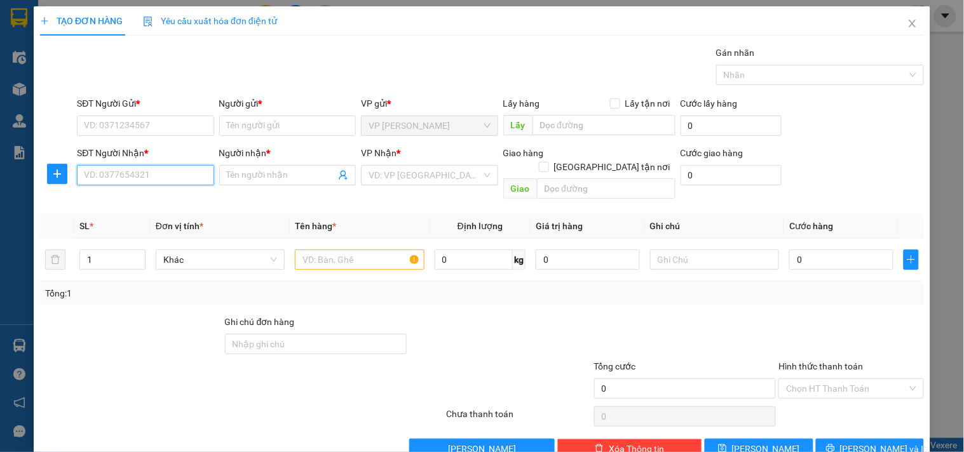
click at [108, 178] on input "SĐT Người Nhận *" at bounding box center [145, 175] width 137 height 20
click at [137, 205] on div "0984585657 - HÒA" at bounding box center [144, 201] width 120 height 14
type input "0984585657"
type input "HÒA"
type input "60.000"
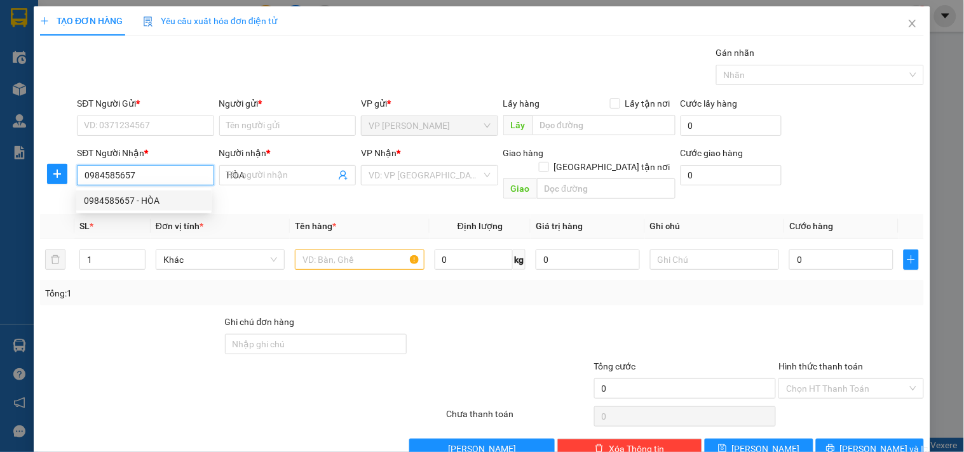
type input "60.000"
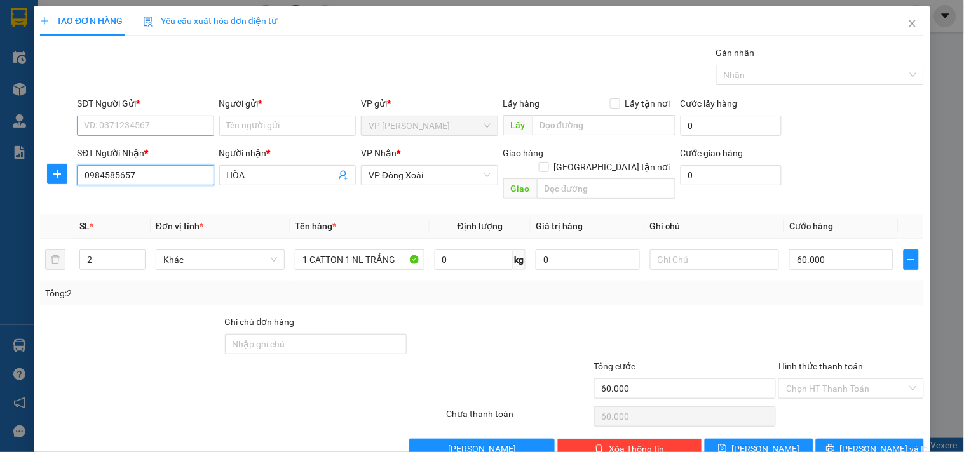
type input "0984585657"
click at [149, 126] on input "SĐT Người Gửi *" at bounding box center [145, 126] width 137 height 20
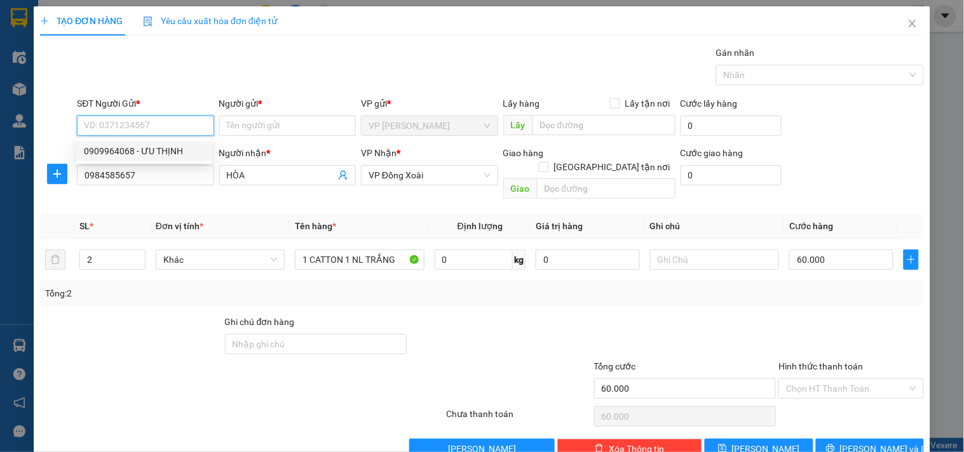
click at [145, 151] on div "0909964068 - ƯU THỊNH" at bounding box center [144, 151] width 120 height 14
type input "0909964068"
type input "ƯU THỊNH"
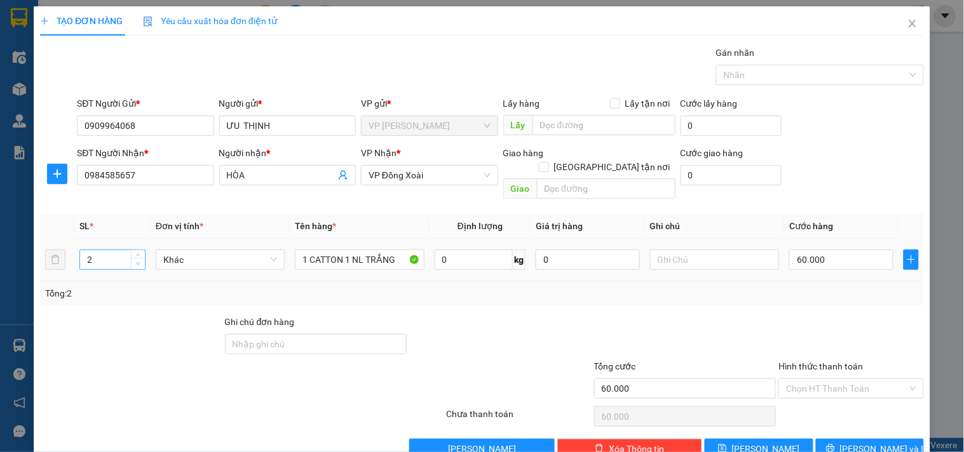
type input "1"
click at [138, 258] on span "Decrease Value" at bounding box center [138, 263] width 14 height 11
click at [357, 250] on input "1 CATTON 1 NL TRẮNG" at bounding box center [359, 260] width 129 height 20
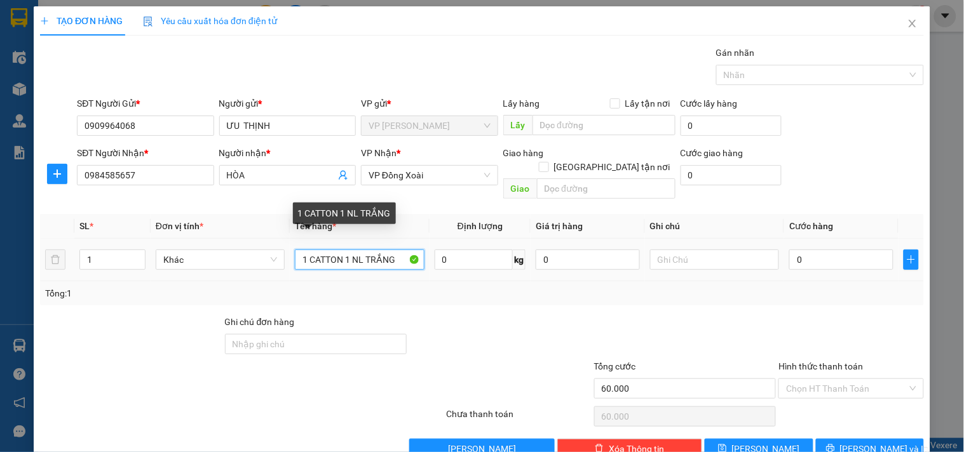
type input "0"
type input "CẢNG XE LỚN"
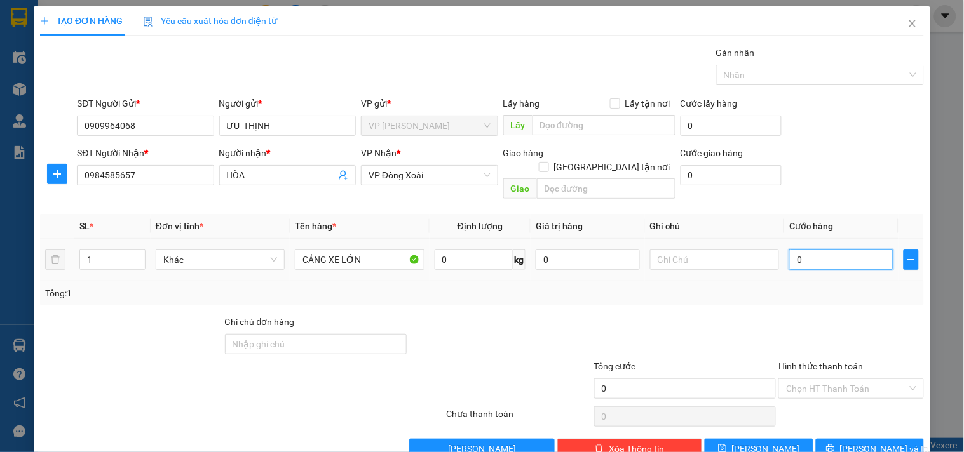
click at [800, 250] on input "0" at bounding box center [841, 260] width 104 height 20
type input "1"
type input "15"
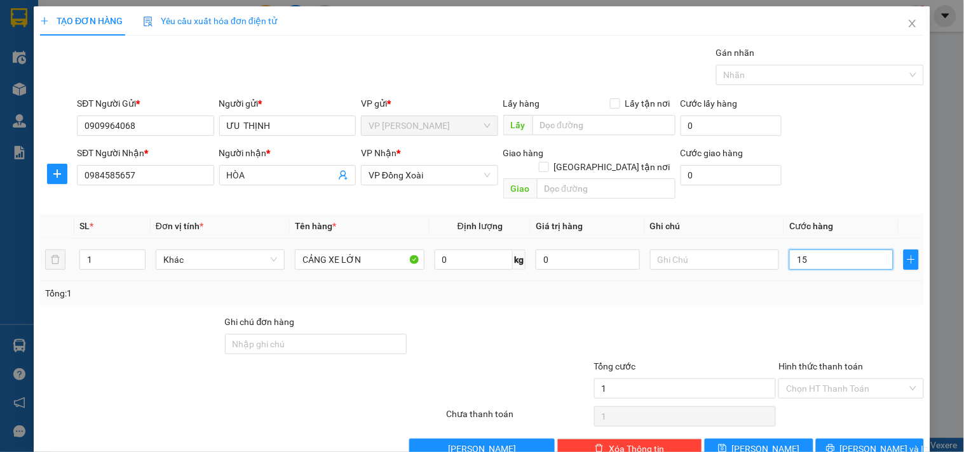
type input "15"
type input "150"
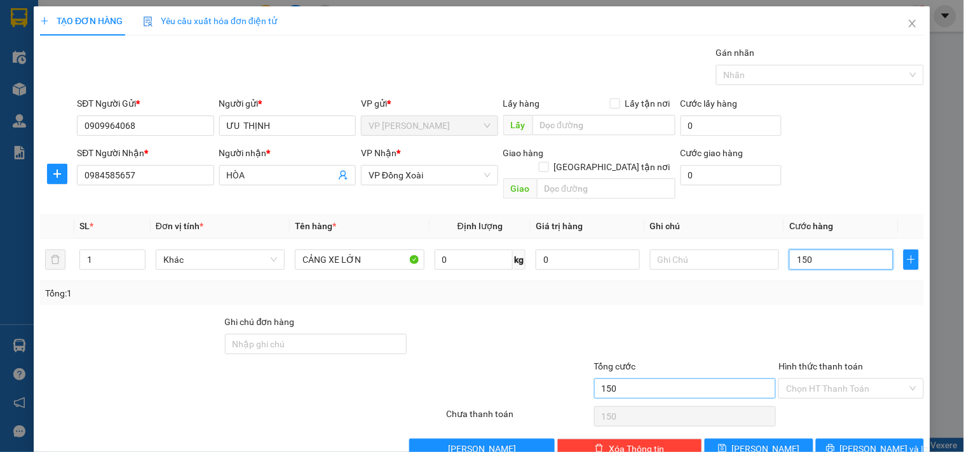
type input "150"
type input "150.000"
click at [662, 379] on input "150.000" at bounding box center [685, 389] width 182 height 20
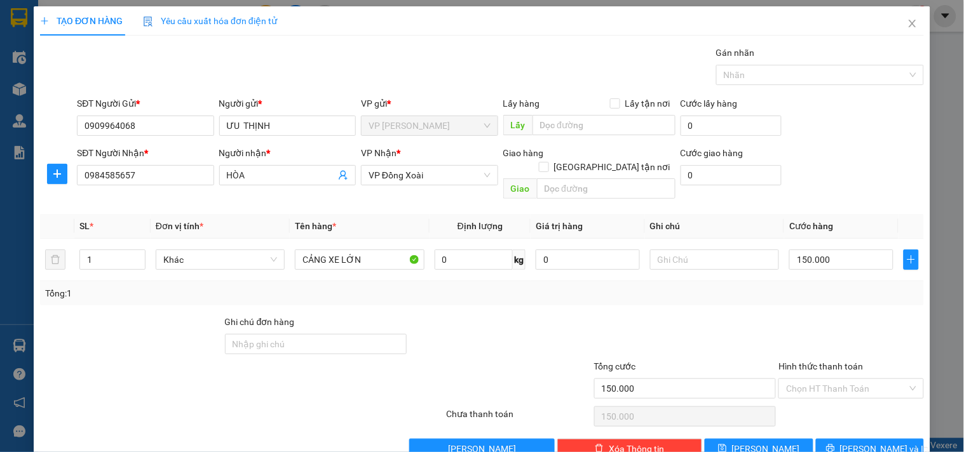
click at [946, 398] on div "TẠO ĐƠN HÀNG Yêu cầu xuất hóa đơn điện tử Transit Pickup Surcharge Ids Transit …" at bounding box center [482, 226] width 964 height 452
click at [867, 442] on span "[PERSON_NAME] và In" at bounding box center [884, 449] width 89 height 14
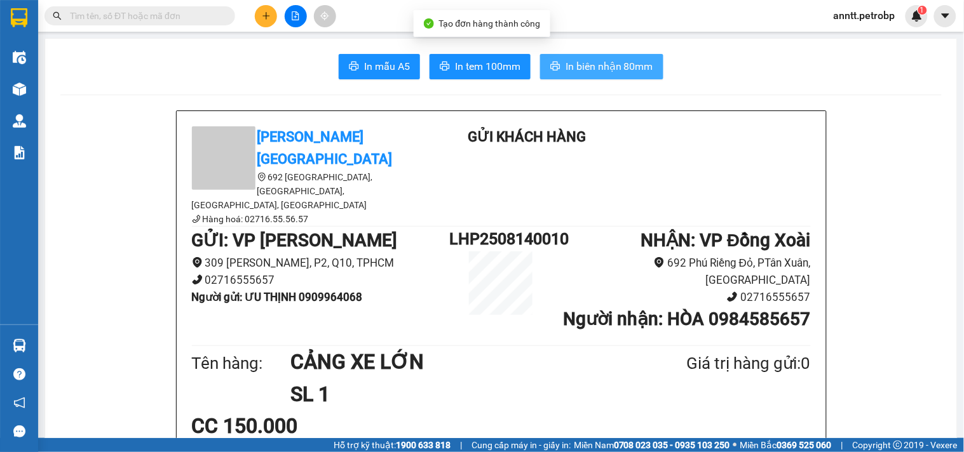
click at [593, 72] on span "In biên nhận 80mm" at bounding box center [609, 66] width 88 height 16
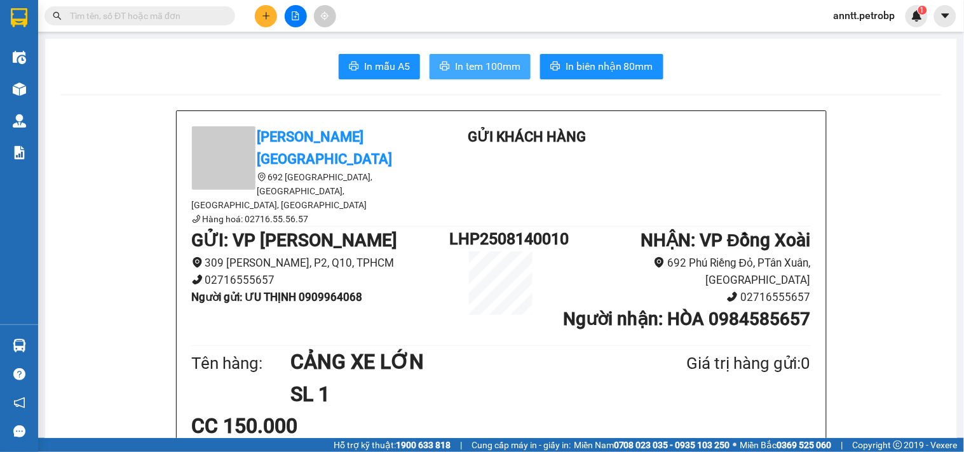
click at [488, 73] on span "In tem 100mm" at bounding box center [487, 66] width 65 height 16
click at [267, 18] on icon "plus" at bounding box center [266, 15] width 9 height 9
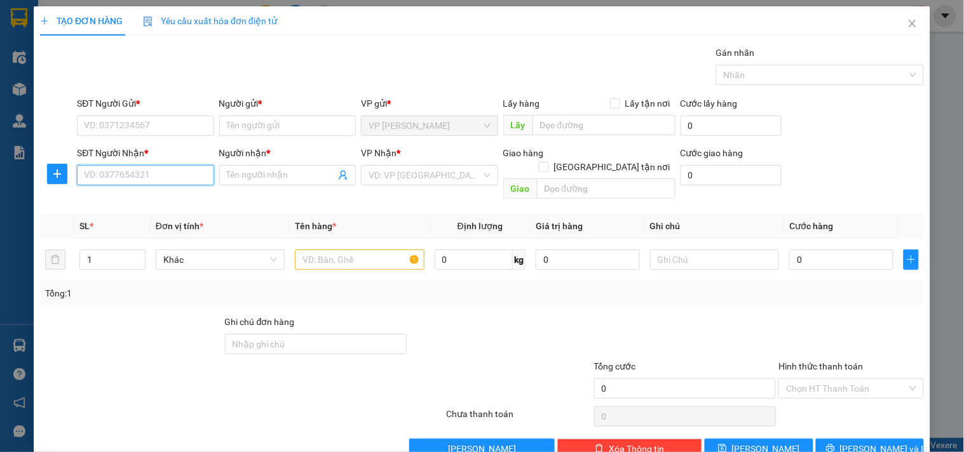
click at [138, 175] on input "SĐT Người Nhận *" at bounding box center [145, 175] width 137 height 20
click at [122, 202] on div "0967168186 - AN THỊNH (TOẠI)" at bounding box center [147, 201] width 126 height 14
type input "0967168186"
type input "AN THỊNH (TOẠI)"
type input "170.000"
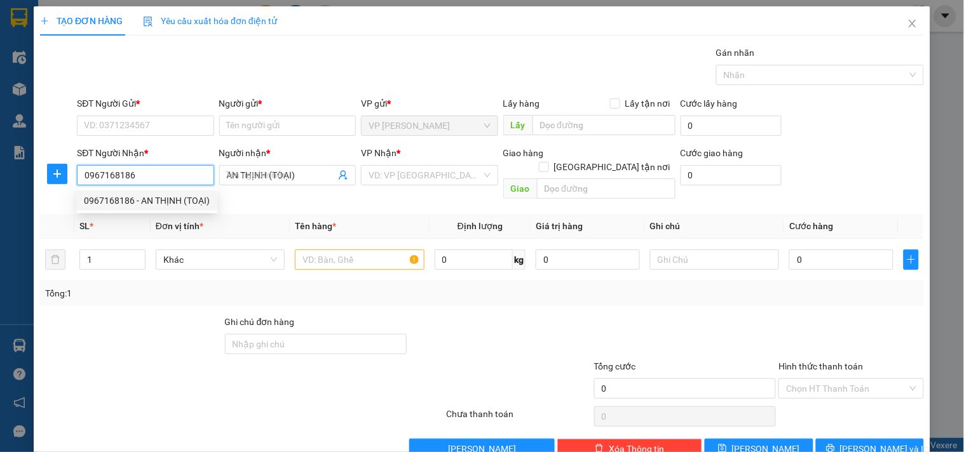
type input "170.000"
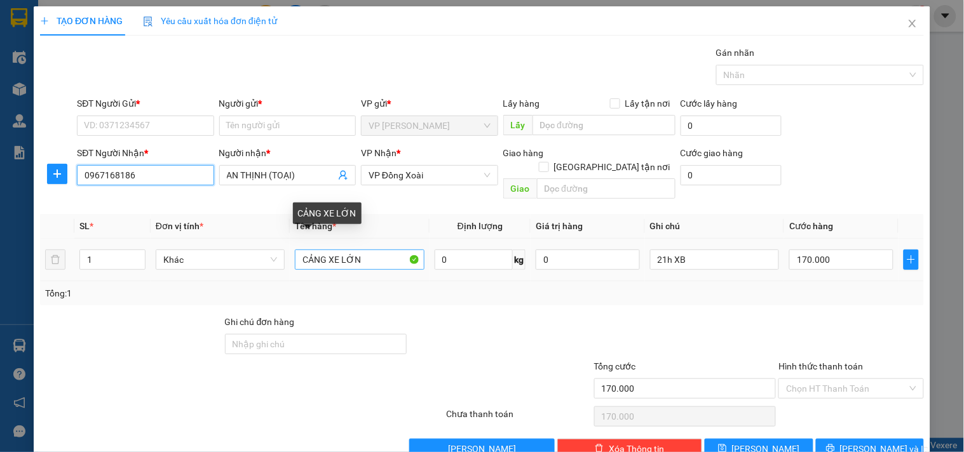
type input "0967168186"
drag, startPoint x: 366, startPoint y: 246, endPoint x: 192, endPoint y: 238, distance: 174.2
click at [192, 239] on tr "1 Khác CẢNG XE LỚN 0 kg 0 21h XB 170.000" at bounding box center [481, 260] width 883 height 43
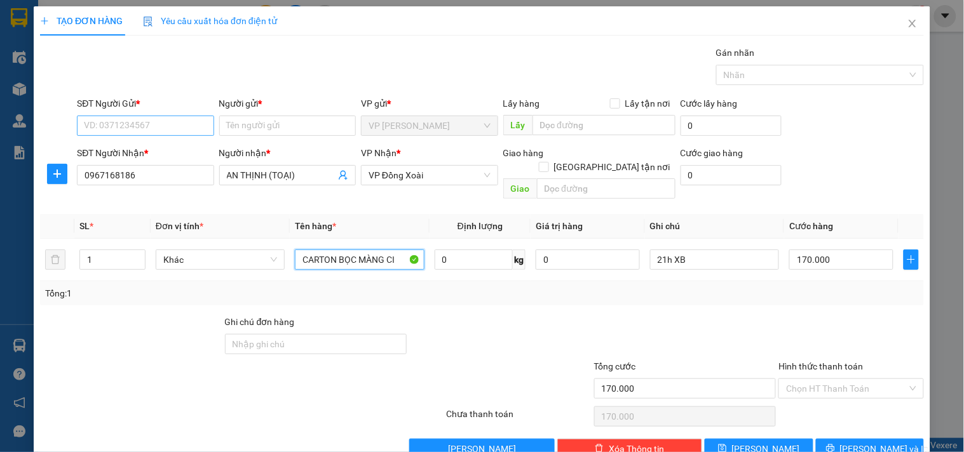
type input "CARTON BỌC MÀNG CI"
click at [122, 122] on input "SĐT Người Gửi *" at bounding box center [145, 126] width 137 height 20
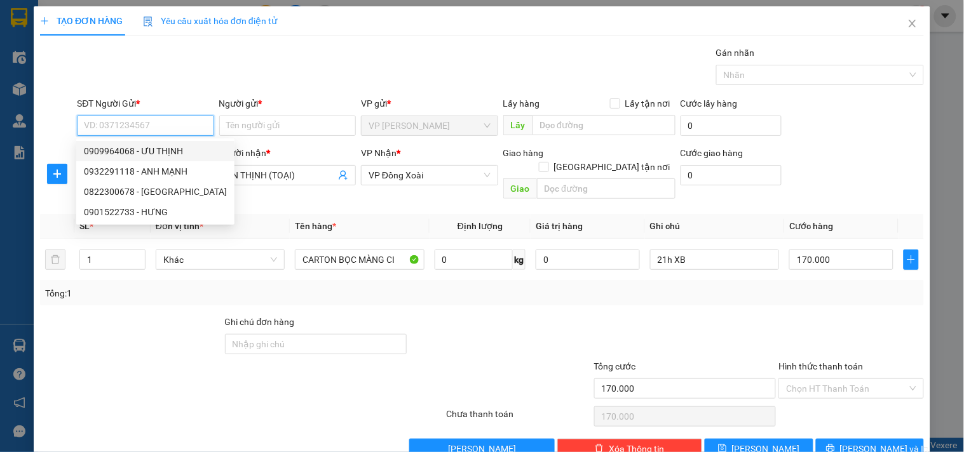
click at [127, 150] on div "0909964068 - ƯU THỊNH" at bounding box center [155, 151] width 143 height 14
type input "0909964068"
type input "ƯU THỊNH"
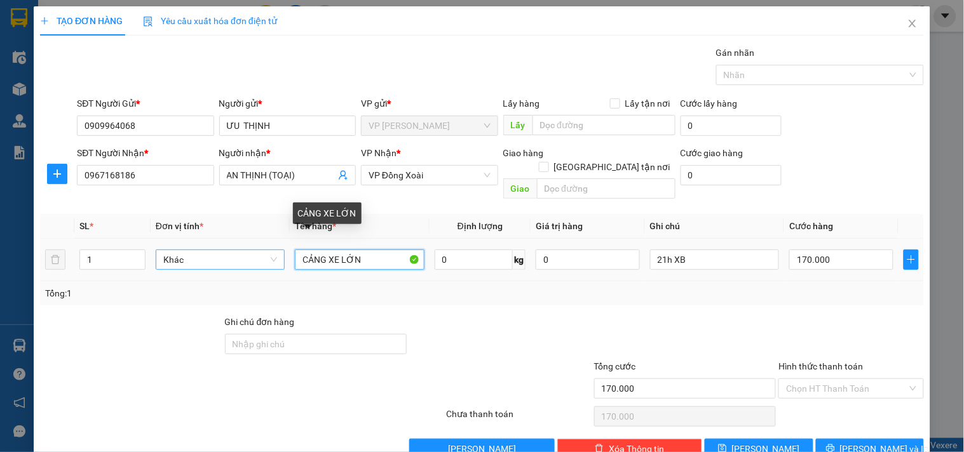
drag, startPoint x: 377, startPoint y: 245, endPoint x: 212, endPoint y: 242, distance: 165.2
click at [212, 242] on tr "1 Khác CẢNG XE LỚN 0 kg 0 21h XB 170.000" at bounding box center [481, 260] width 883 height 43
type input "CARTON BỌC MÀN CO"
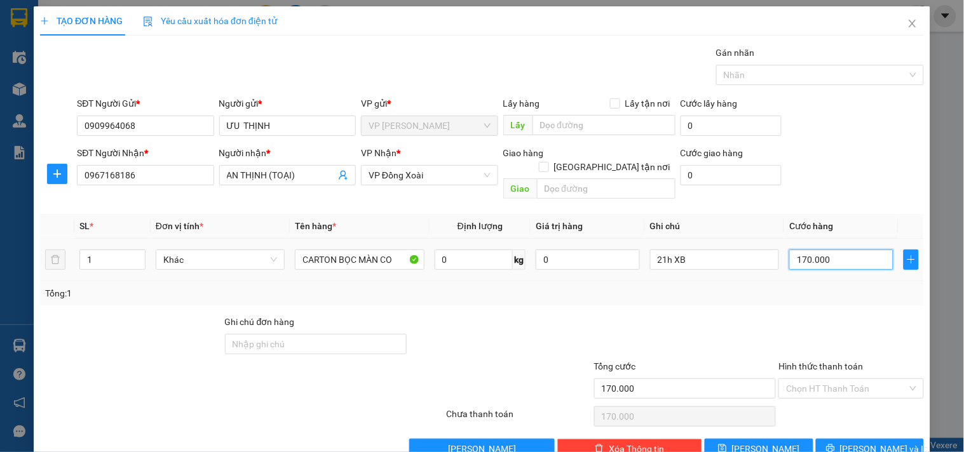
click at [856, 250] on input "170.000" at bounding box center [841, 260] width 104 height 20
type input "0"
type input "03"
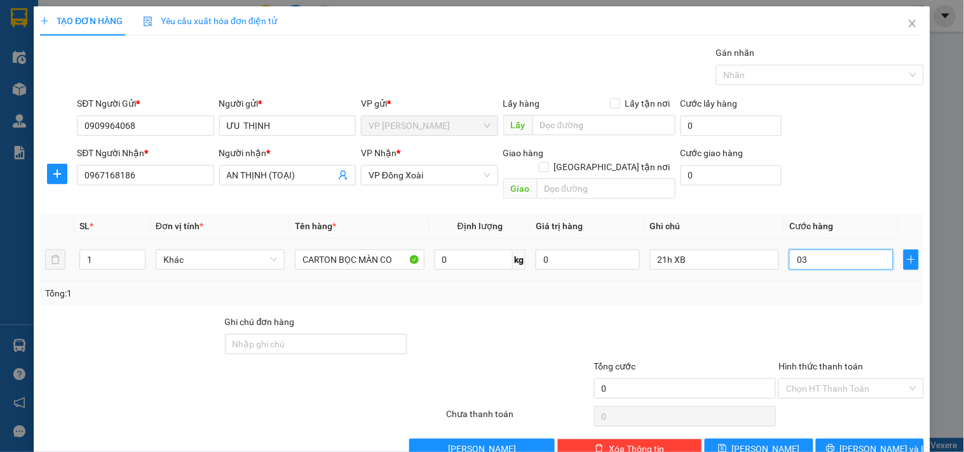
type input "3"
type input "30"
type input "030"
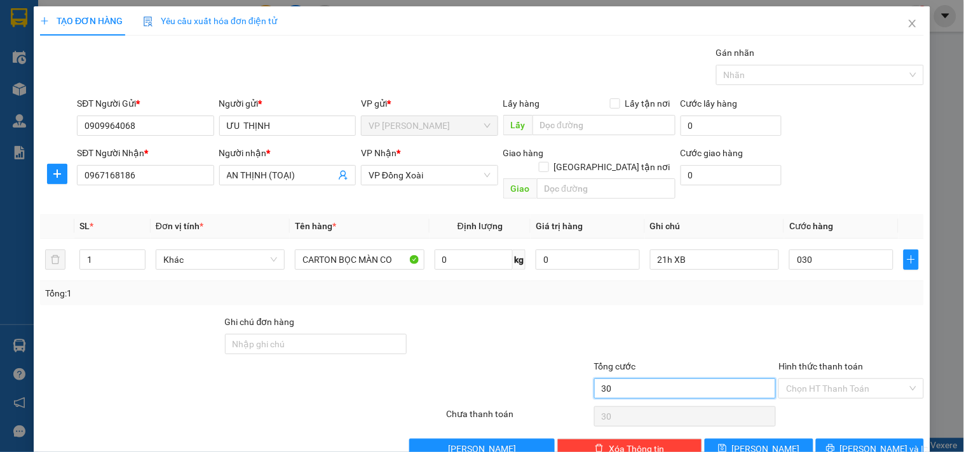
type input "30.000"
click at [642, 379] on input "30.000" at bounding box center [685, 389] width 182 height 20
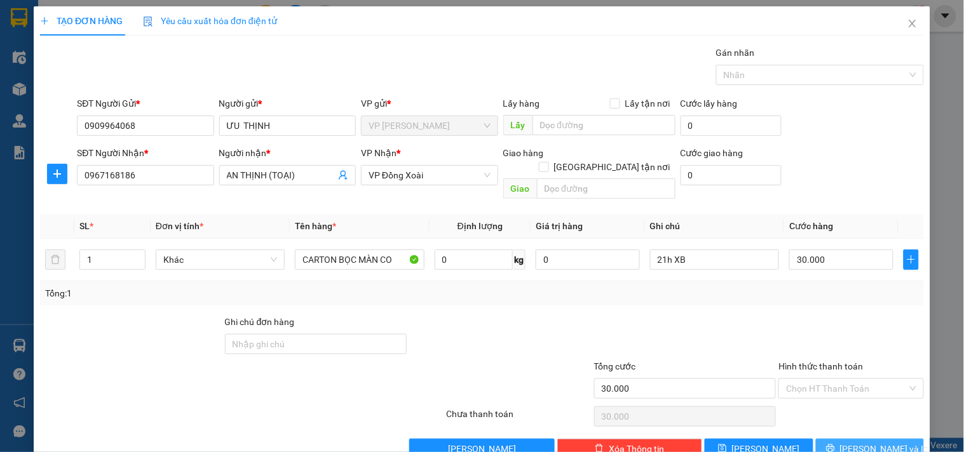
click at [872, 442] on span "[PERSON_NAME] và In" at bounding box center [884, 449] width 89 height 14
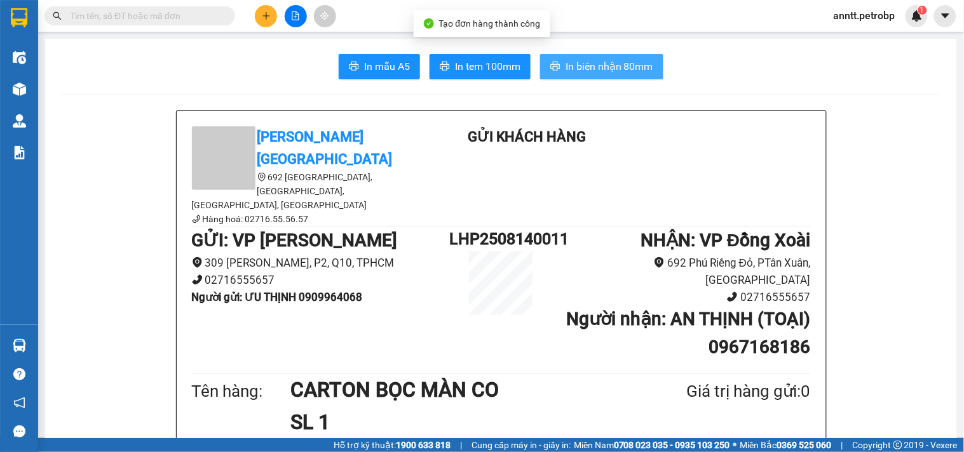
click at [604, 62] on span "In biên nhận 80mm" at bounding box center [609, 66] width 88 height 16
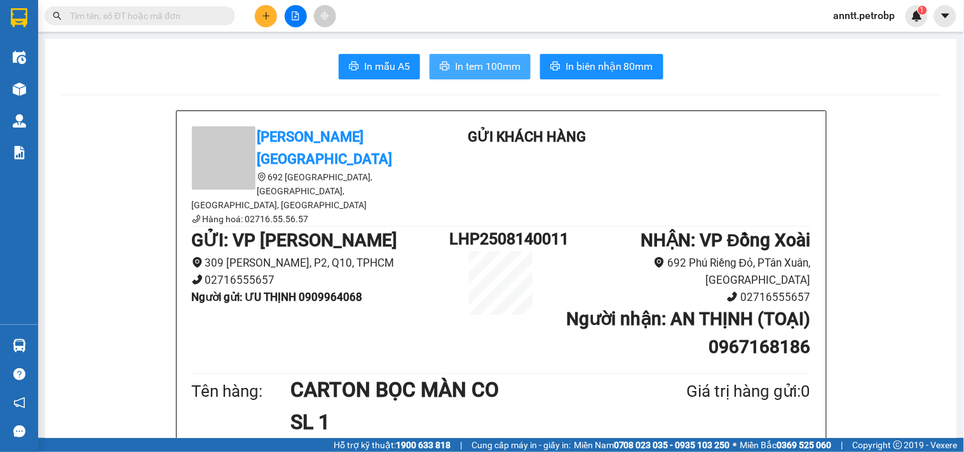
click at [480, 64] on span "In tem 100mm" at bounding box center [487, 66] width 65 height 16
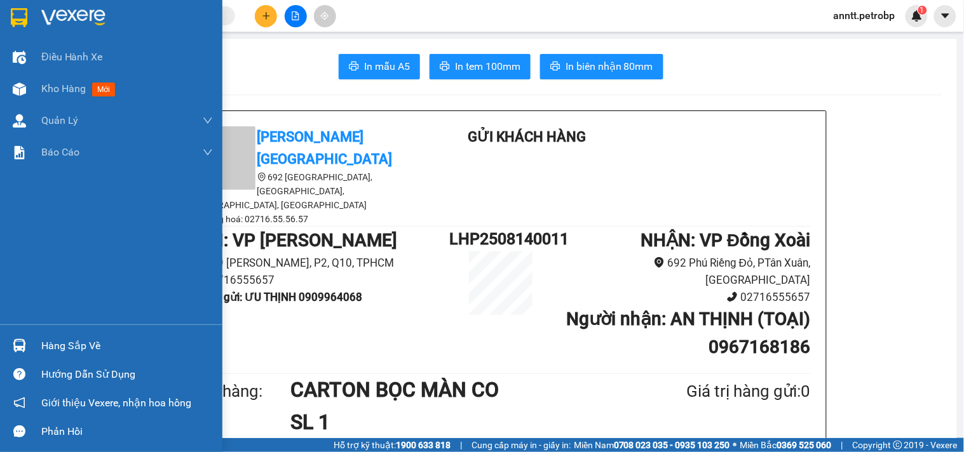
click at [11, 16] on img at bounding box center [19, 17] width 17 height 19
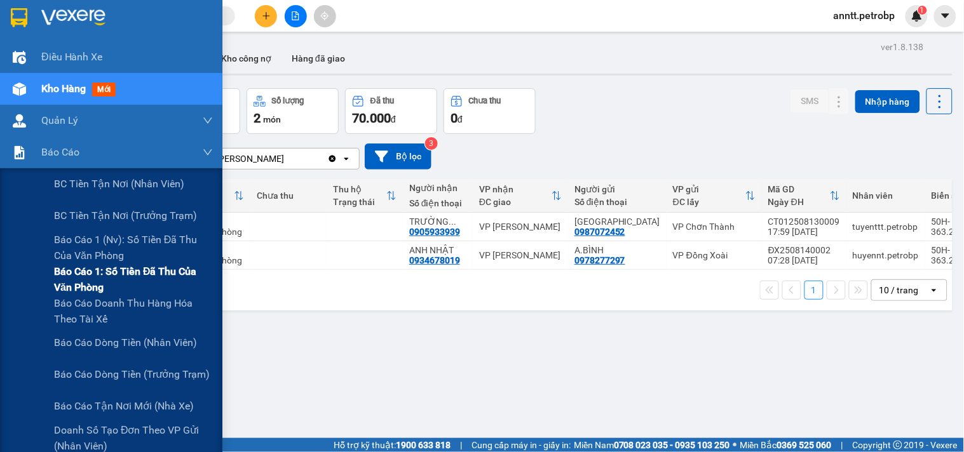
click at [109, 268] on span "Báo cáo 1: Số tiền đã thu của văn phòng" at bounding box center [133, 280] width 159 height 32
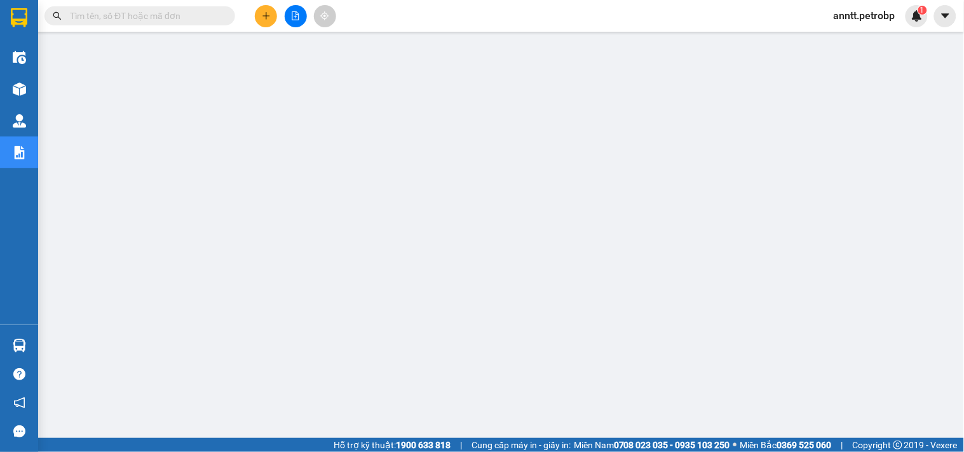
click at [123, 21] on input "text" at bounding box center [145, 16] width 150 height 14
paste input "LHP2508110021"
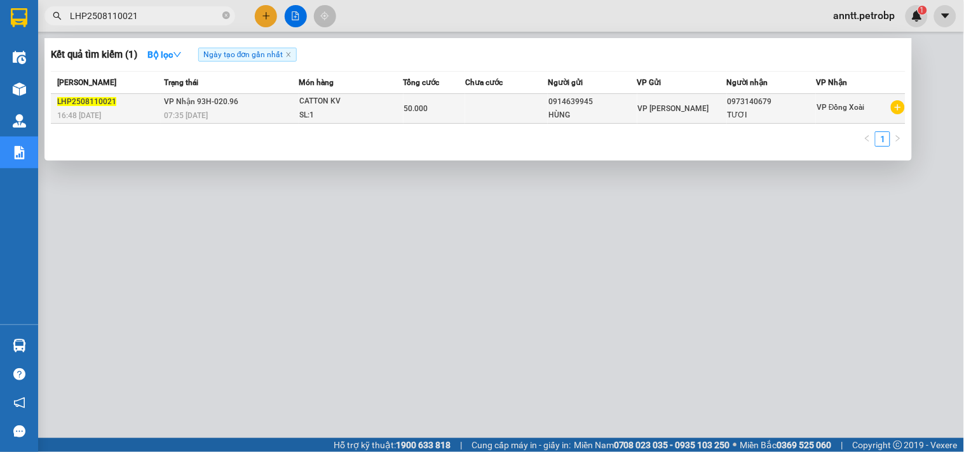
type input "LHP2508110021"
click at [234, 110] on div "07:35 - 12/08" at bounding box center [231, 116] width 134 height 14
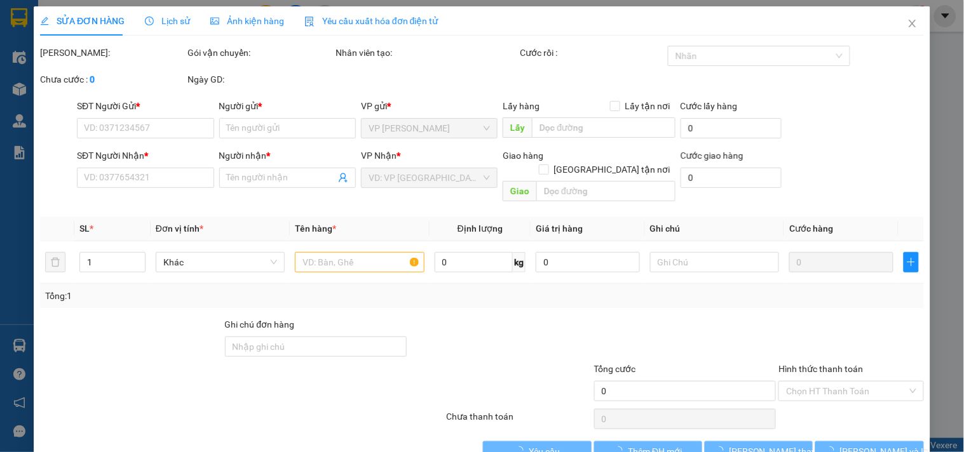
type input "0914639945"
type input "HÙNG"
type input "0973140679"
type input "TƯƠI"
type input "50.000"
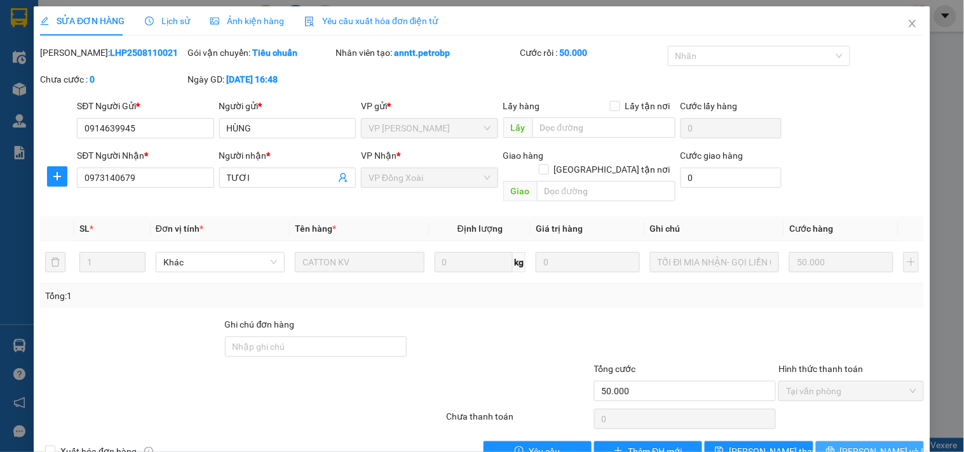
click at [856, 445] on span "[PERSON_NAME] và In" at bounding box center [884, 452] width 89 height 14
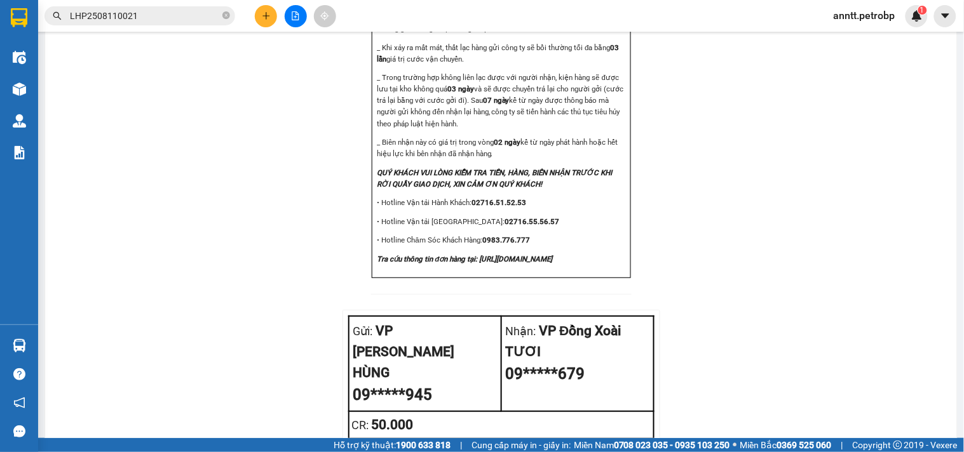
scroll to position [1316, 0]
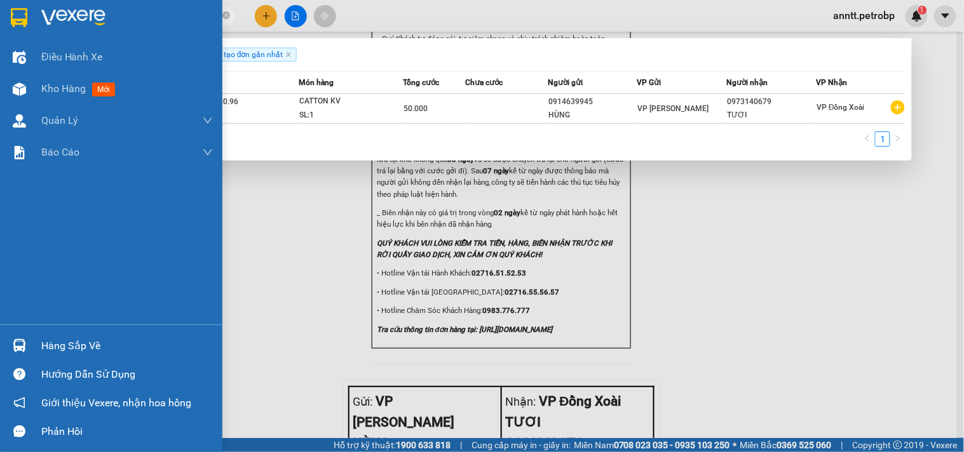
drag, startPoint x: 157, startPoint y: 16, endPoint x: 0, endPoint y: 17, distance: 156.9
click at [0, 16] on section "Kết quả tìm kiếm ( 1 ) Bộ lọc Ngày tạo đơn gần nhất Mã ĐH Trạng thái Món hàng T…" at bounding box center [482, 226] width 964 height 452
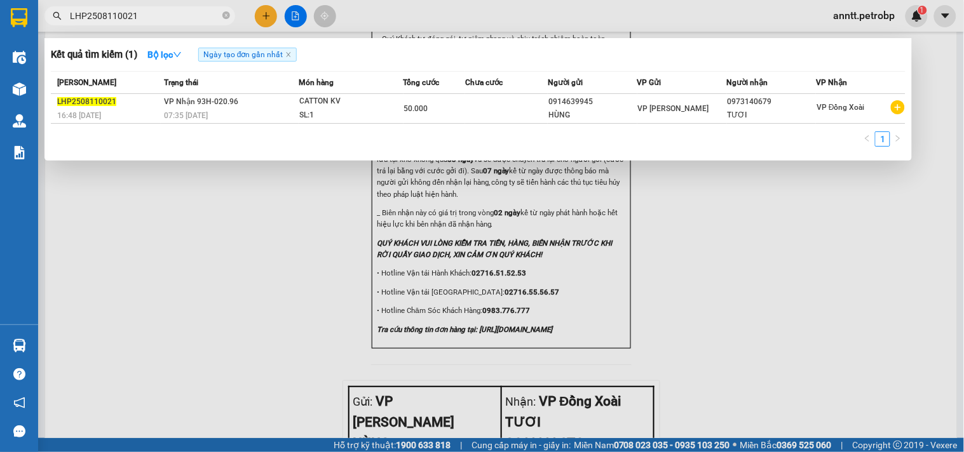
paste input "TDM2508110004"
type input "TDM2508110004"
click at [286, 292] on div at bounding box center [482, 226] width 964 height 452
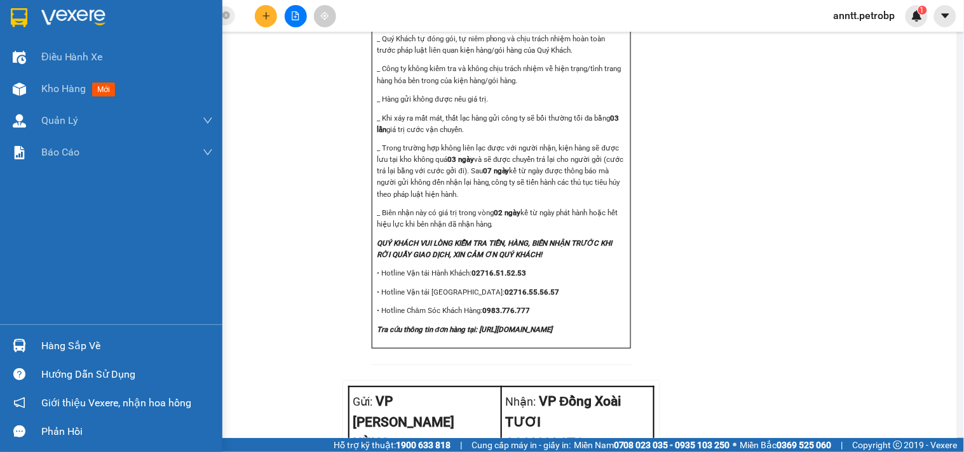
click at [19, 340] on img at bounding box center [19, 345] width 13 height 13
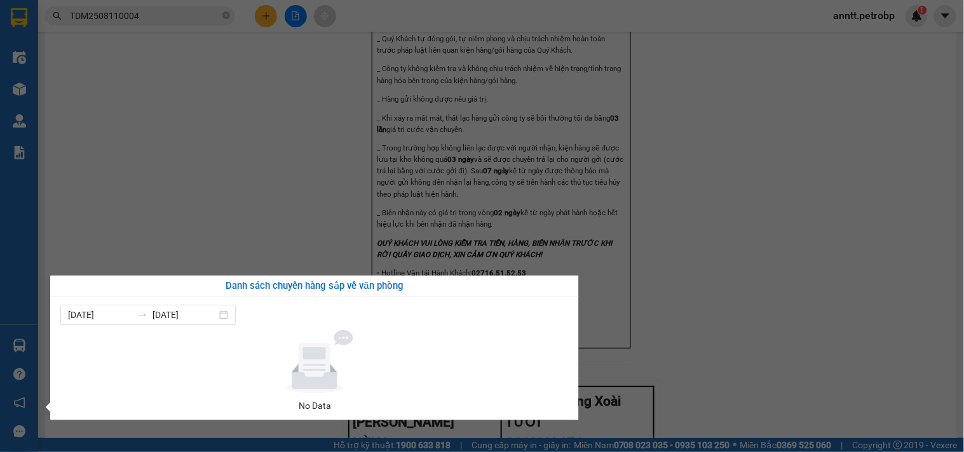
click at [286, 142] on section "Kết quả tìm kiếm ( 1 ) Bộ lọc Ngày tạo đơn gần nhất Mã ĐH Trạng thái Món hàng T…" at bounding box center [482, 226] width 964 height 452
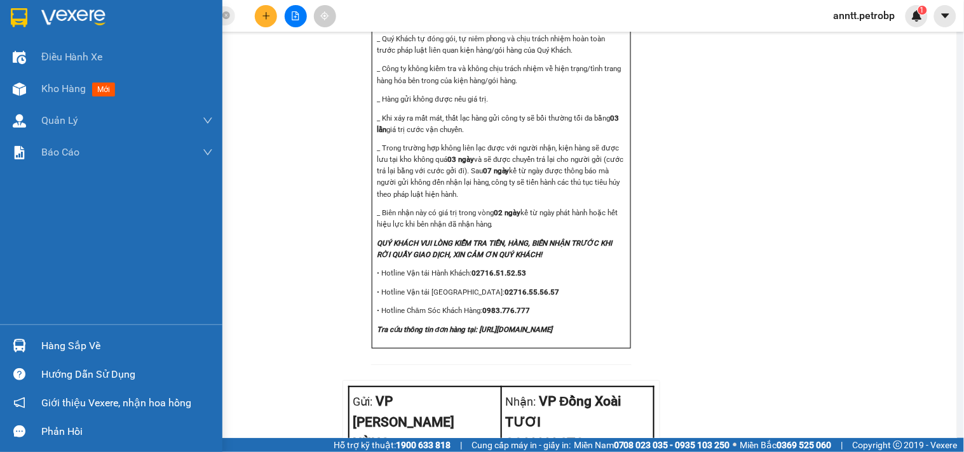
click at [22, 16] on img at bounding box center [19, 17] width 17 height 19
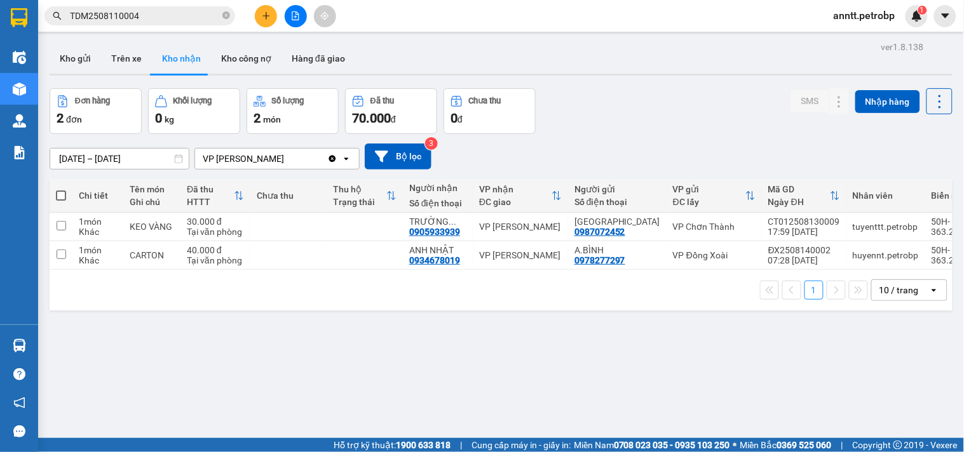
click at [230, 14] on span "TDM2508110004" at bounding box center [139, 15] width 191 height 19
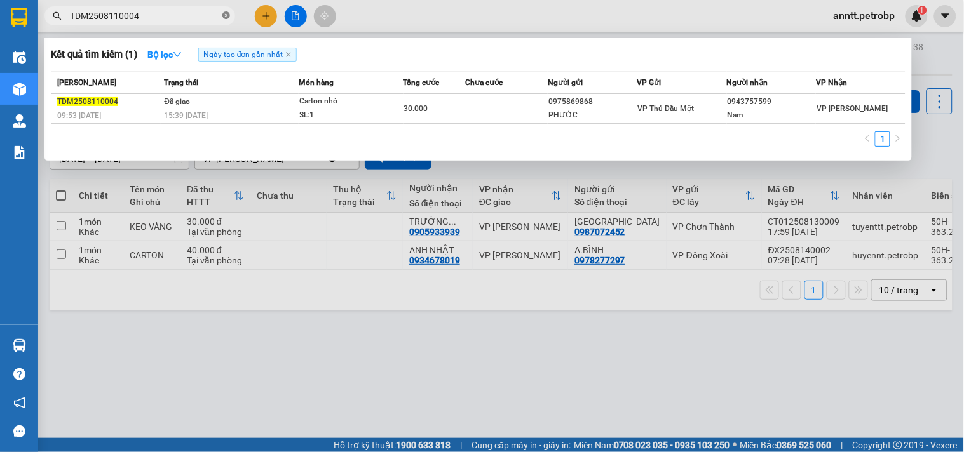
click at [224, 15] on icon "close-circle" at bounding box center [226, 15] width 8 height 8
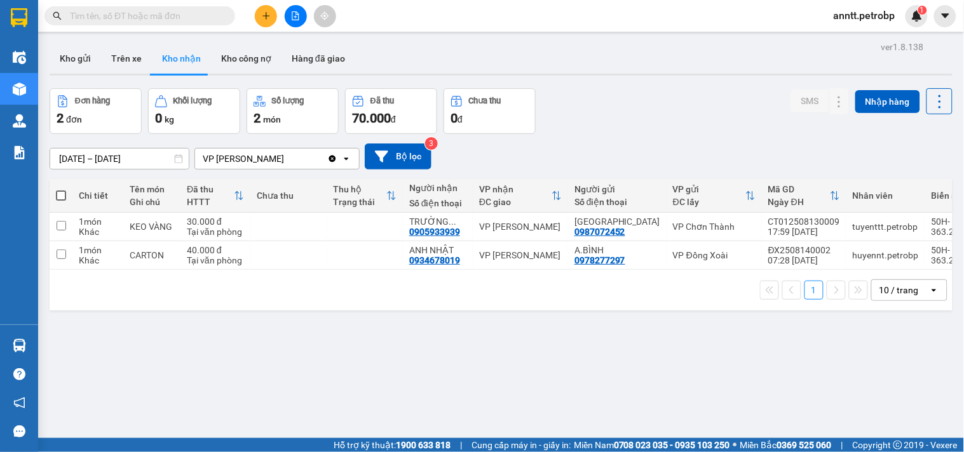
click at [113, 15] on input "text" at bounding box center [145, 16] width 150 height 14
paste input "0972929319"
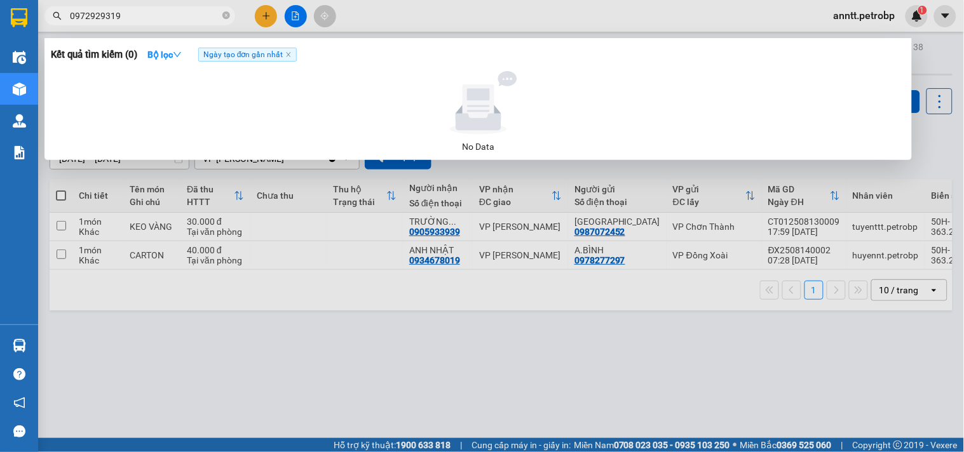
type input "0972929319"
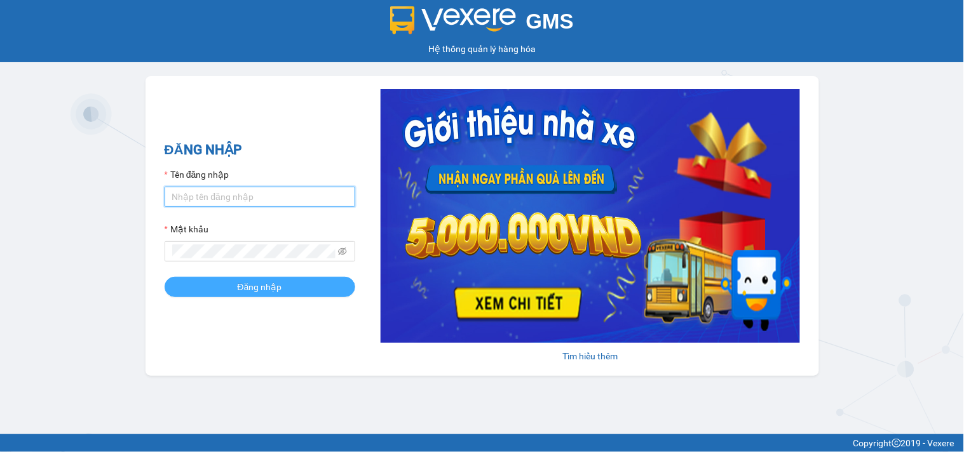
type input "anntt.petrobp"
click at [244, 284] on span "Đăng nhập" at bounding box center [260, 287] width 44 height 14
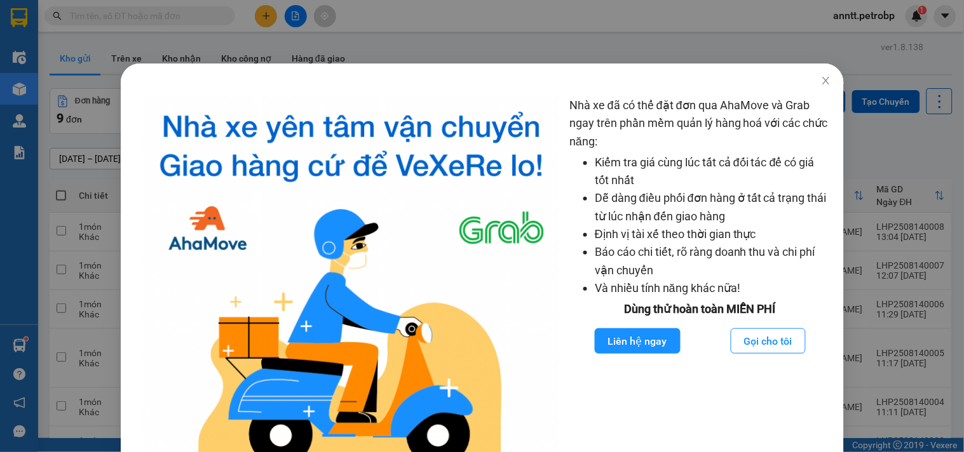
click at [820, 76] on div "Nhà xe đã có thể đặt đơn qua AhaMove và Grab ngay trên phần mềm quản lý hàng ho…" at bounding box center [482, 226] width 964 height 452
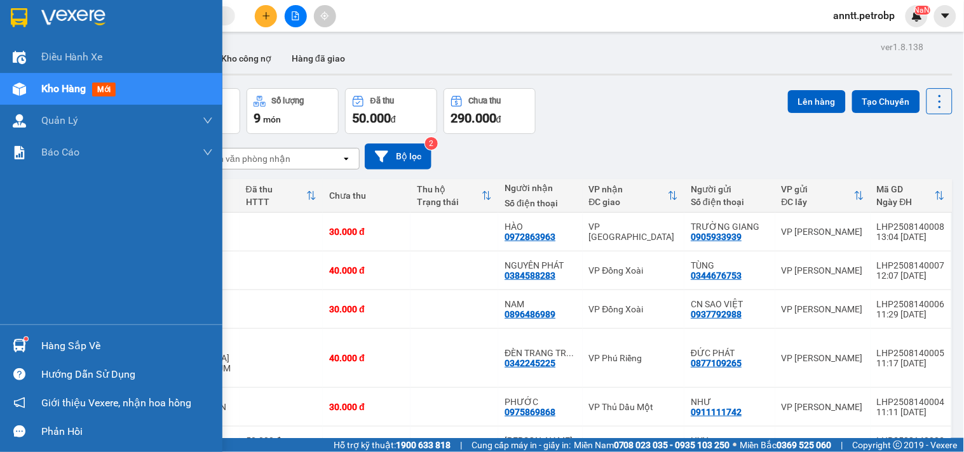
click at [19, 347] on img at bounding box center [19, 345] width 13 height 13
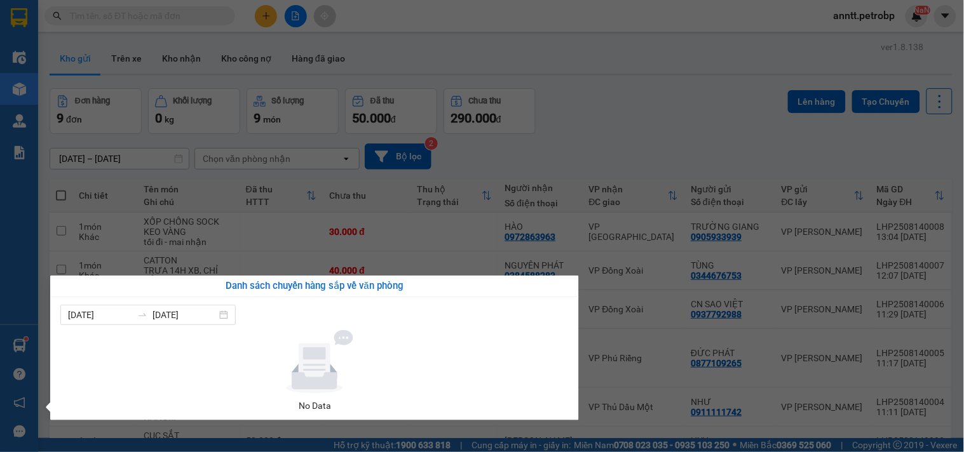
click at [0, 206] on div "Điều hành xe Kho hàng mới Quản [PERSON_NAME] lý chuyến Quản lý khách hàng Quản …" at bounding box center [19, 226] width 38 height 452
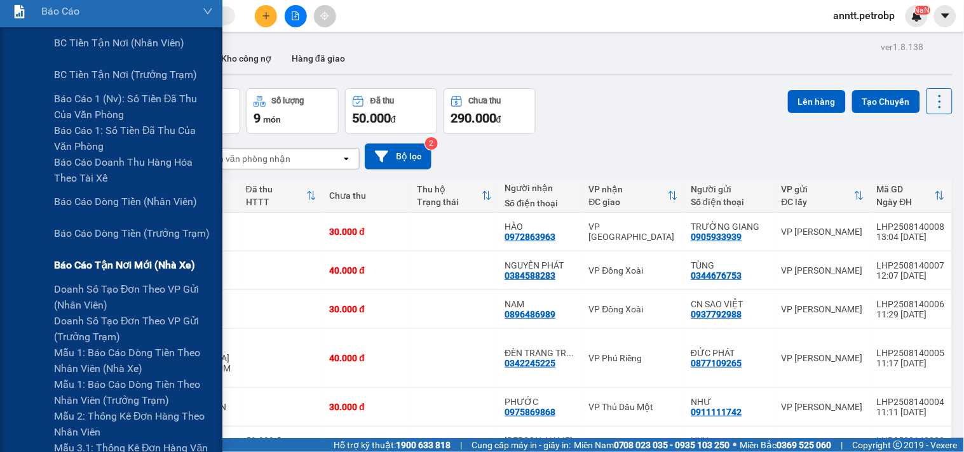
scroll to position [212, 0]
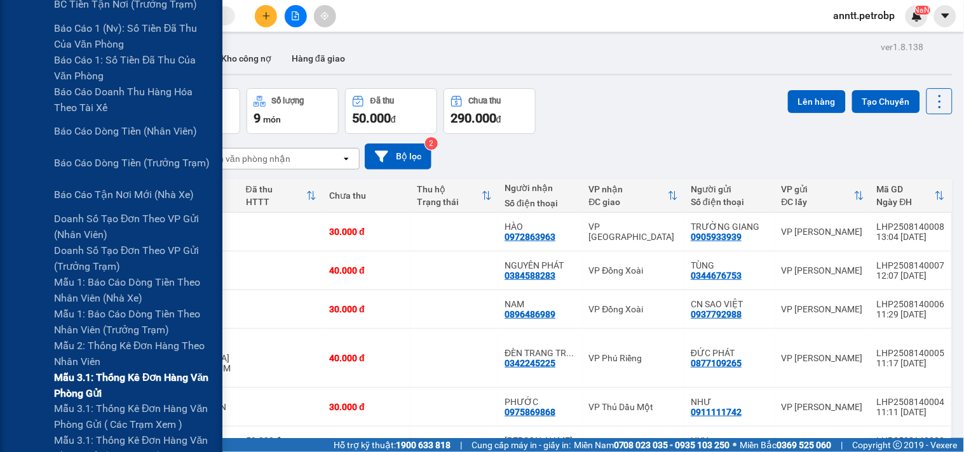
click at [110, 379] on span "Mẫu 3.1: Thống kê đơn hàng văn phòng gửi" at bounding box center [133, 386] width 159 height 32
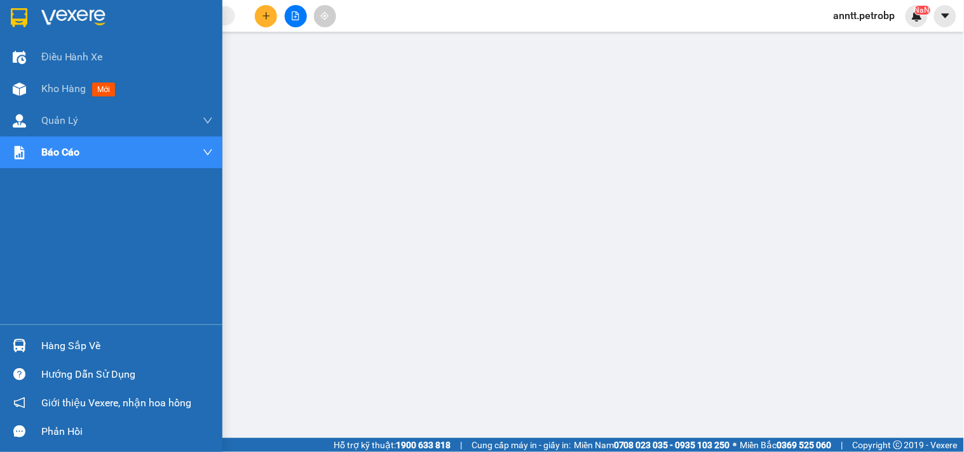
click at [13, 15] on img at bounding box center [19, 17] width 17 height 19
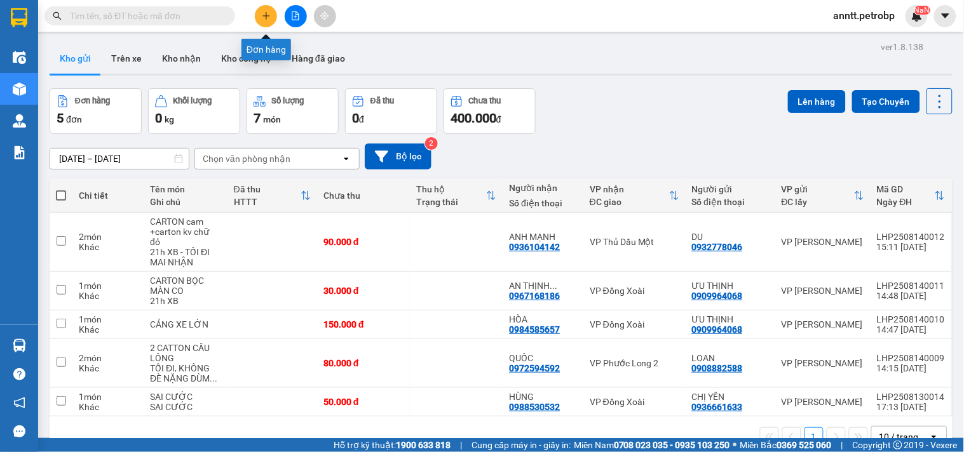
click at [272, 15] on button at bounding box center [266, 16] width 22 height 22
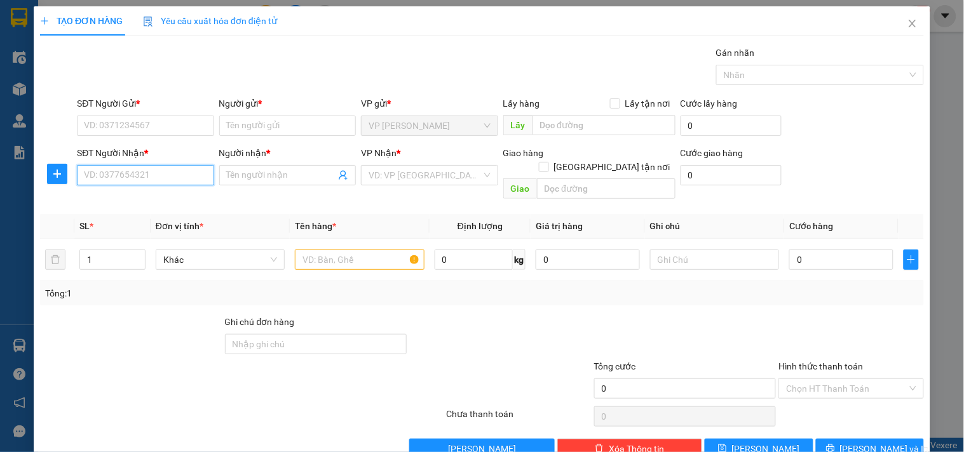
click at [116, 181] on input "SĐT Người Nhận *" at bounding box center [145, 175] width 137 height 20
click at [115, 170] on input "SĐT Người Nhận *" at bounding box center [145, 175] width 137 height 20
drag, startPoint x: 149, startPoint y: 173, endPoint x: 0, endPoint y: 219, distance: 155.7
click at [0, 219] on div "TẠO ĐƠN HÀNG Yêu cầu xuất hóa đơn điện tử Transit Pickup Surcharge Ids Transit …" at bounding box center [482, 226] width 964 height 452
type input "0972929319"
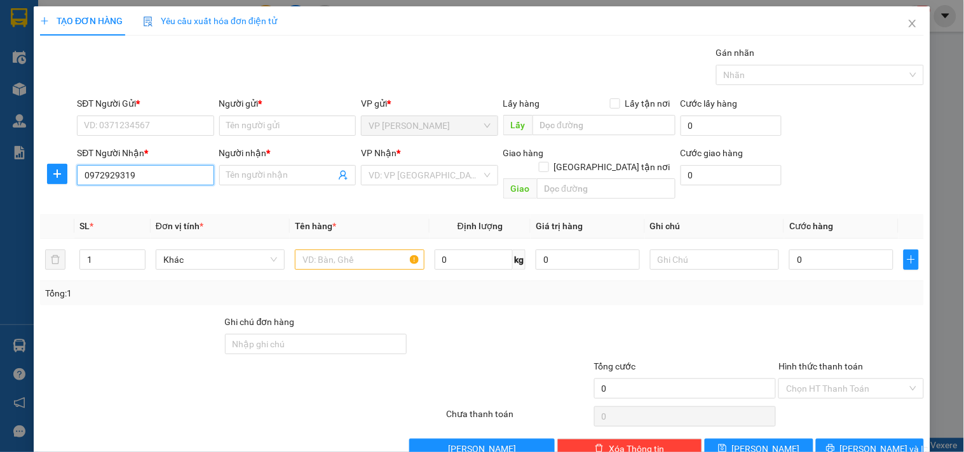
click at [159, 171] on input "0972929319" at bounding box center [145, 175] width 137 height 20
click at [227, 171] on input "Người nhận *" at bounding box center [281, 175] width 109 height 14
type input "a"
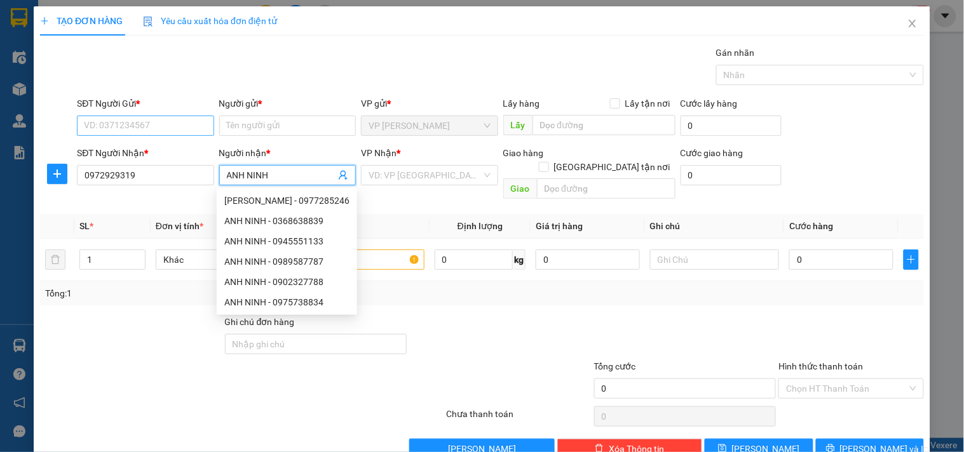
type input "ANH NINH"
click at [105, 123] on input "SĐT Người Gửi *" at bounding box center [145, 126] width 137 height 20
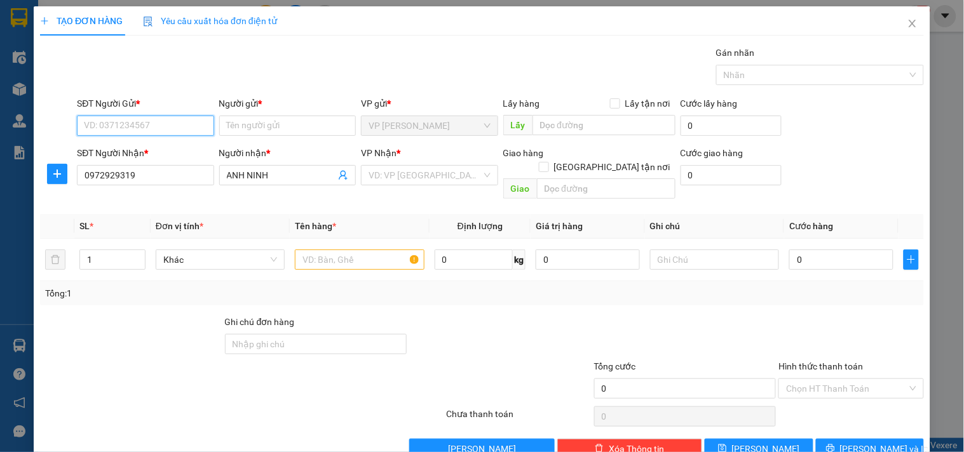
click at [152, 129] on input "SĐT Người Gửi *" at bounding box center [145, 126] width 137 height 20
click at [149, 156] on div "0939688568 - [PERSON_NAME]" at bounding box center [146, 151] width 125 height 14
type input "0939688568"
type input "KIM KHÁNH"
type input "160.000"
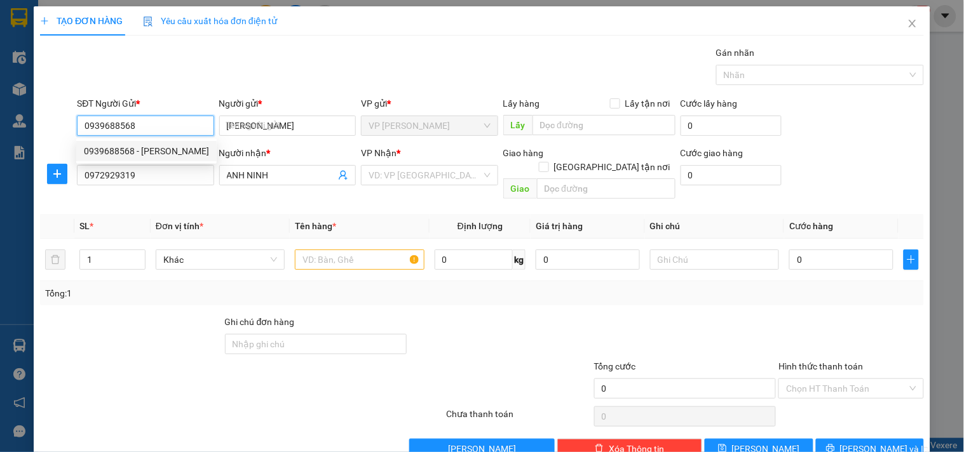
type input "160.000"
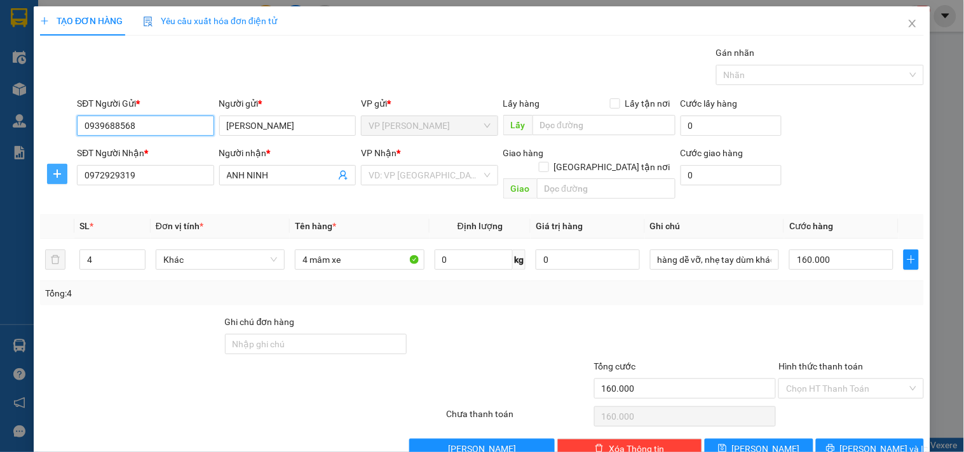
type input "0939688568"
click at [58, 173] on icon "plus" at bounding box center [57, 174] width 10 height 10
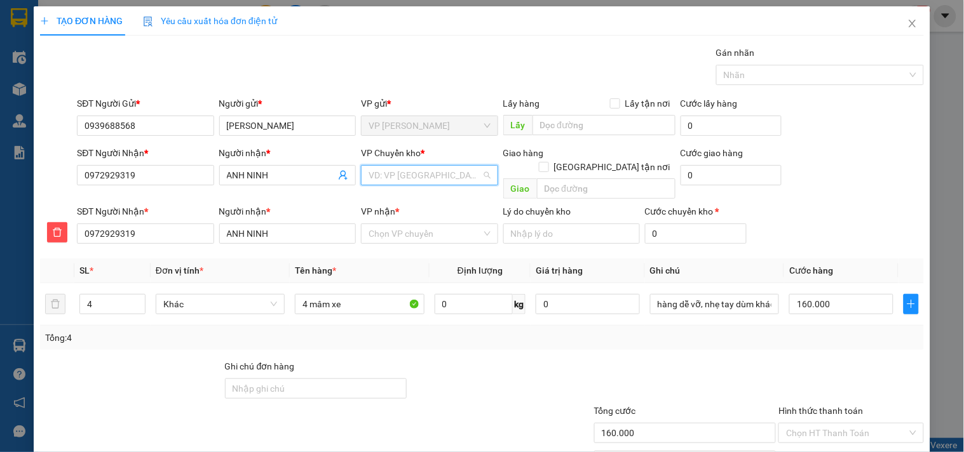
click at [389, 173] on input "search" at bounding box center [424, 175] width 112 height 19
type input "XO"
click at [403, 198] on div "VP Đồng Xoài" at bounding box center [425, 201] width 120 height 14
click at [394, 224] on input "VP nhận *" at bounding box center [424, 233] width 112 height 19
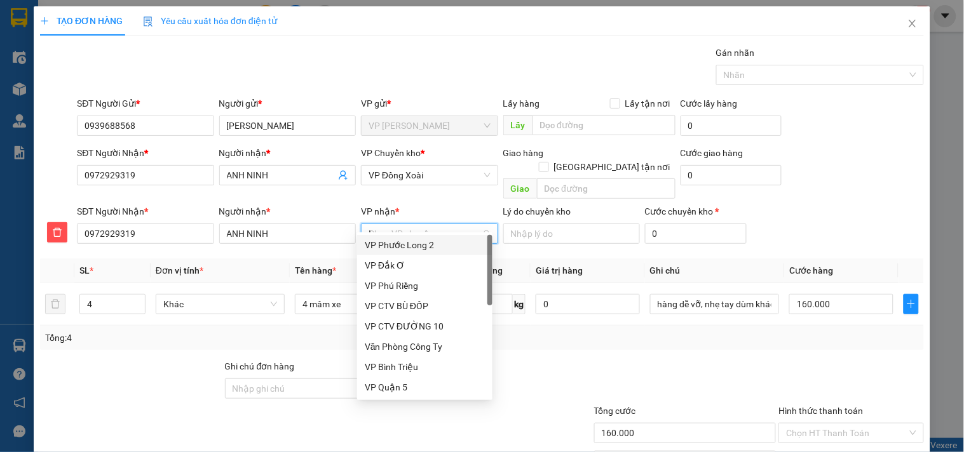
type input "LO"
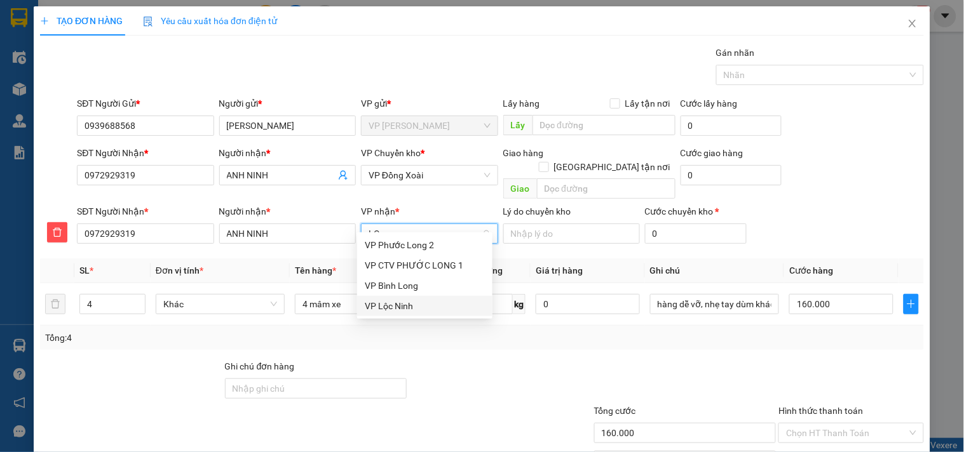
click at [391, 305] on div "VP Lộc Ninh" at bounding box center [425, 306] width 120 height 14
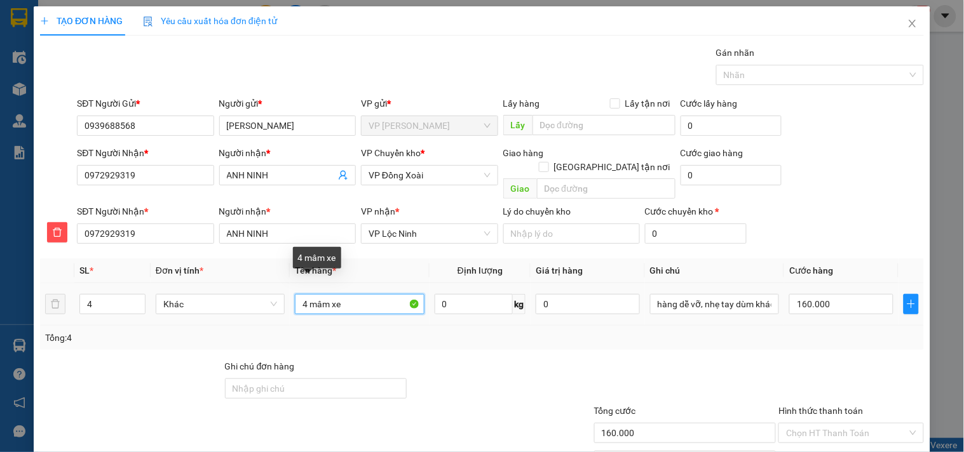
click at [364, 294] on input "4 mâm xe" at bounding box center [359, 304] width 129 height 20
click at [370, 294] on input "4 mâm xe (12KG?CÁI)" at bounding box center [359, 304] width 129 height 20
click at [366, 294] on input "4 mâm xe (12KG?CÁI)" at bounding box center [359, 304] width 129 height 20
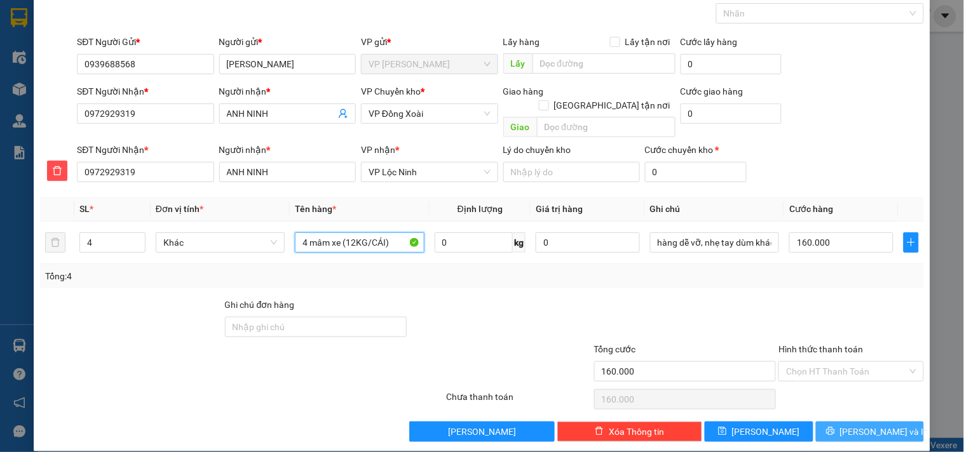
type input "4 mâm xe (12KG/CÁI)"
click at [852, 425] on span "[PERSON_NAME] và In" at bounding box center [884, 432] width 89 height 14
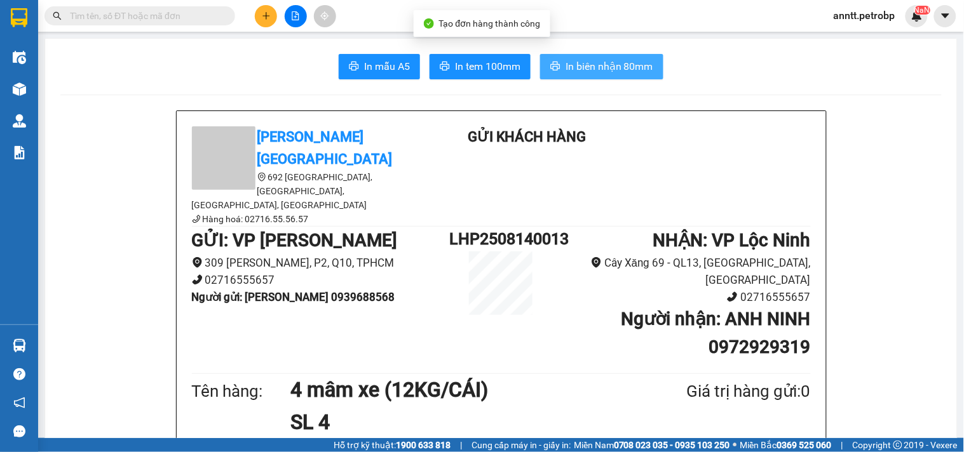
click at [625, 66] on span "In biên nhận 80mm" at bounding box center [609, 66] width 88 height 16
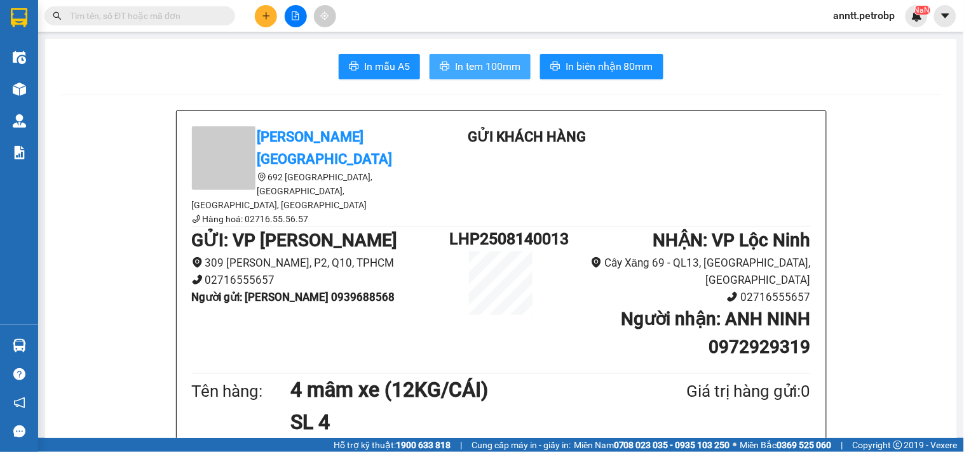
click at [489, 69] on span "In tem 100mm" at bounding box center [487, 66] width 65 height 16
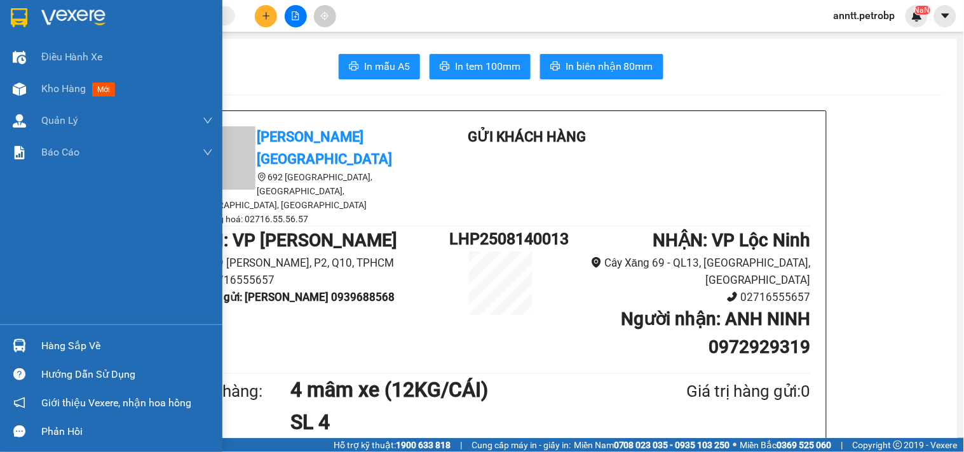
click at [29, 20] on div at bounding box center [19, 17] width 22 height 22
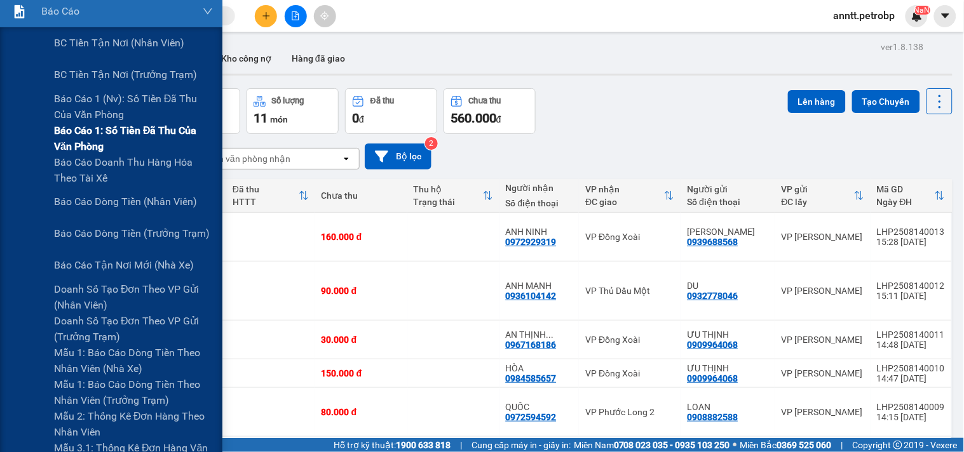
scroll to position [282, 0]
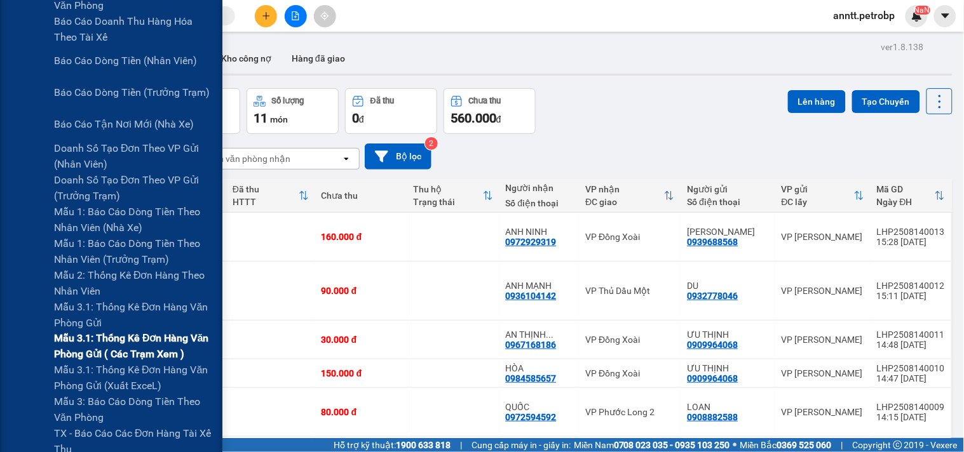
click at [149, 344] on span "Mẫu 3.1: Thống kê đơn hàng văn phòng gửi ( các trạm xem )" at bounding box center [133, 347] width 159 height 32
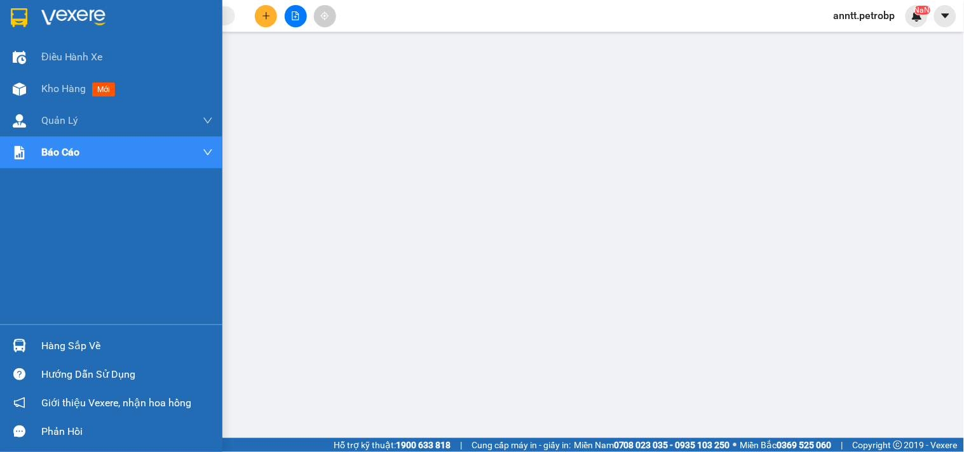
click at [20, 14] on img at bounding box center [19, 17] width 17 height 19
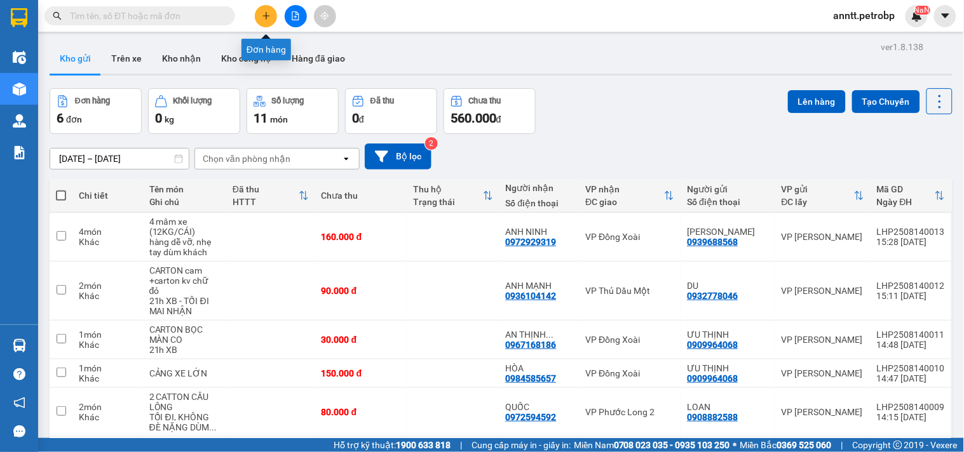
click at [268, 20] on icon "plus" at bounding box center [266, 15] width 9 height 9
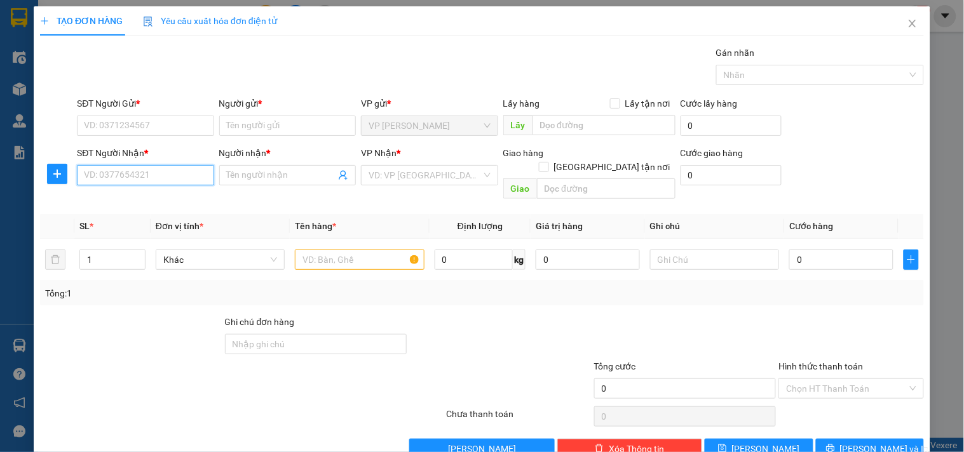
click at [141, 181] on input "SĐT Người Nhận *" at bounding box center [145, 175] width 137 height 20
click at [130, 199] on div "0376615600 - TRƯỜNG" at bounding box center [144, 201] width 120 height 14
type input "0376615600"
type input "TRƯỜNG"
type input "30.000"
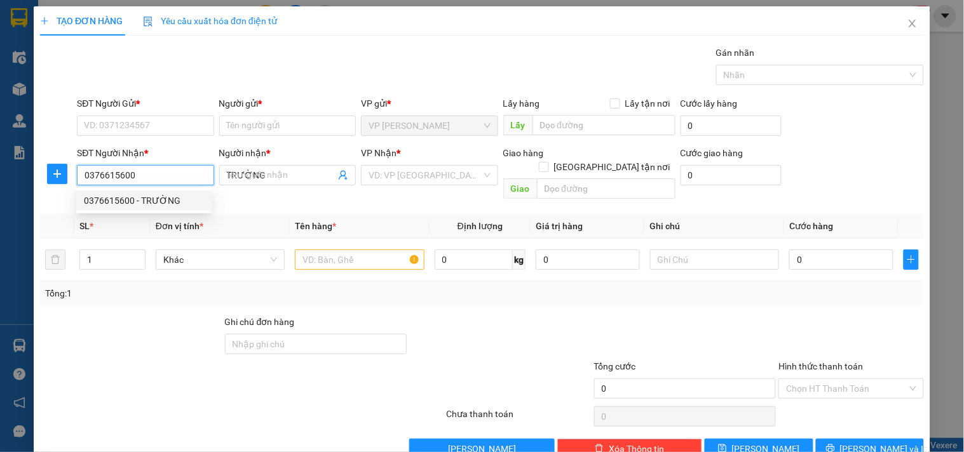
type input "30.000"
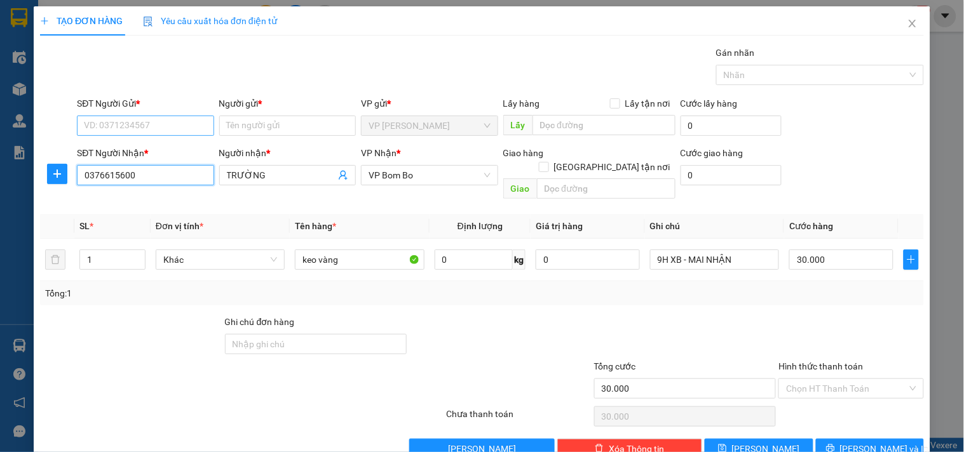
type input "0376615600"
click at [137, 123] on input "SĐT Người Gửi *" at bounding box center [145, 126] width 137 height 20
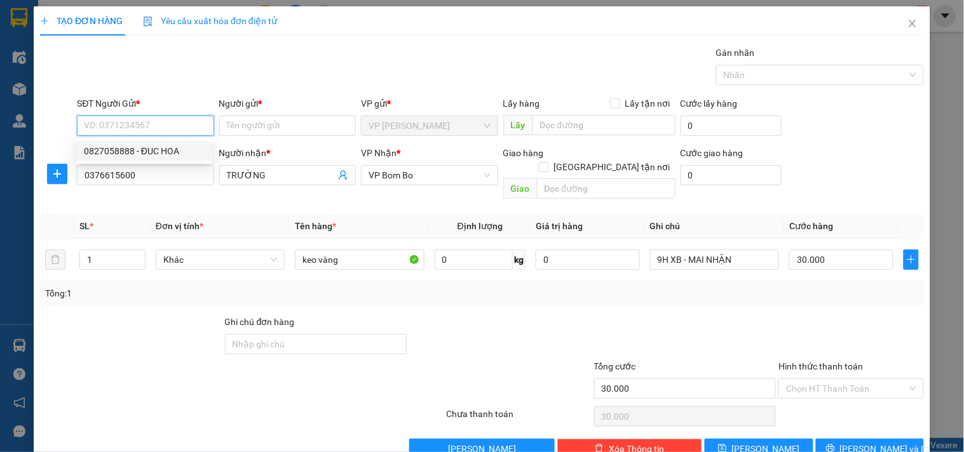
click at [135, 149] on div "0827058888 - ĐUC HOA" at bounding box center [144, 151] width 120 height 14
type input "0827058888"
type input "ĐUC HOA"
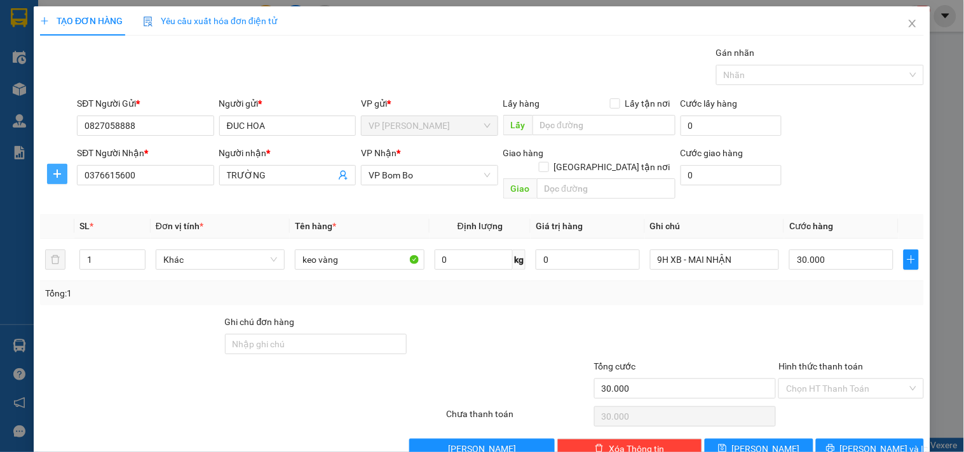
click at [61, 173] on icon "plus" at bounding box center [57, 174] width 10 height 10
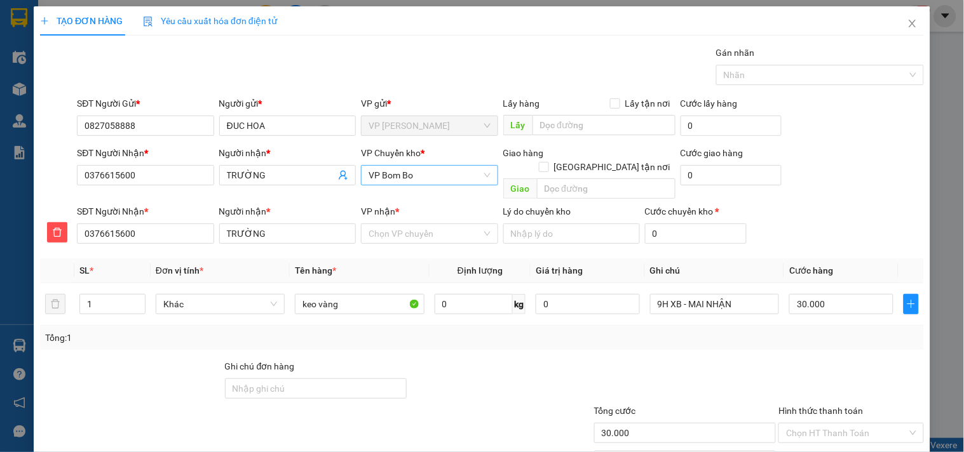
click at [431, 182] on span "VP Bom Bo" at bounding box center [428, 175] width 121 height 19
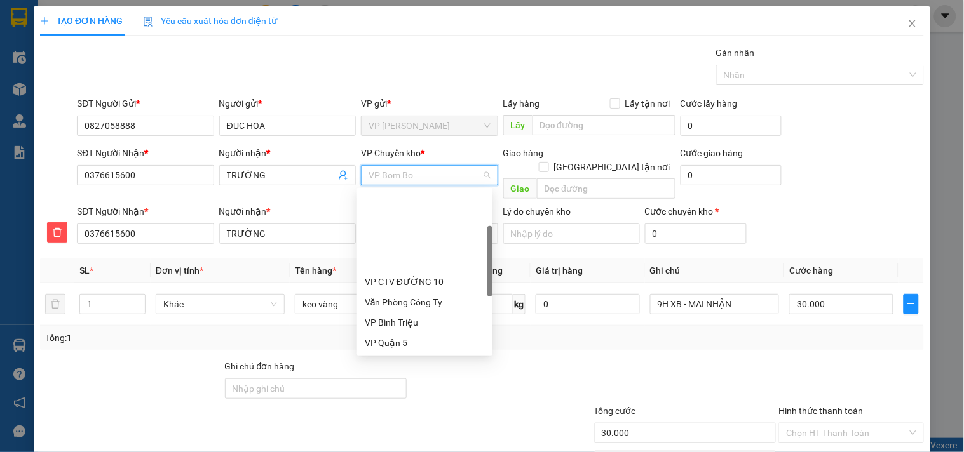
scroll to position [102, 0]
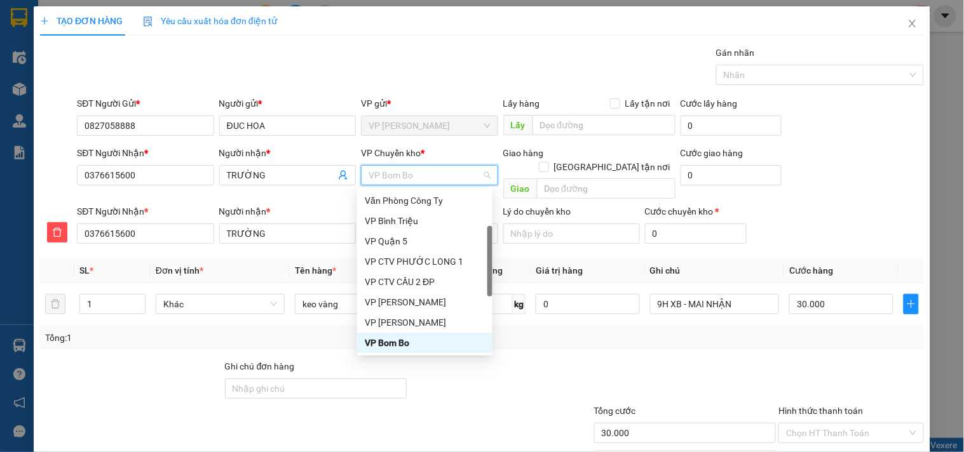
type input "X"
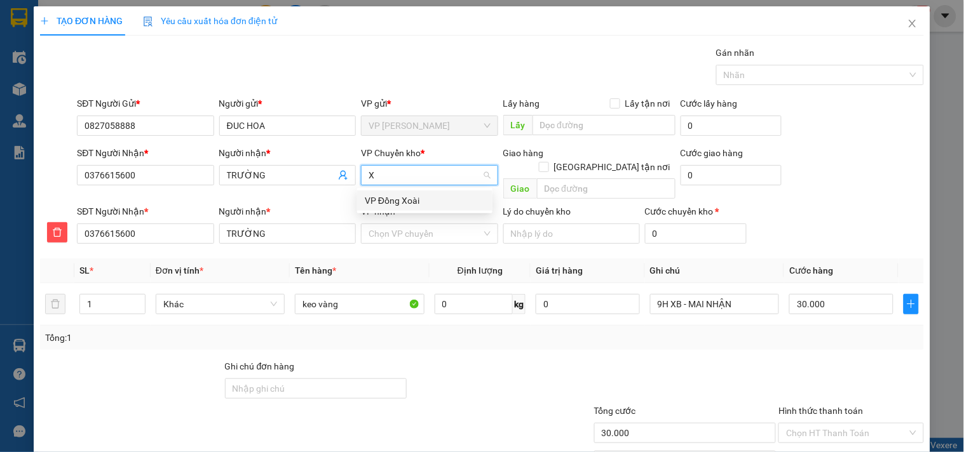
scroll to position [0, 0]
click at [414, 195] on div "VP Đồng Xoài" at bounding box center [425, 201] width 120 height 14
click at [405, 224] on input "VP nhận *" at bounding box center [424, 233] width 112 height 19
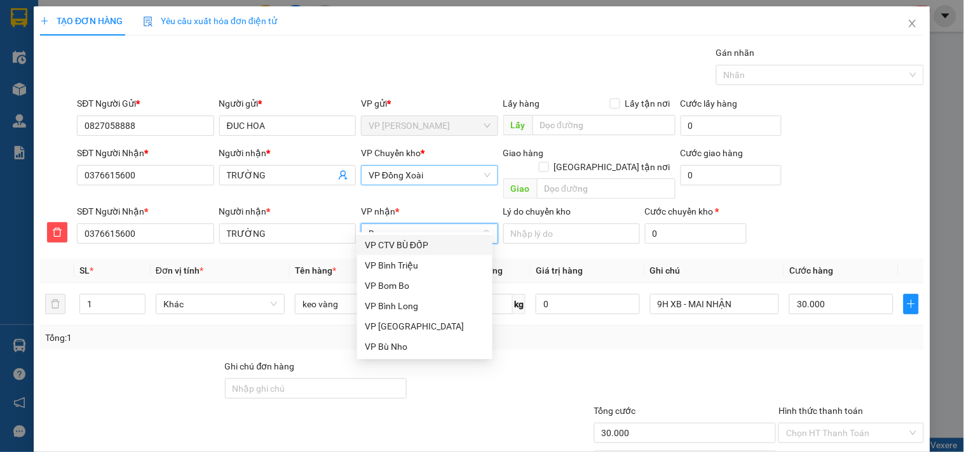
type input "BO"
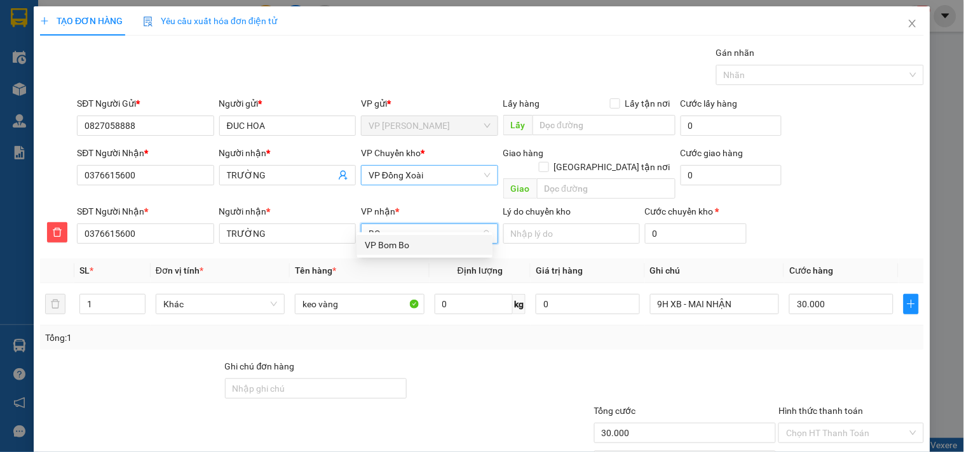
click at [389, 248] on div "VP Bom Bo" at bounding box center [425, 245] width 120 height 14
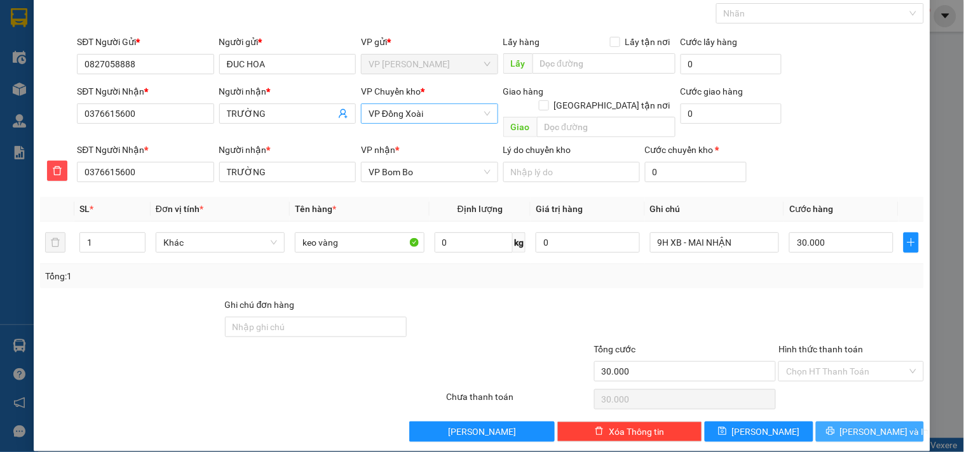
click at [834, 427] on icon "printer" at bounding box center [830, 431] width 8 height 8
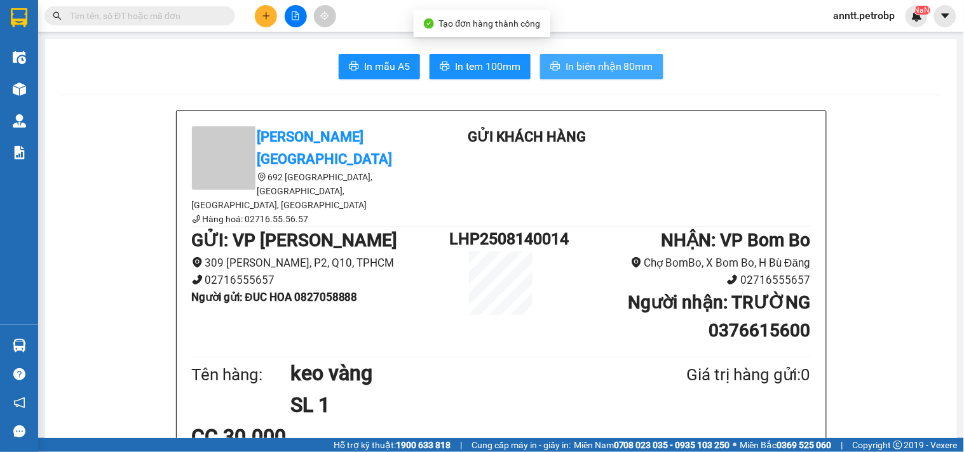
click at [652, 67] on button "In biên nhận 80mm" at bounding box center [601, 66] width 123 height 25
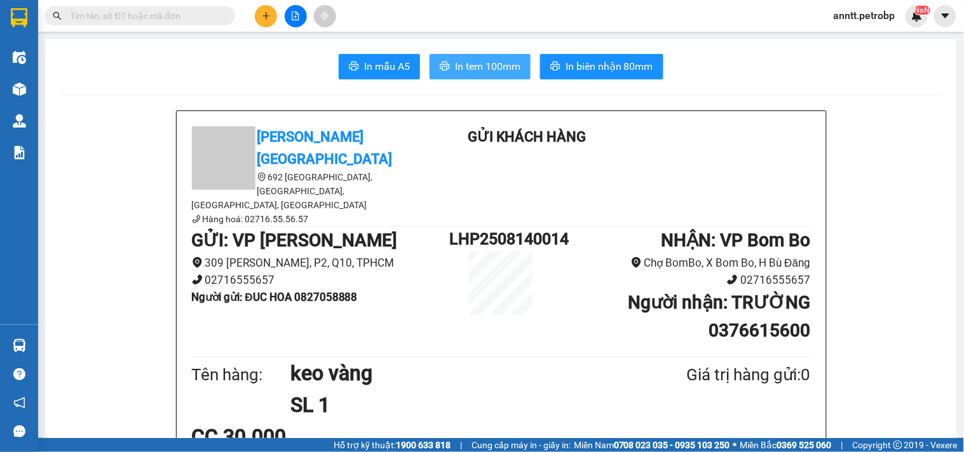
click at [471, 69] on span "In tem 100mm" at bounding box center [487, 66] width 65 height 16
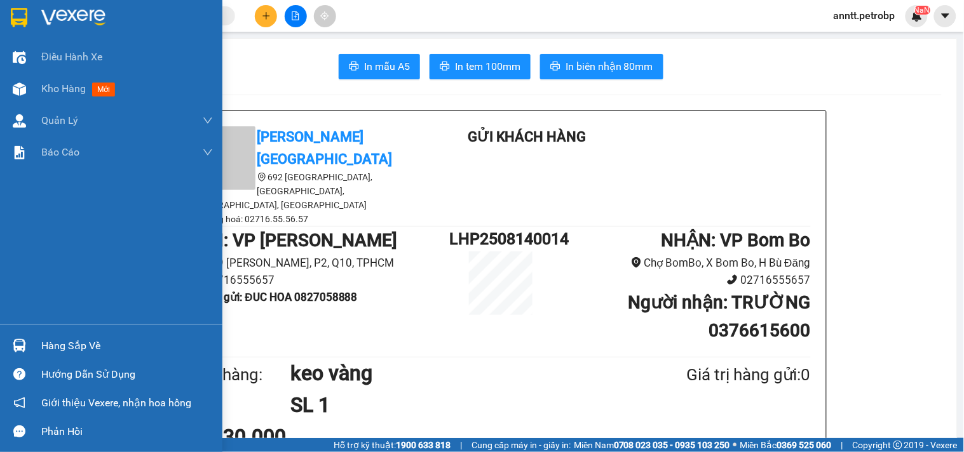
click at [15, 15] on img at bounding box center [19, 17] width 17 height 19
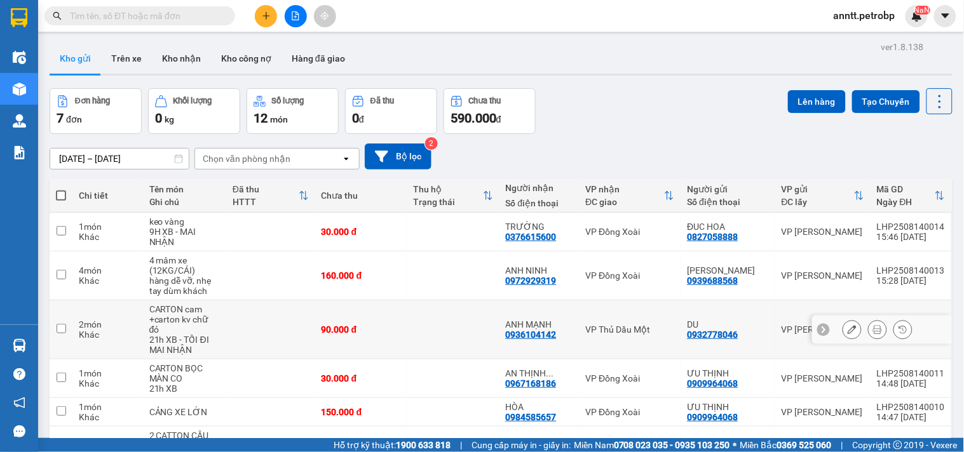
scroll to position [119, 0]
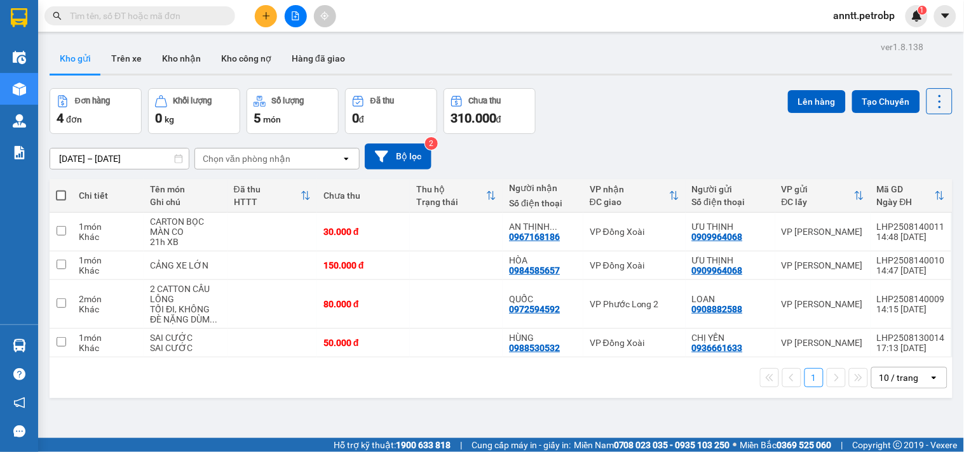
click at [150, 17] on input "text" at bounding box center [145, 16] width 150 height 14
paste input "LHP2508110014"
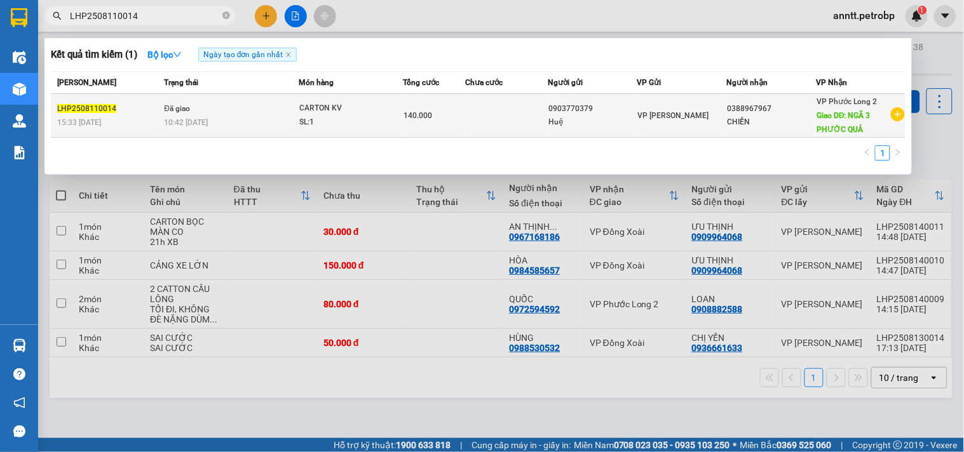
type input "LHP2508110014"
click at [238, 113] on td "Đã giao 10:42 [DATE]" at bounding box center [230, 116] width 138 height 44
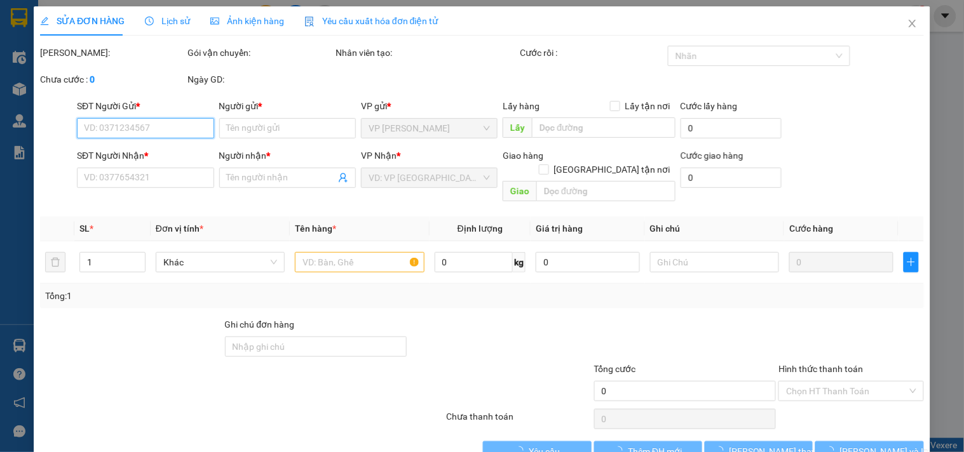
type input "0903770379"
type input "Huệ"
type input "0388967967"
type input "CHIẾN"
type input "NGÃ 3 PHƯỚC QUẢ"
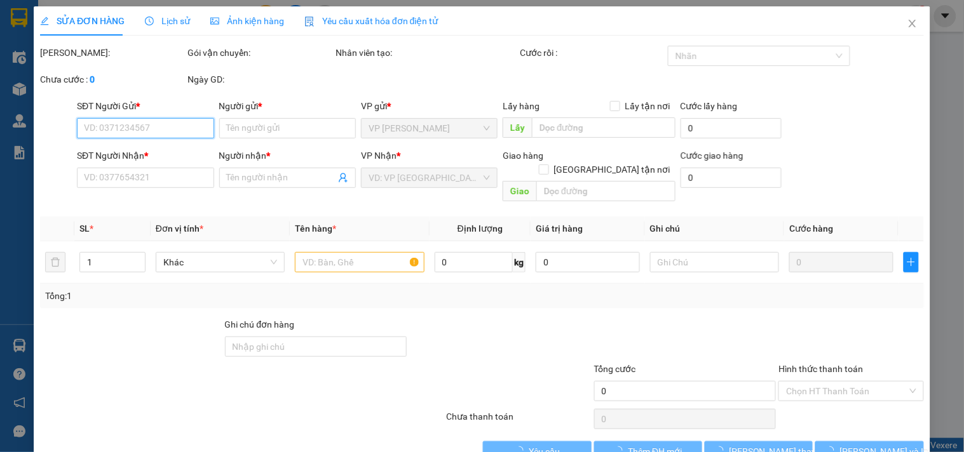
type input "80.000"
type input "140.000"
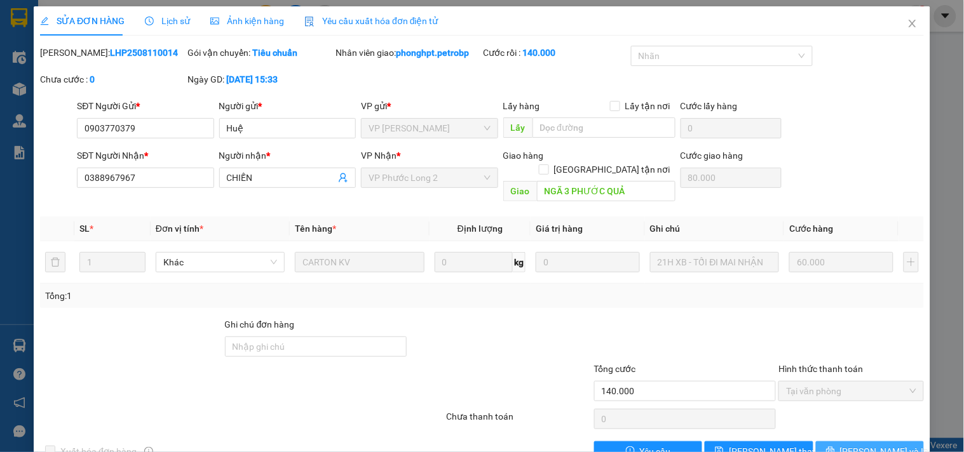
click at [860, 427] on span "[PERSON_NAME] và In" at bounding box center [884, 452] width 89 height 14
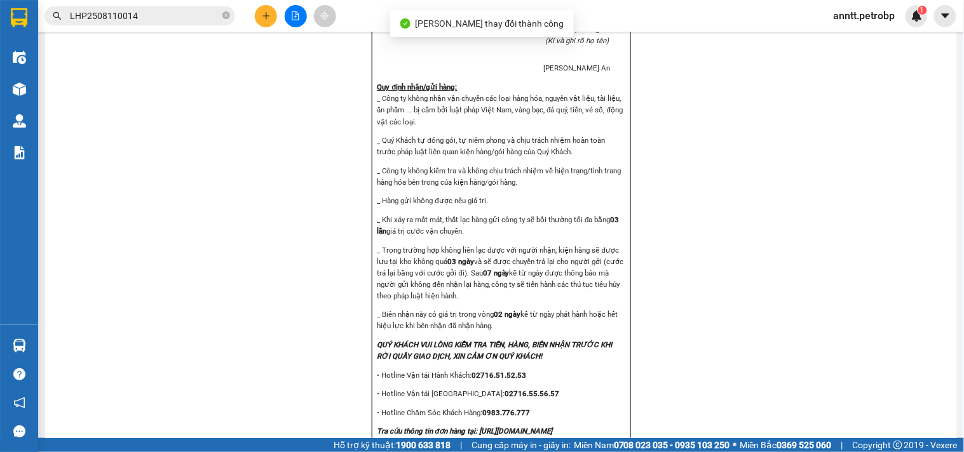
scroll to position [1623, 0]
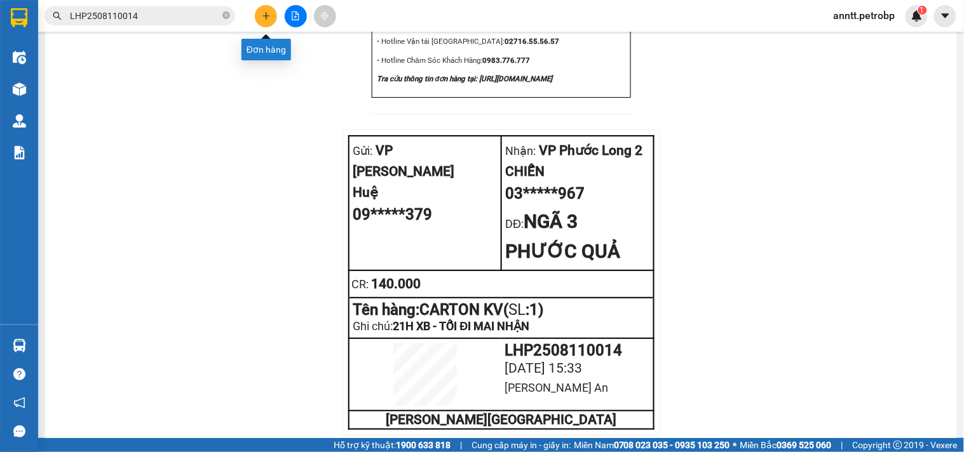
click at [264, 8] on button at bounding box center [266, 16] width 22 height 22
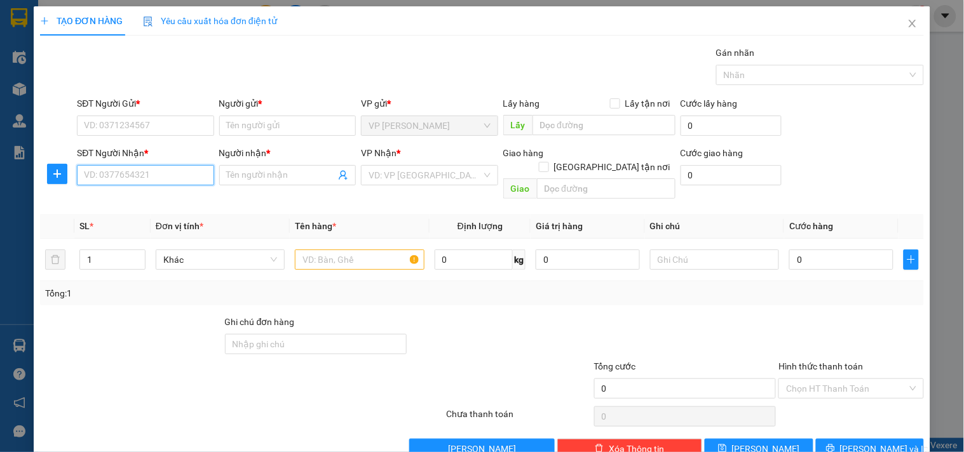
click at [116, 180] on input "SĐT Người Nhận *" at bounding box center [145, 175] width 137 height 20
click at [119, 197] on div "0936104142 - ANH MẠNH" at bounding box center [144, 201] width 120 height 14
type input "0936104142"
type input "ANH MẠNH"
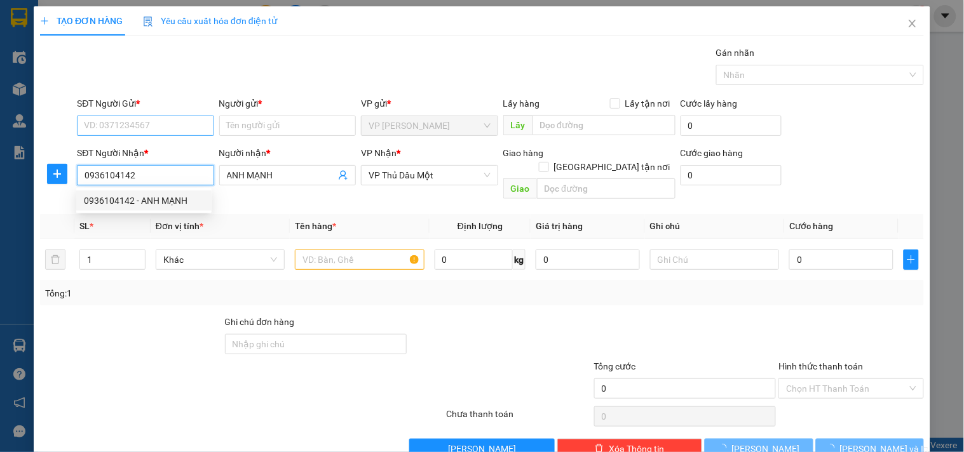
type input "80.000"
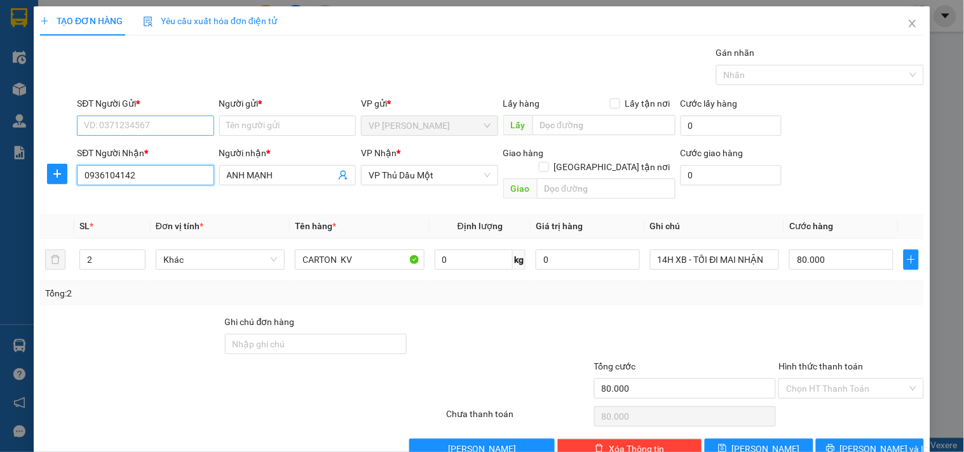
type input "0936104142"
click at [131, 126] on input "SĐT Người Gửi *" at bounding box center [145, 126] width 137 height 20
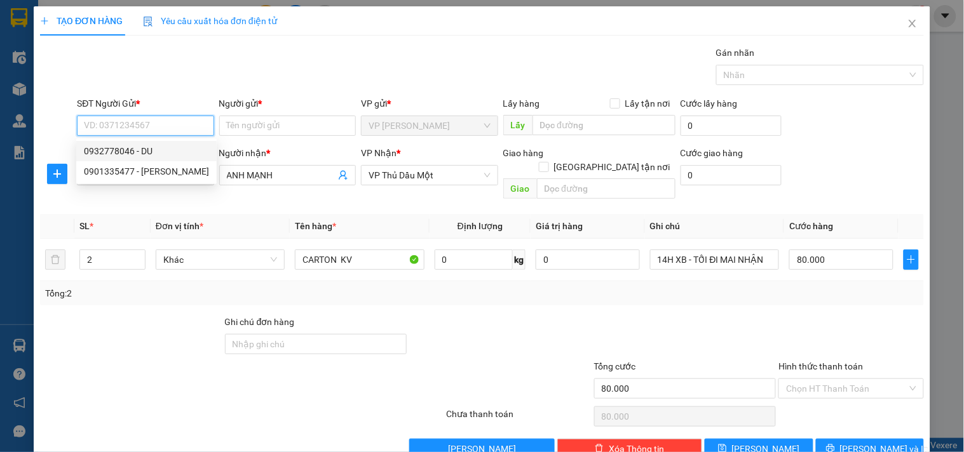
click at [134, 153] on div "0932778046 - DU" at bounding box center [146, 151] width 125 height 14
type input "0932778046"
type input "DU"
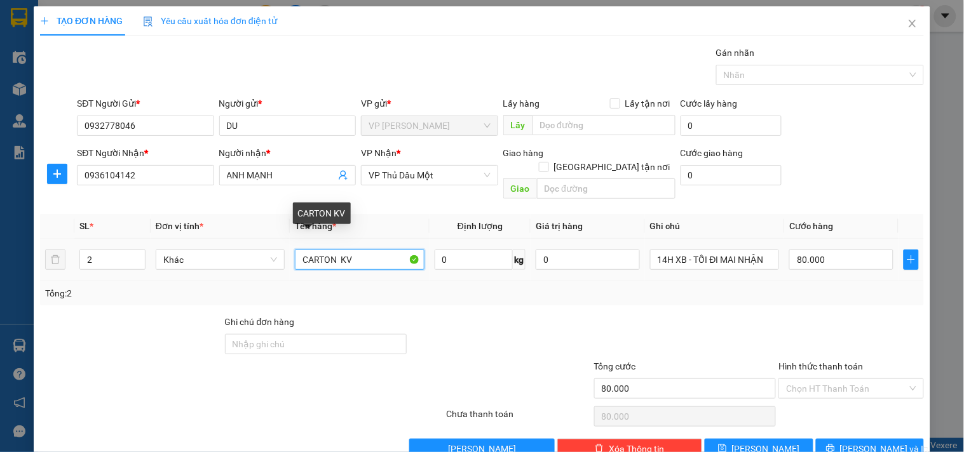
drag, startPoint x: 371, startPoint y: 248, endPoint x: 339, endPoint y: 240, distance: 33.3
click at [339, 250] on input "CARTON KV" at bounding box center [359, 260] width 129 height 20
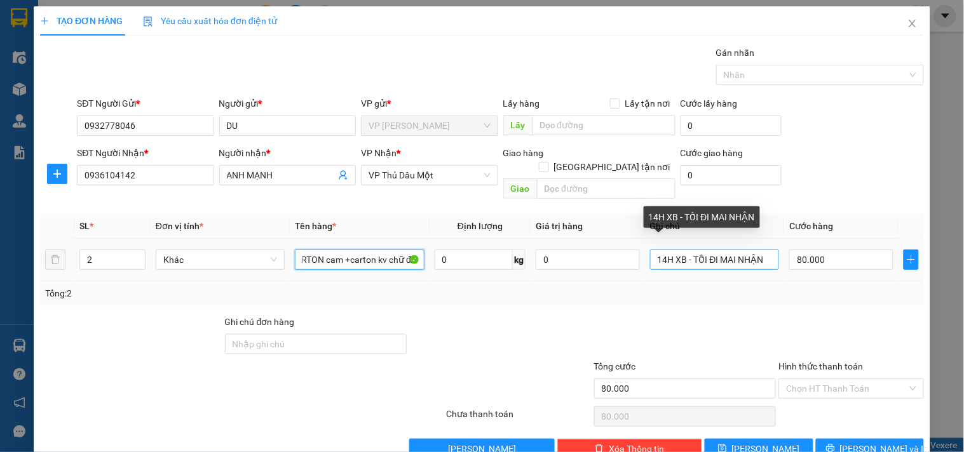
type input "CARTON cam +carton kv chữ đỏ"
drag, startPoint x: 666, startPoint y: 245, endPoint x: 633, endPoint y: 256, distance: 34.1
click at [633, 256] on tr "2 Khác CARTON cam +carton kv chữ đỏ 0 kg 0 14H XB - TỐI ĐI MAI NHẬN 80.000" at bounding box center [481, 260] width 883 height 43
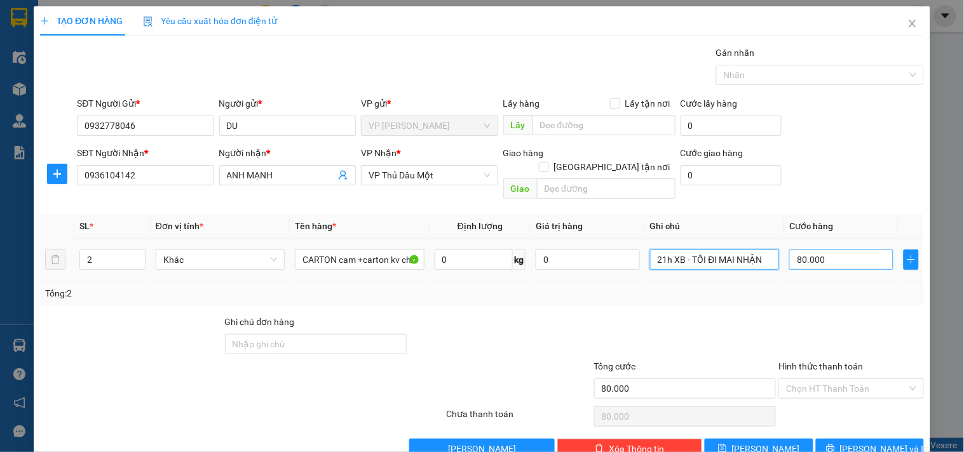
type input "21h XB - TỐI ĐI MAI NHẬN"
click at [845, 250] on input "80.000" at bounding box center [841, 260] width 104 height 20
type input "9"
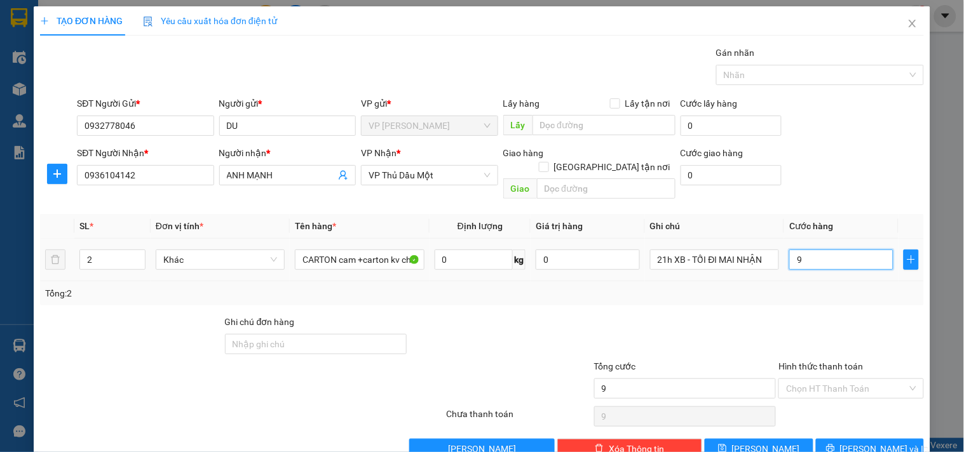
type input "90"
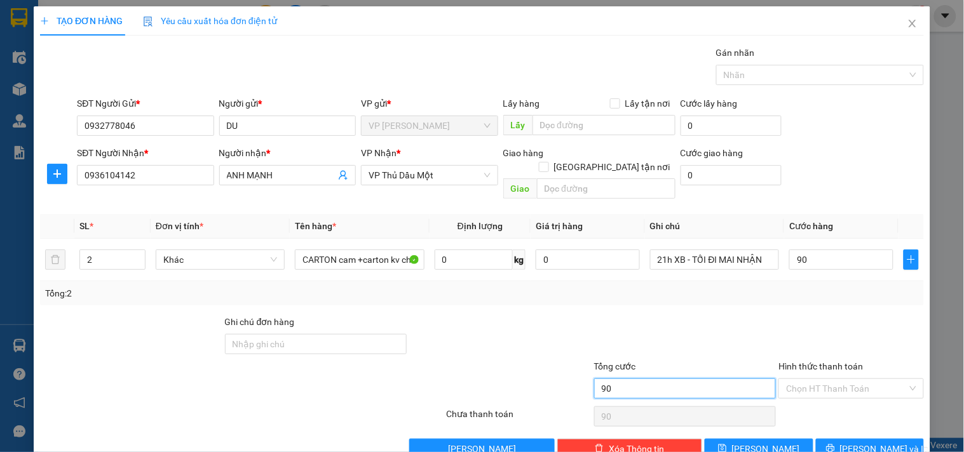
type input "90.000"
click at [664, 379] on input "90.000" at bounding box center [685, 389] width 182 height 20
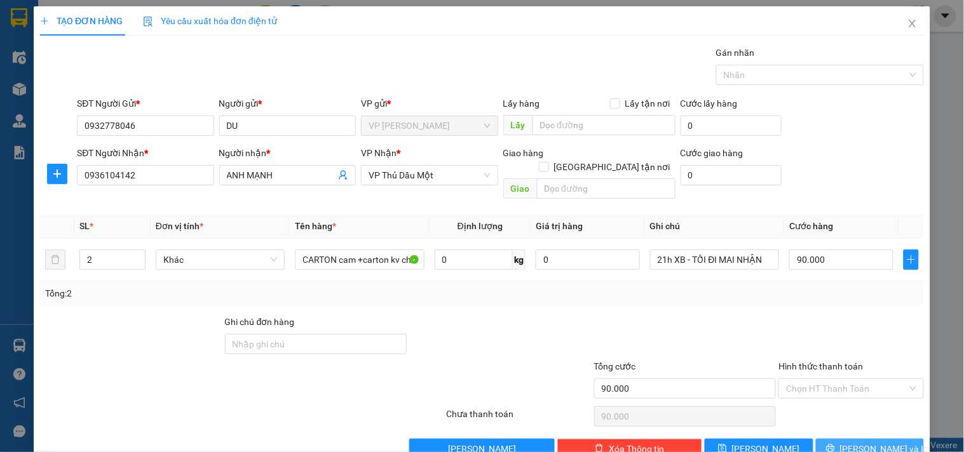
click at [875, 427] on span "[PERSON_NAME] và In" at bounding box center [884, 449] width 89 height 14
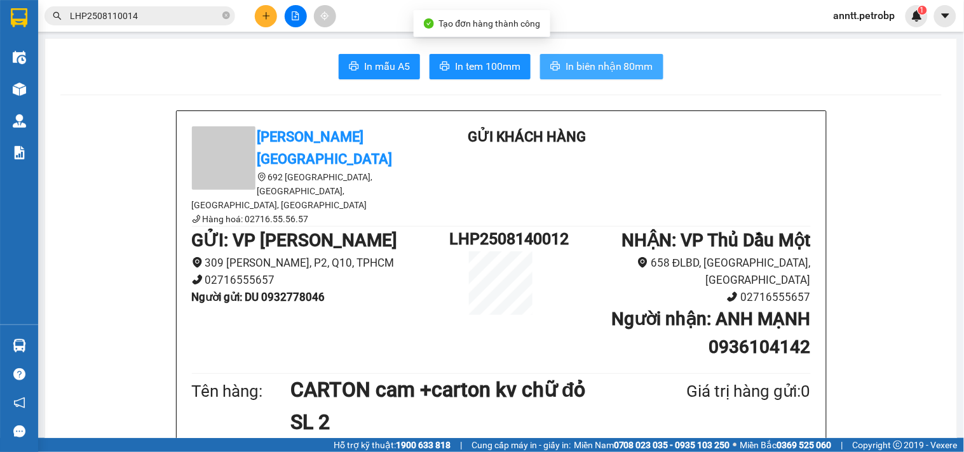
click at [617, 64] on span "In biên nhận 80mm" at bounding box center [609, 66] width 88 height 16
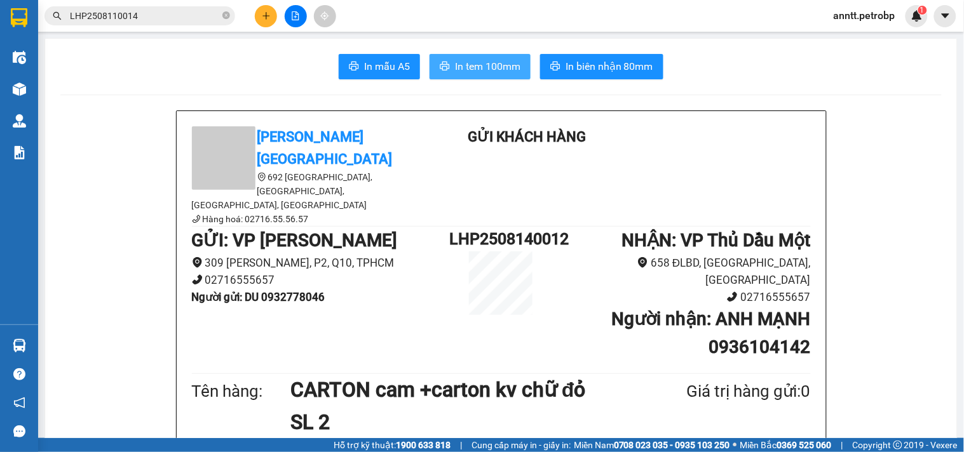
click at [474, 60] on span "In tem 100mm" at bounding box center [487, 66] width 65 height 16
